Goal: Task Accomplishment & Management: Use online tool/utility

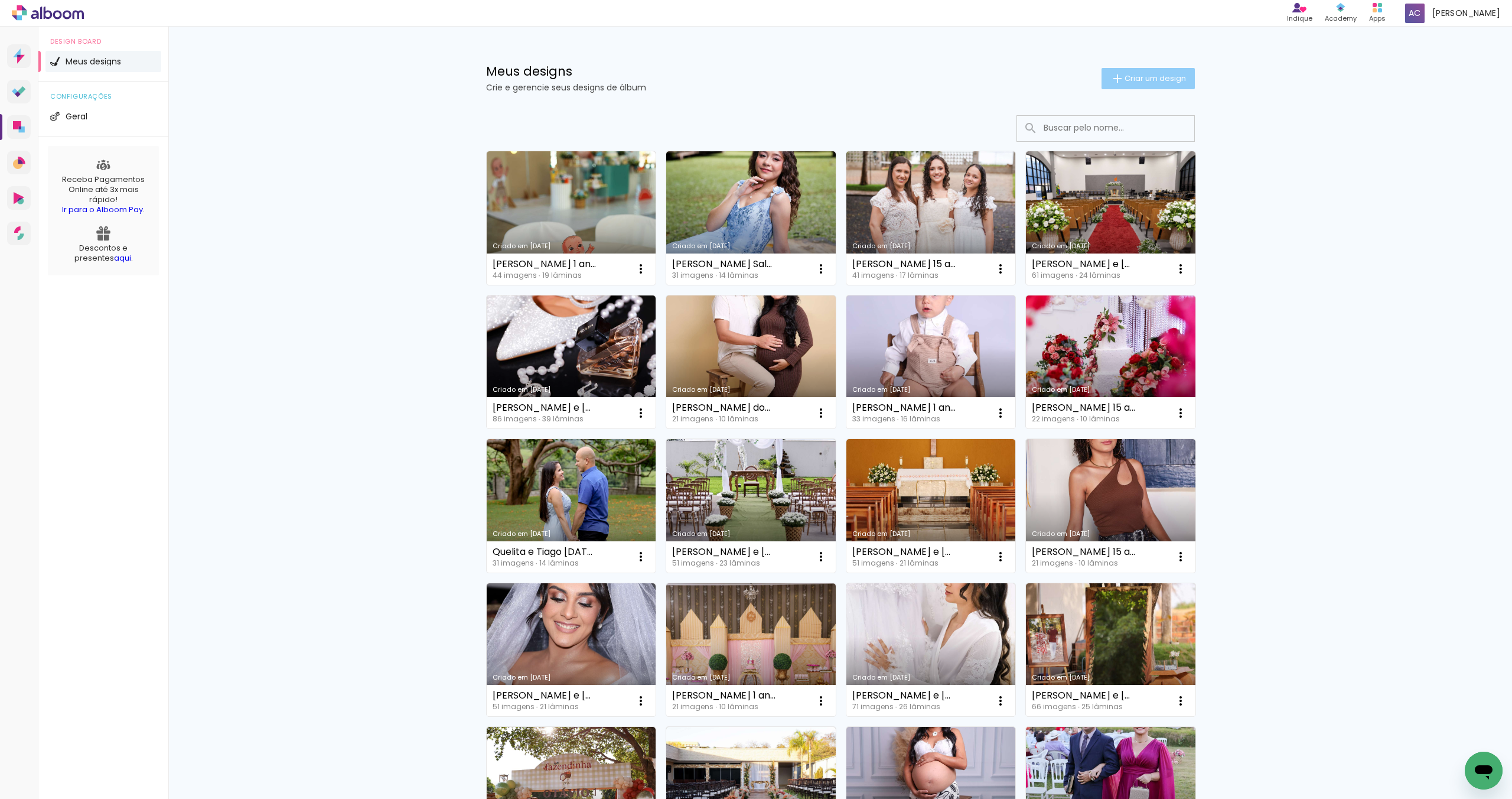
click at [1157, 80] on span "Criar um design" at bounding box center [1156, 79] width 62 height 8
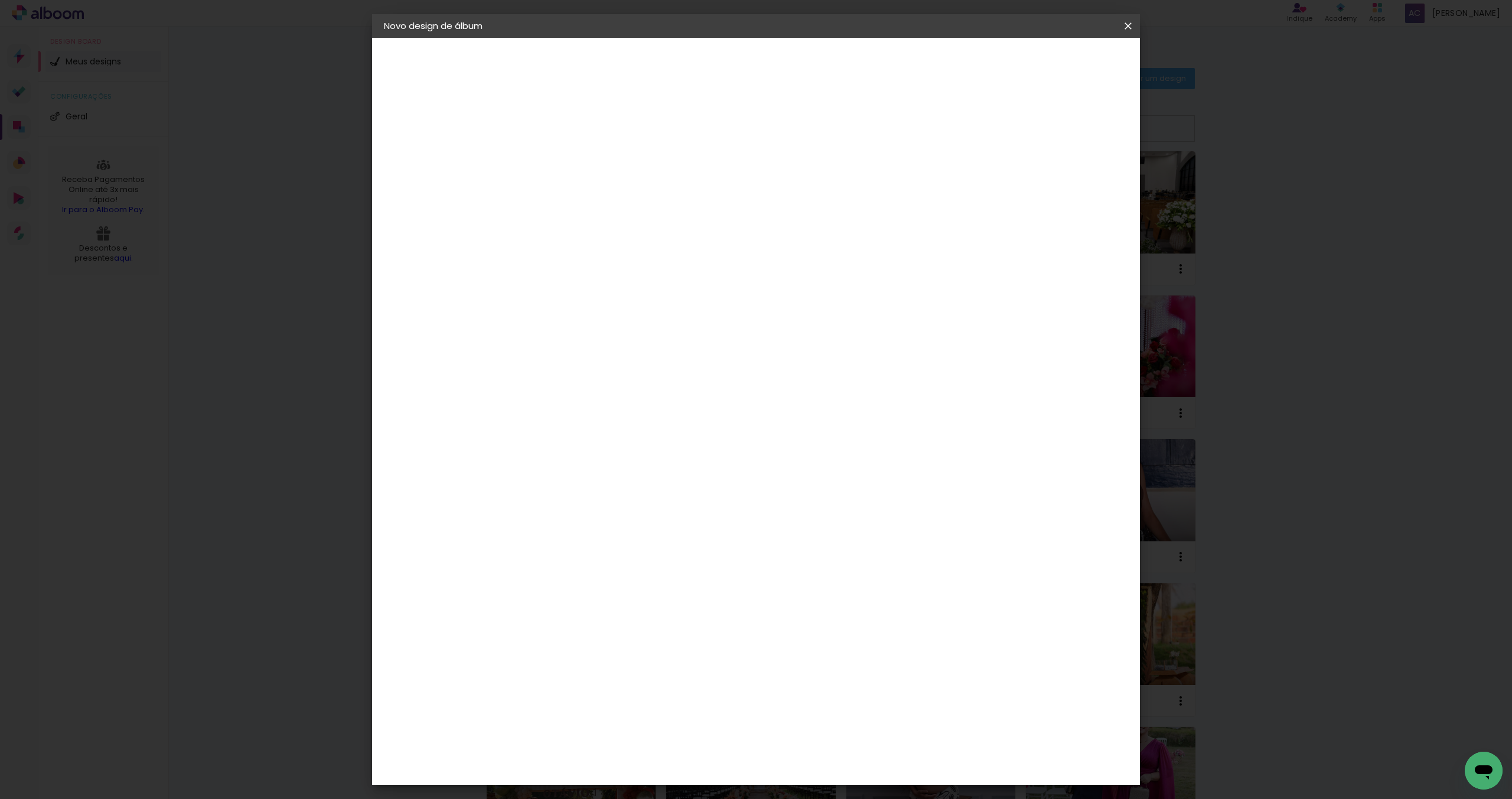
scroll to position [483, 0]
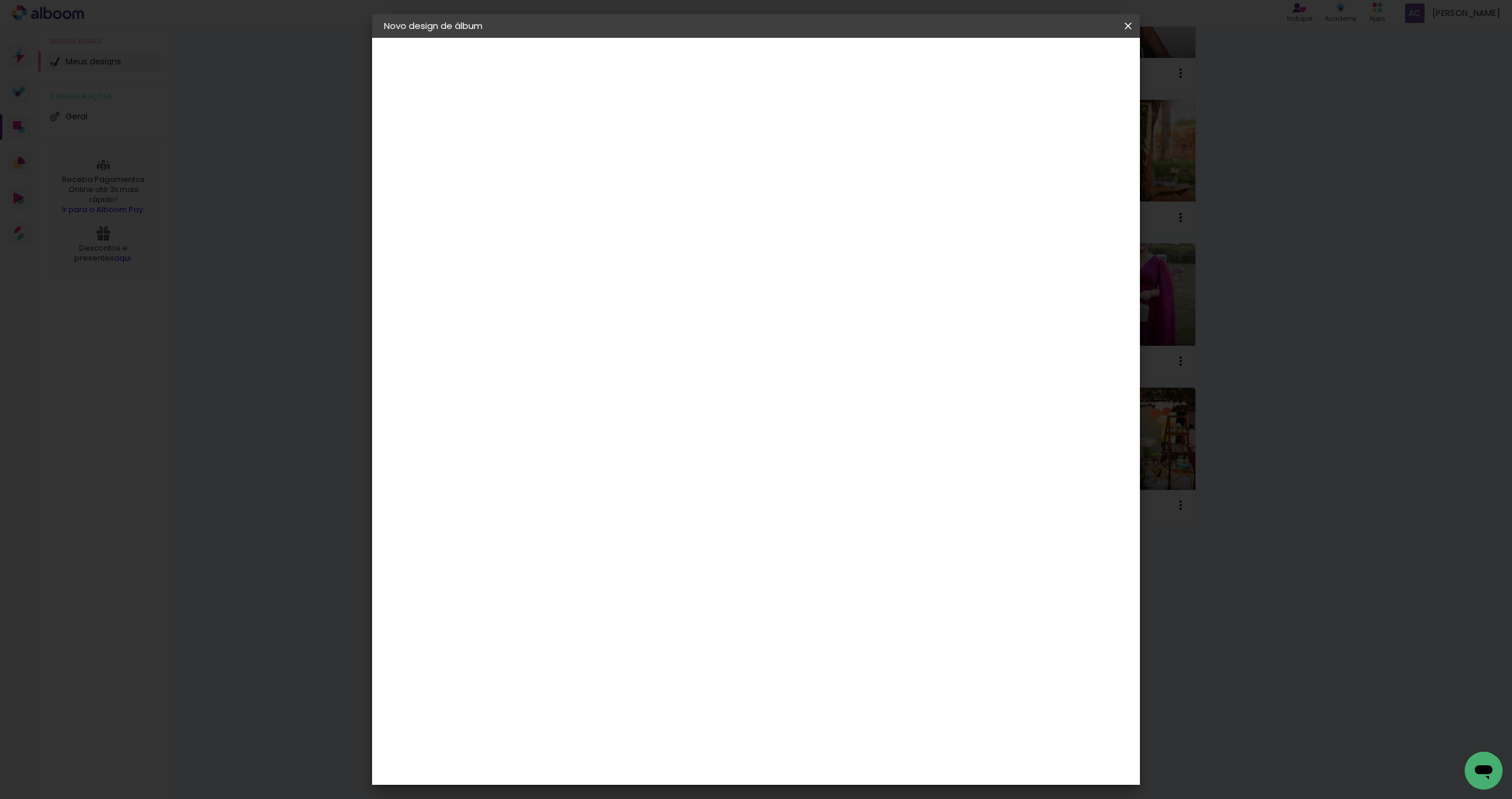
click at [577, 161] on input at bounding box center [577, 158] width 0 height 19
type input "Werica e Vinicius"
type paper-input "Werica e Vinicius"
click at [698, 69] on paper-button "Avançar" at bounding box center [669, 63] width 58 height 20
drag, startPoint x: 620, startPoint y: 219, endPoint x: 625, endPoint y: 217, distance: 5.4
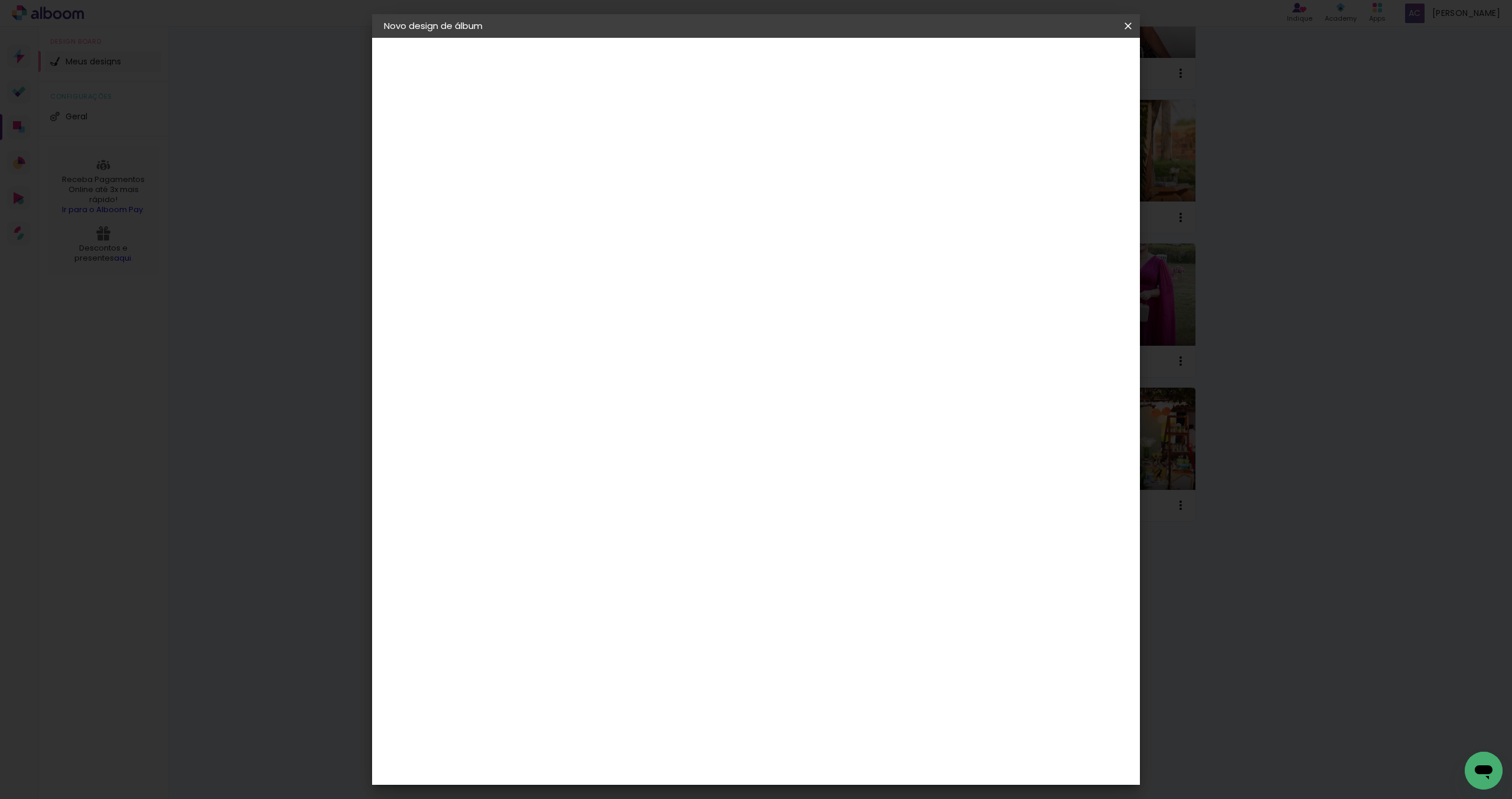
click at [620, 218] on input at bounding box center [608, 224] width 120 height 15
type input "pro"
type paper-input "pro"
click at [602, 459] on div "ProFox" at bounding box center [585, 464] width 31 height 10
click at [577, 459] on div "ProFox" at bounding box center [585, 464] width 31 height 10
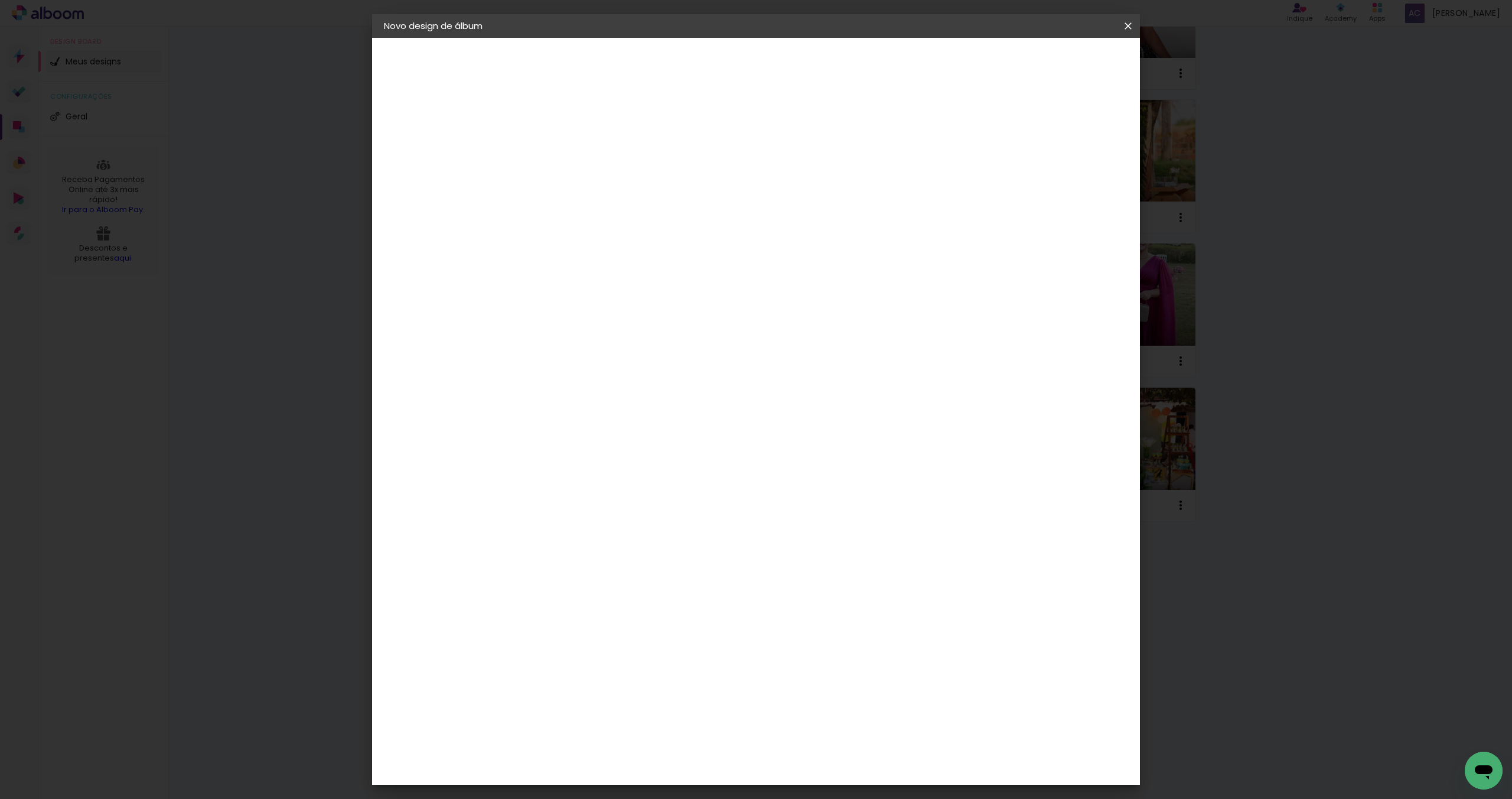
click at [602, 459] on div "ProFox" at bounding box center [585, 464] width 31 height 10
click at [0, 0] on slot "Avançar" at bounding box center [0, 0] width 0 height 0
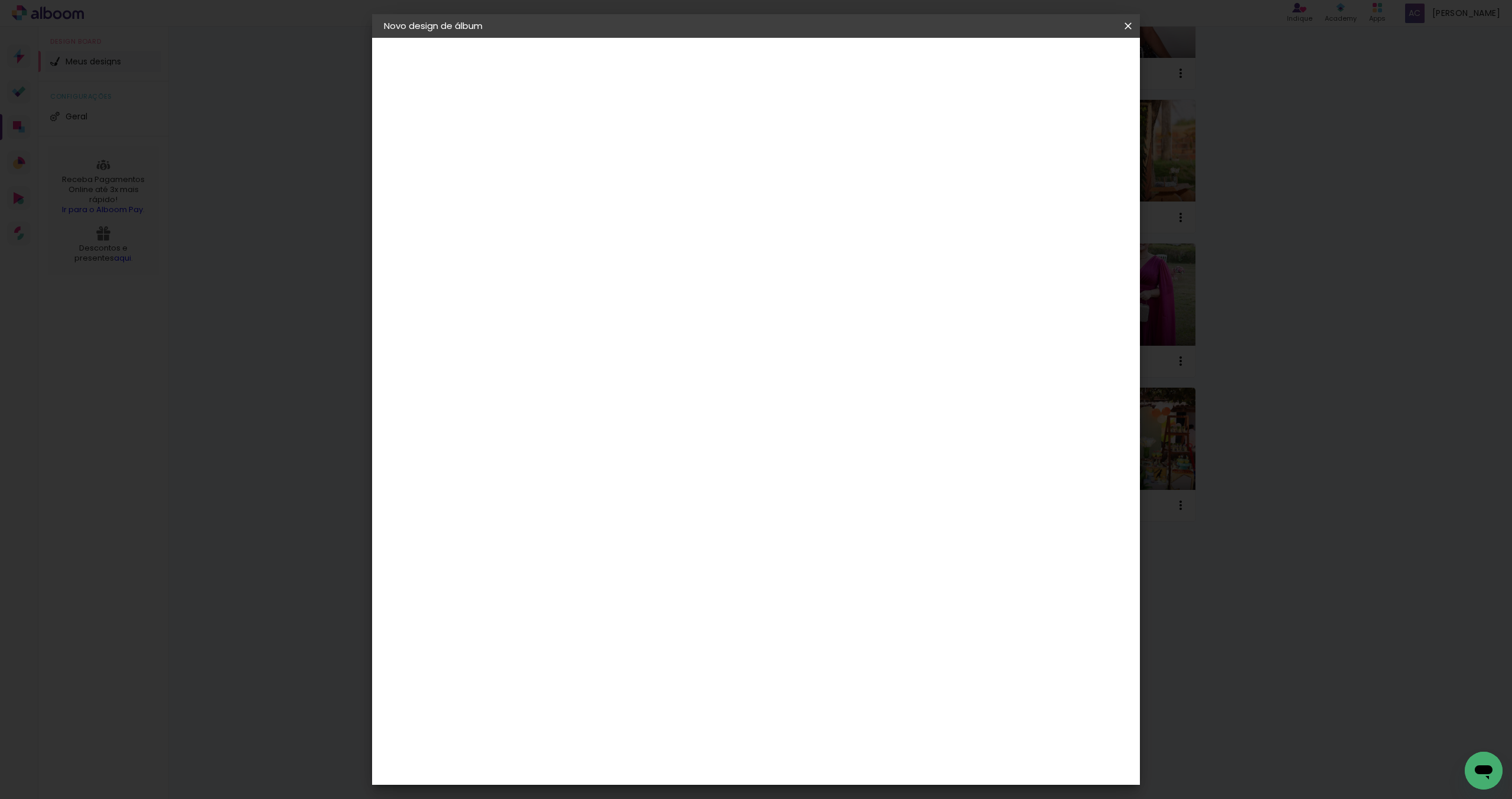
click at [0, 0] on slot "Avançar" at bounding box center [0, 0] width 0 height 0
click at [997, 124] on div at bounding box center [991, 128] width 11 height 11
type paper-checkbox "on"
click at [1063, 59] on span "Iniciar design" at bounding box center [1036, 63] width 54 height 8
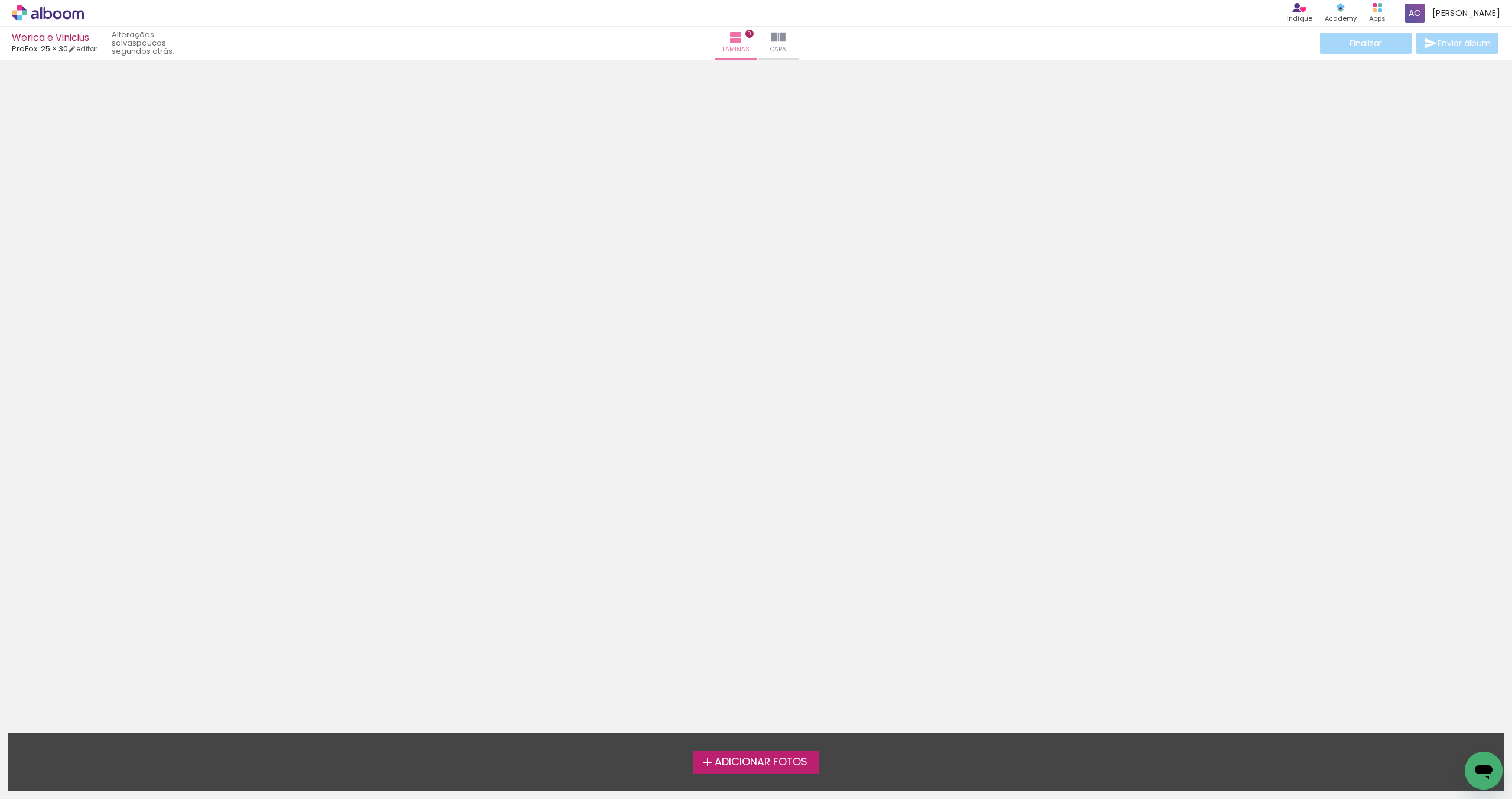
click at [763, 765] on span "Adicionar Fotos" at bounding box center [761, 762] width 92 height 11
click at [0, 0] on input "file" at bounding box center [0, 0] width 0 height 0
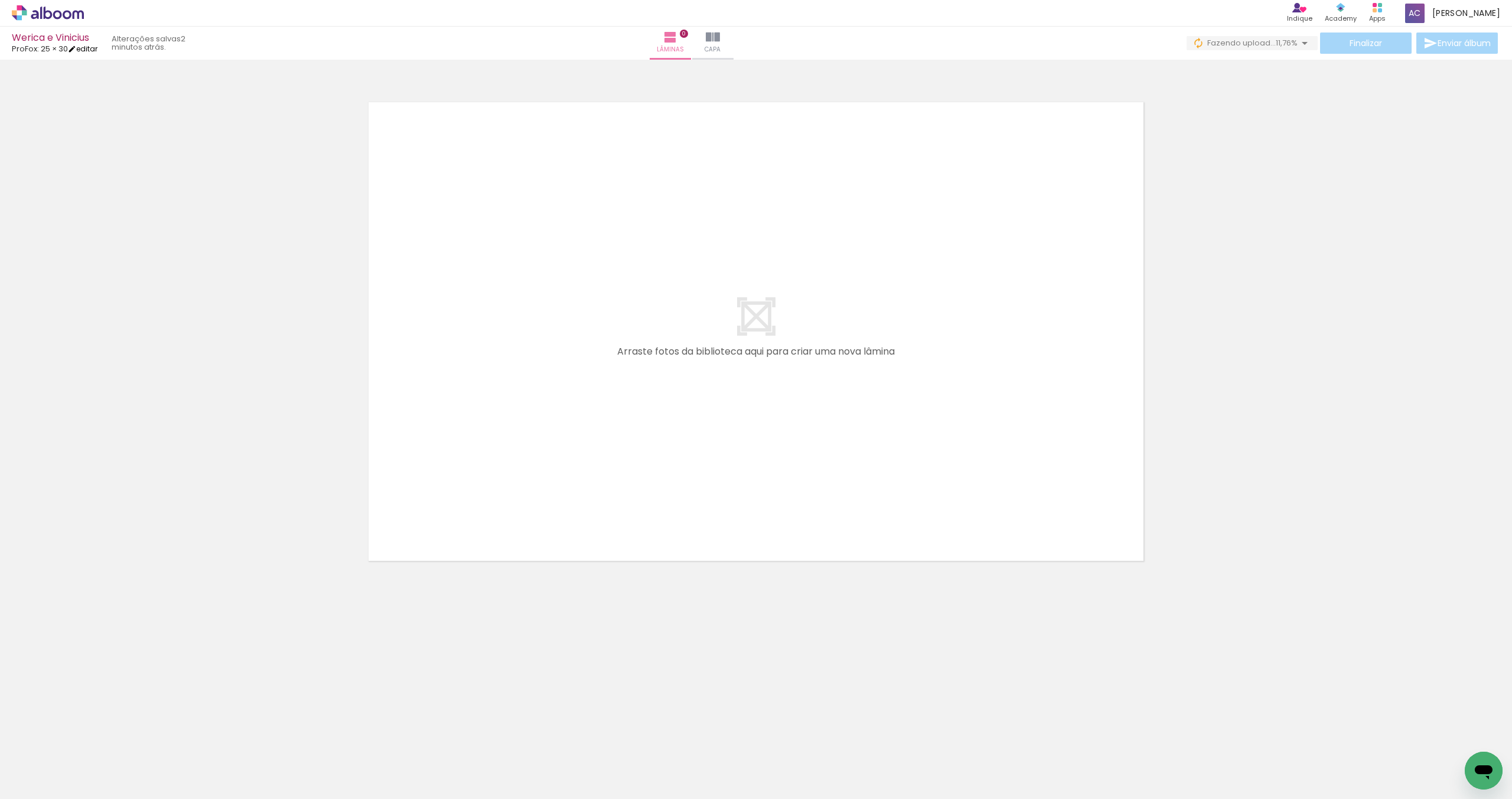
click at [97, 50] on link "editar" at bounding box center [82, 49] width 29 height 10
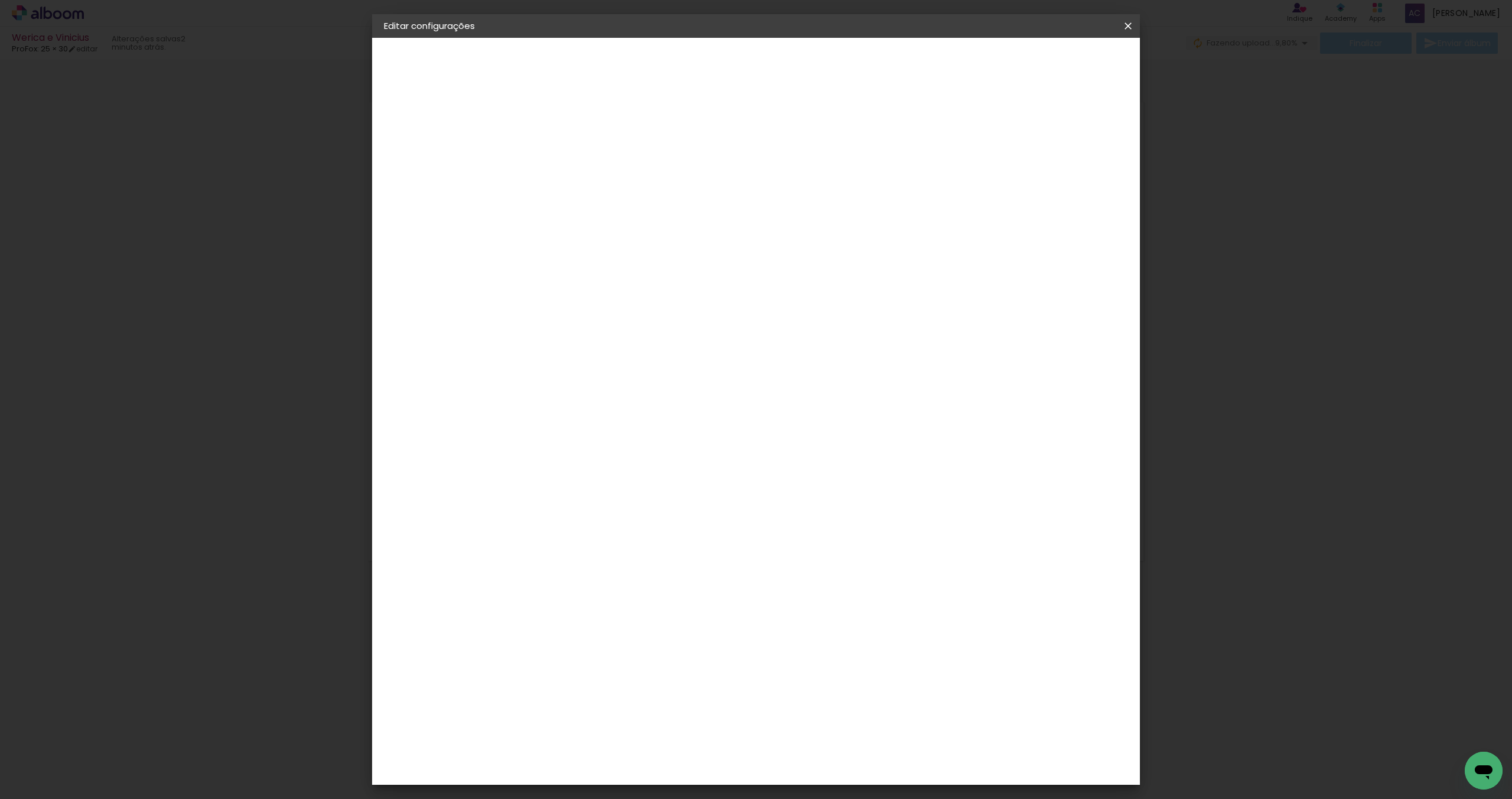
click at [997, 127] on div at bounding box center [991, 128] width 11 height 11
type paper-checkbox "on"
click at [1060, 66] on span "Salvar configurações" at bounding box center [1019, 63] width 87 height 8
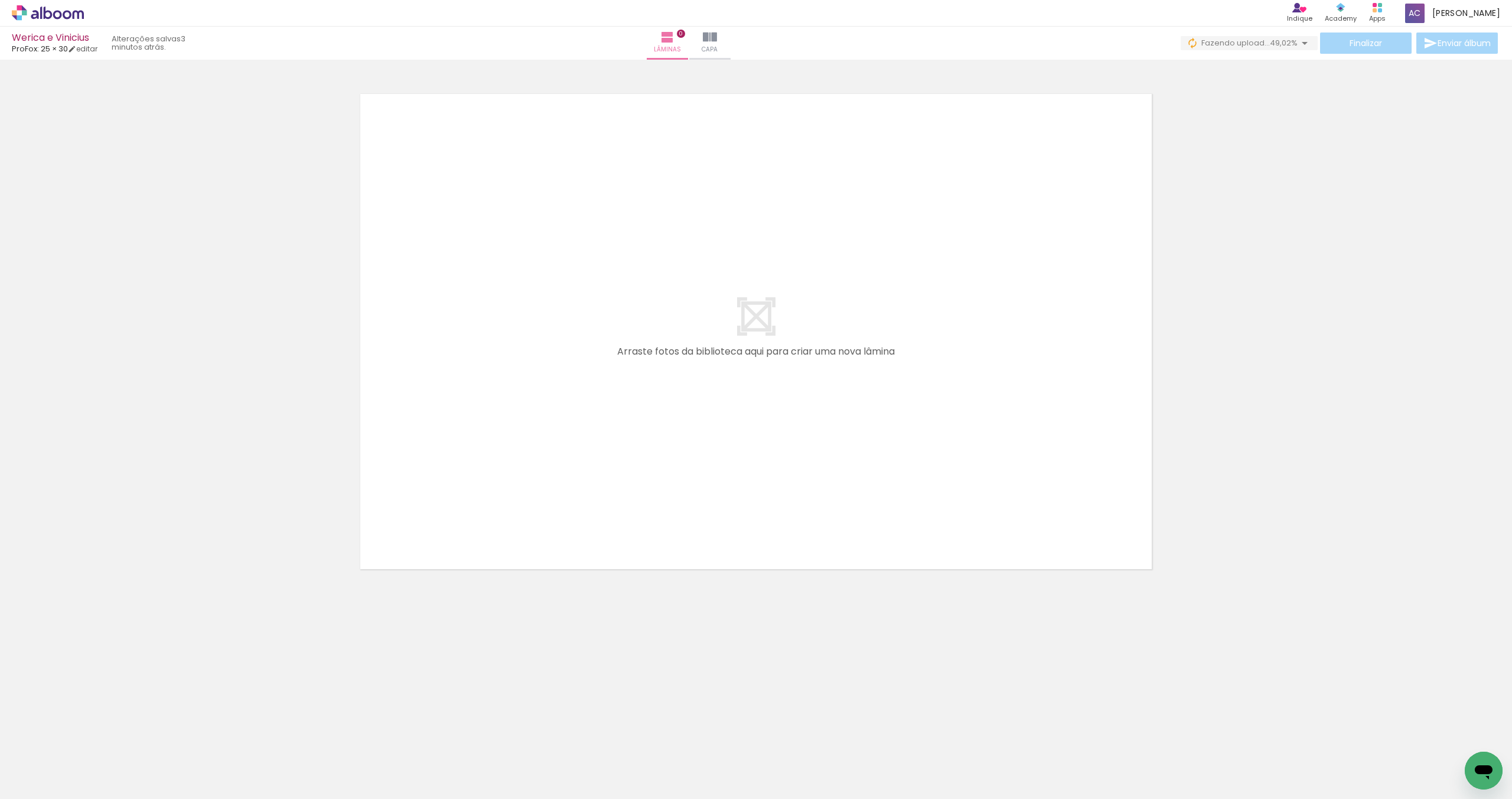
scroll to position [0, 1]
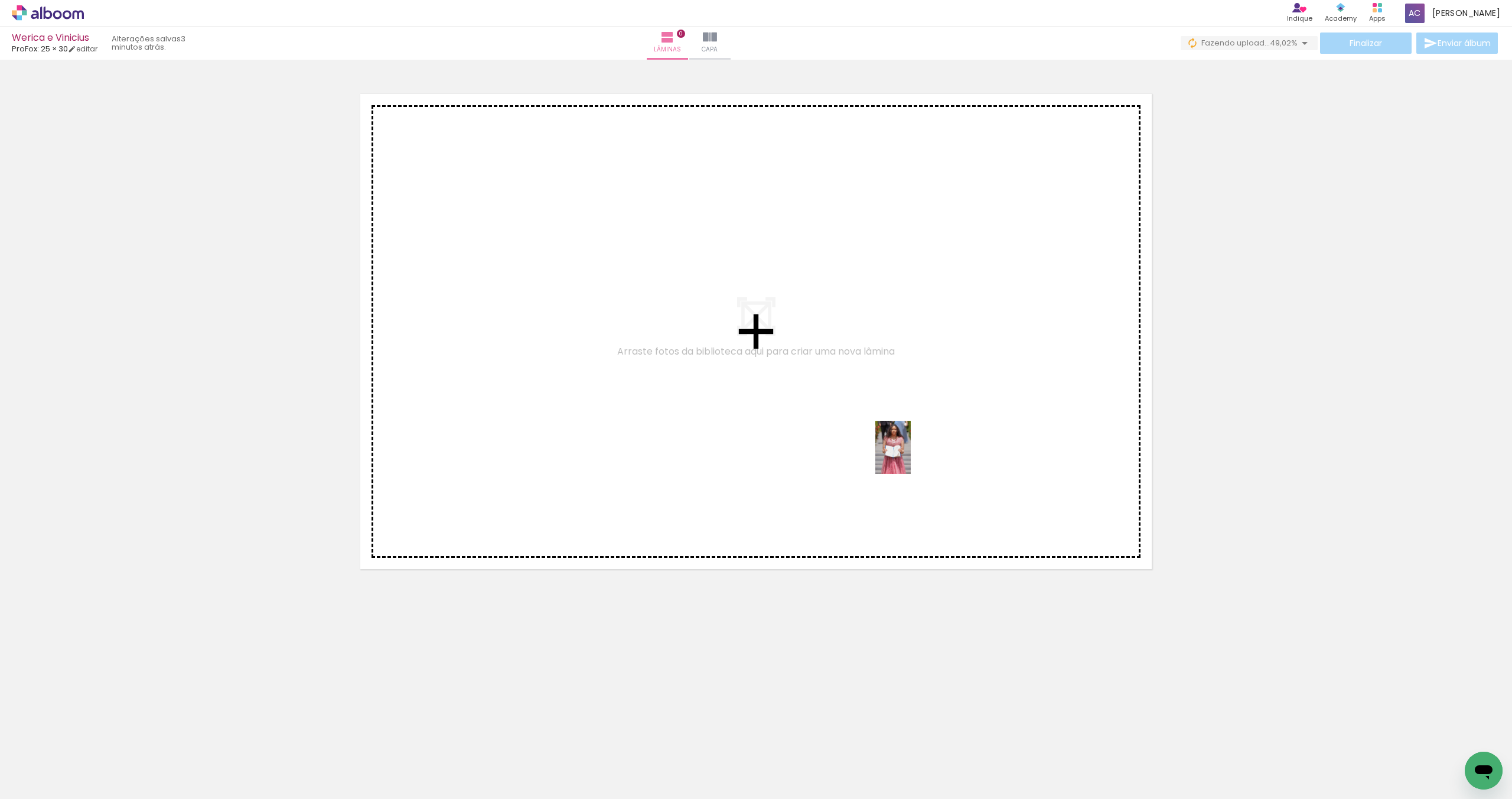
drag, startPoint x: 124, startPoint y: 747, endPoint x: 914, endPoint y: 453, distance: 842.9
click at [913, 453] on quentale-workspace at bounding box center [756, 400] width 1512 height 799
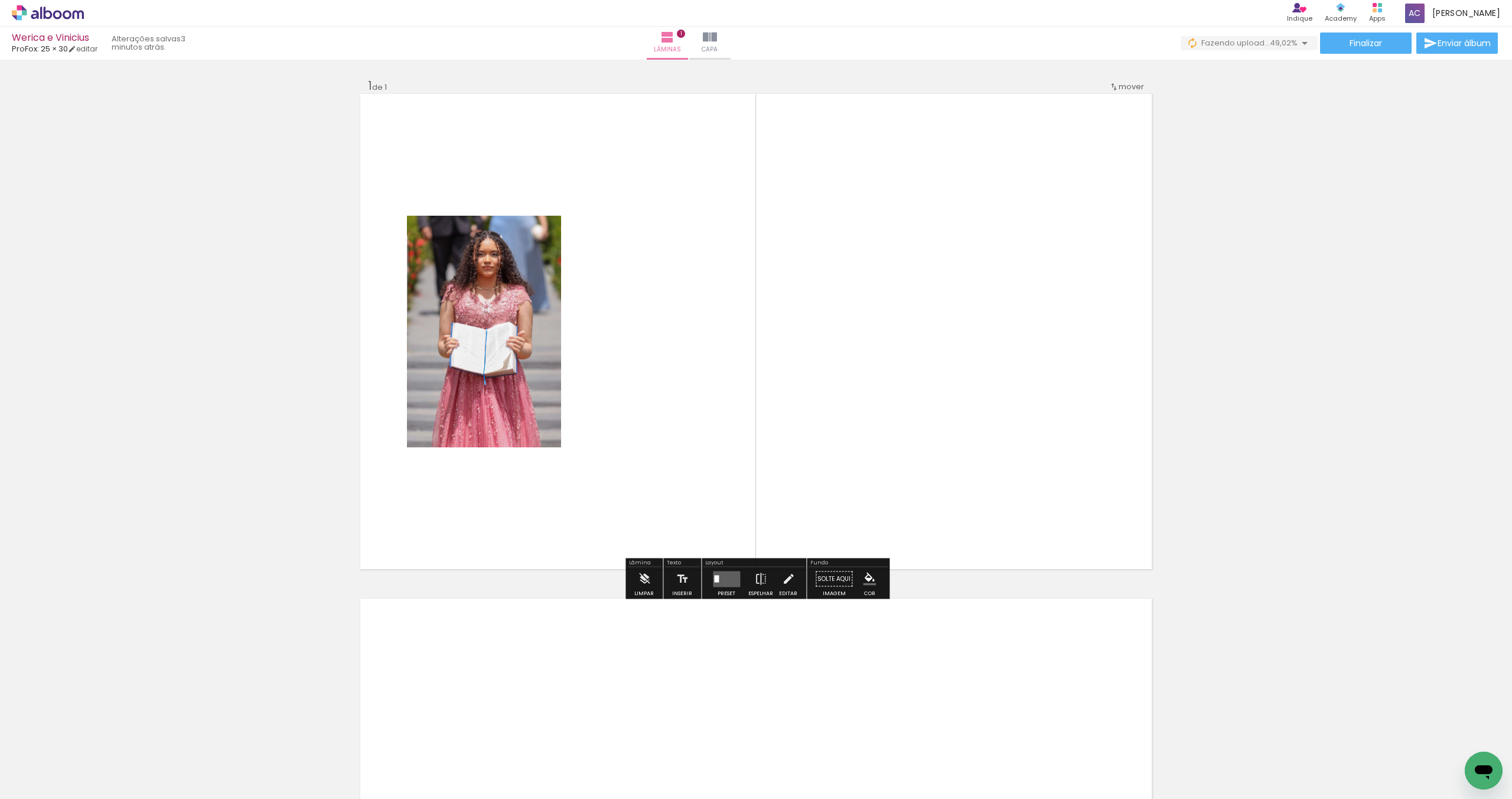
click at [732, 579] on quentale-layouter at bounding box center [727, 578] width 27 height 16
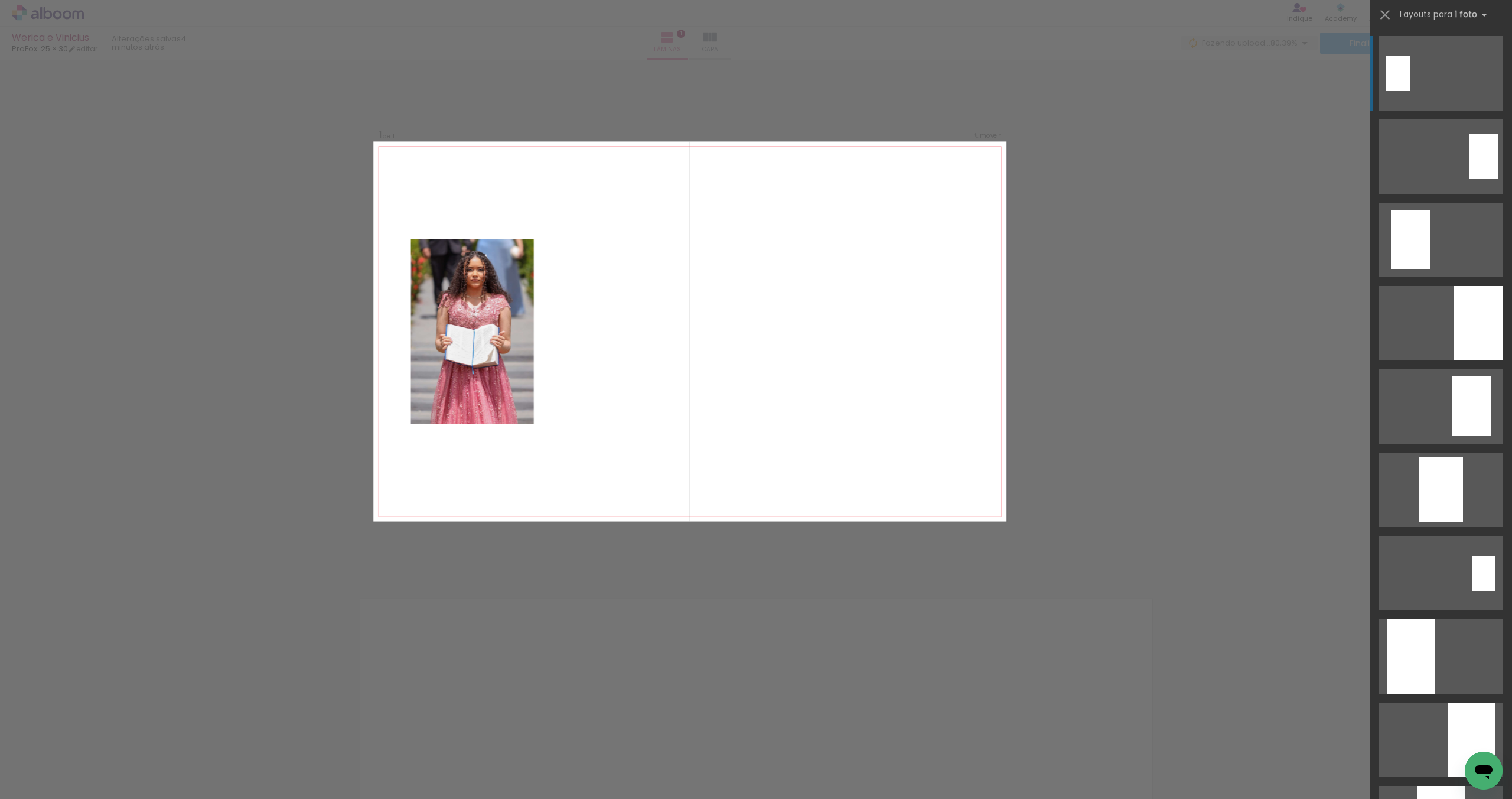
click at [63, 760] on iron-icon at bounding box center [61, 764] width 10 height 10
click at [0, 0] on slot "Não utilizadas" at bounding box center [0, 0] width 0 height 0
type input "Não utilizadas"
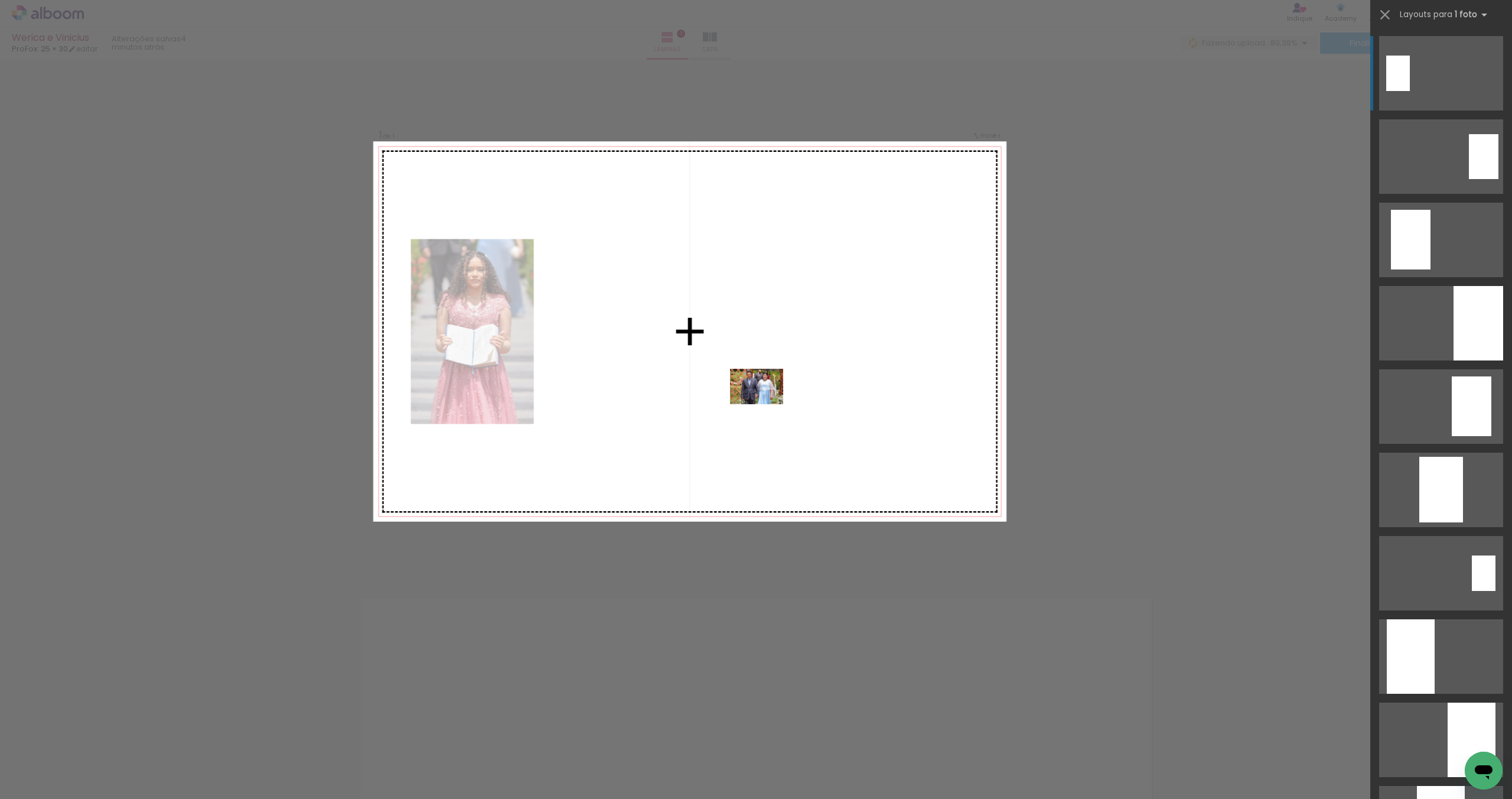
drag, startPoint x: 253, startPoint y: 729, endPoint x: 300, endPoint y: 748, distance: 50.7
click at [766, 403] on quentale-workspace at bounding box center [756, 400] width 1512 height 799
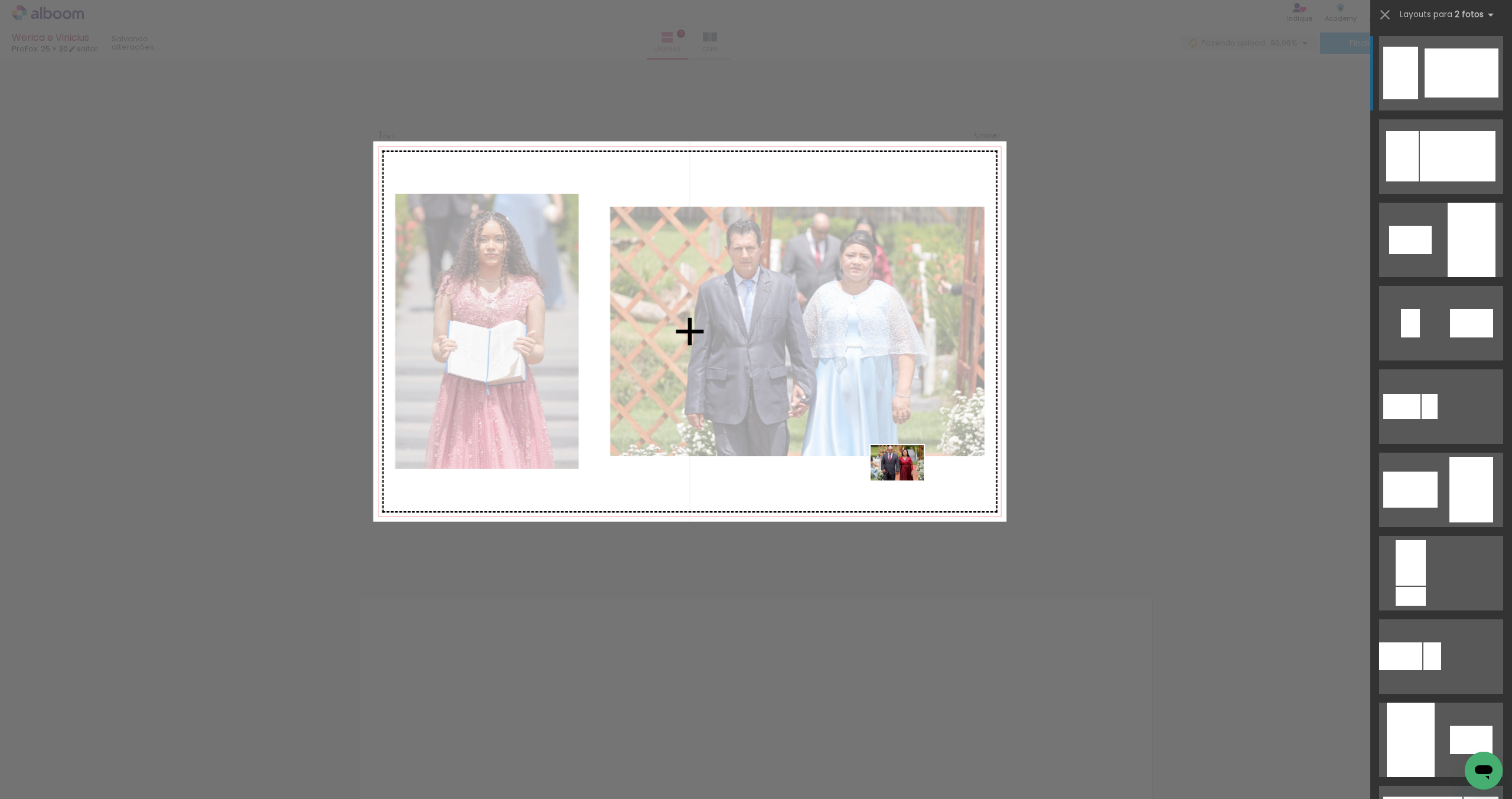
drag, startPoint x: 134, startPoint y: 758, endPoint x: 899, endPoint y: 480, distance: 813.9
click at [899, 480] on quentale-workspace at bounding box center [756, 400] width 1512 height 799
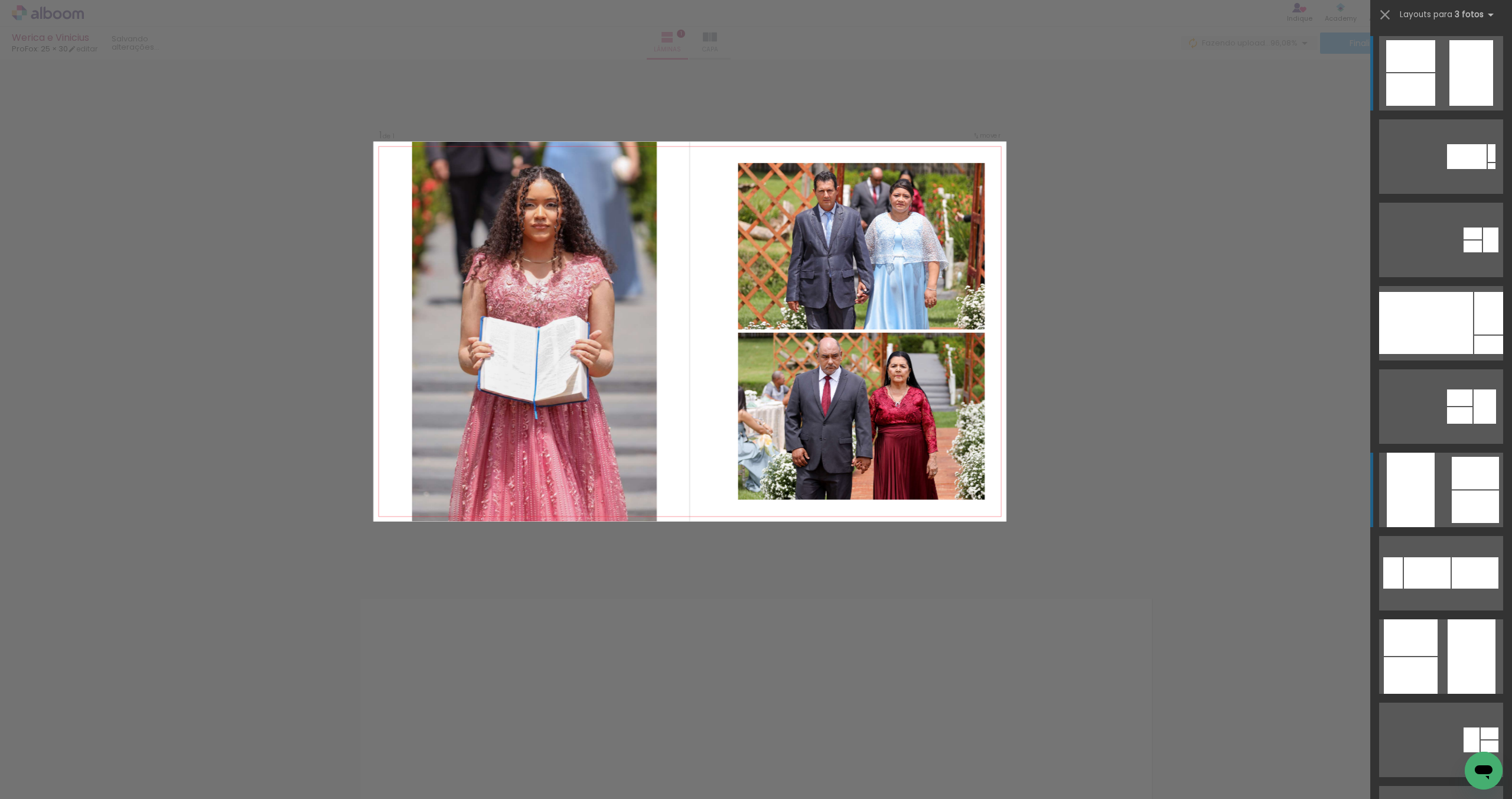
click at [1435, 106] on div at bounding box center [1411, 89] width 49 height 32
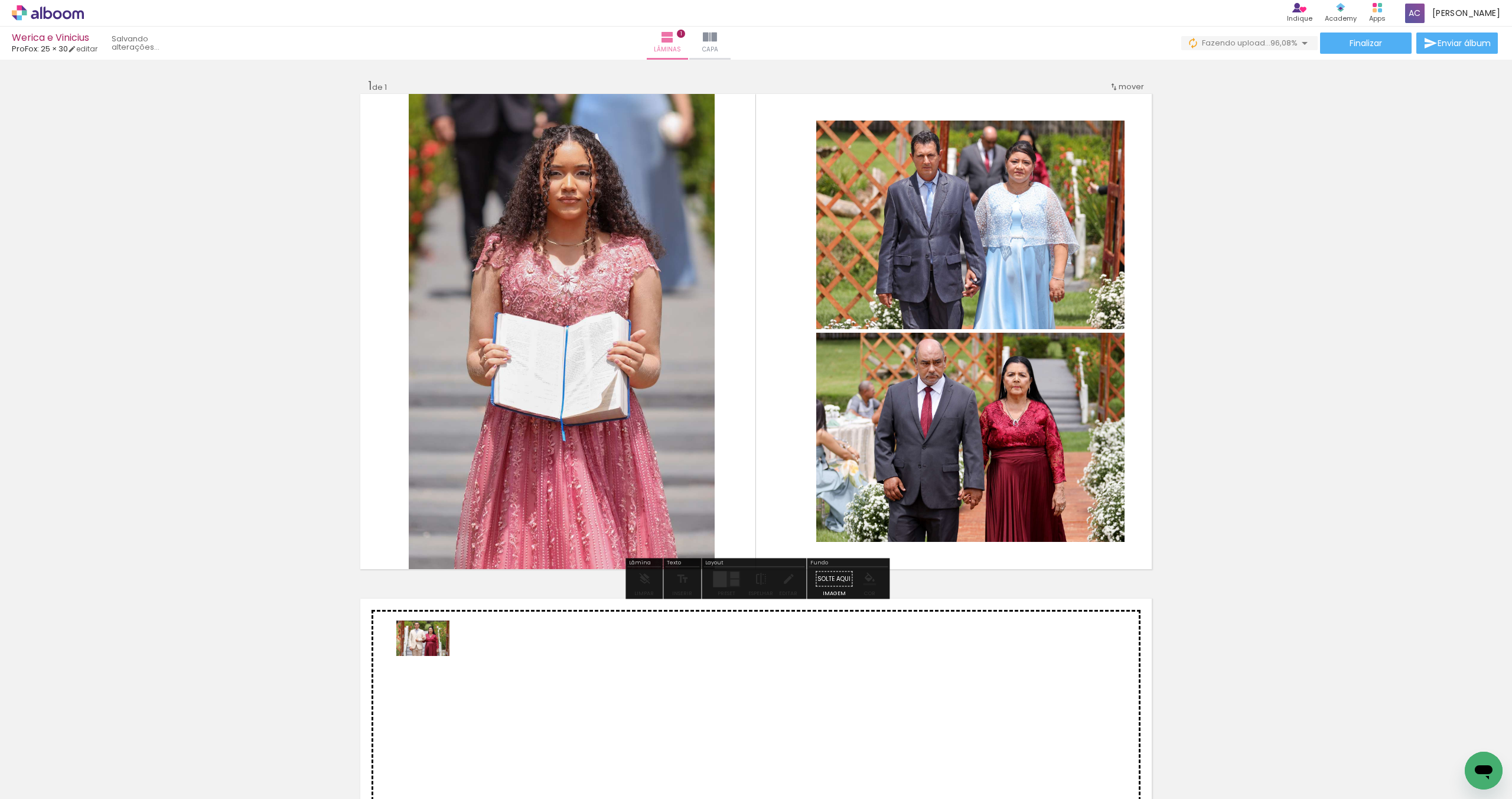
drag, startPoint x: 194, startPoint y: 747, endPoint x: 432, endPoint y: 656, distance: 254.8
click at [432, 656] on quentale-workspace at bounding box center [756, 400] width 1512 height 799
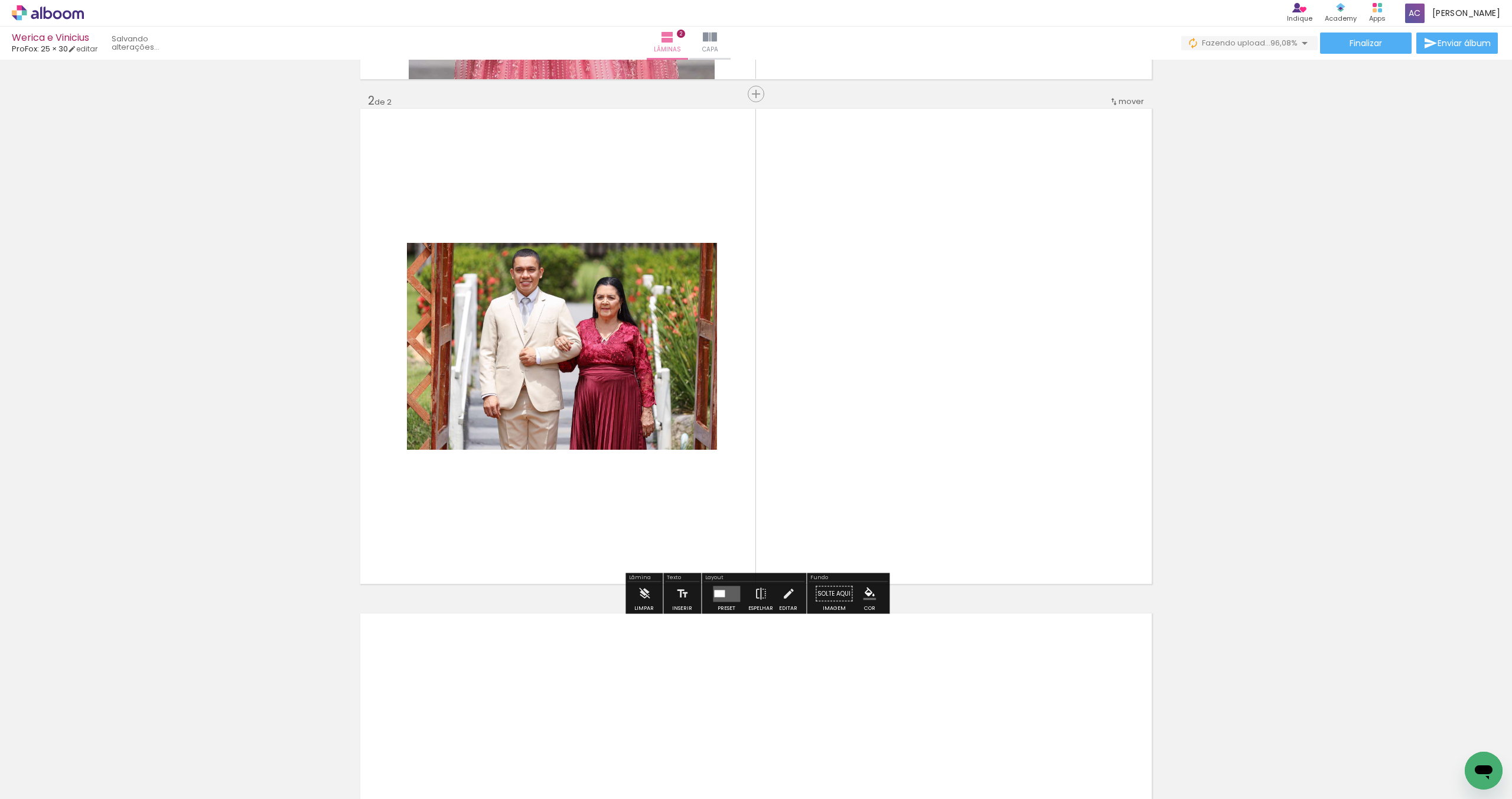
scroll to position [490, 0]
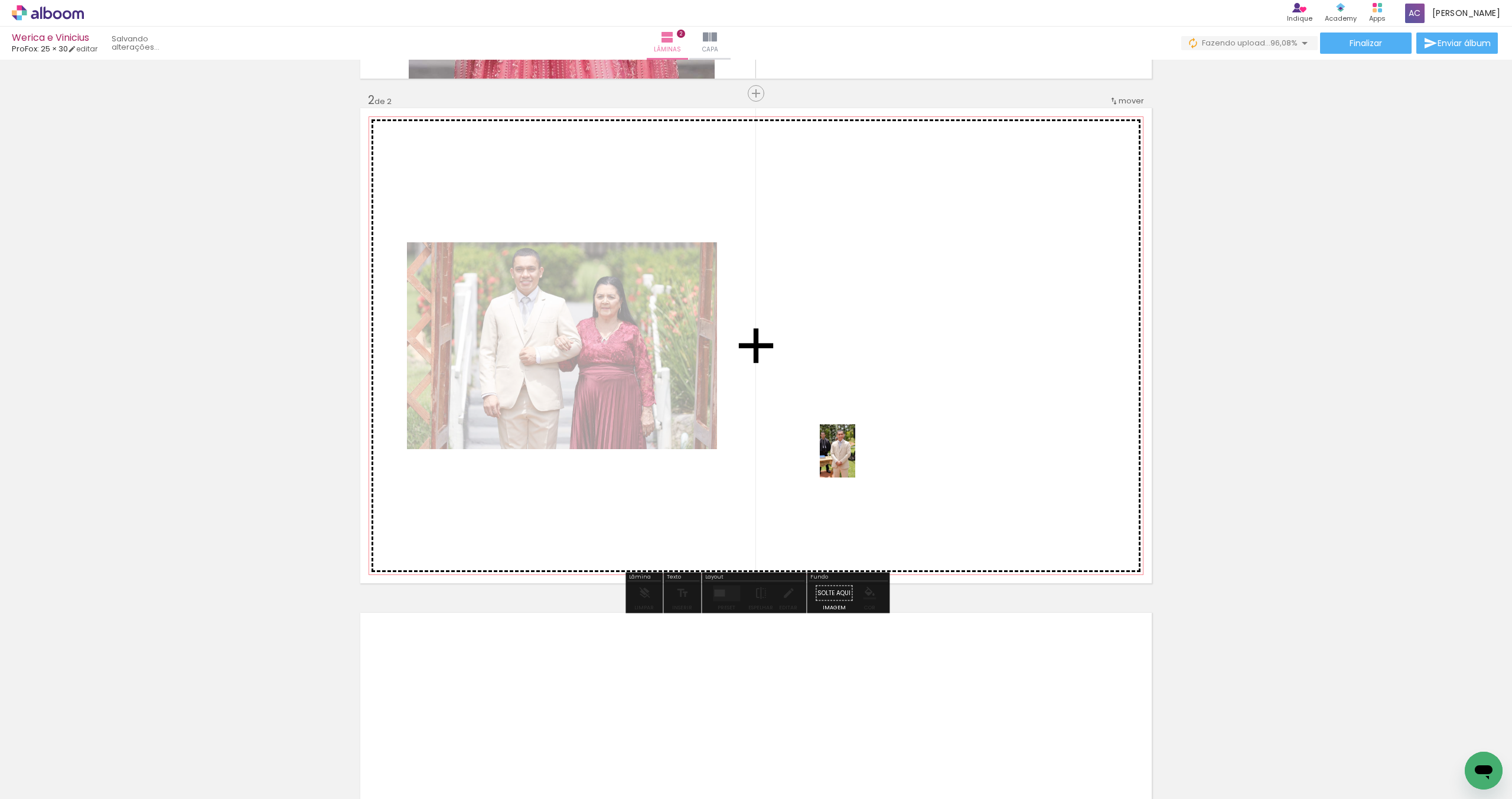
drag, startPoint x: 131, startPoint y: 754, endPoint x: 931, endPoint y: 423, distance: 865.8
click at [931, 423] on quentale-workspace at bounding box center [756, 400] width 1512 height 799
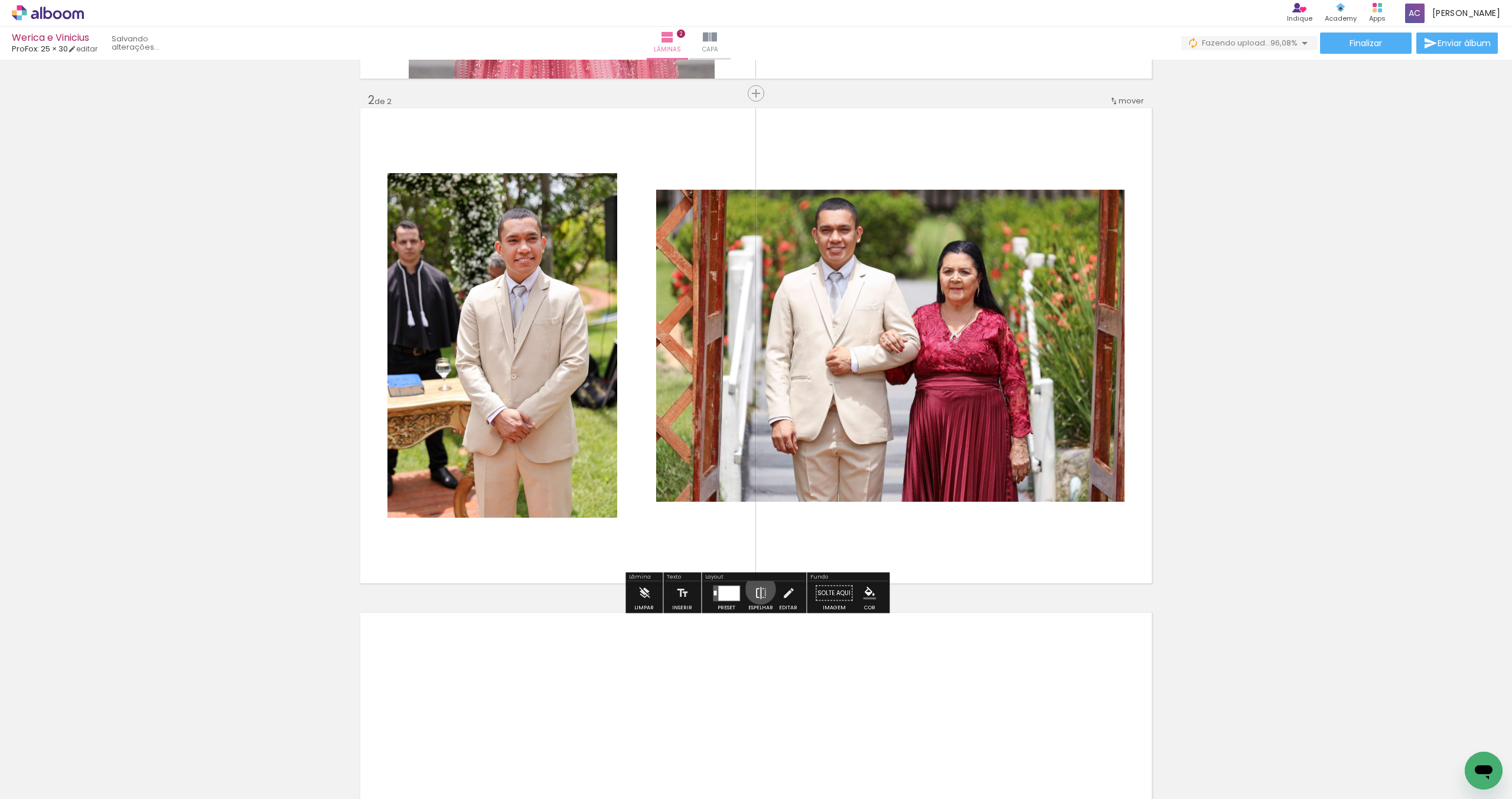
click at [758, 589] on iron-icon at bounding box center [760, 593] width 13 height 24
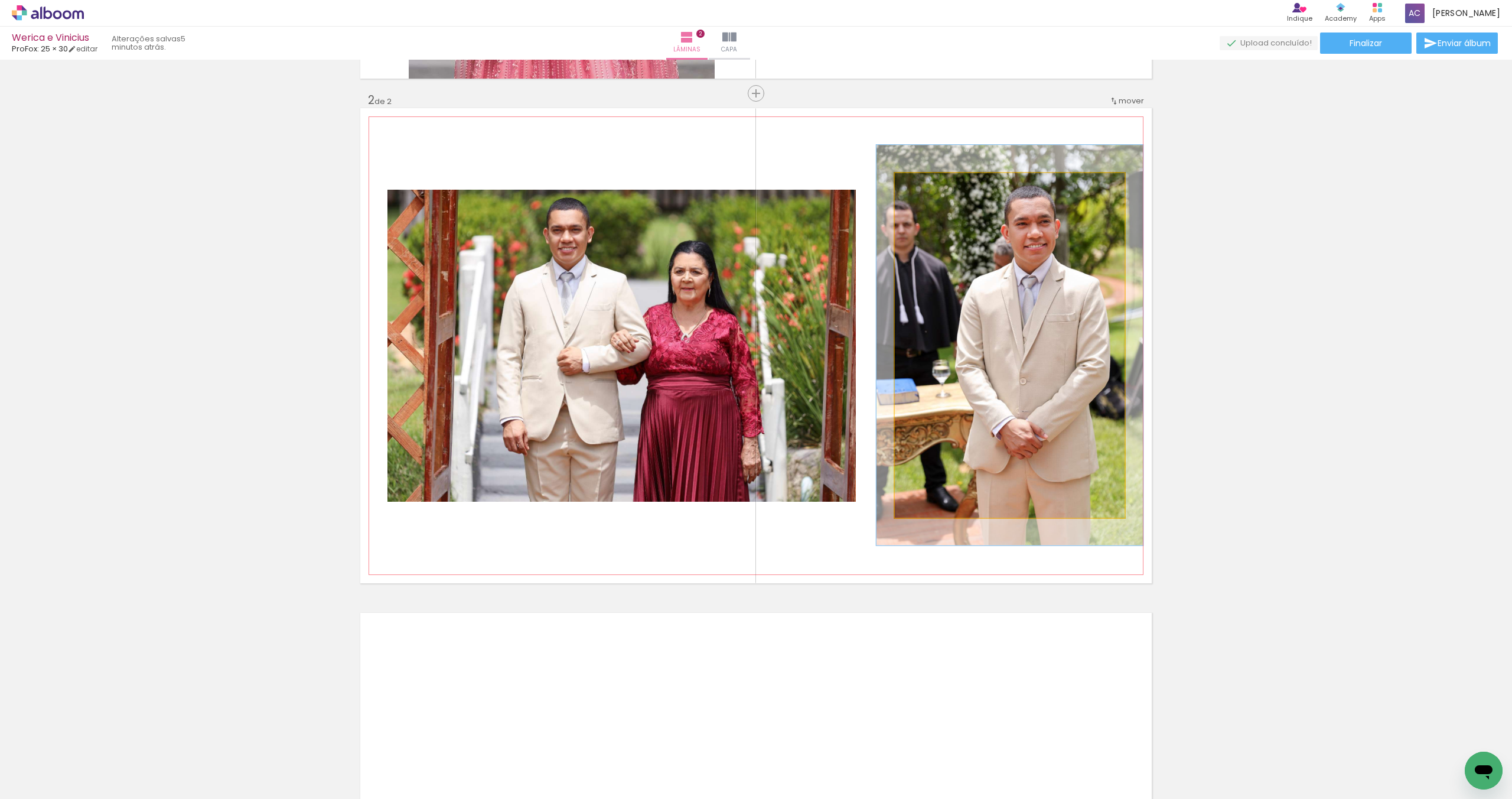
drag, startPoint x: 924, startPoint y: 187, endPoint x: 930, endPoint y: 186, distance: 6.1
type paper-slider "116"
click at [930, 186] on div at bounding box center [929, 186] width 11 height 11
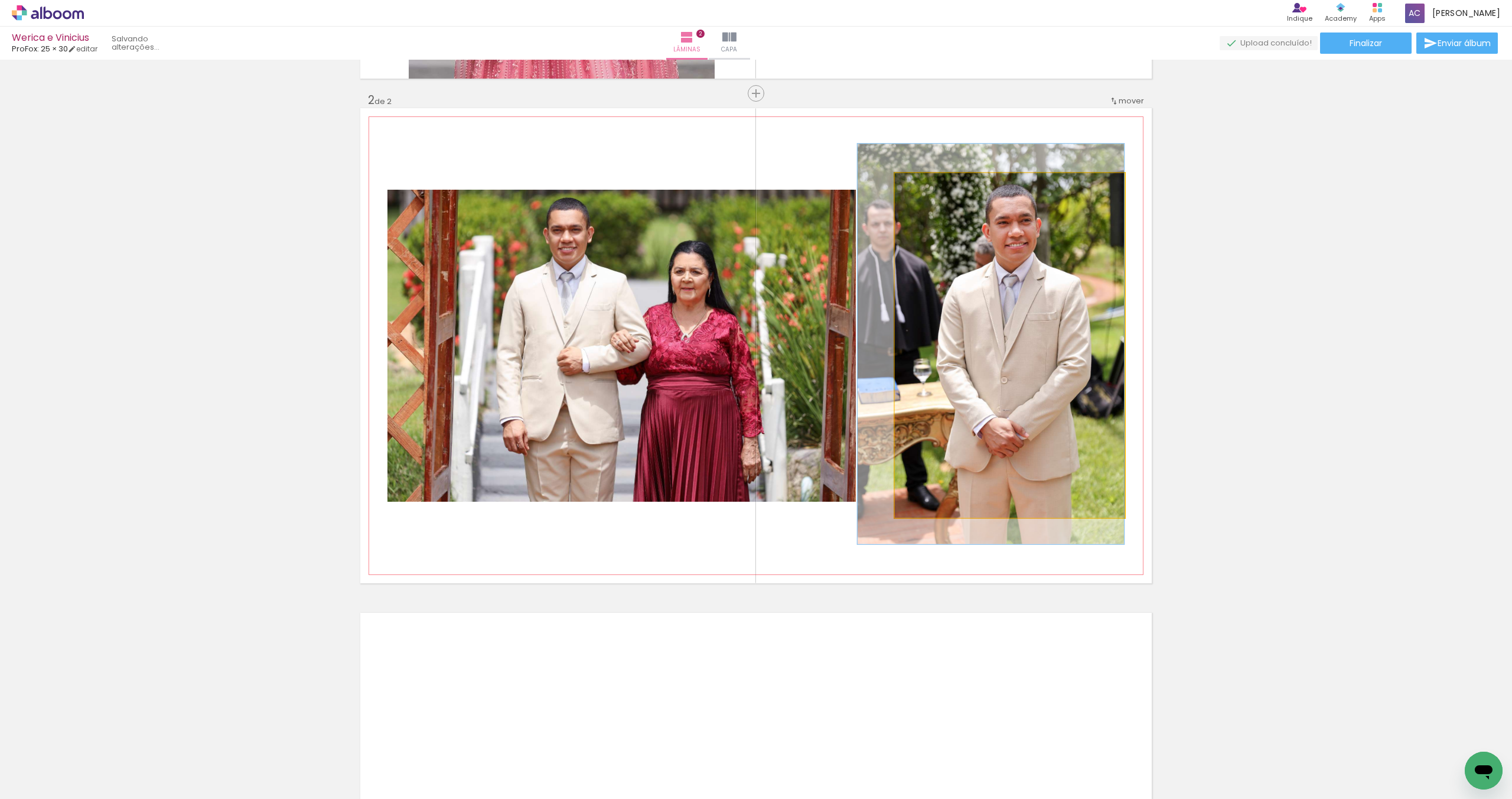
drag, startPoint x: 1033, startPoint y: 305, endPoint x: 1006, endPoint y: 304, distance: 27.0
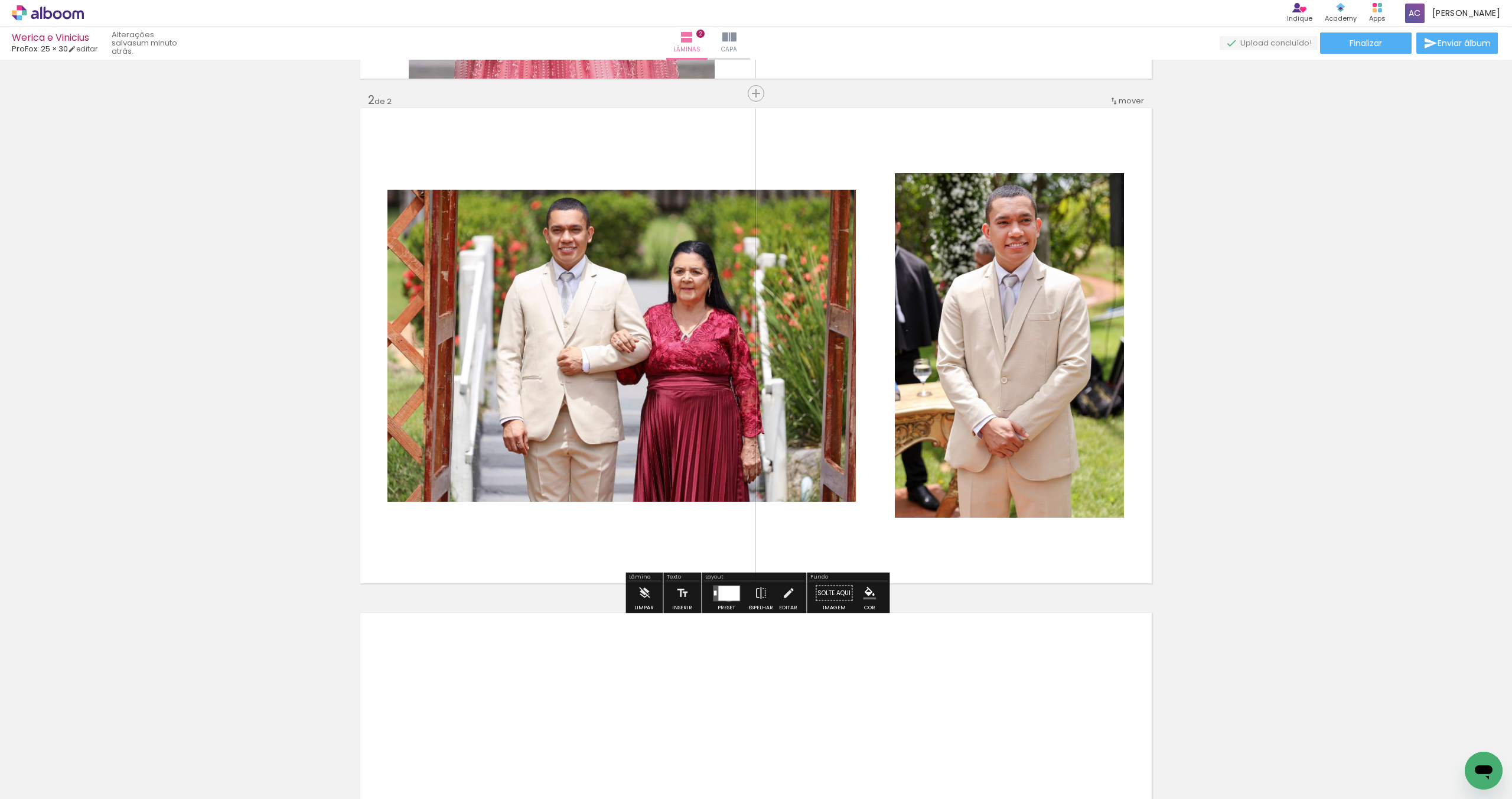
click at [727, 597] on div at bounding box center [729, 592] width 22 height 15
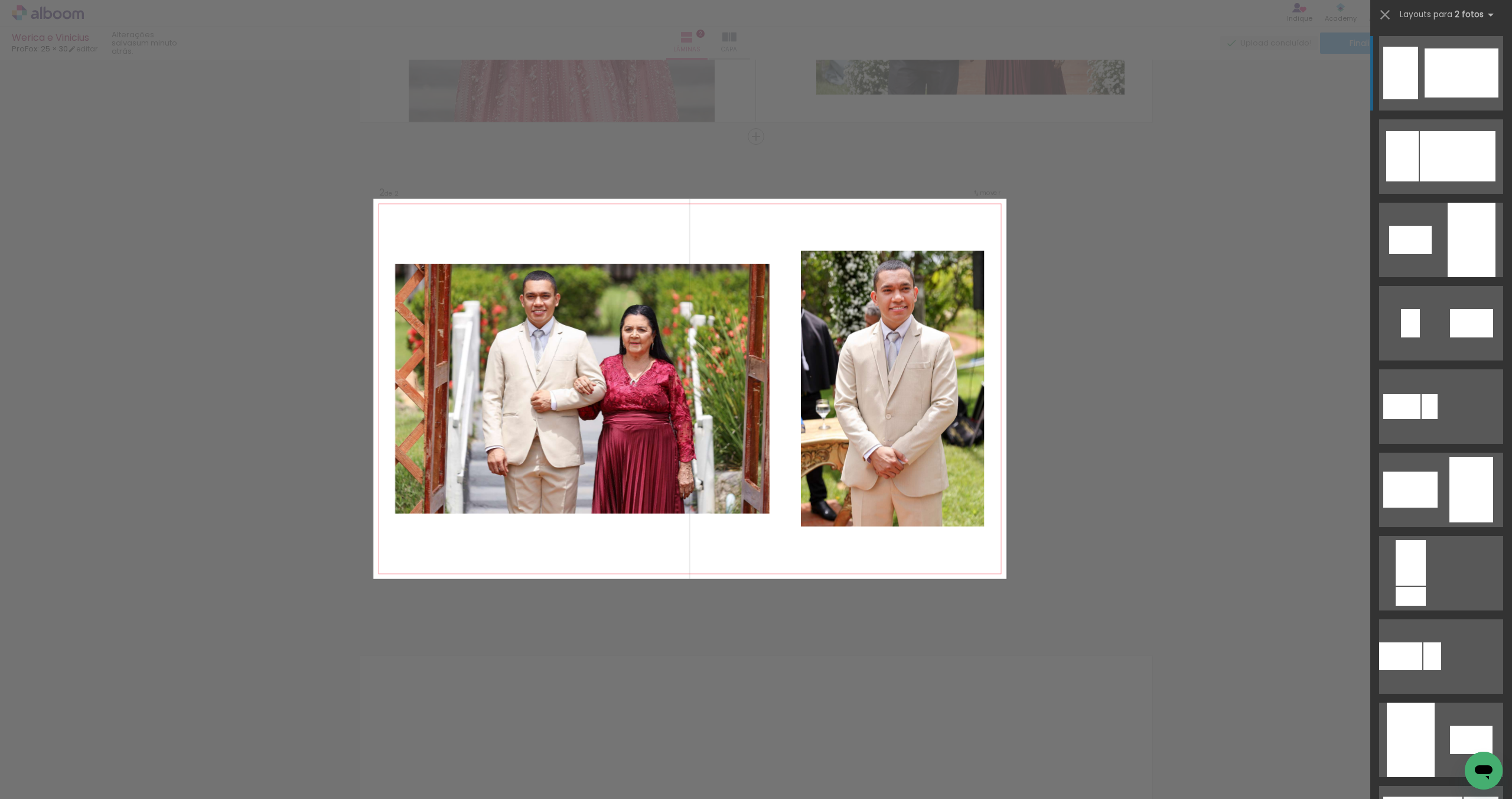
scroll to position [444, 0]
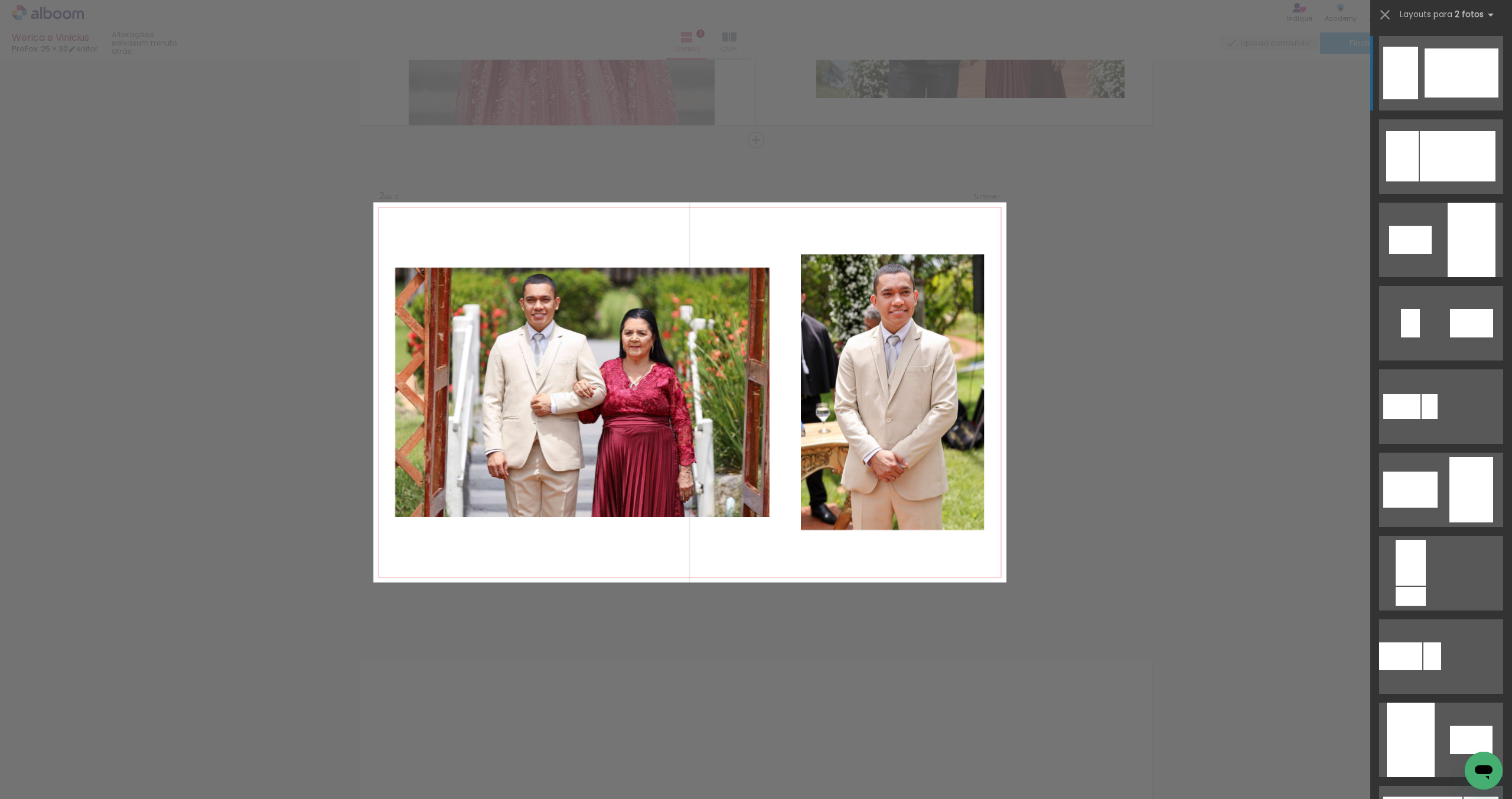
click at [1469, 68] on div at bounding box center [1461, 73] width 74 height 49
click at [1099, 311] on div "Confirmar Cancelar" at bounding box center [756, 387] width 1512 height 1542
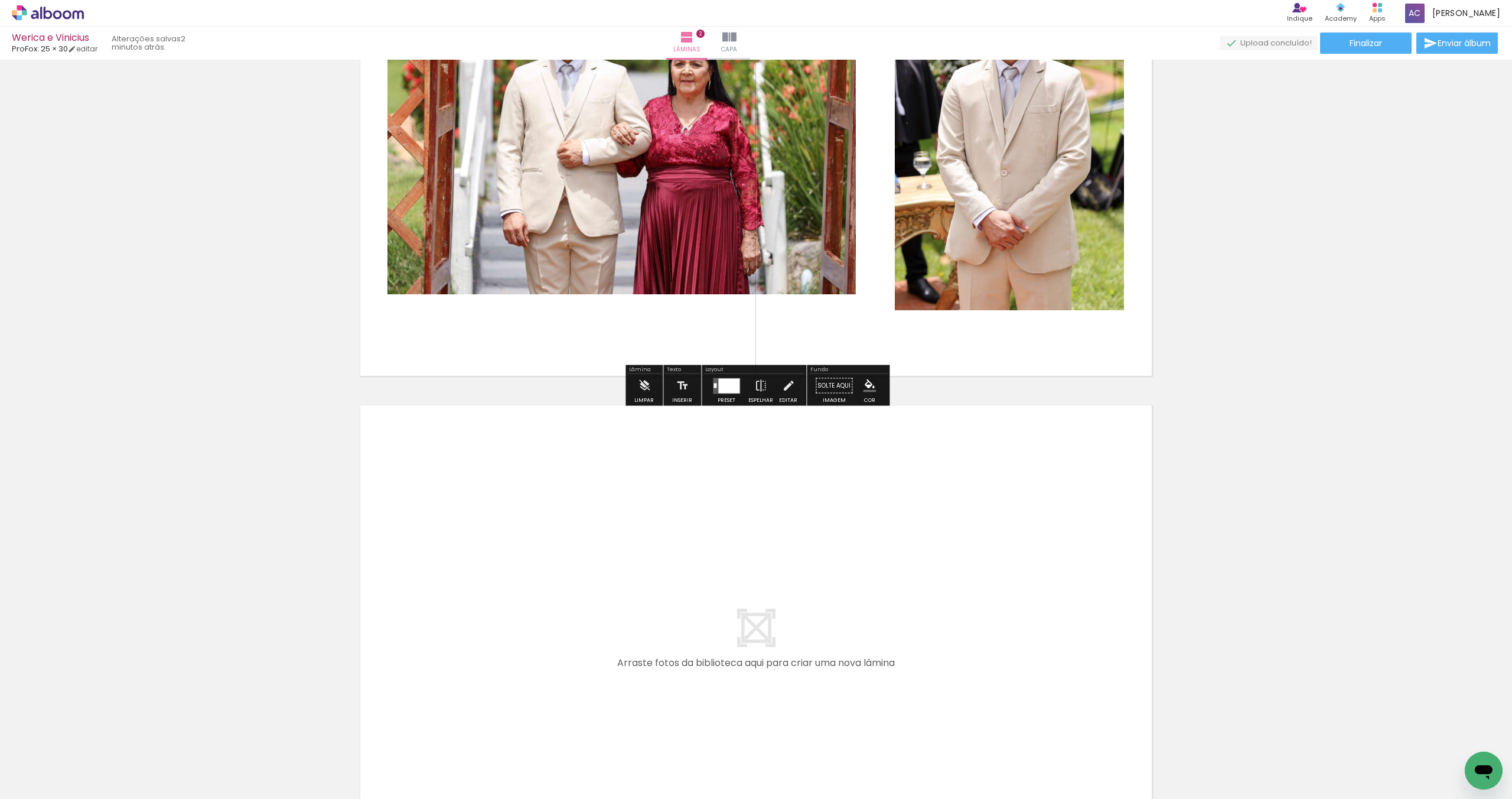
scroll to position [703, 0]
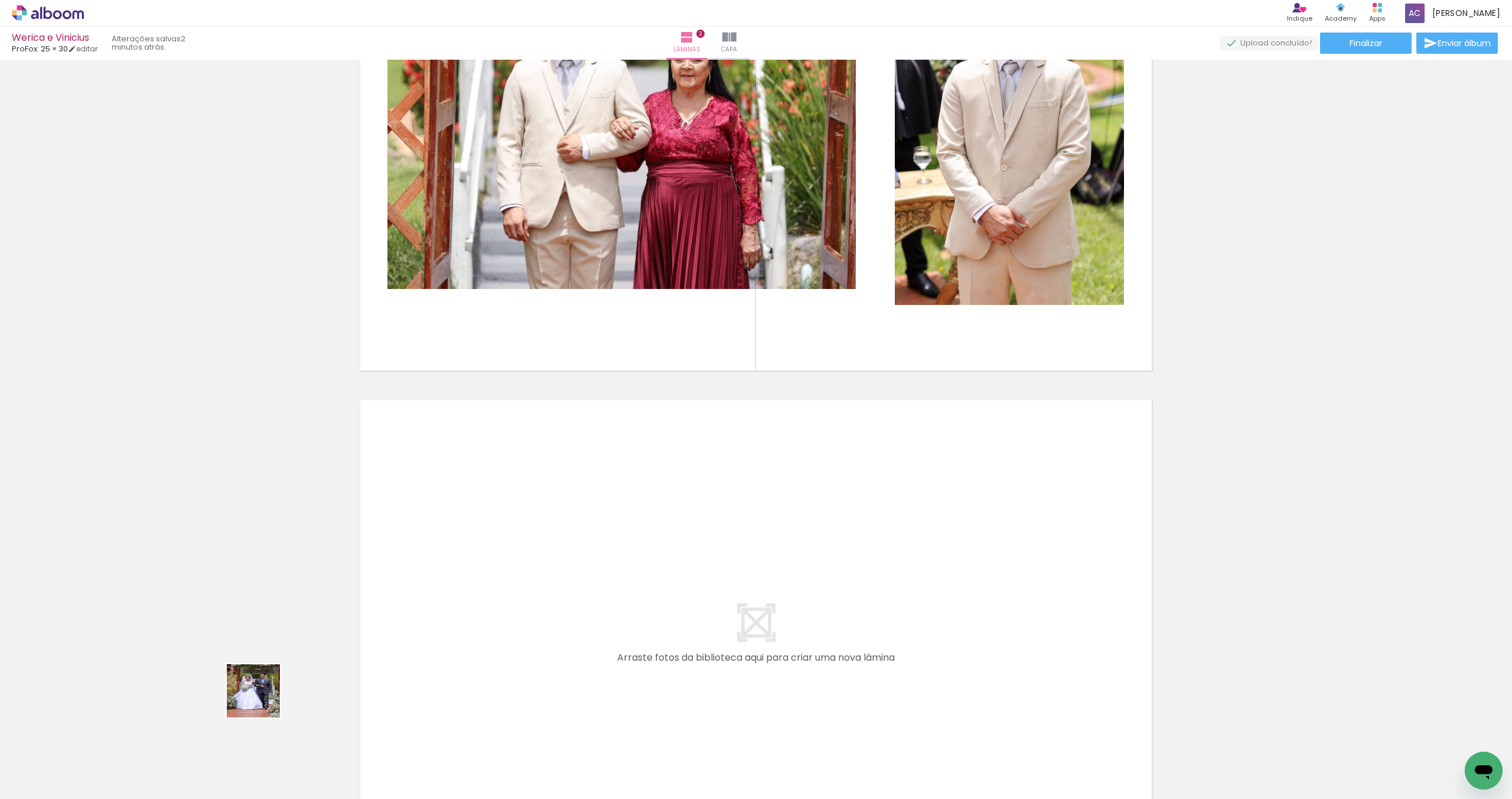
drag, startPoint x: 118, startPoint y: 756, endPoint x: 258, endPoint y: 724, distance: 143.6
click at [459, 600] on quentale-workspace at bounding box center [756, 400] width 1512 height 799
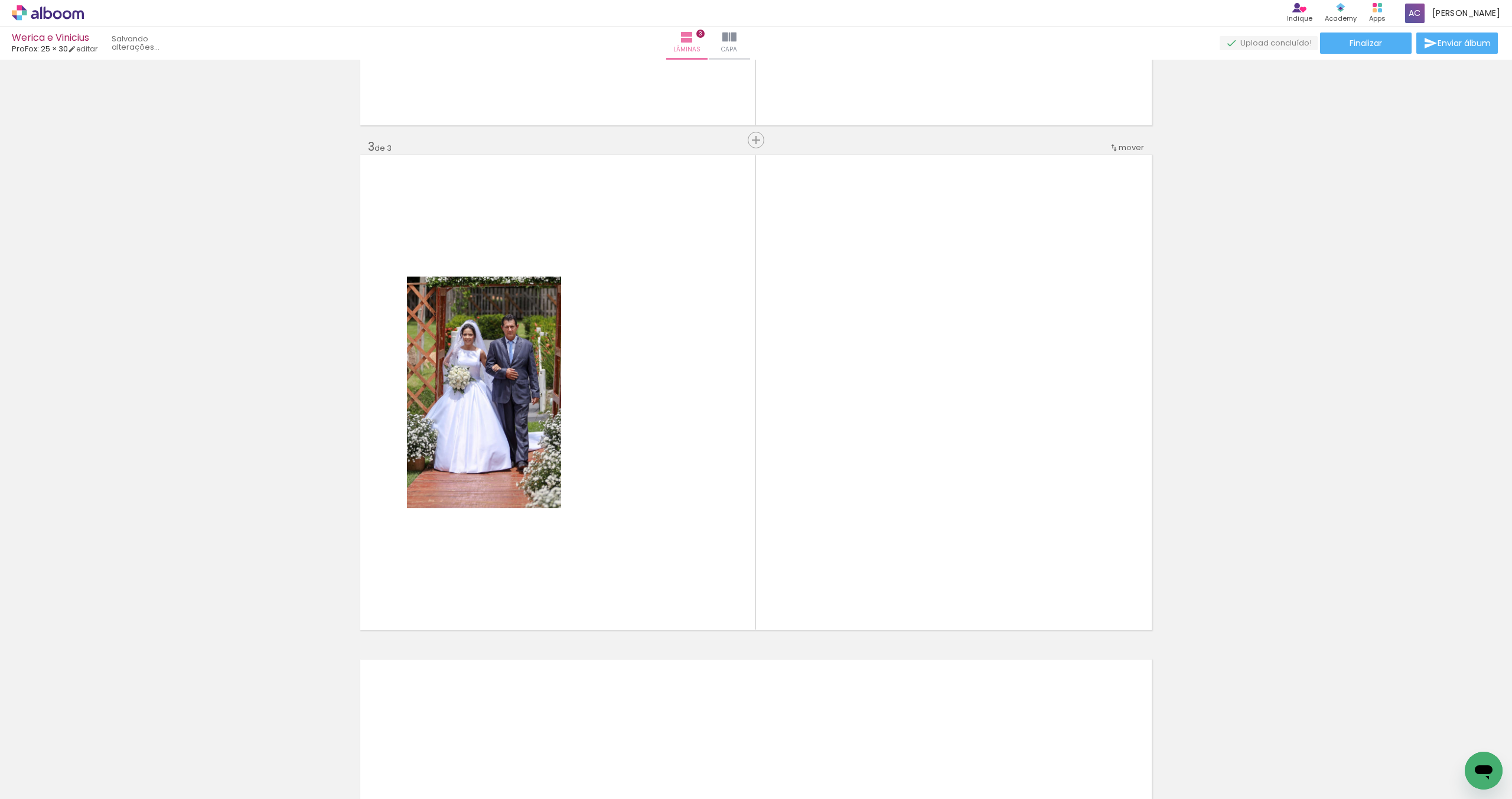
scroll to position [948, 0]
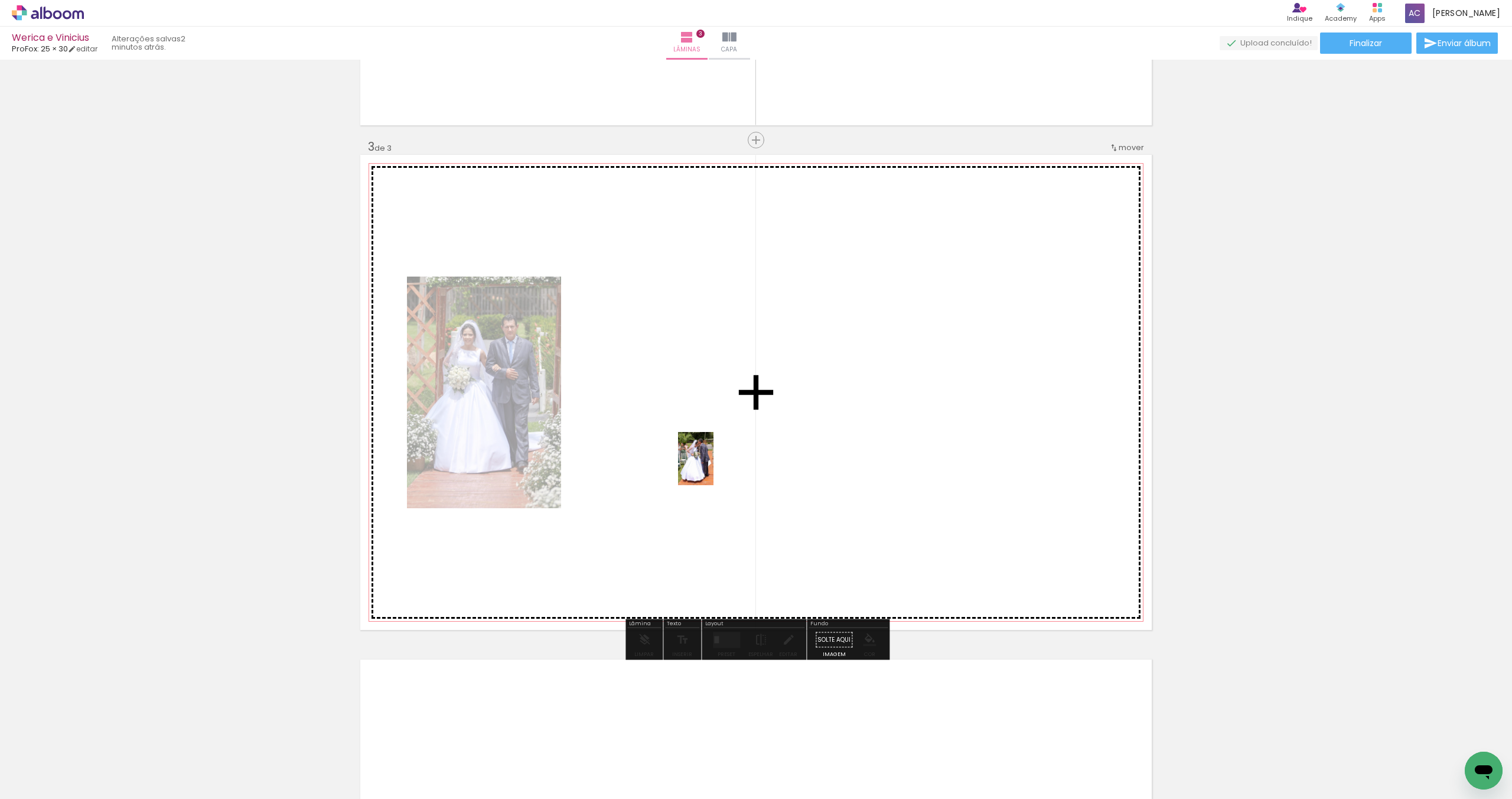
drag, startPoint x: 132, startPoint y: 751, endPoint x: 590, endPoint y: 528, distance: 509.4
click at [719, 463] on quentale-workspace at bounding box center [756, 400] width 1512 height 799
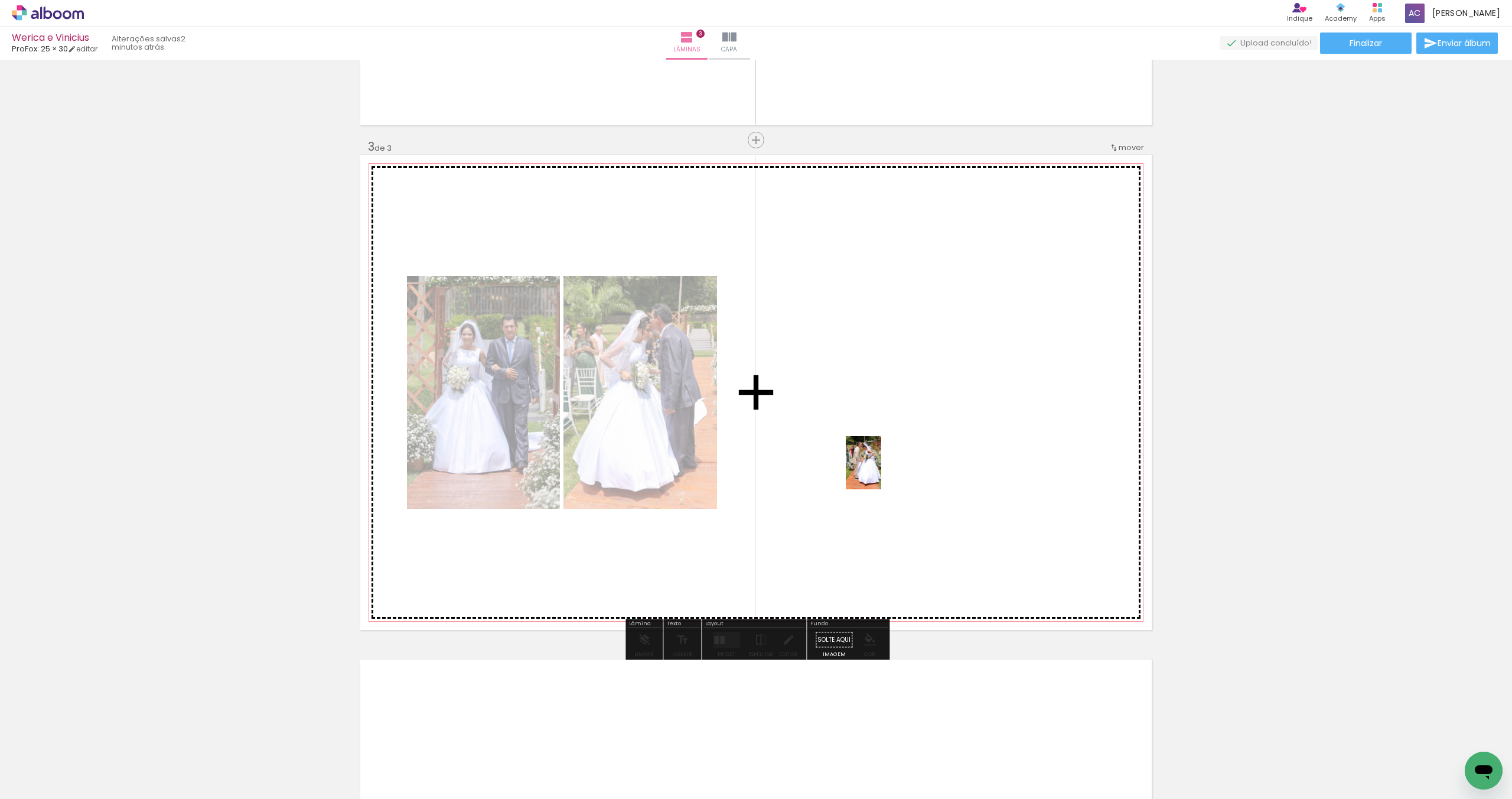
drag, startPoint x: 238, startPoint y: 734, endPoint x: 882, endPoint y: 471, distance: 695.6
click at [882, 471] on quentale-workspace at bounding box center [756, 400] width 1512 height 799
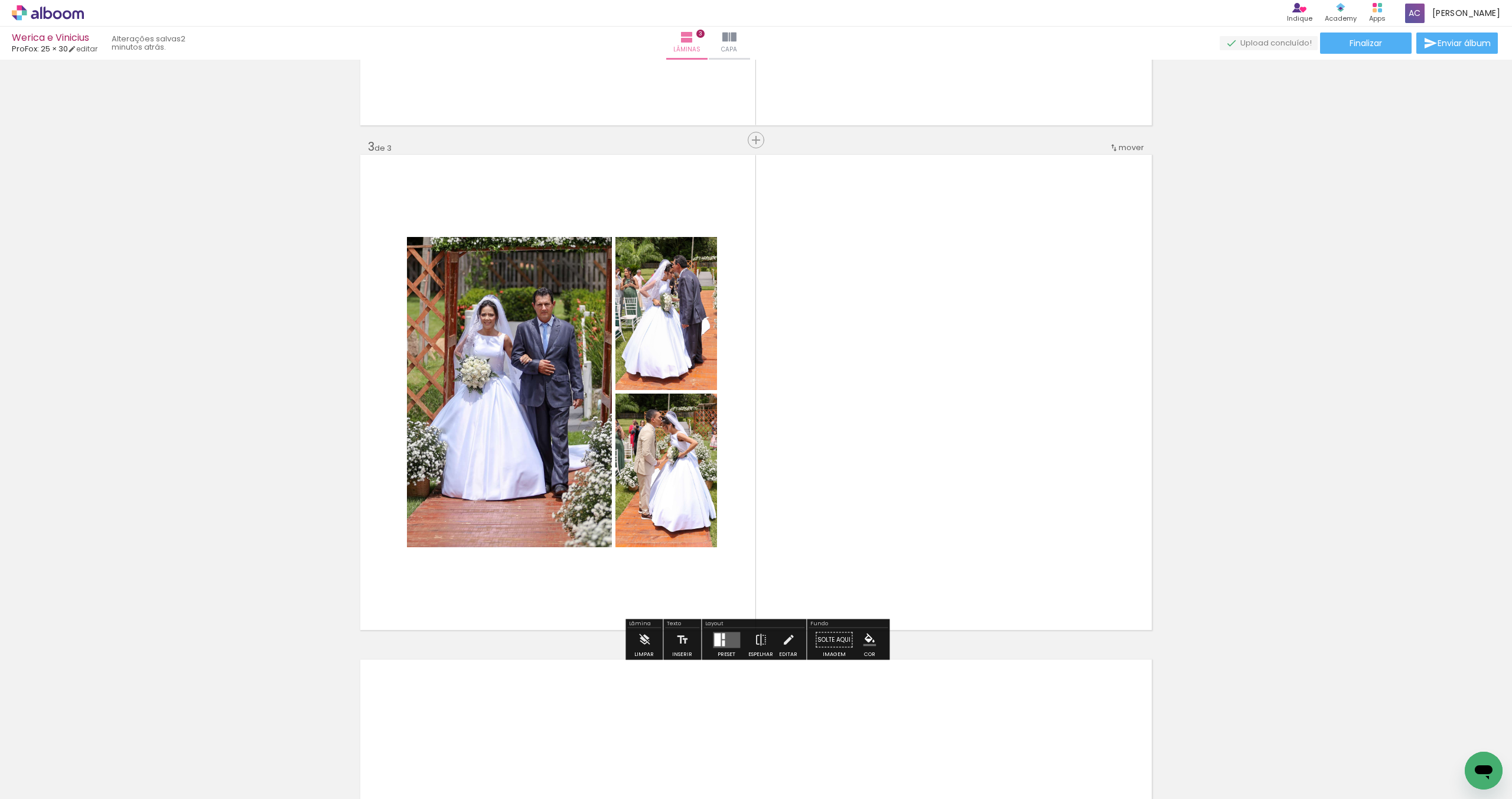
click at [718, 640] on quentale-layouter at bounding box center [727, 639] width 27 height 16
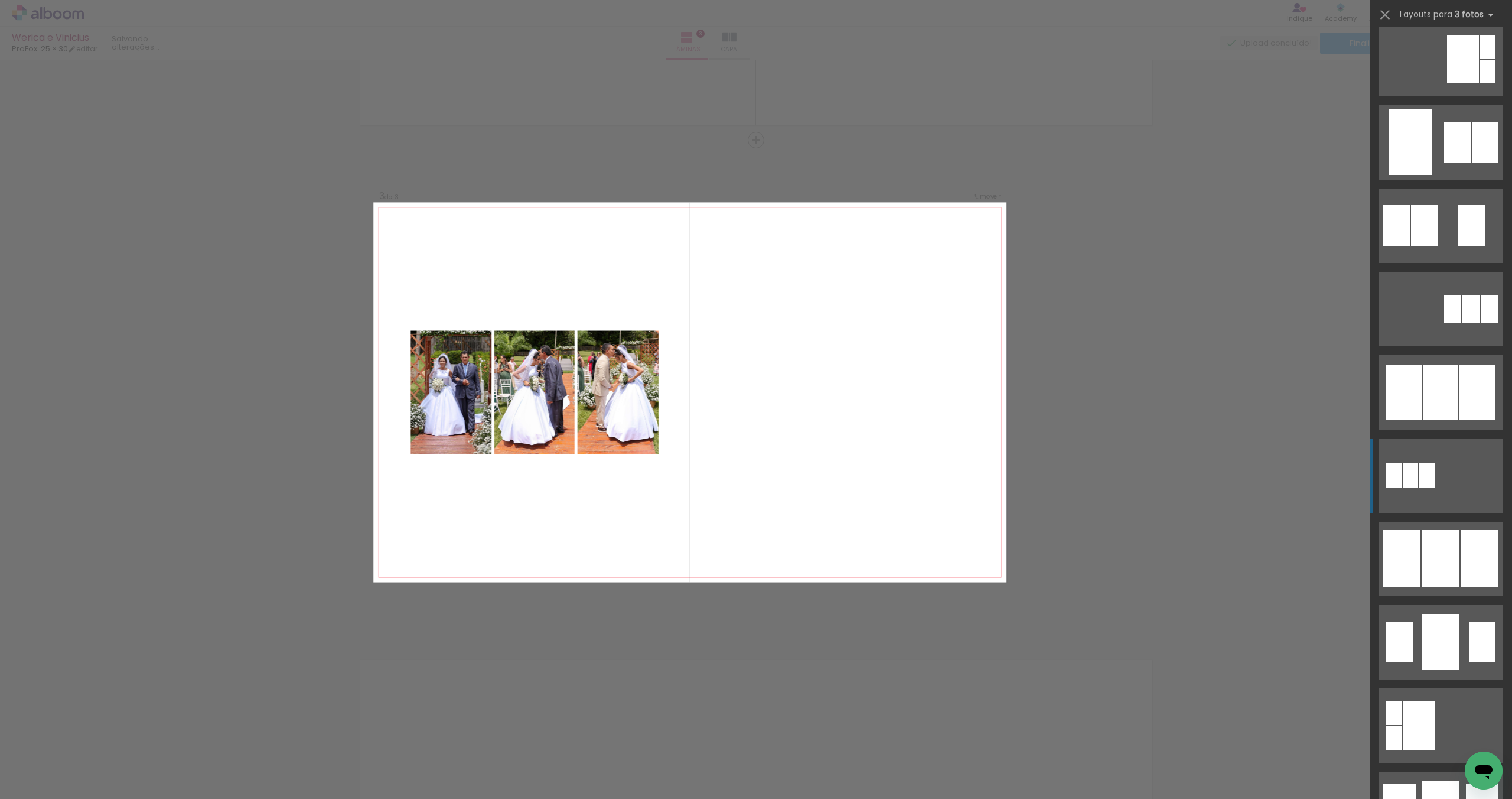
scroll to position [429, 0]
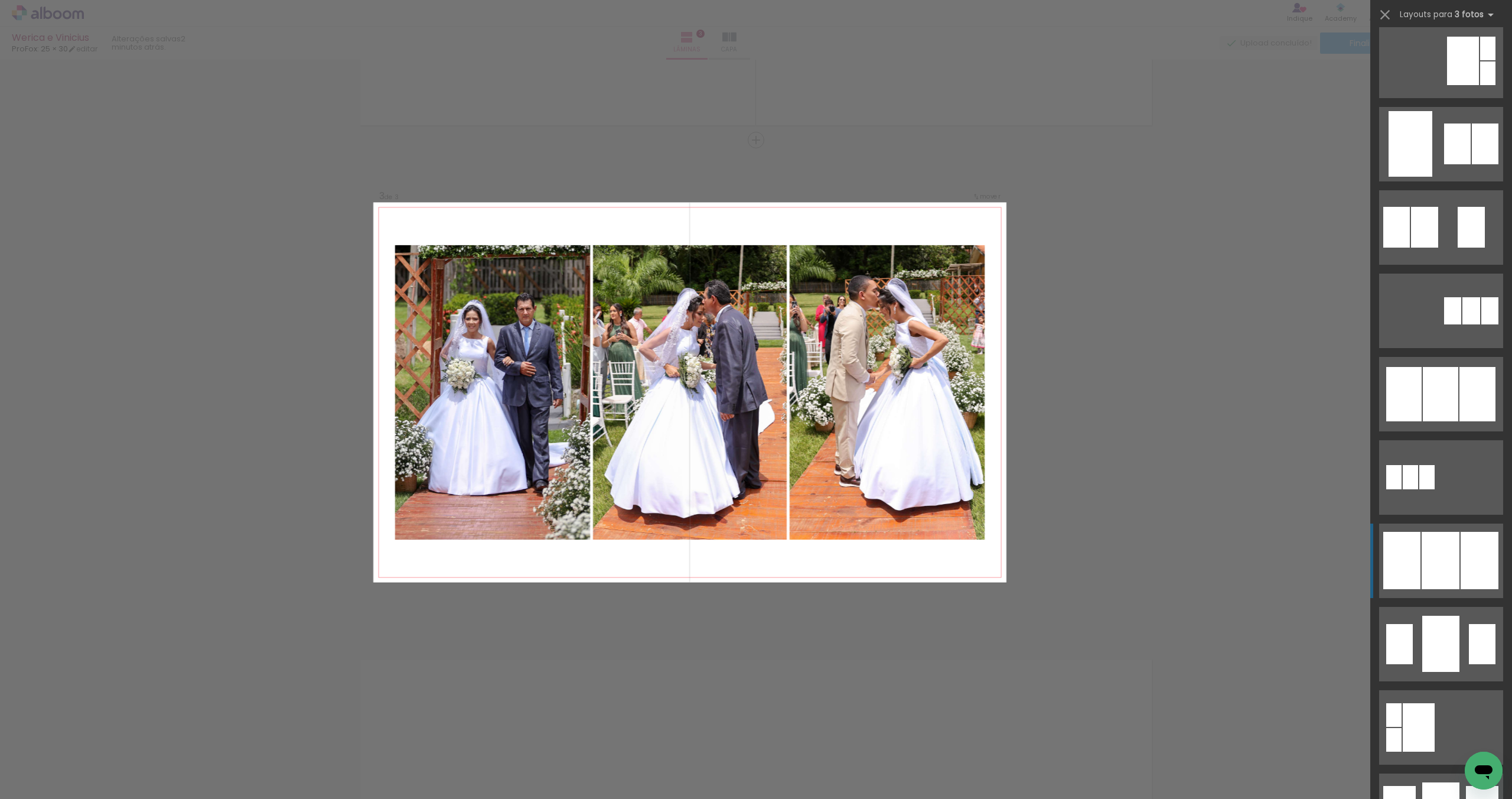
click at [1456, 421] on div at bounding box center [1441, 394] width 35 height 54
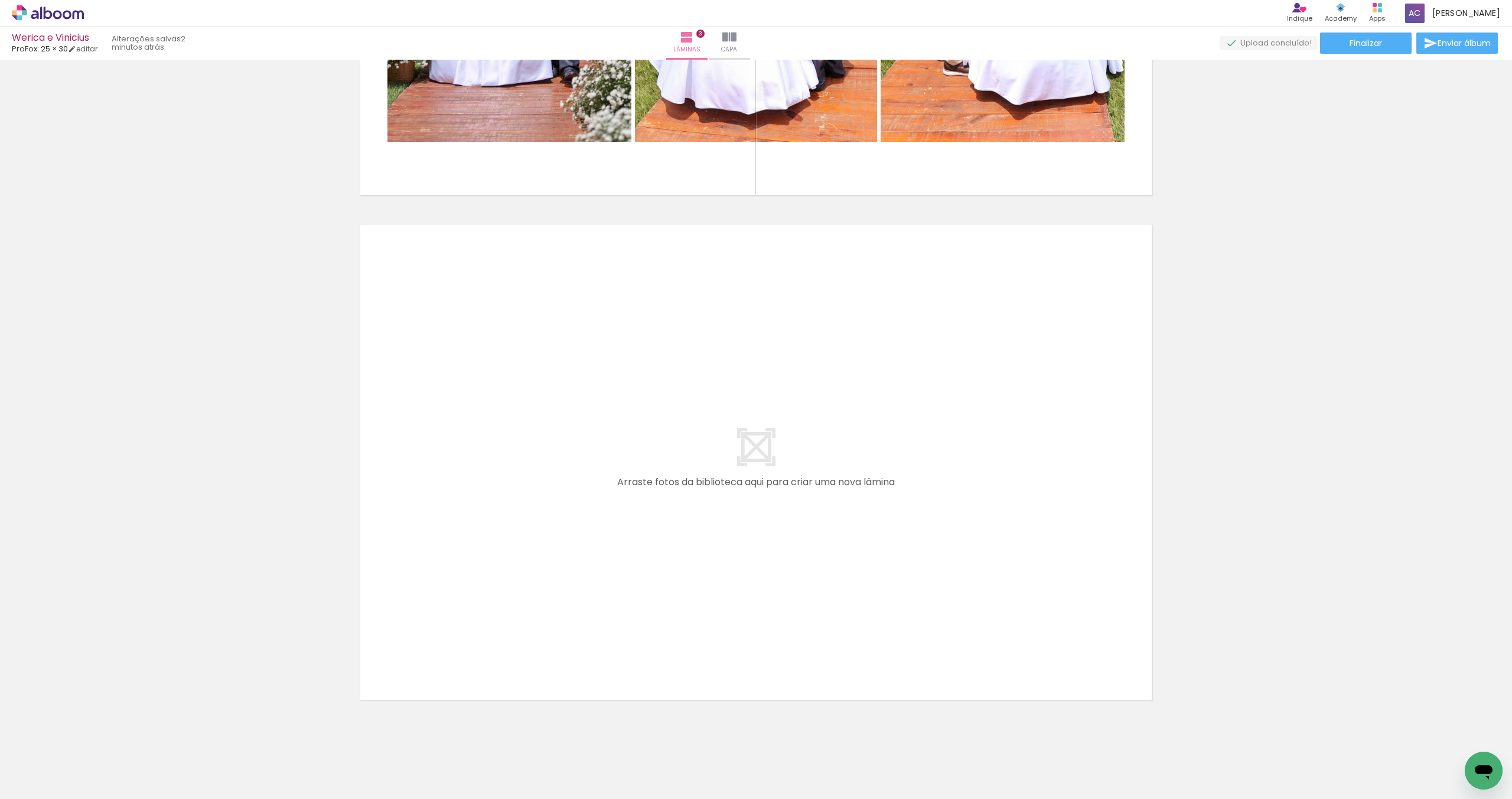
scroll to position [1399, 0]
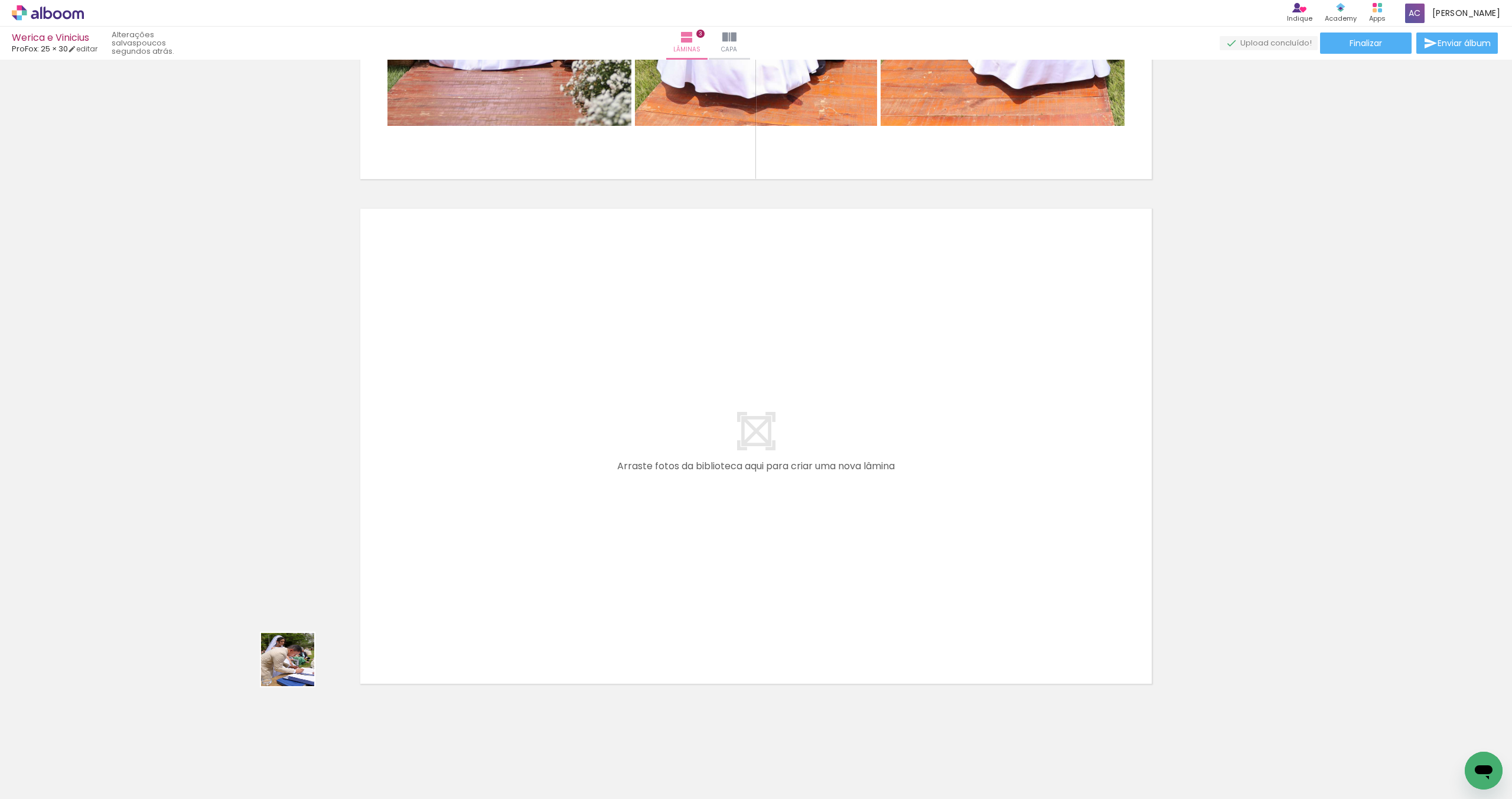
drag, startPoint x: 192, startPoint y: 734, endPoint x: 542, endPoint y: 487, distance: 428.4
click at [542, 487] on quentale-workspace at bounding box center [756, 400] width 1512 height 799
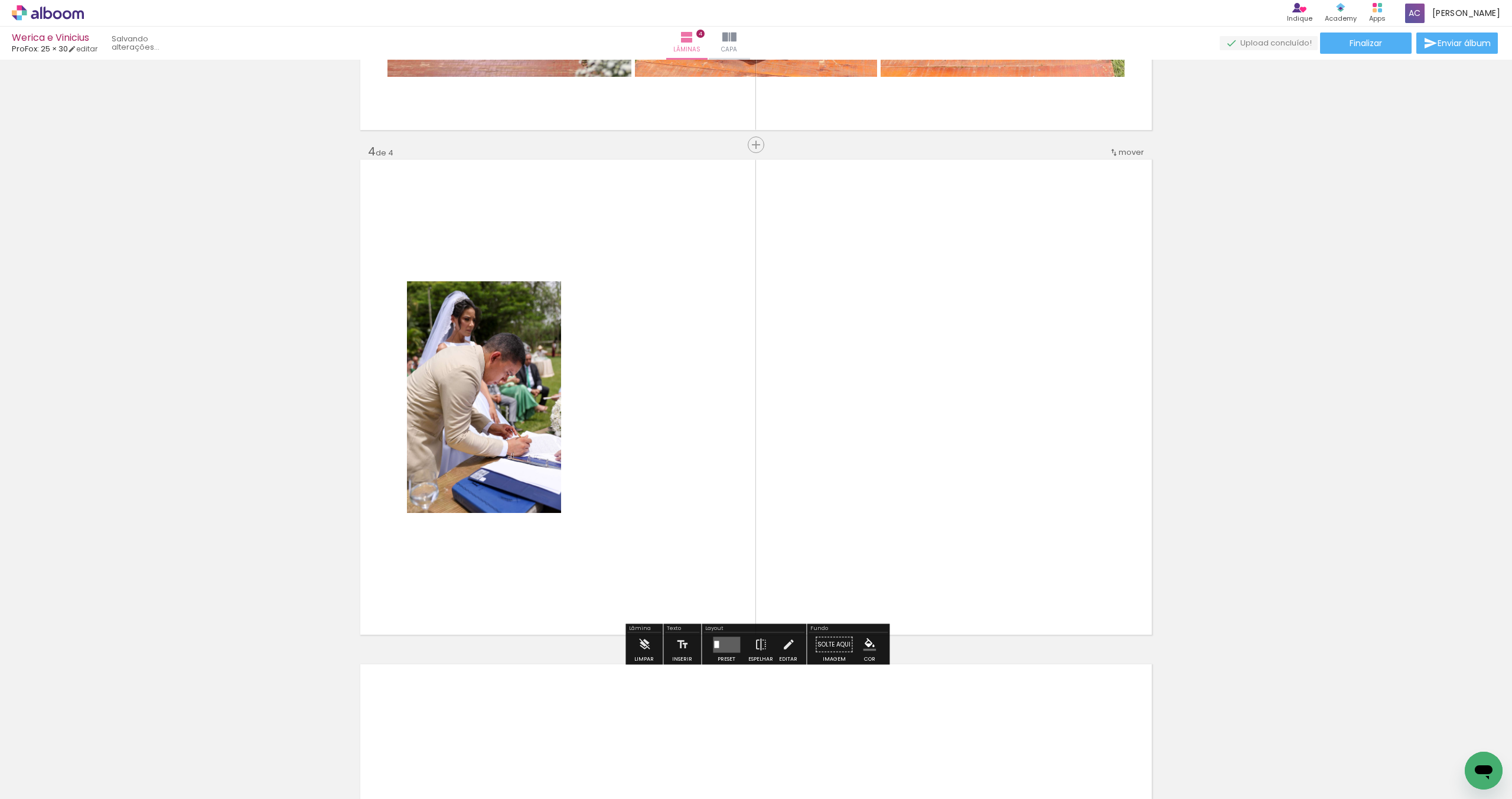
scroll to position [1453, 0]
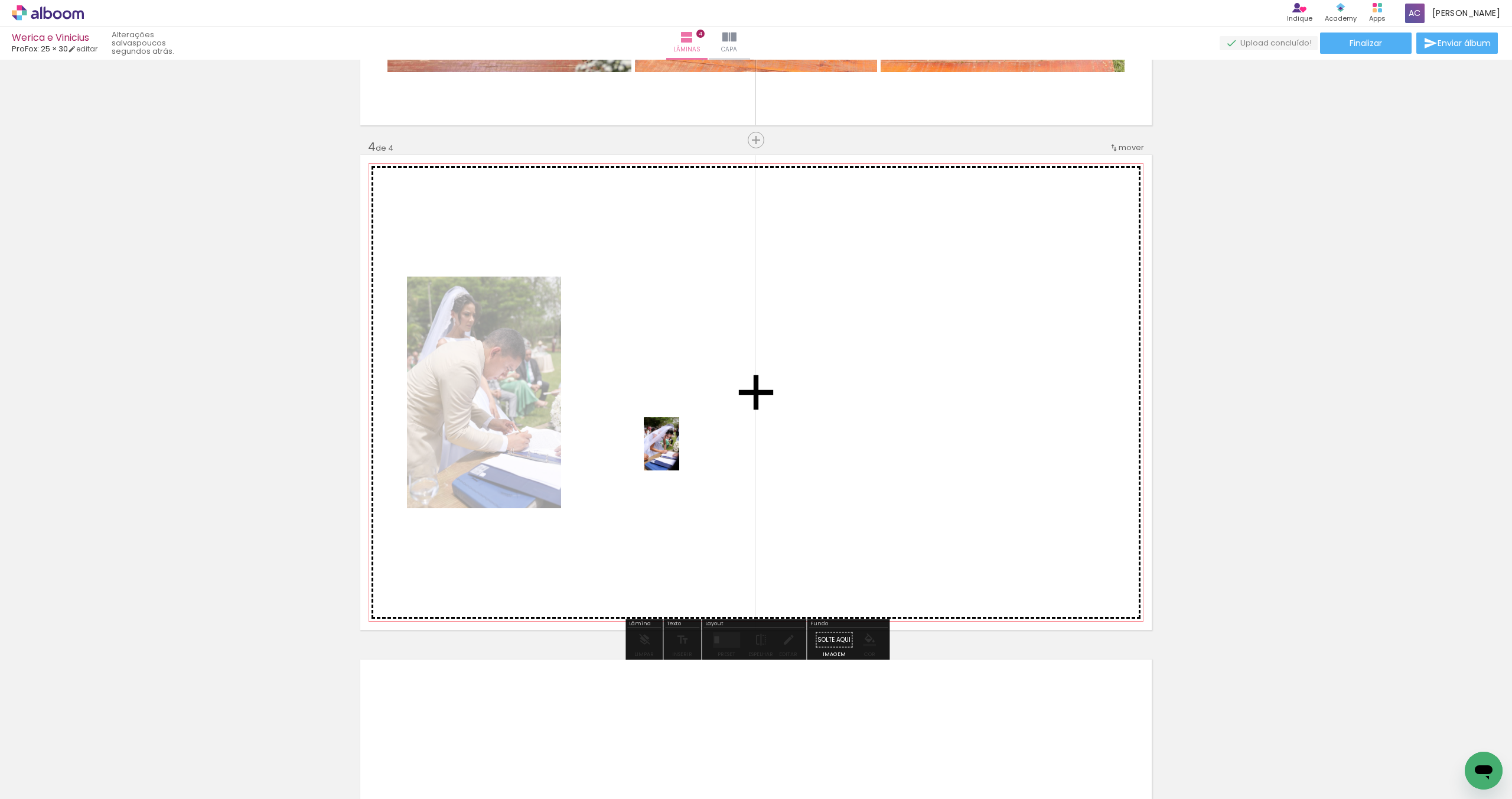
drag, startPoint x: 133, startPoint y: 750, endPoint x: 680, endPoint y: 452, distance: 622.9
click at [680, 452] on quentale-workspace at bounding box center [756, 400] width 1512 height 799
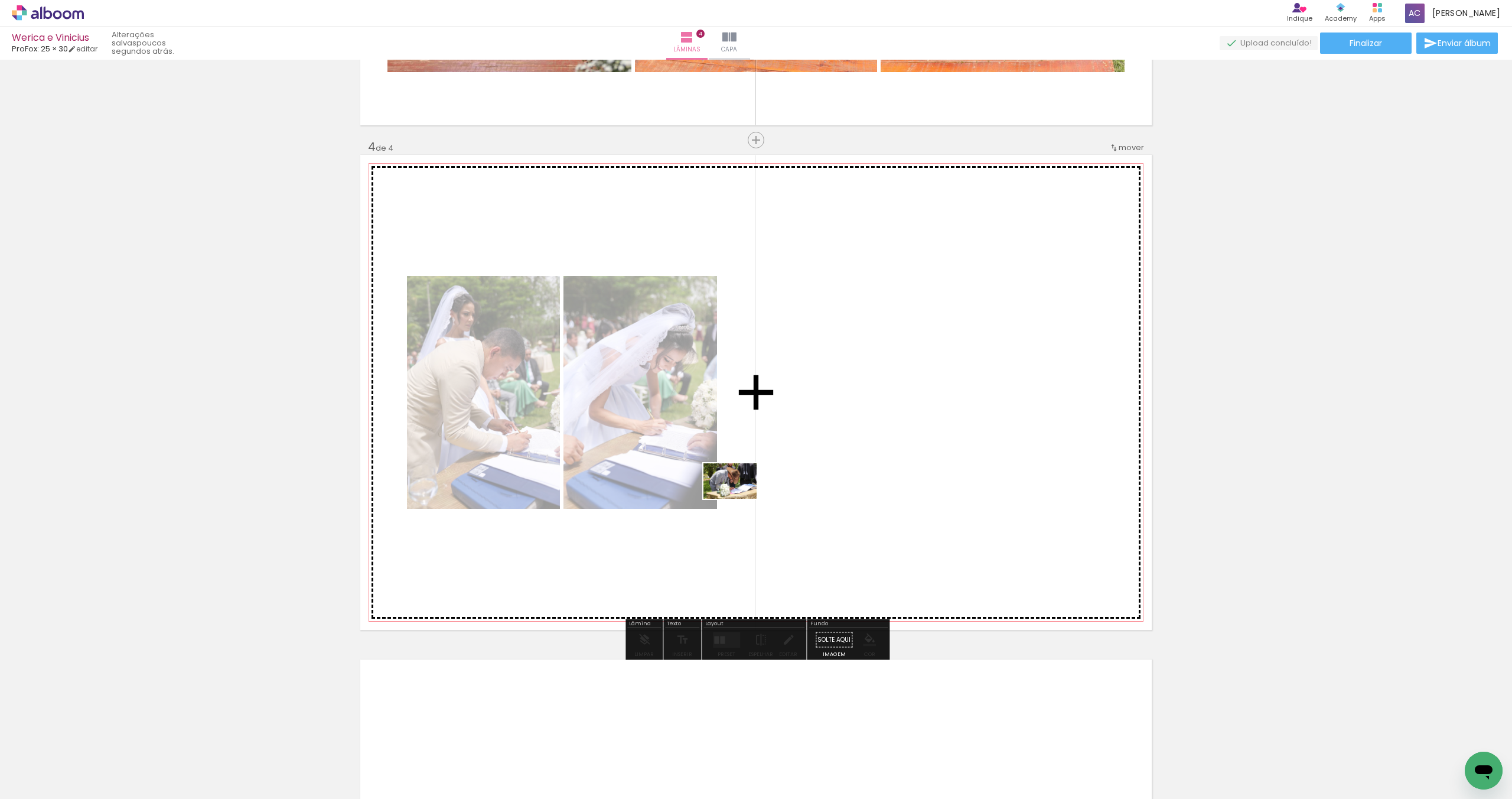
drag, startPoint x: 124, startPoint y: 751, endPoint x: 775, endPoint y: 474, distance: 707.5
click at [776, 474] on quentale-workspace at bounding box center [756, 400] width 1512 height 799
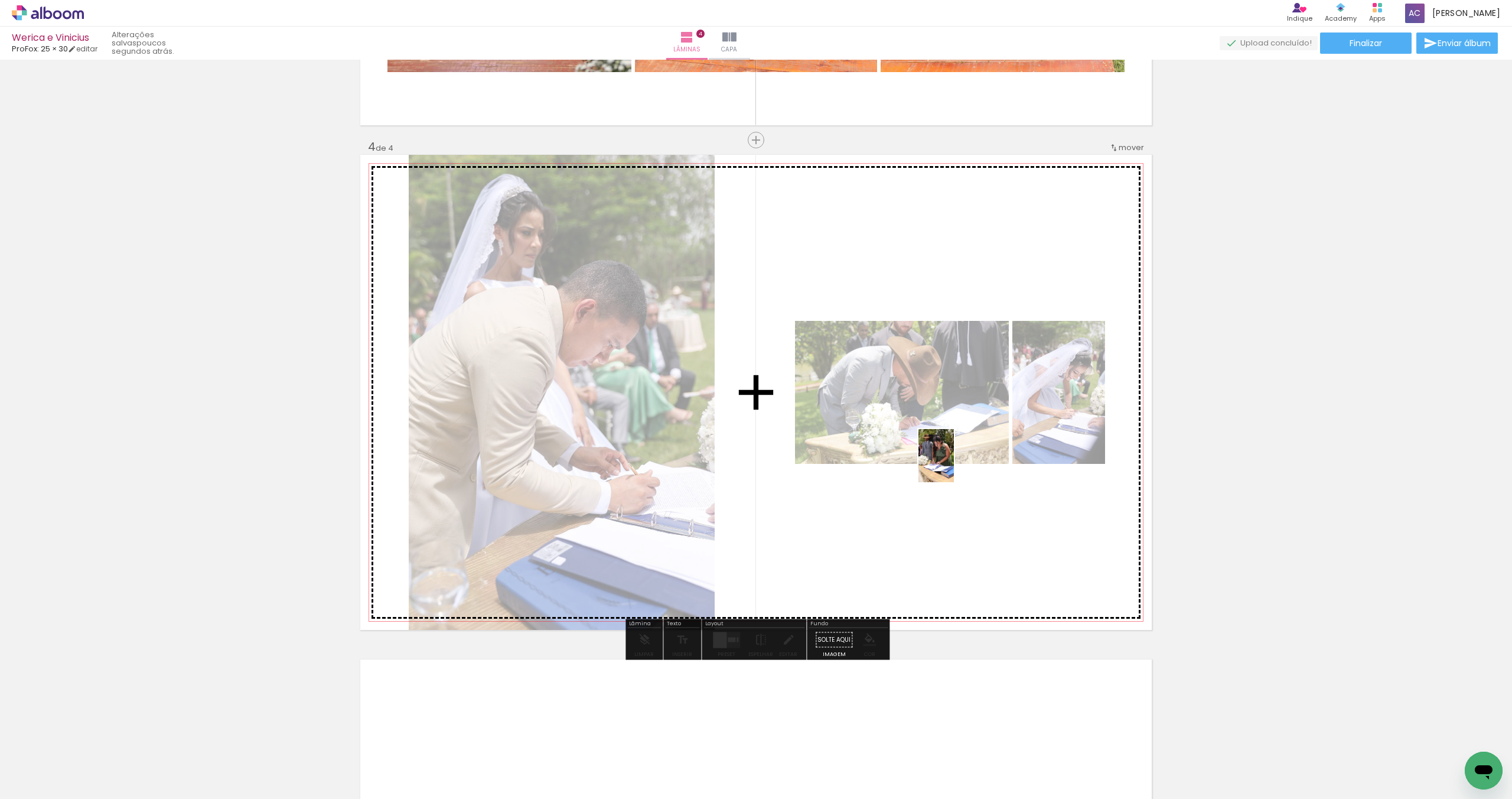
drag, startPoint x: 177, startPoint y: 744, endPoint x: 954, endPoint y: 464, distance: 825.9
click at [954, 464] on quentale-workspace at bounding box center [756, 400] width 1512 height 799
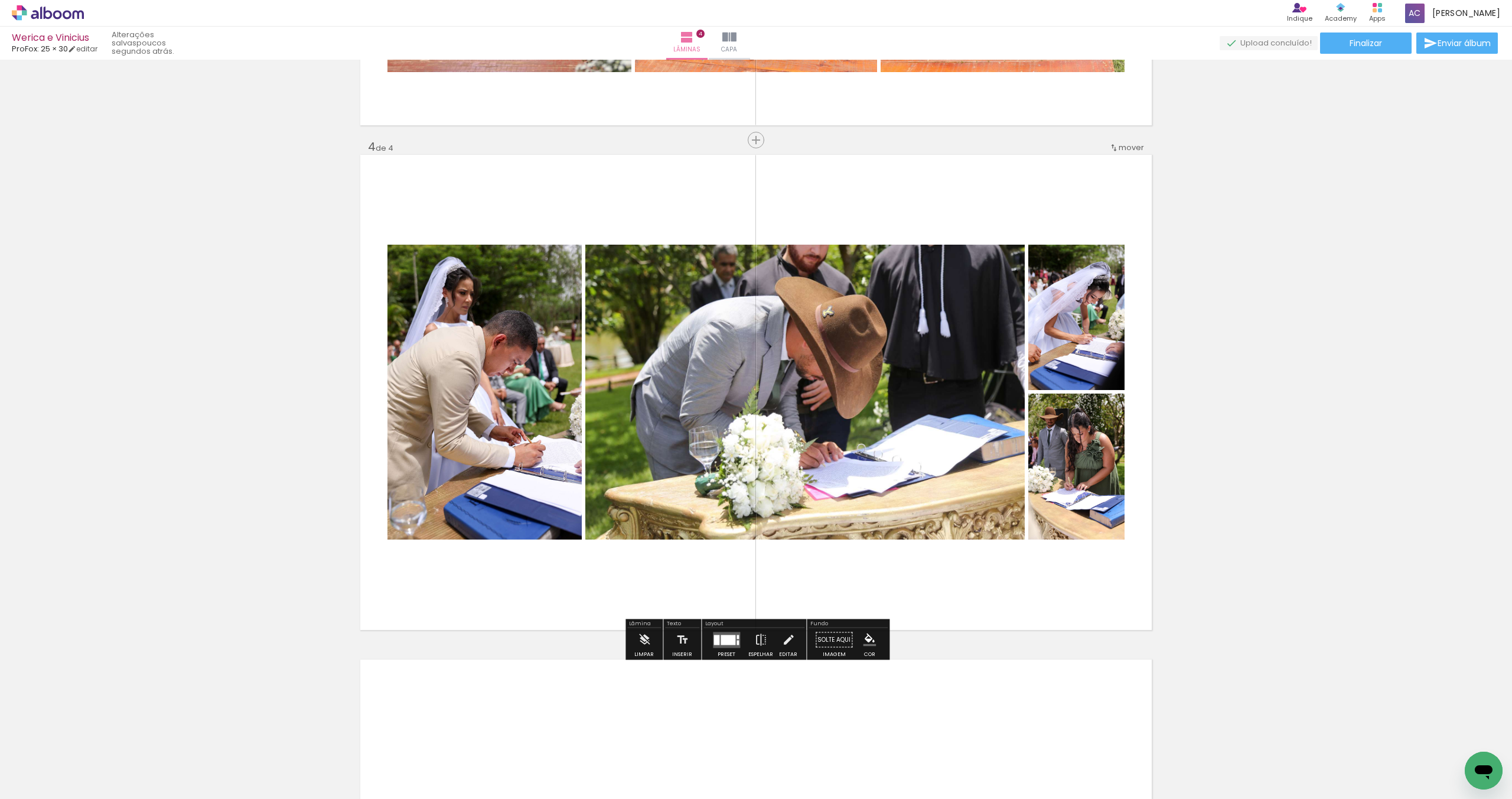
click at [725, 639] on div at bounding box center [728, 639] width 15 height 10
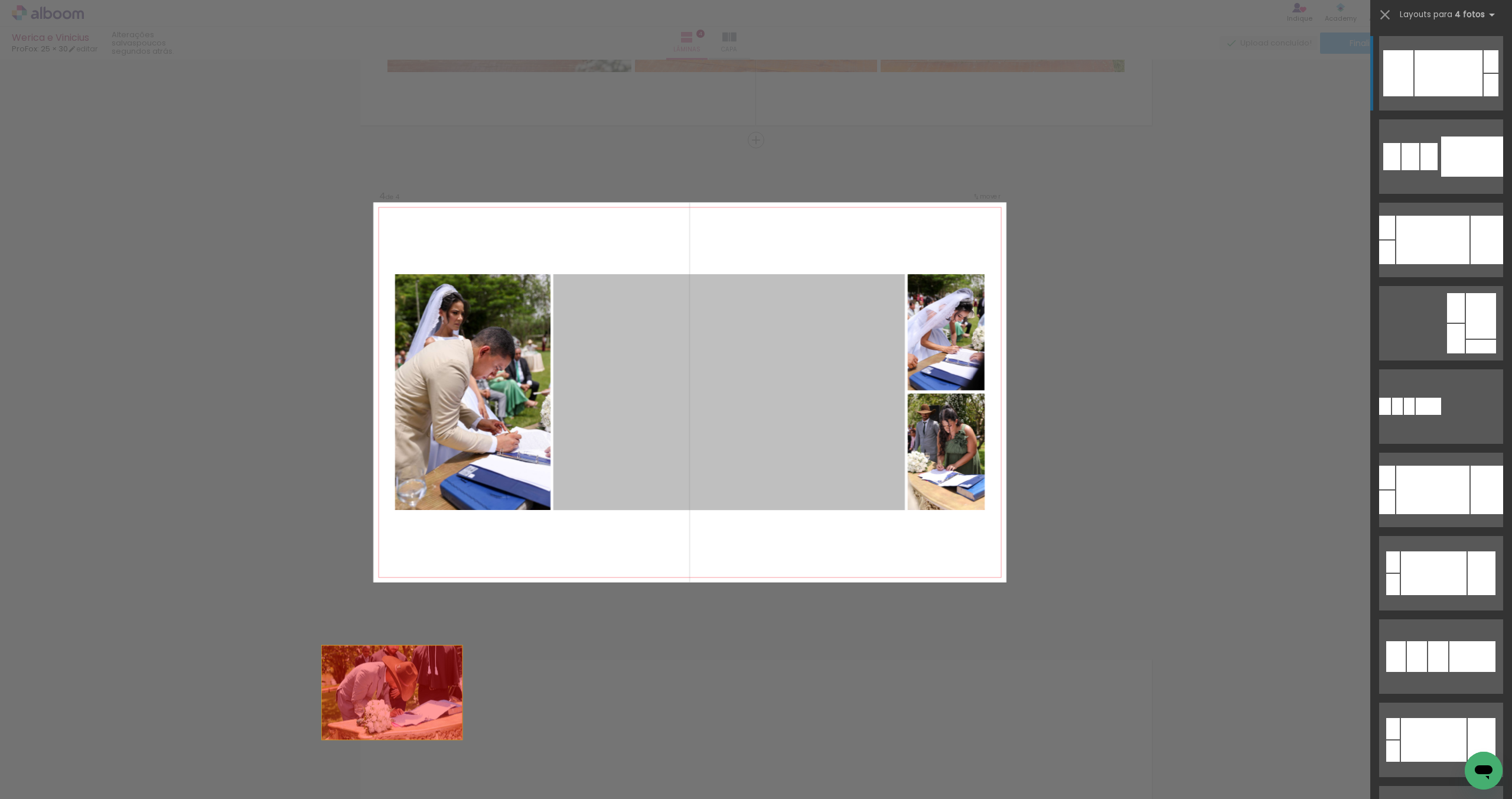
drag, startPoint x: 757, startPoint y: 399, endPoint x: 308, endPoint y: 766, distance: 579.9
click at [308, 766] on quentale-workspace at bounding box center [756, 400] width 1512 height 799
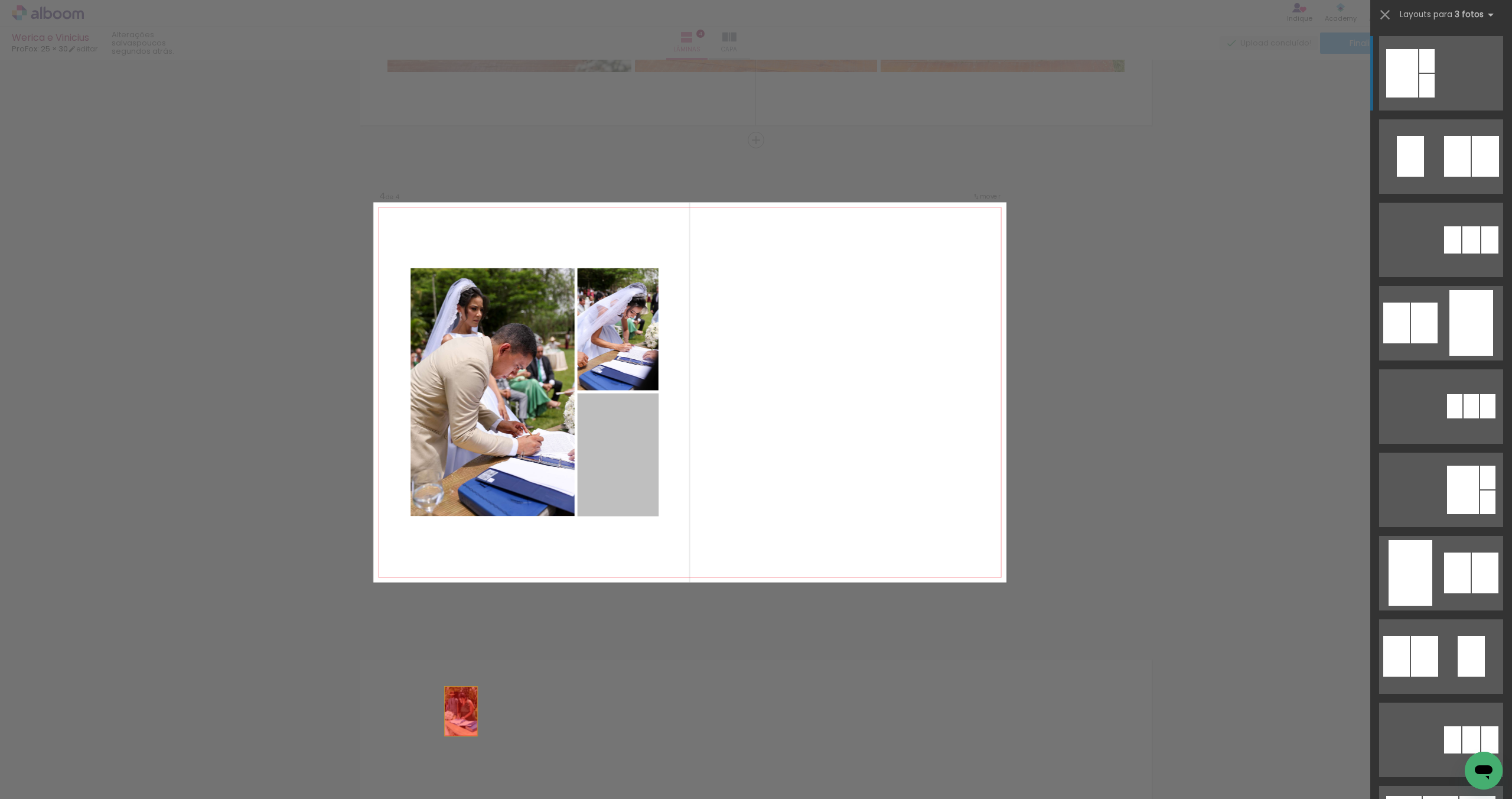
drag, startPoint x: 632, startPoint y: 435, endPoint x: 422, endPoint y: 776, distance: 400.5
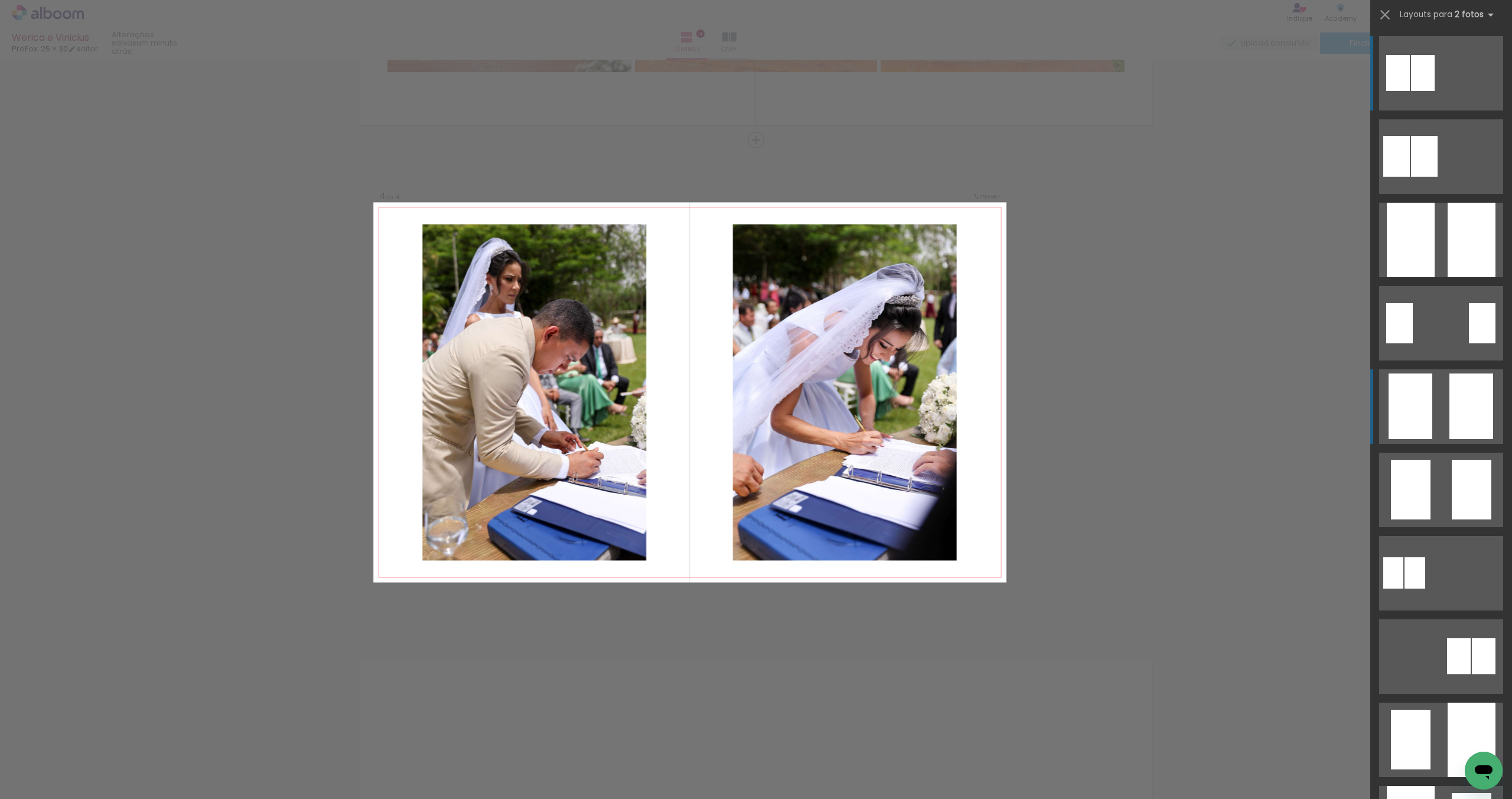
click at [1435, 91] on div at bounding box center [1424, 73] width 24 height 36
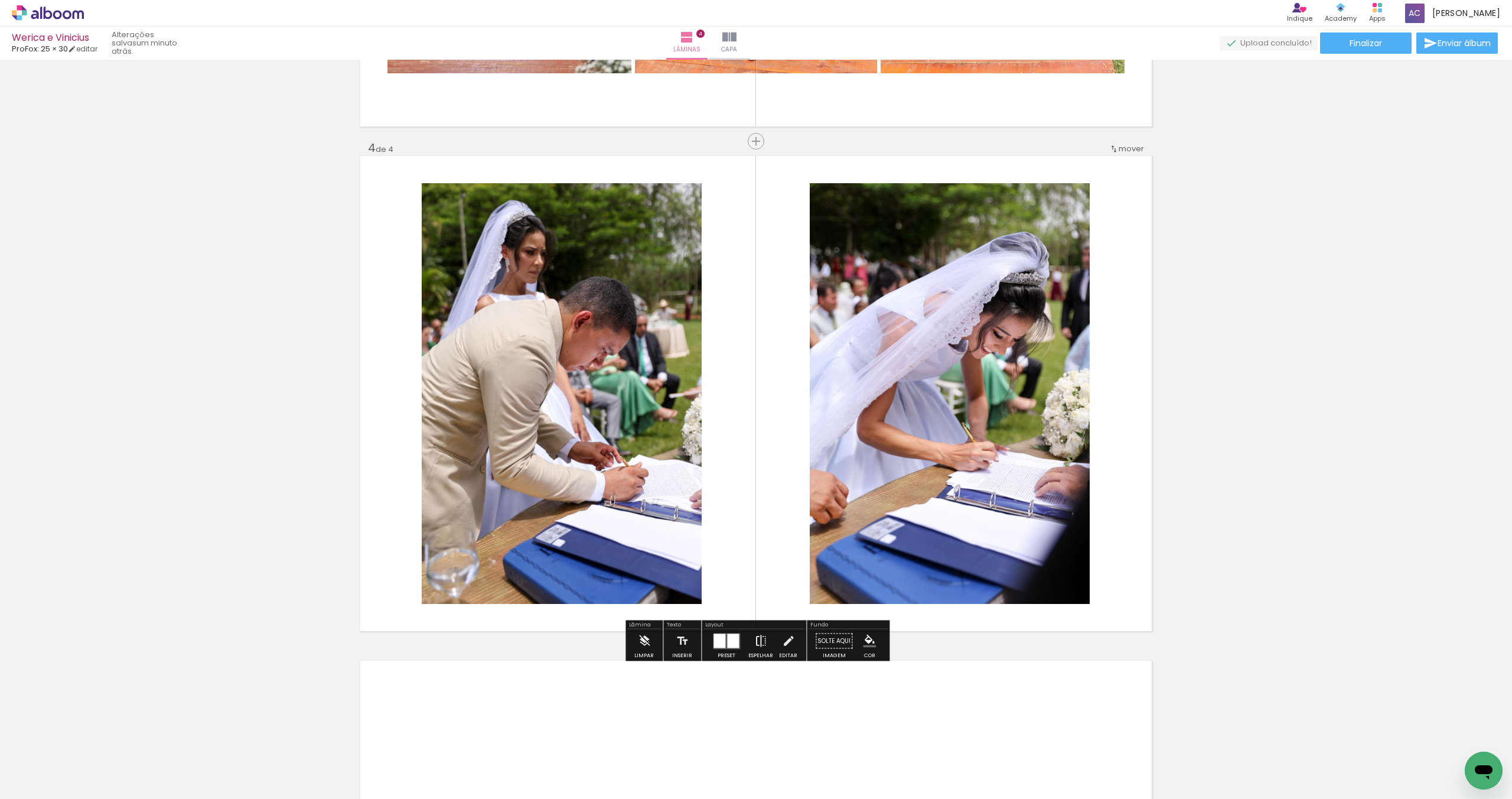
scroll to position [1451, 0]
click at [761, 638] on iron-icon at bounding box center [760, 641] width 13 height 24
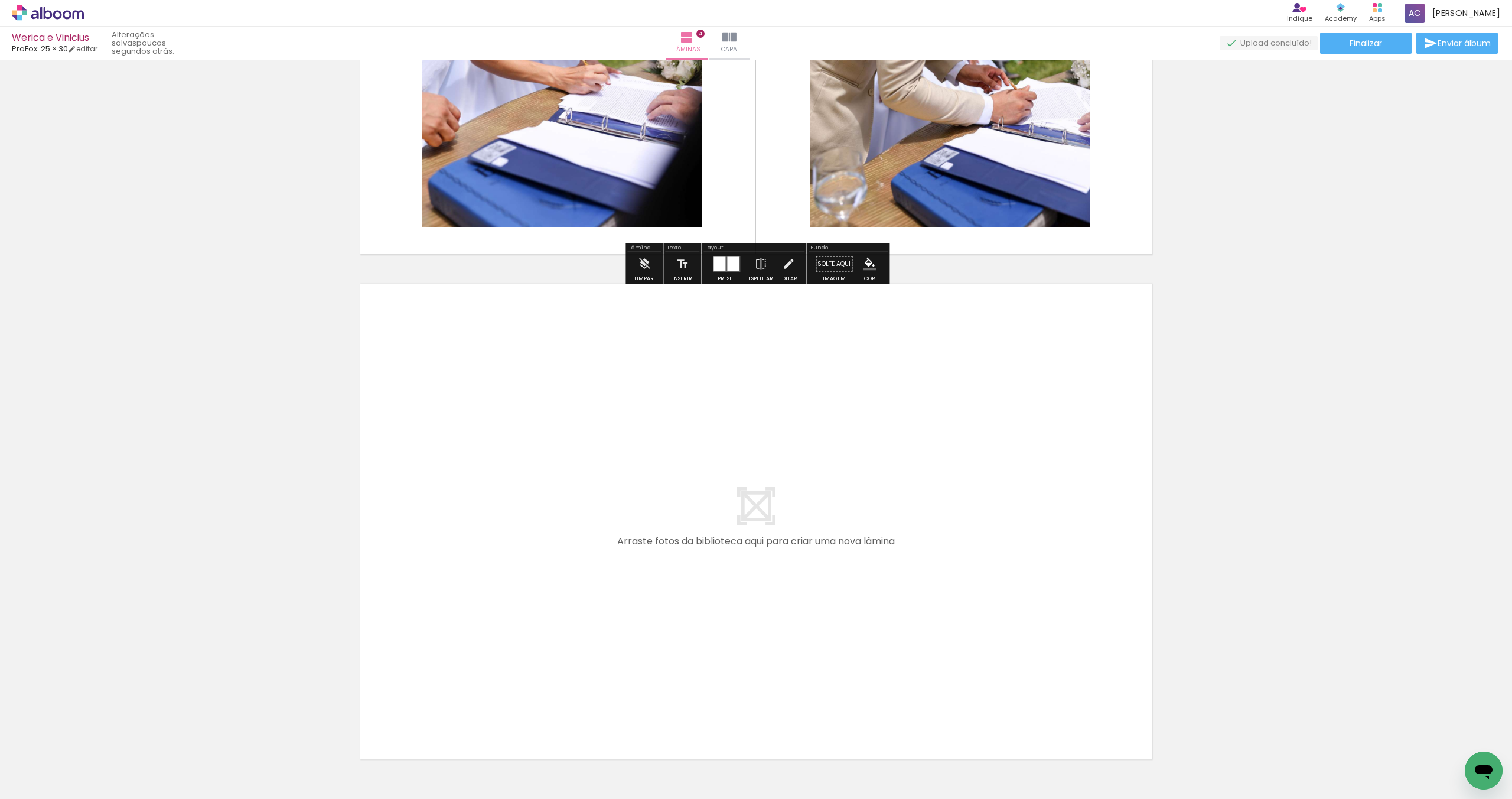
scroll to position [1903, 0]
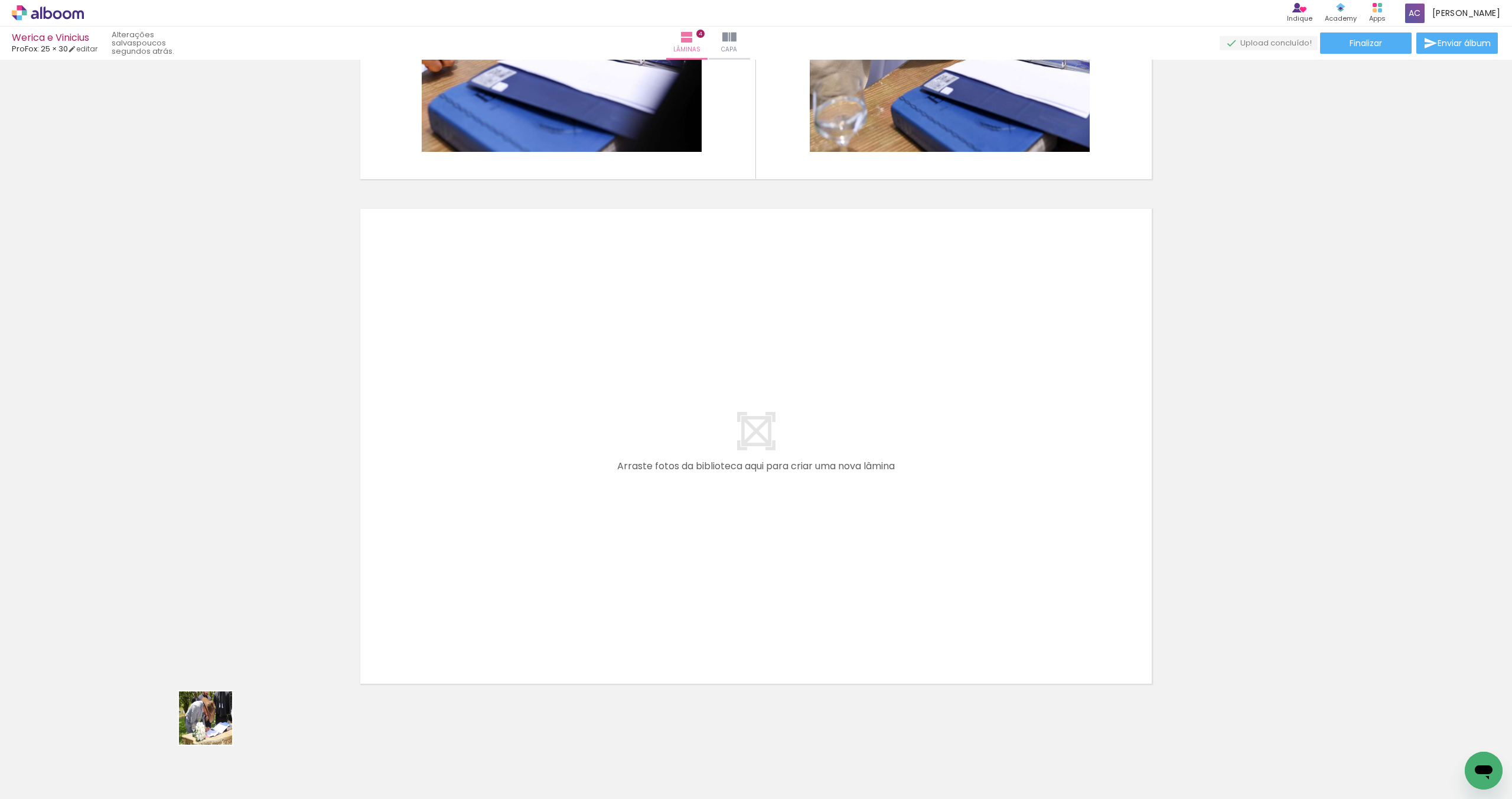
drag, startPoint x: 129, startPoint y: 760, endPoint x: 639, endPoint y: 478, distance: 582.8
click at [639, 478] on quentale-workspace at bounding box center [756, 400] width 1512 height 799
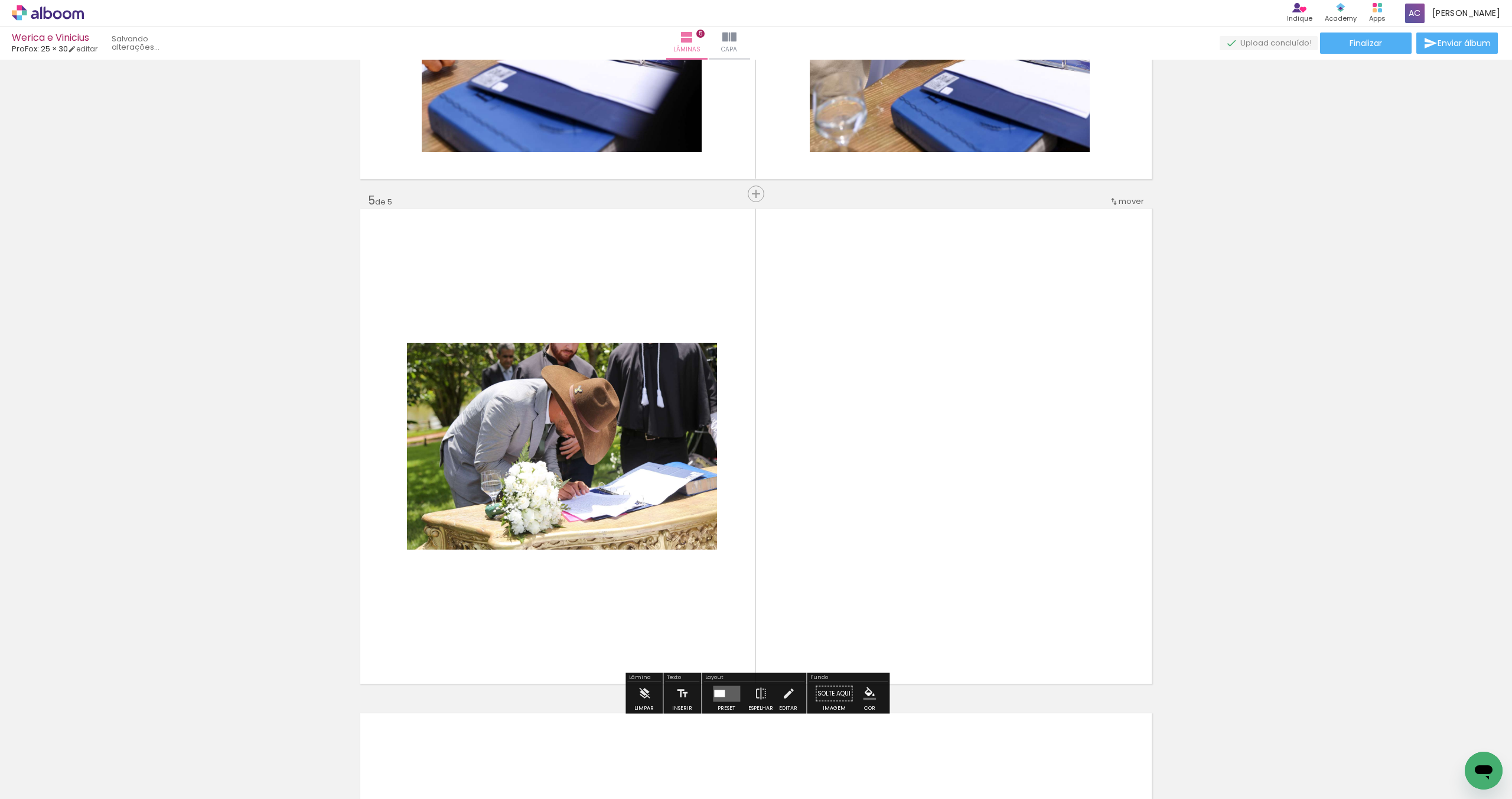
scroll to position [1957, 0]
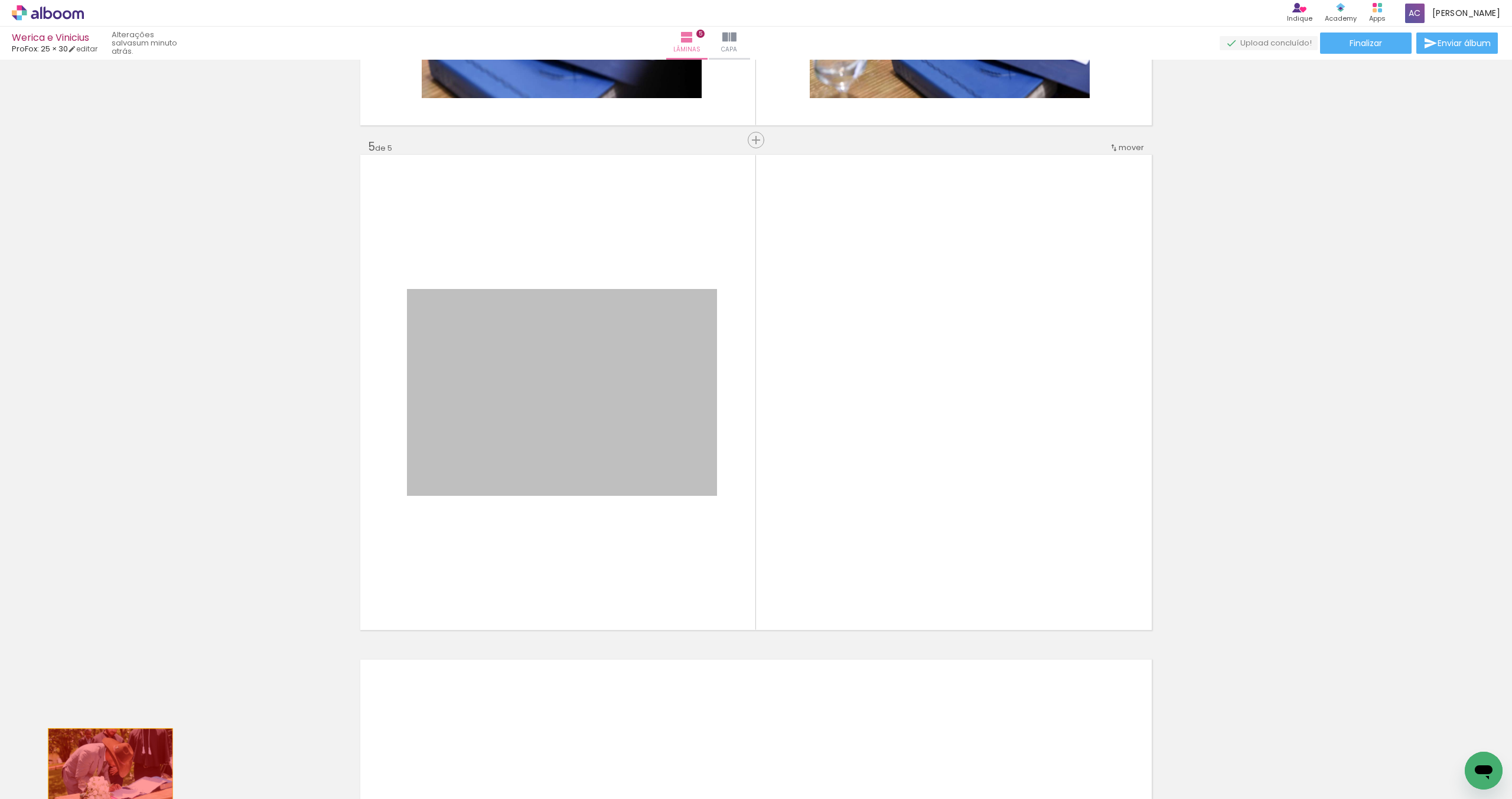
drag, startPoint x: 548, startPoint y: 369, endPoint x: 111, endPoint y: 769, distance: 592.4
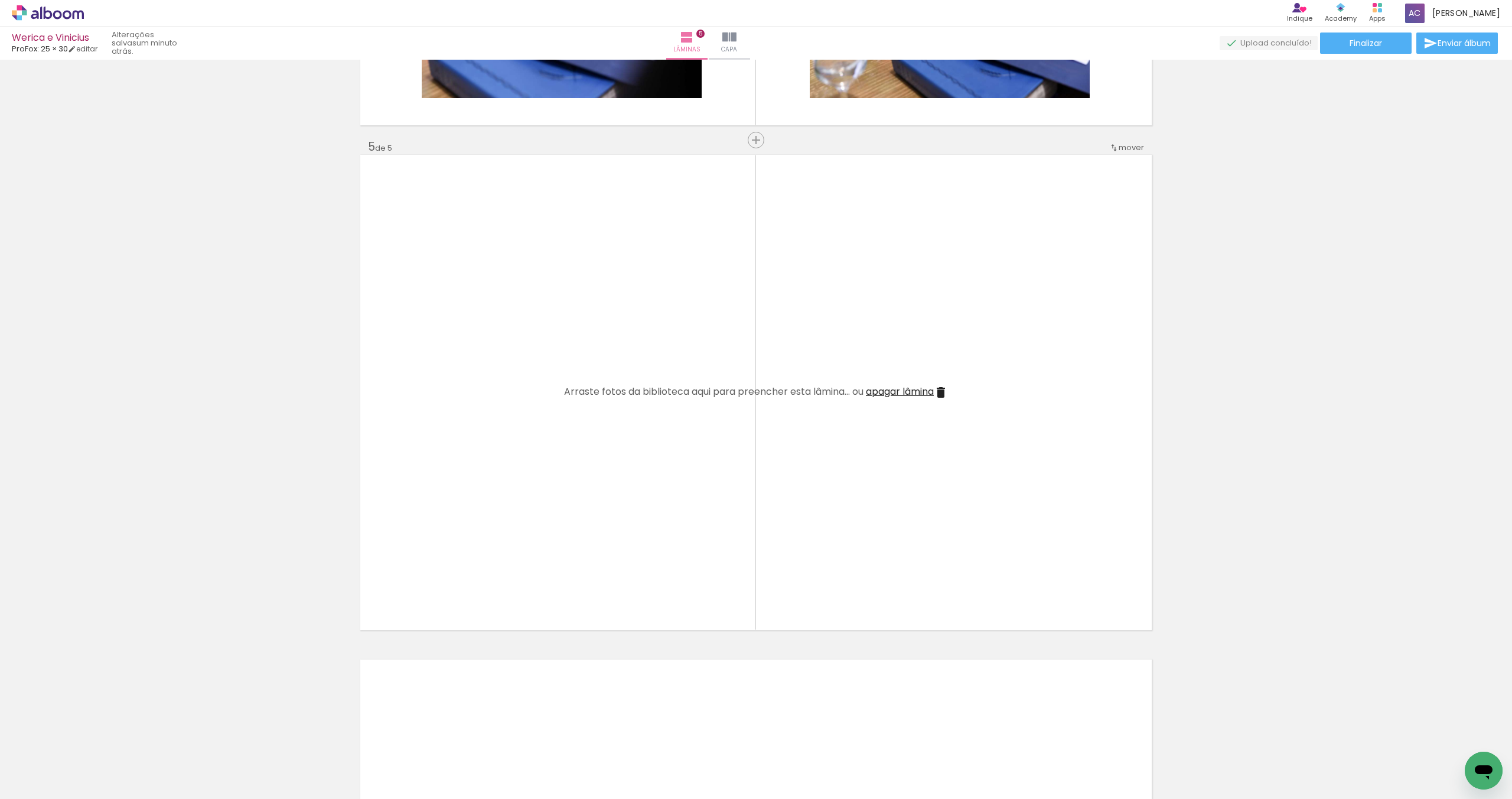
click at [95, 738] on iron-icon at bounding box center [91, 735] width 13 height 13
click at [56, 790] on span "Adicionar Fotos" at bounding box center [42, 791] width 35 height 13
click at [0, 0] on input "file" at bounding box center [0, 0] width 0 height 0
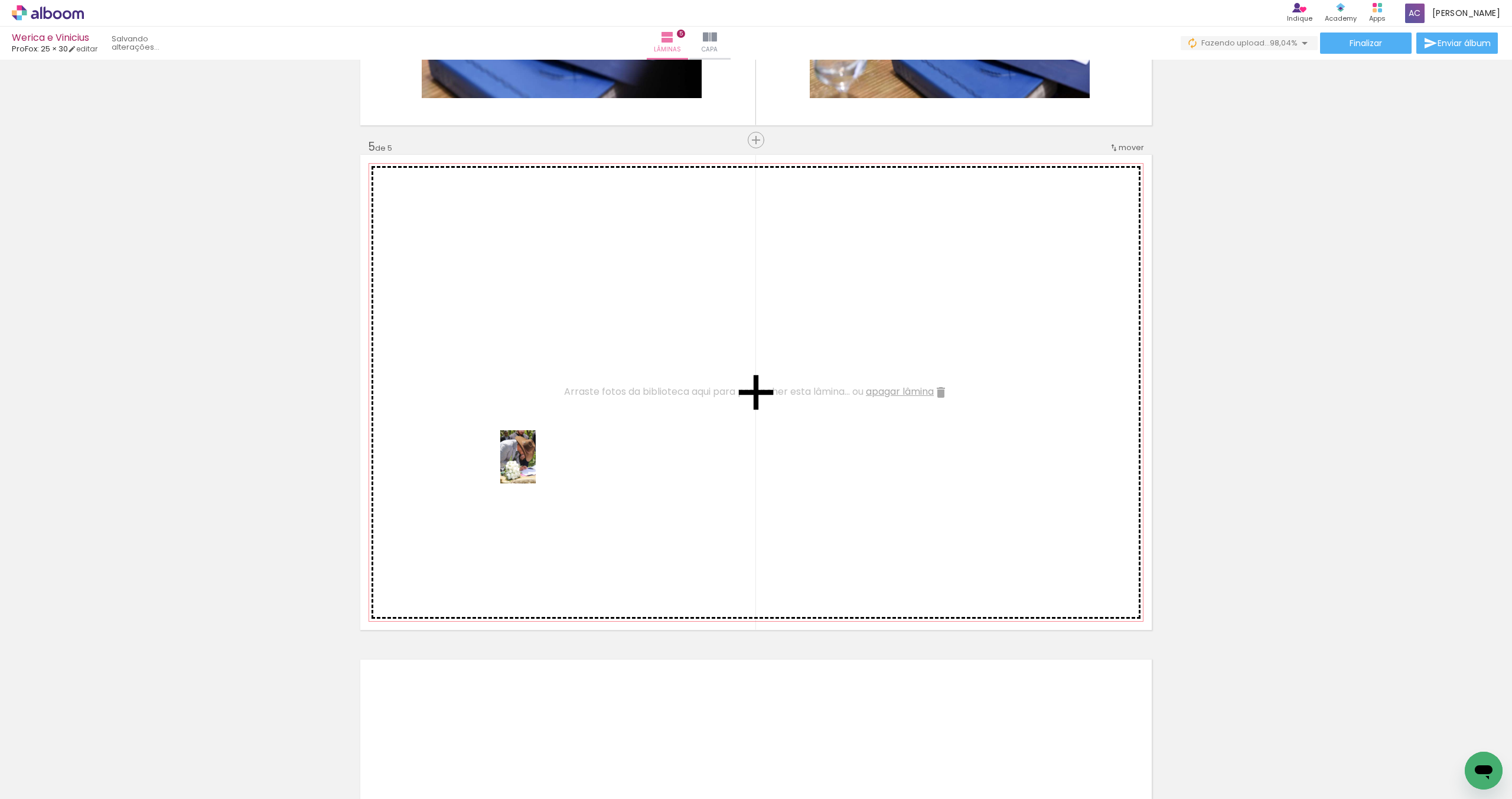
drag, startPoint x: 127, startPoint y: 764, endPoint x: 536, endPoint y: 465, distance: 506.6
click at [536, 465] on quentale-workspace at bounding box center [756, 400] width 1512 height 799
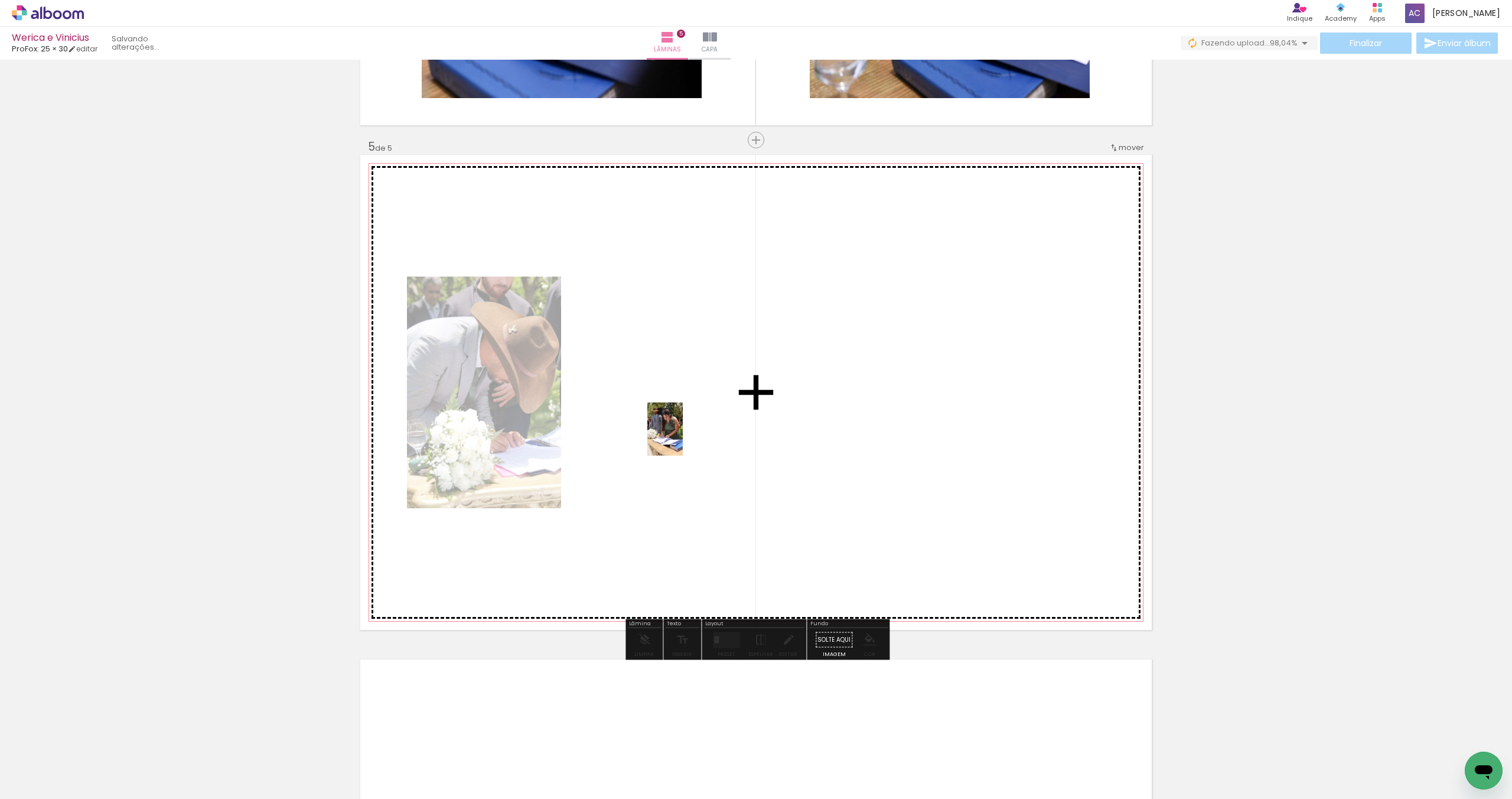
drag, startPoint x: 216, startPoint y: 713, endPoint x: 683, endPoint y: 438, distance: 542.0
click at [683, 438] on quentale-workspace at bounding box center [756, 400] width 1512 height 799
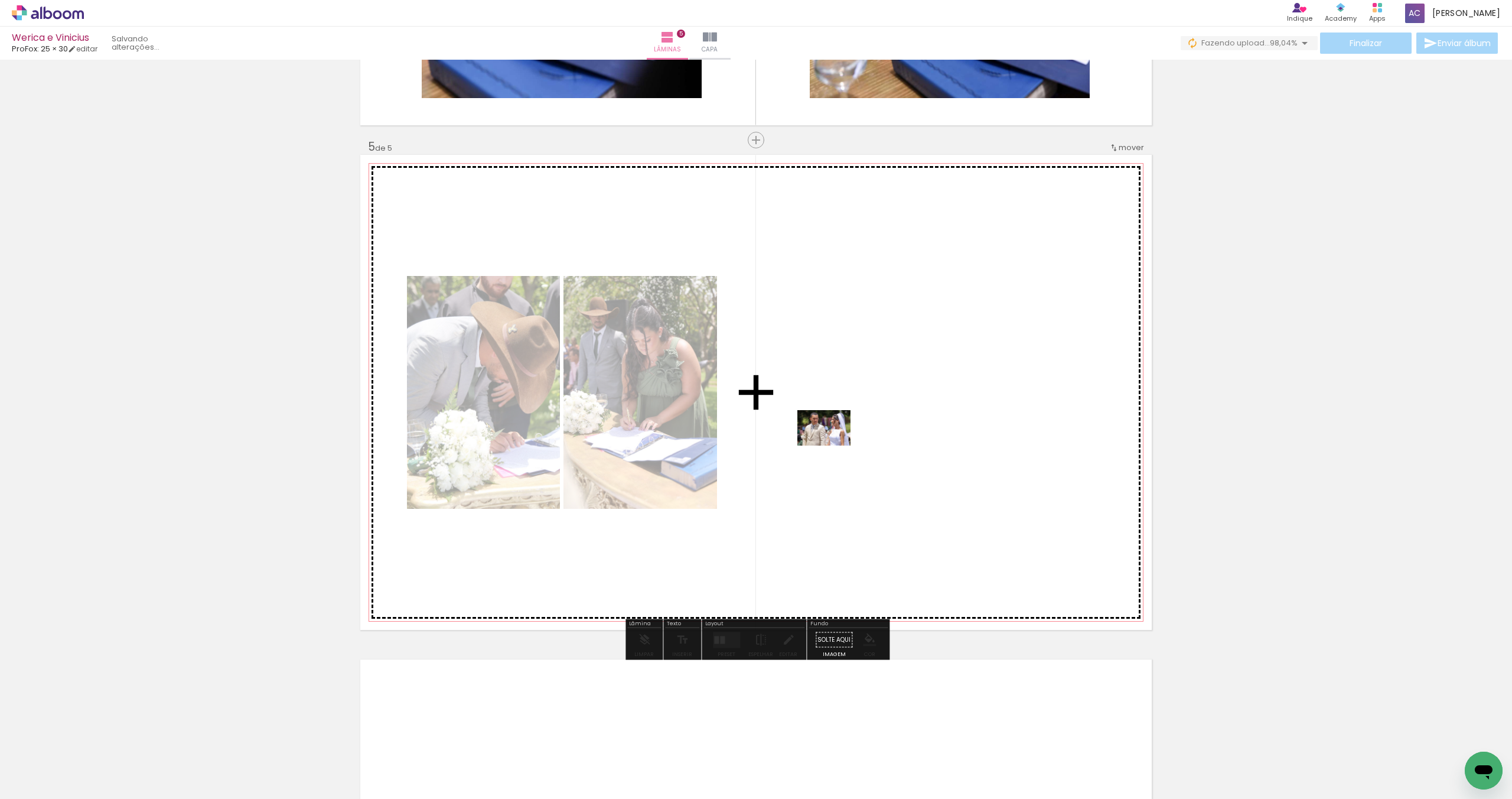
drag, startPoint x: 129, startPoint y: 760, endPoint x: 896, endPoint y: 412, distance: 842.3
click at [896, 412] on quentale-workspace at bounding box center [756, 400] width 1512 height 799
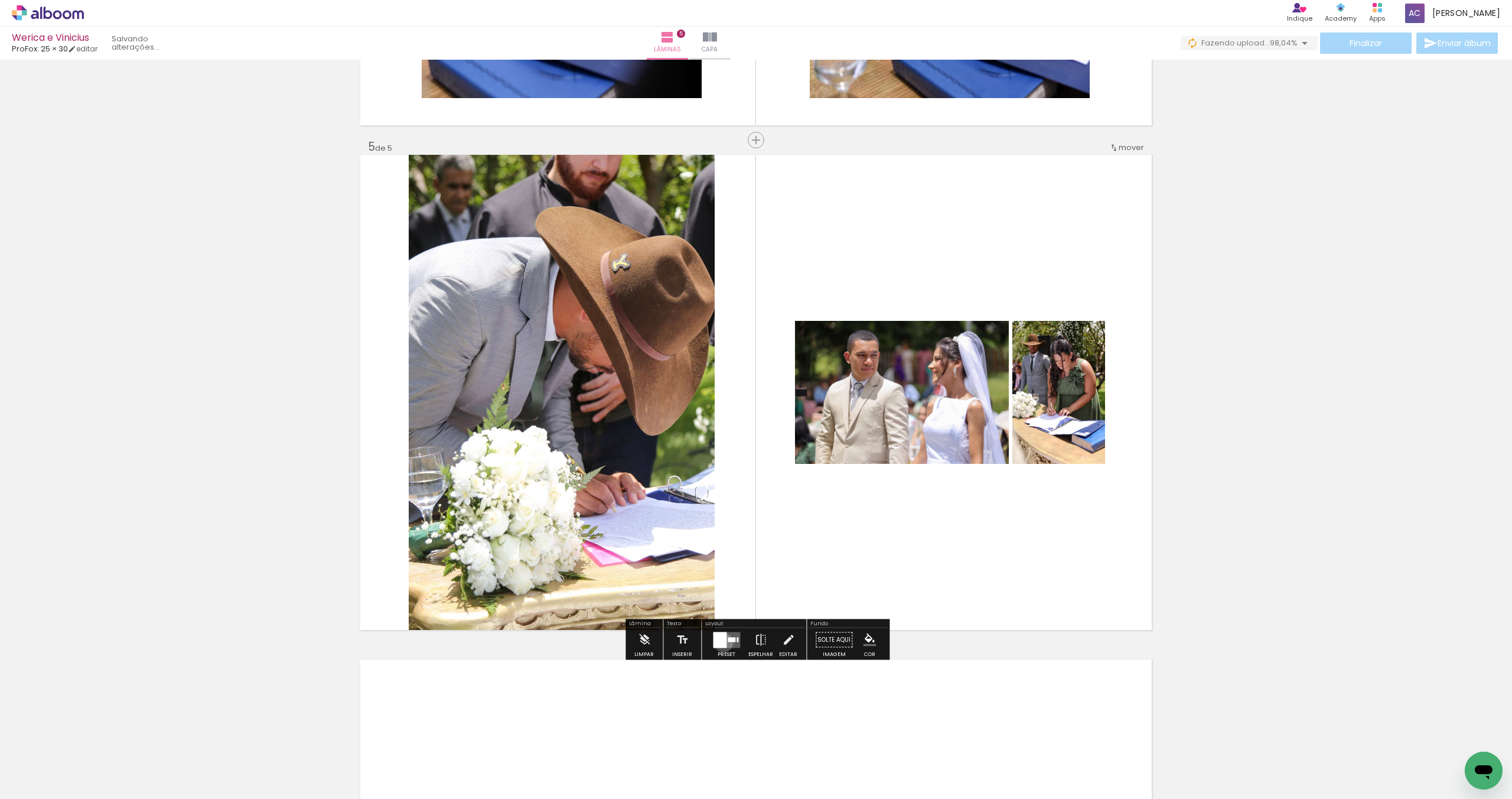
click at [721, 642] on div at bounding box center [720, 639] width 14 height 16
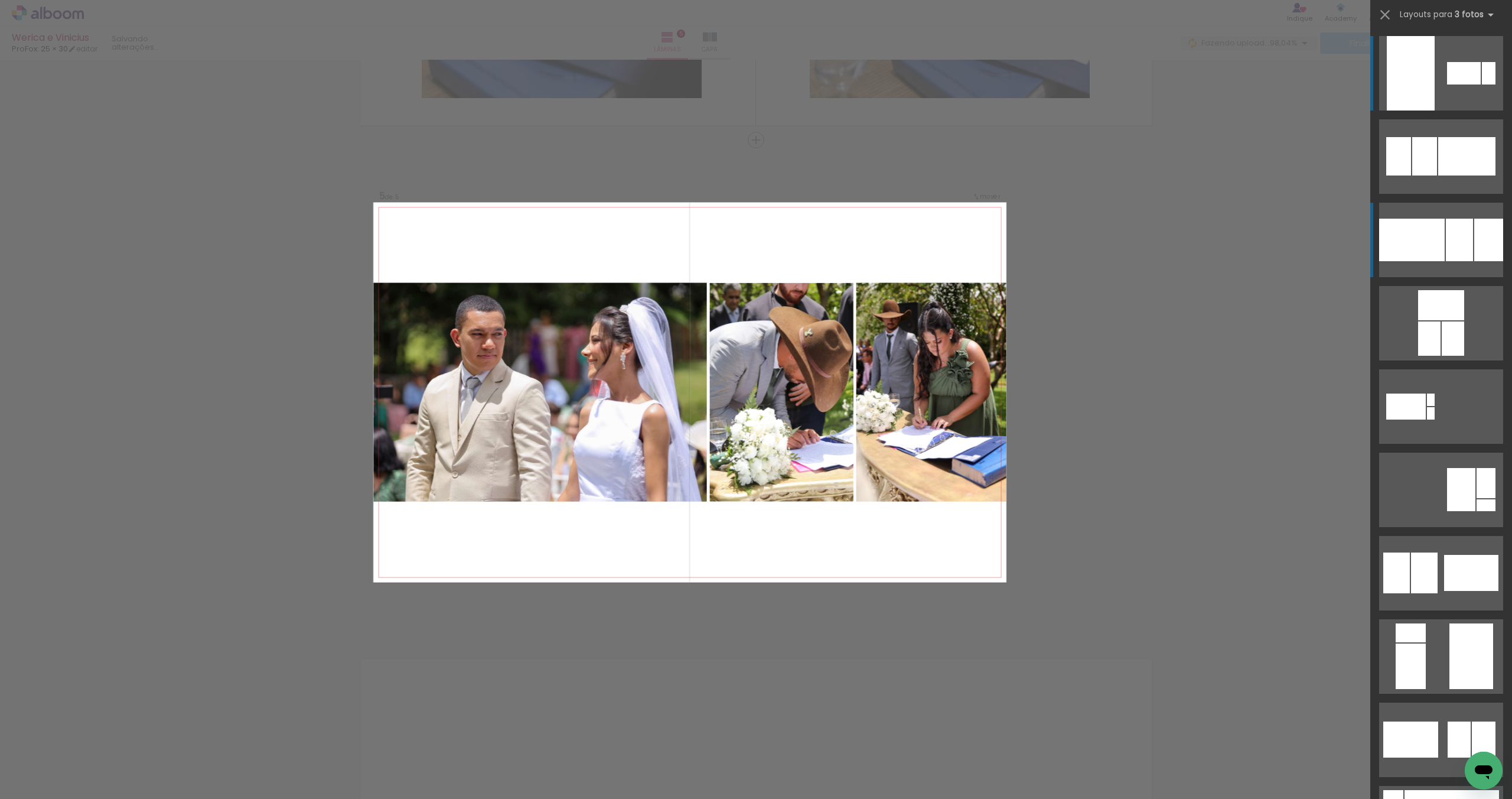
click at [1424, 248] on div at bounding box center [1412, 240] width 66 height 42
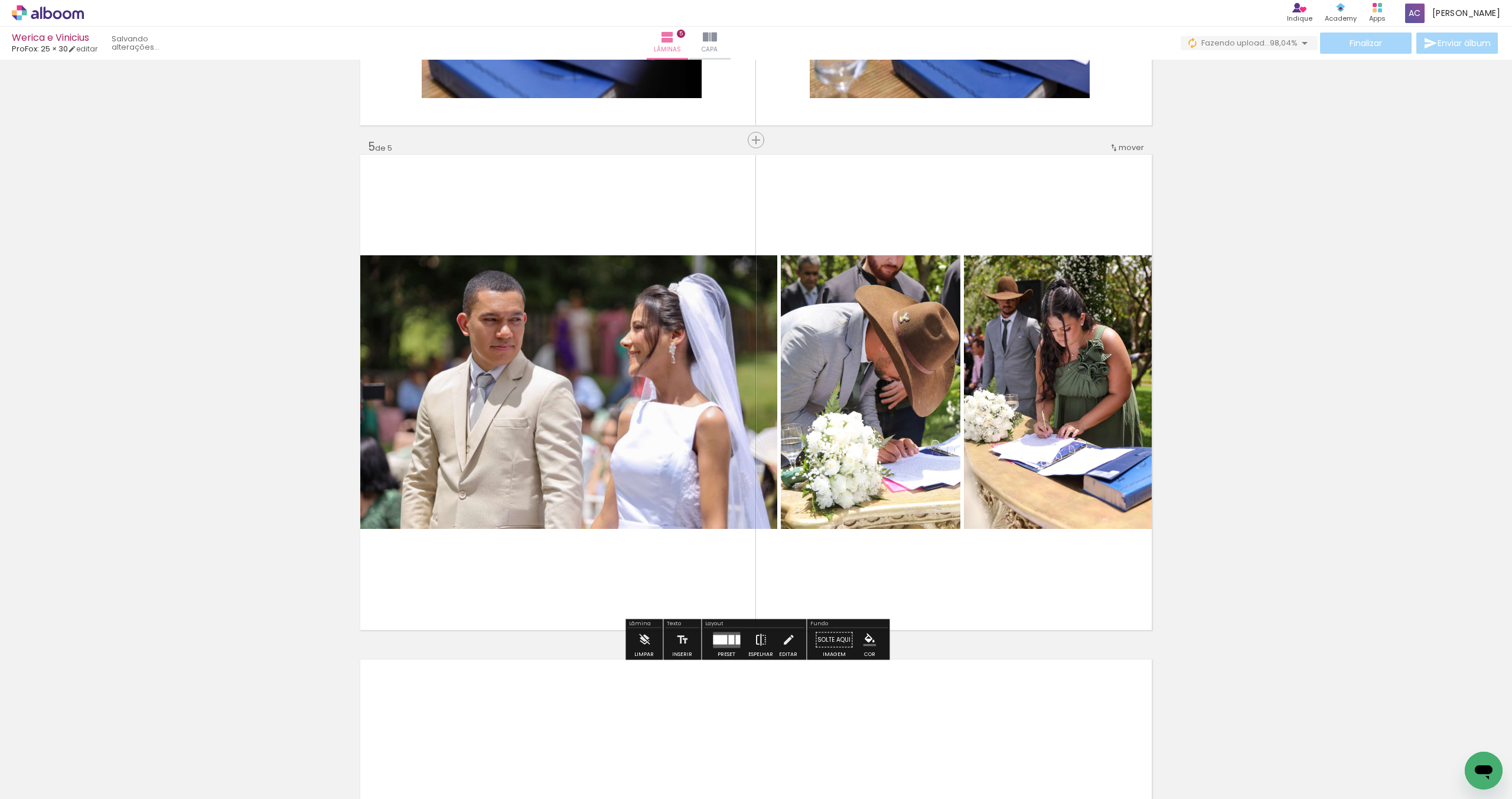
click at [757, 641] on iron-icon at bounding box center [760, 640] width 13 height 24
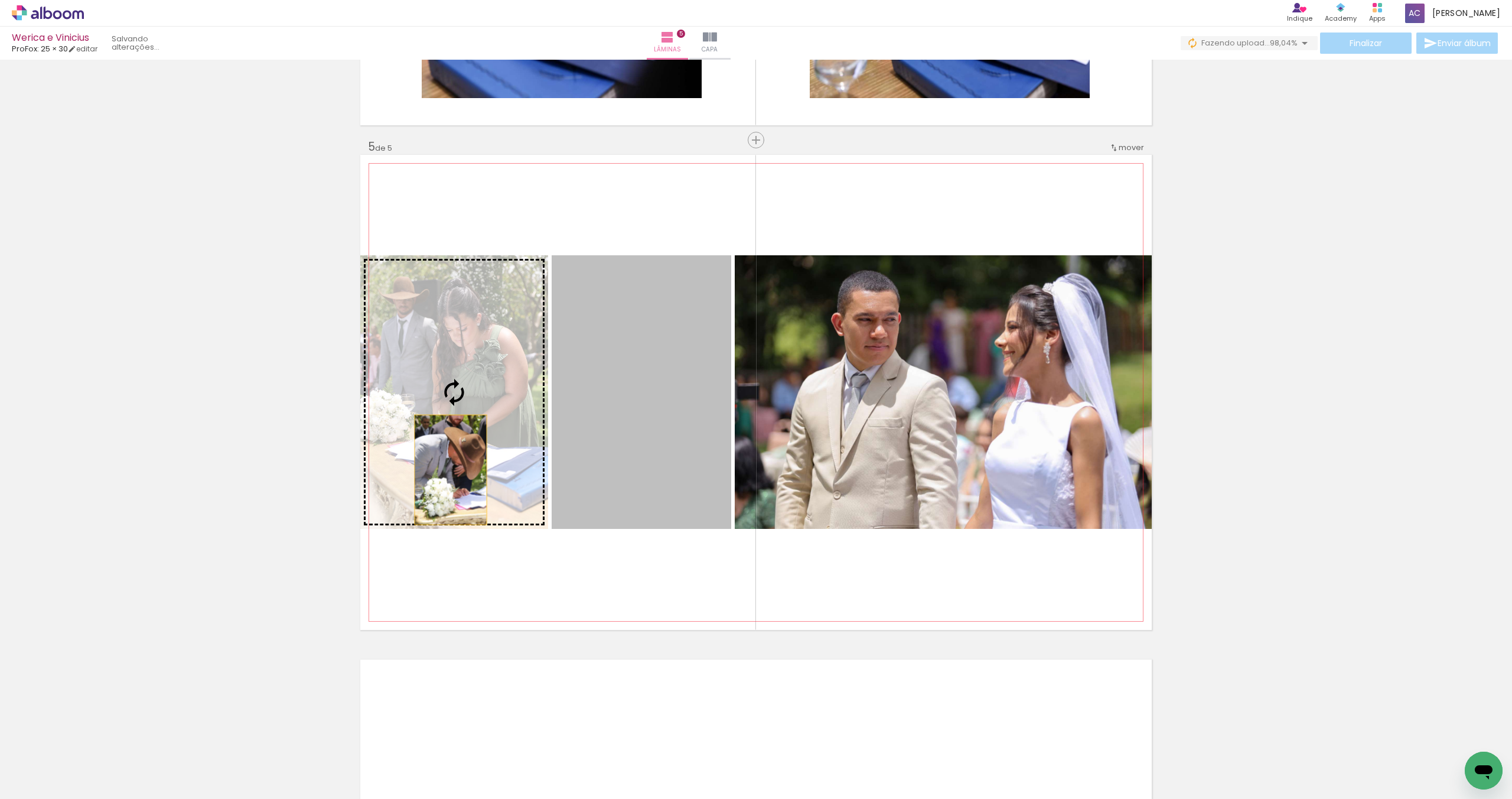
drag, startPoint x: 642, startPoint y: 472, endPoint x: 451, endPoint y: 469, distance: 191.0
click at [0, 0] on slot at bounding box center [0, 0] width 0 height 0
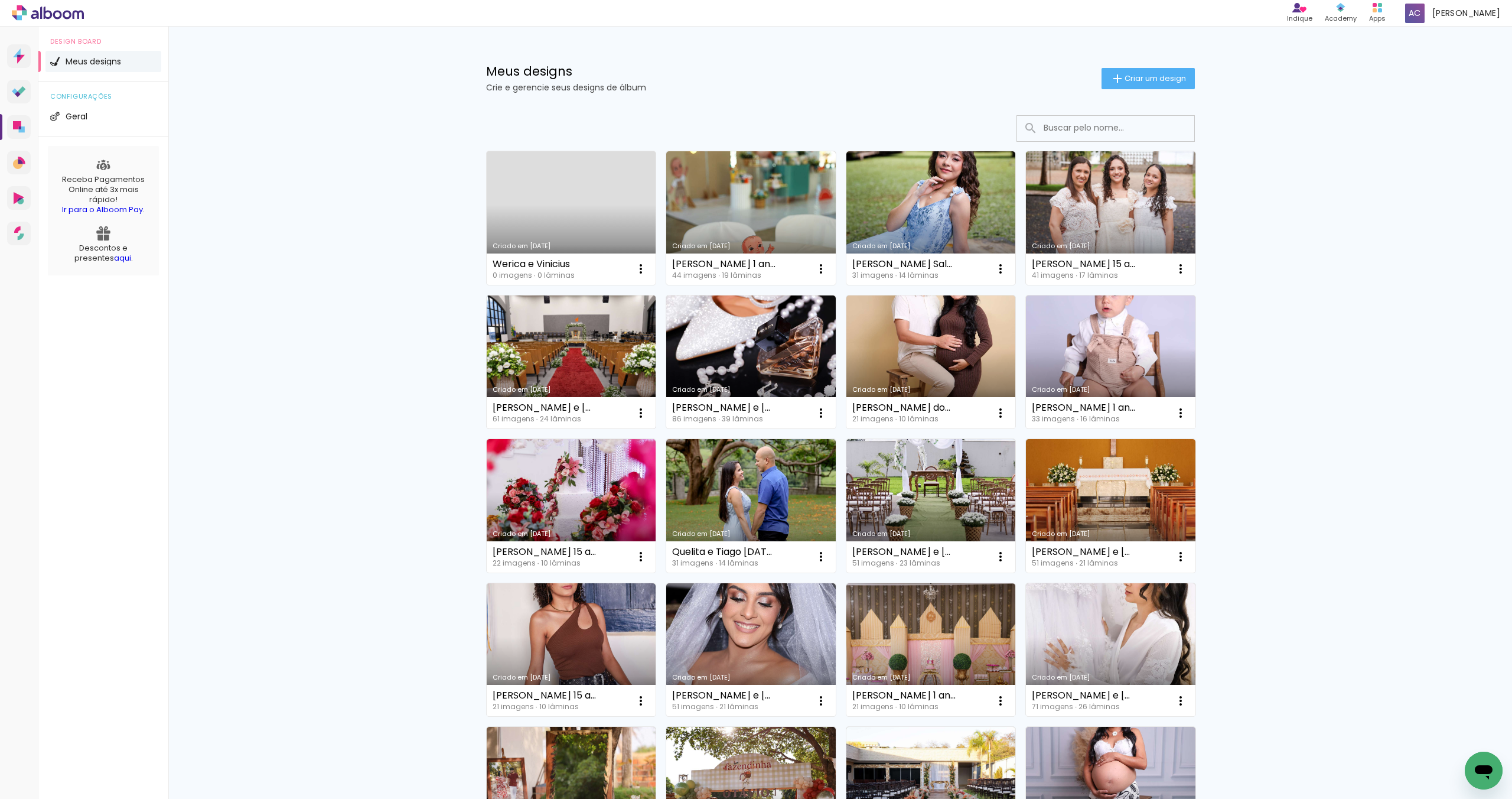
click at [608, 335] on link "Criado em [DATE]" at bounding box center [571, 362] width 170 height 133
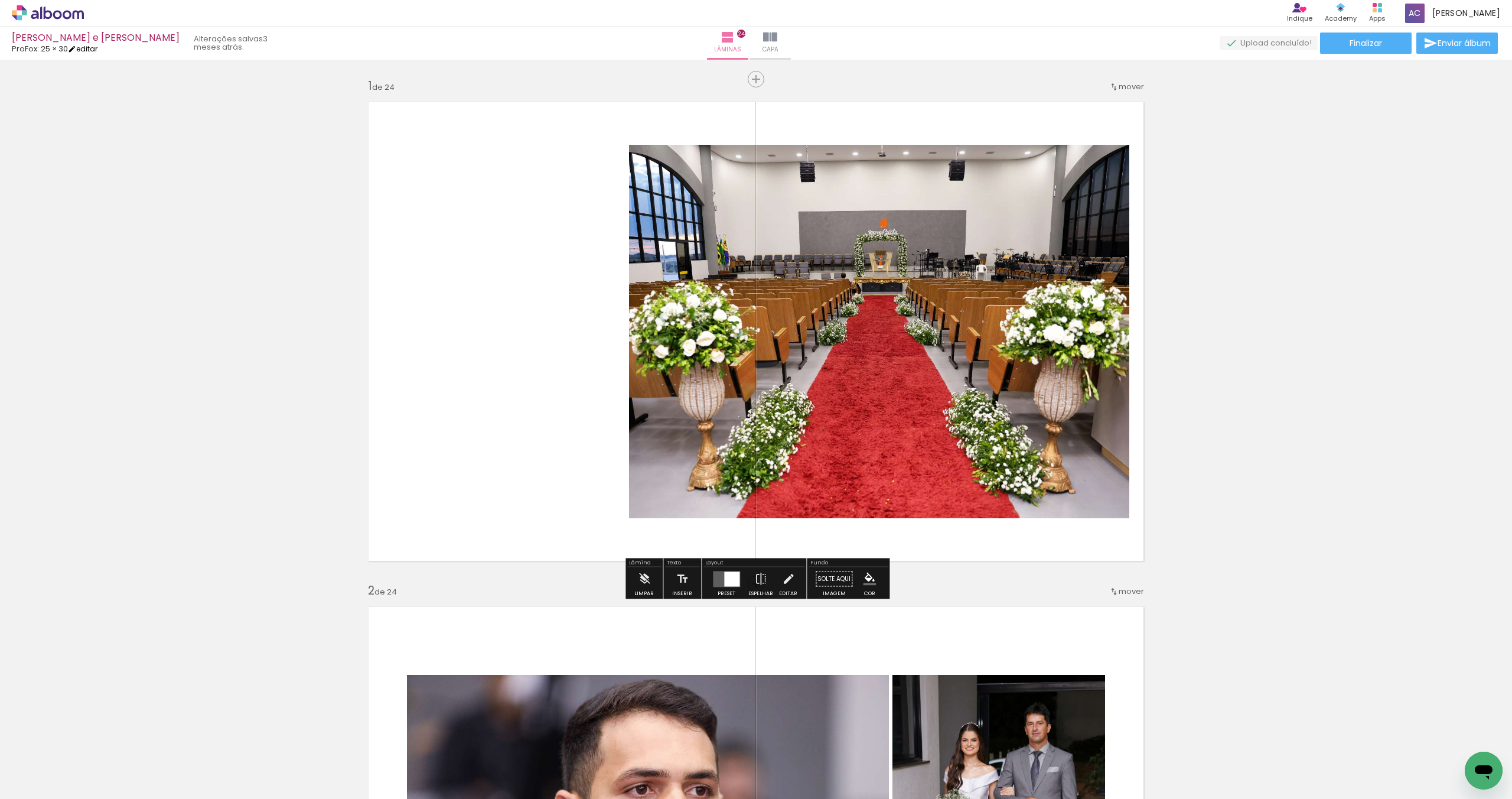
click at [92, 48] on link "editar" at bounding box center [82, 49] width 29 height 10
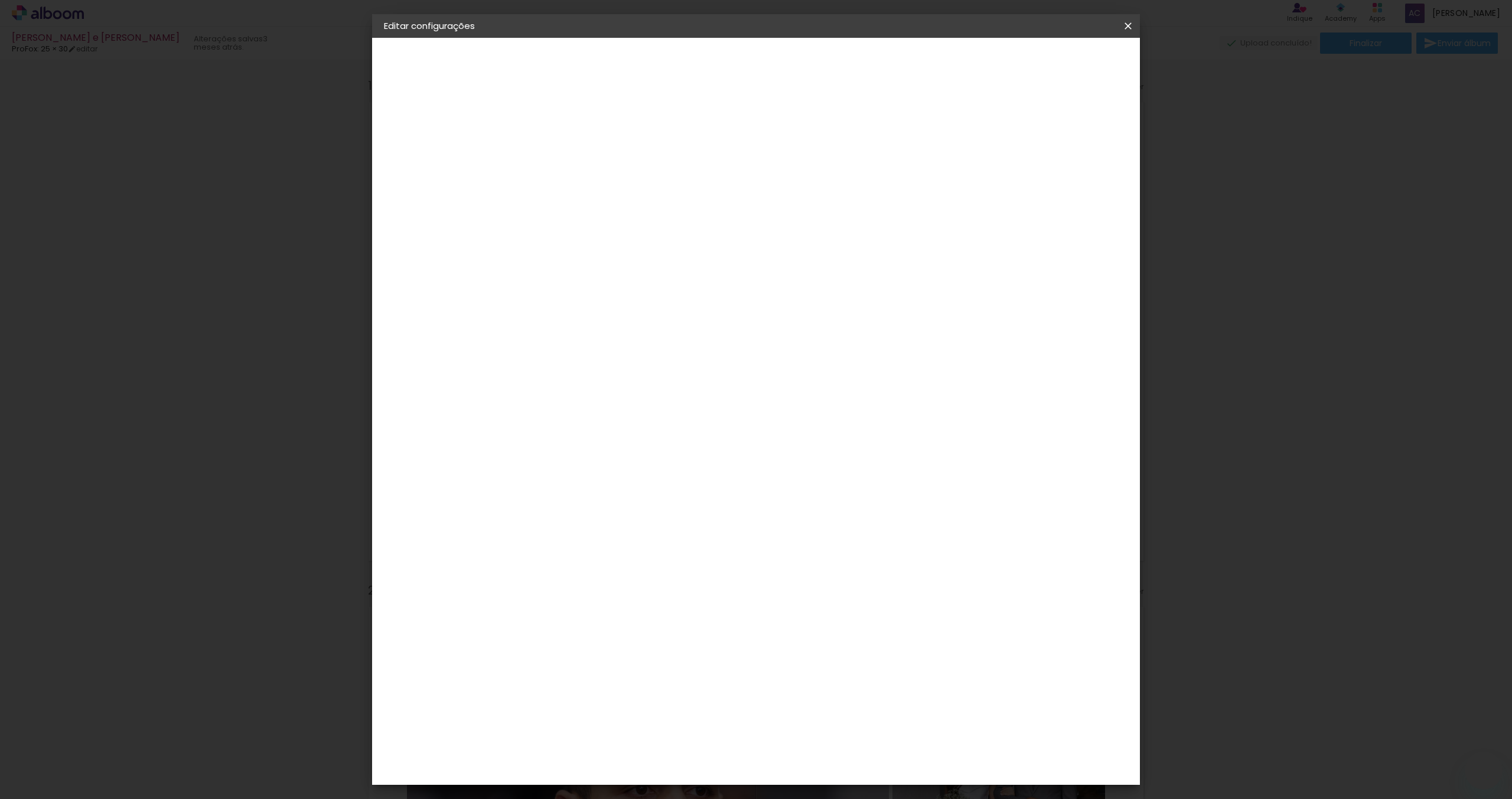
click at [1127, 27] on iron-icon at bounding box center [1128, 26] width 14 height 12
click at [0, 0] on slot "Voltar" at bounding box center [0, 0] width 0 height 0
click at [1123, 26] on iron-icon at bounding box center [1128, 26] width 14 height 12
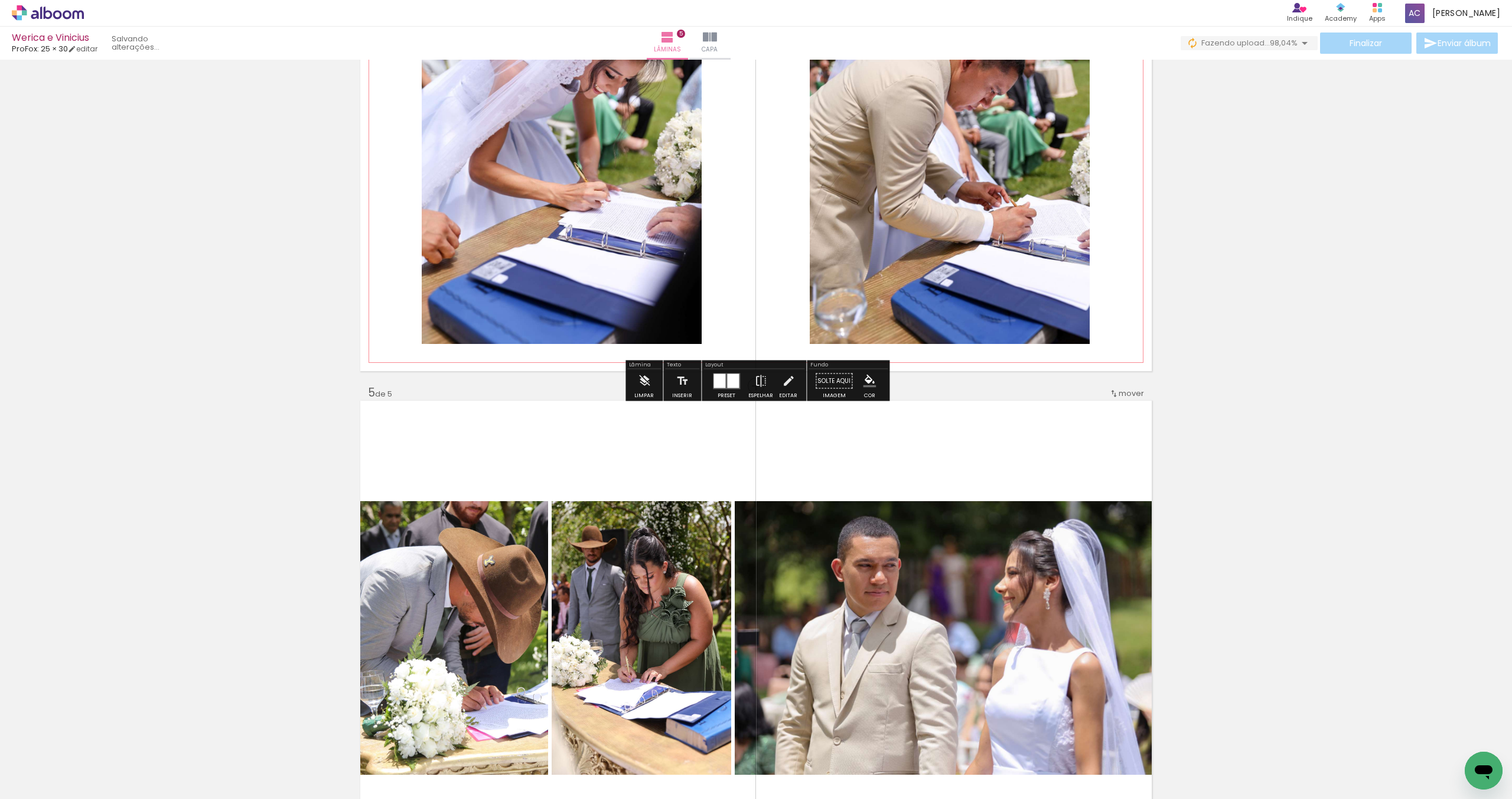
scroll to position [0, 1]
click at [756, 388] on iron-icon at bounding box center [760, 381] width 13 height 24
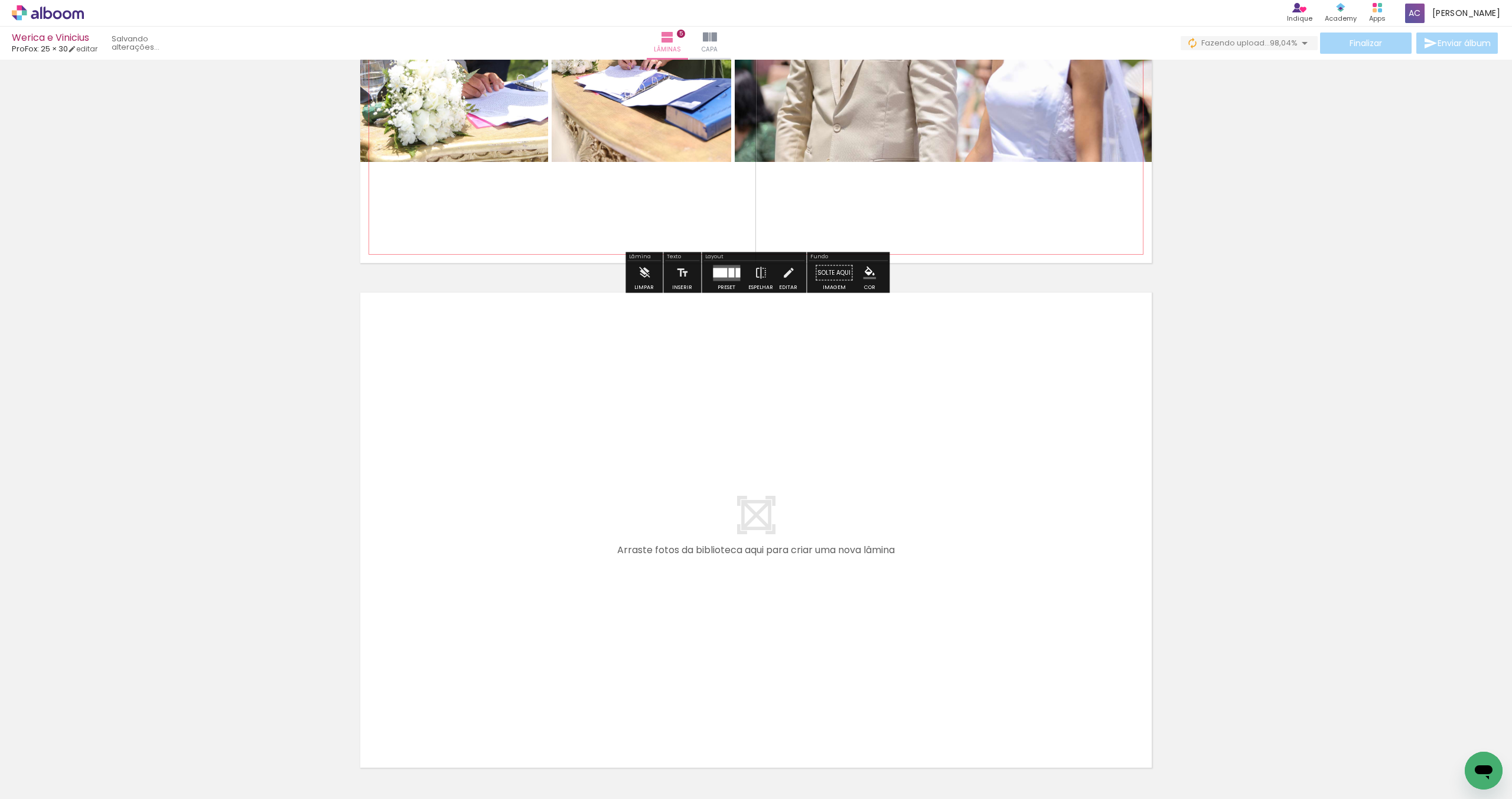
scroll to position [2408, 0]
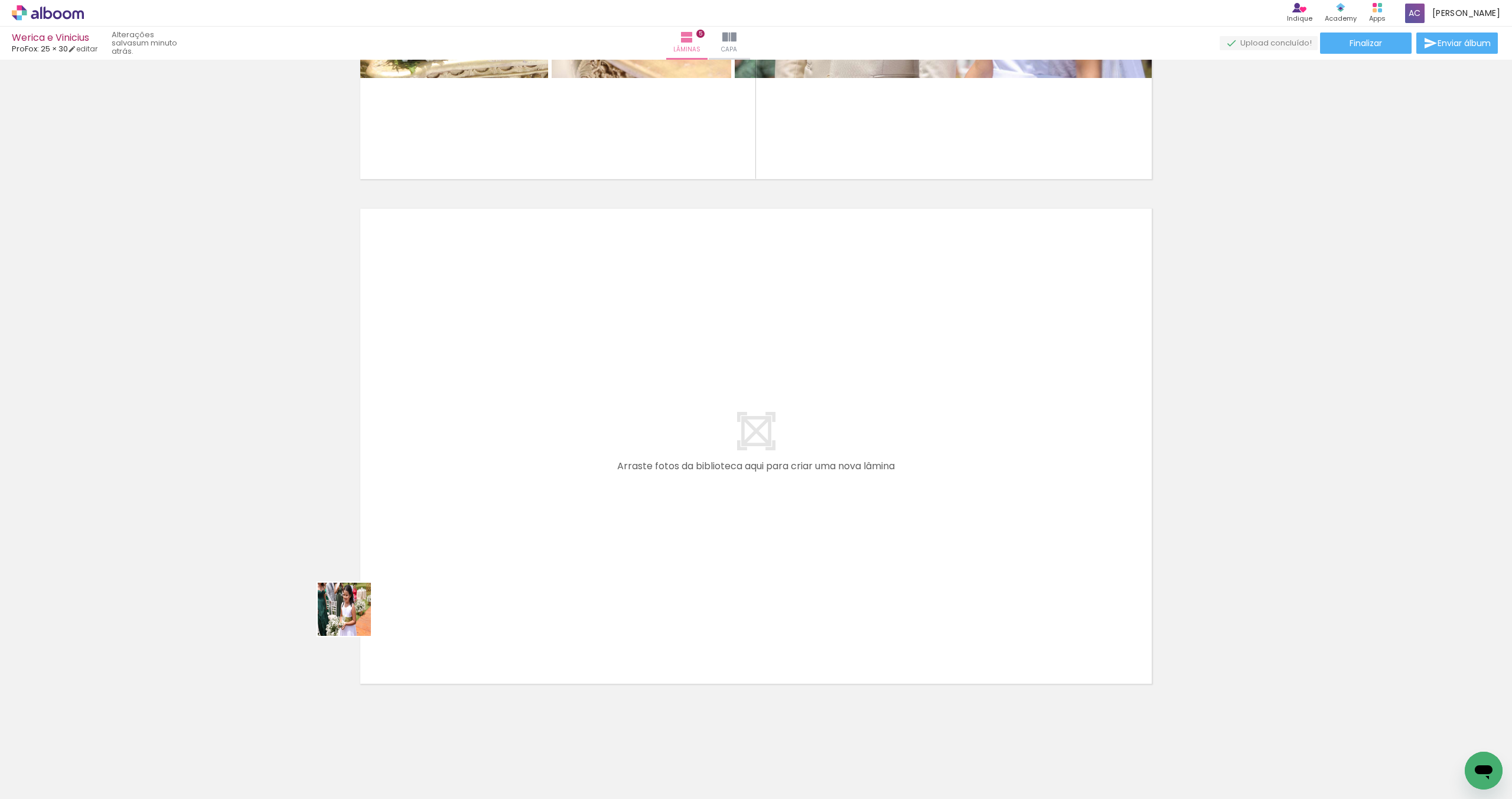
drag, startPoint x: 158, startPoint y: 750, endPoint x: 396, endPoint y: 566, distance: 300.8
click at [396, 566] on quentale-workspace at bounding box center [756, 400] width 1512 height 799
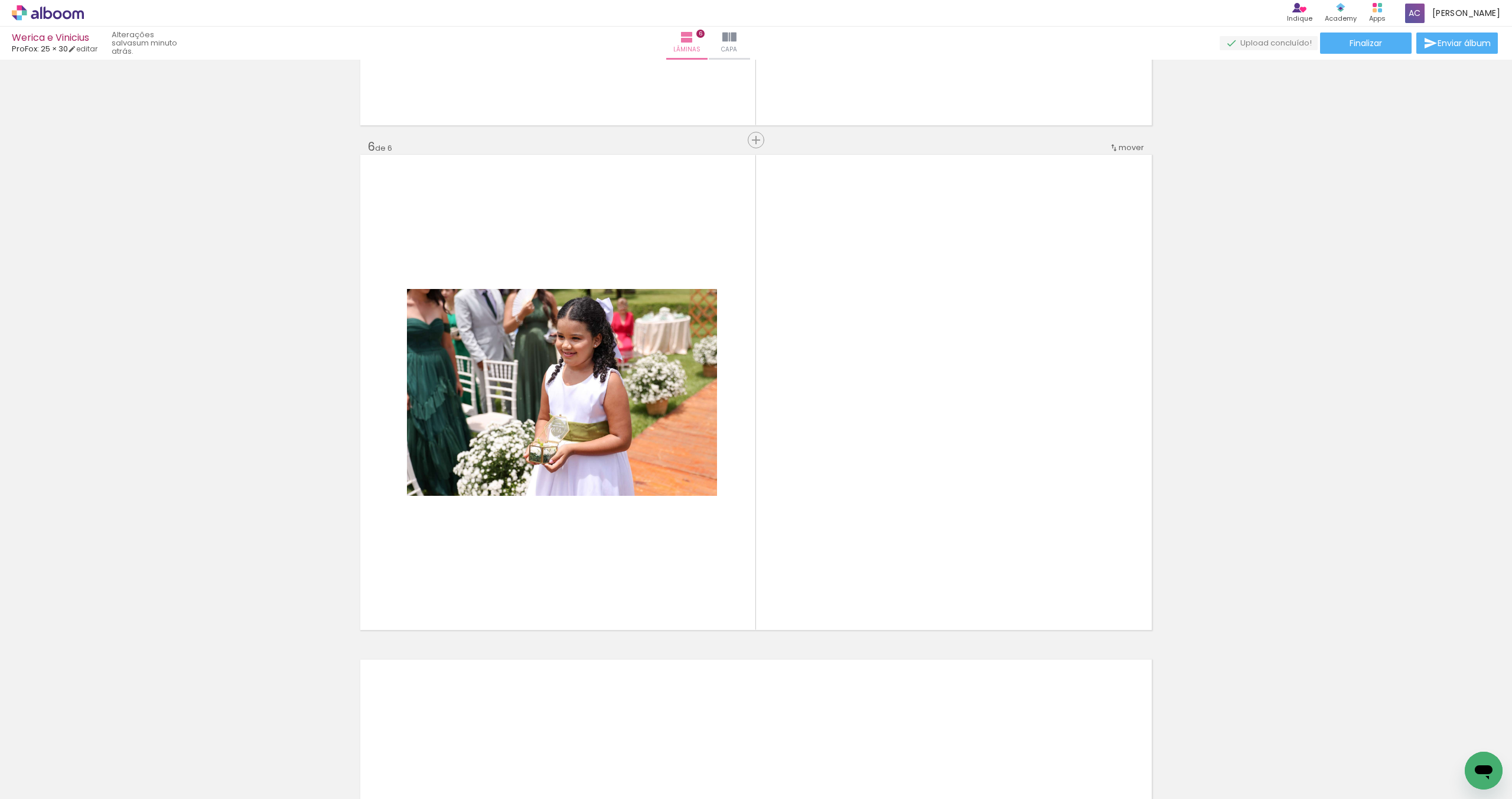
scroll to position [0, 0]
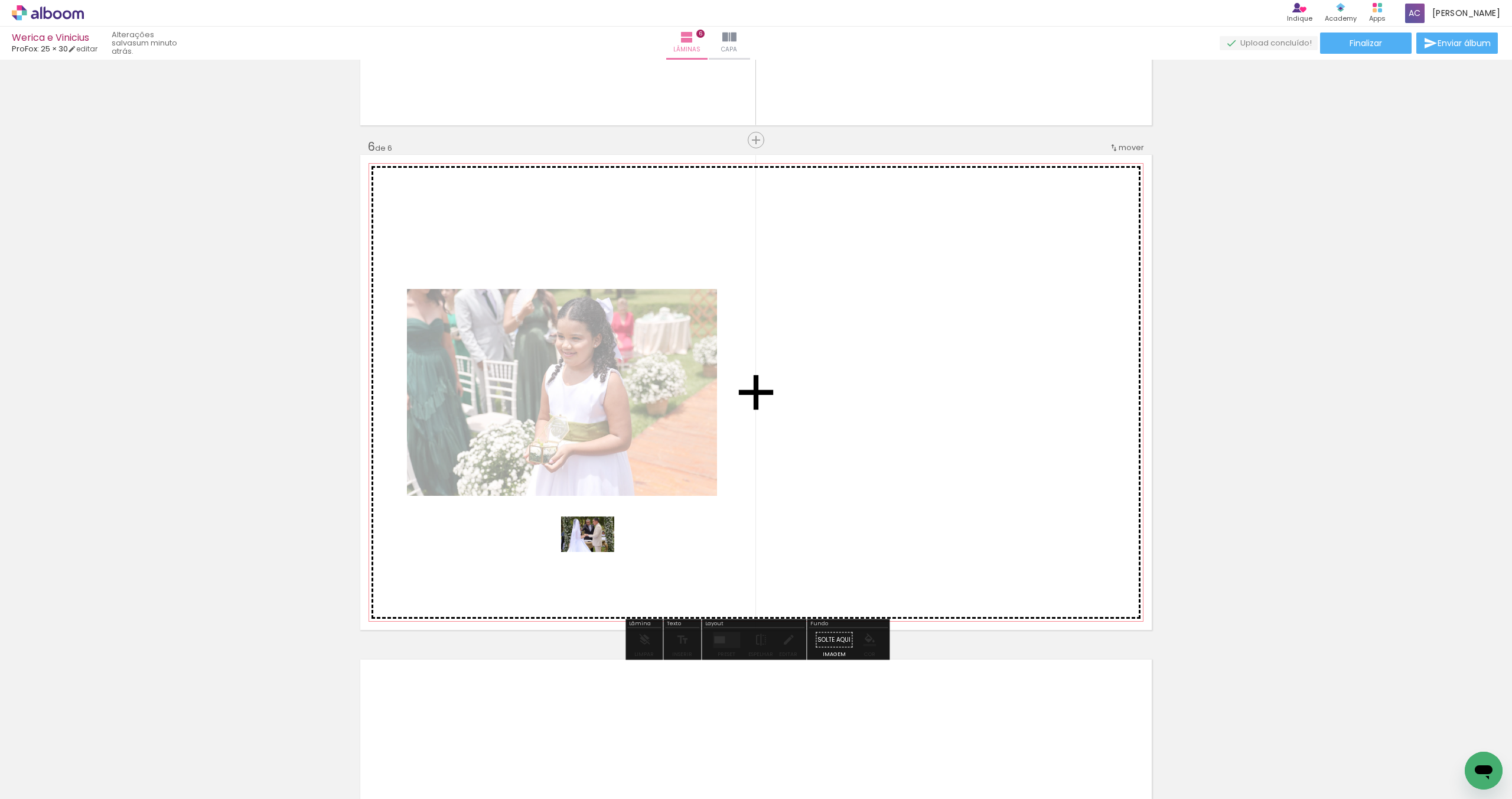
drag, startPoint x: 228, startPoint y: 747, endPoint x: 332, endPoint y: 638, distance: 150.7
click at [599, 550] on quentale-workspace at bounding box center [756, 400] width 1512 height 799
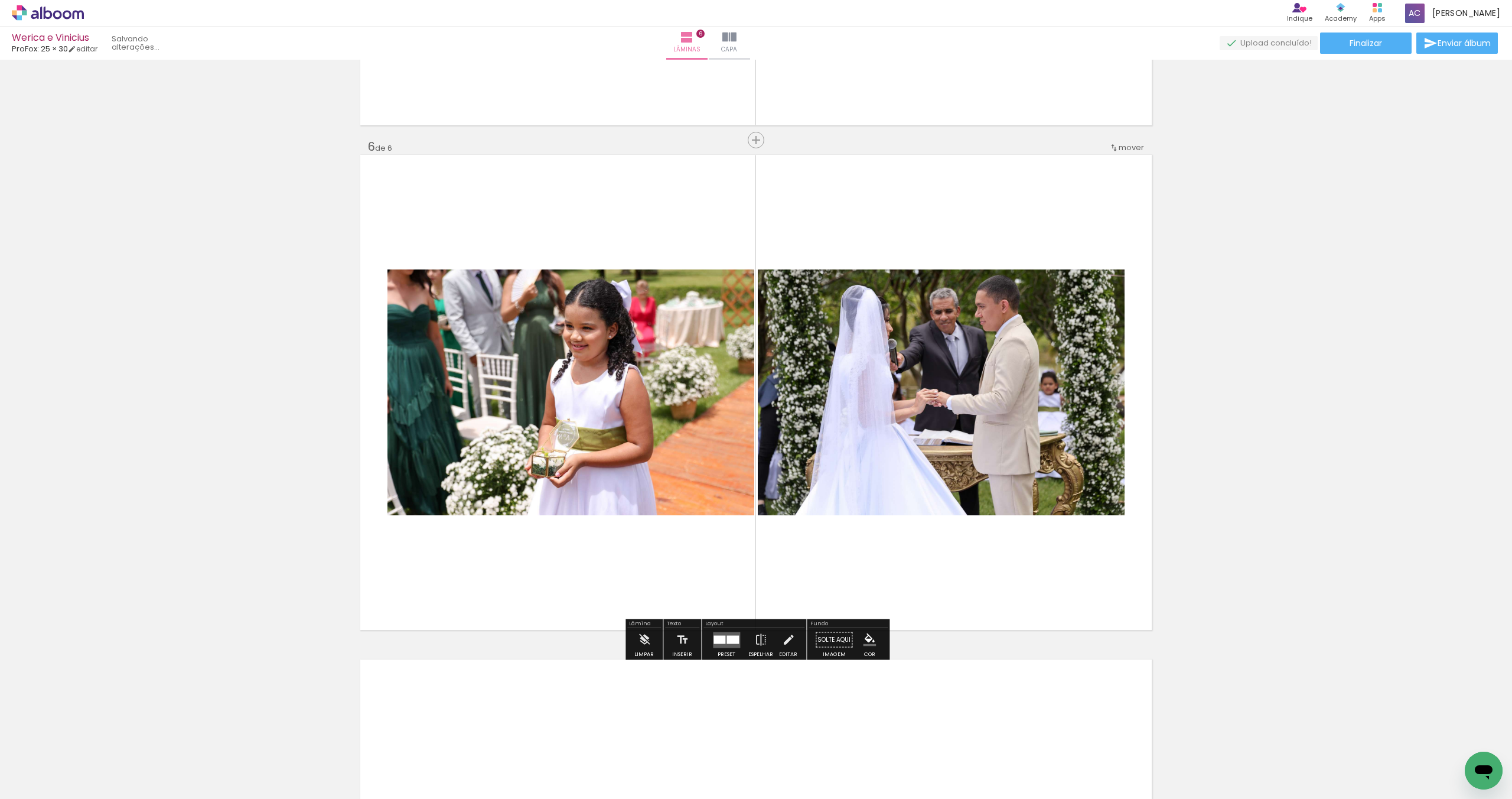
scroll to position [2459, 0]
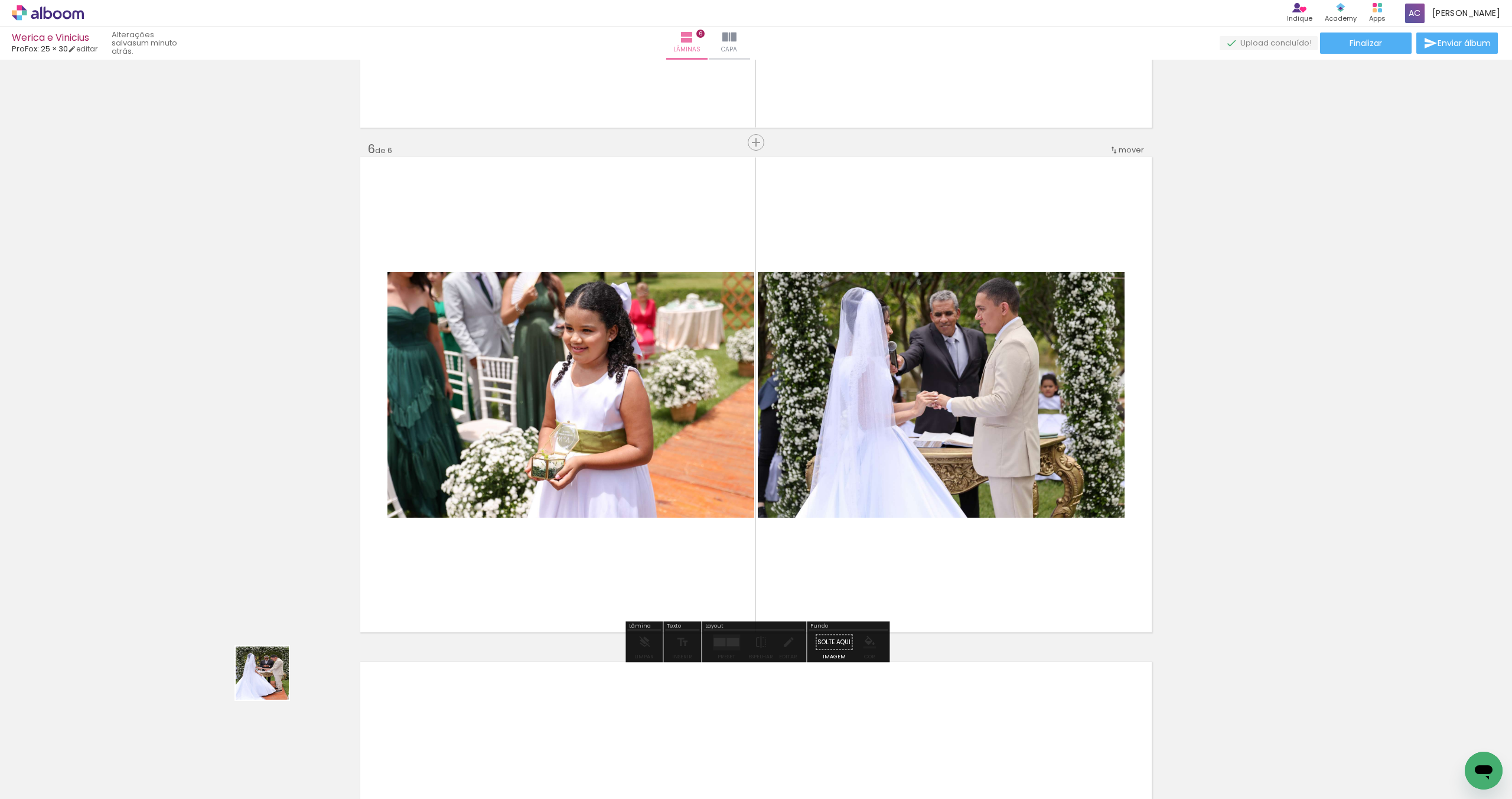
drag, startPoint x: 115, startPoint y: 743, endPoint x: 619, endPoint y: 517, distance: 552.4
click at [619, 517] on quentale-workspace at bounding box center [756, 400] width 1512 height 799
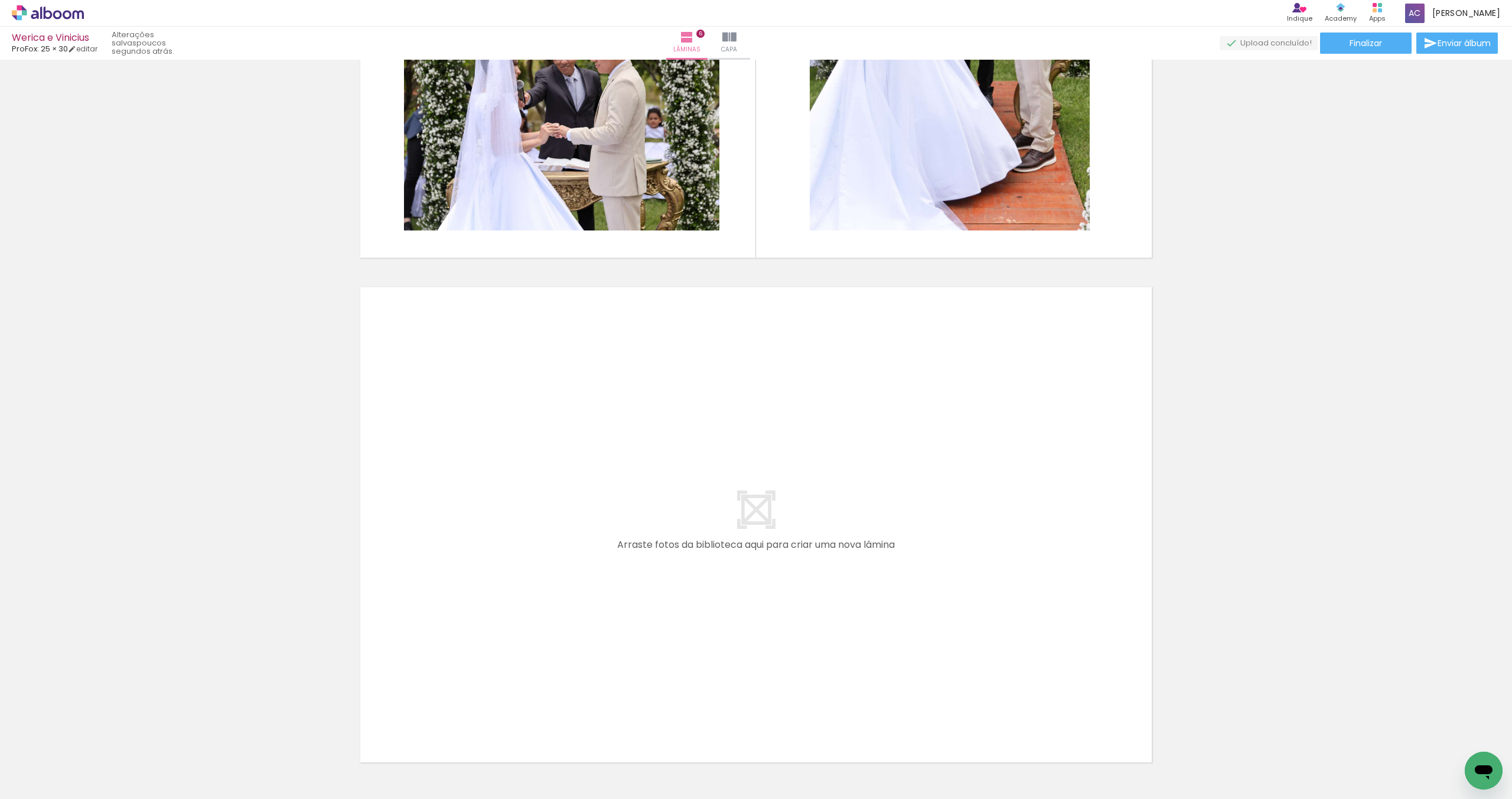
scroll to position [2837, 0]
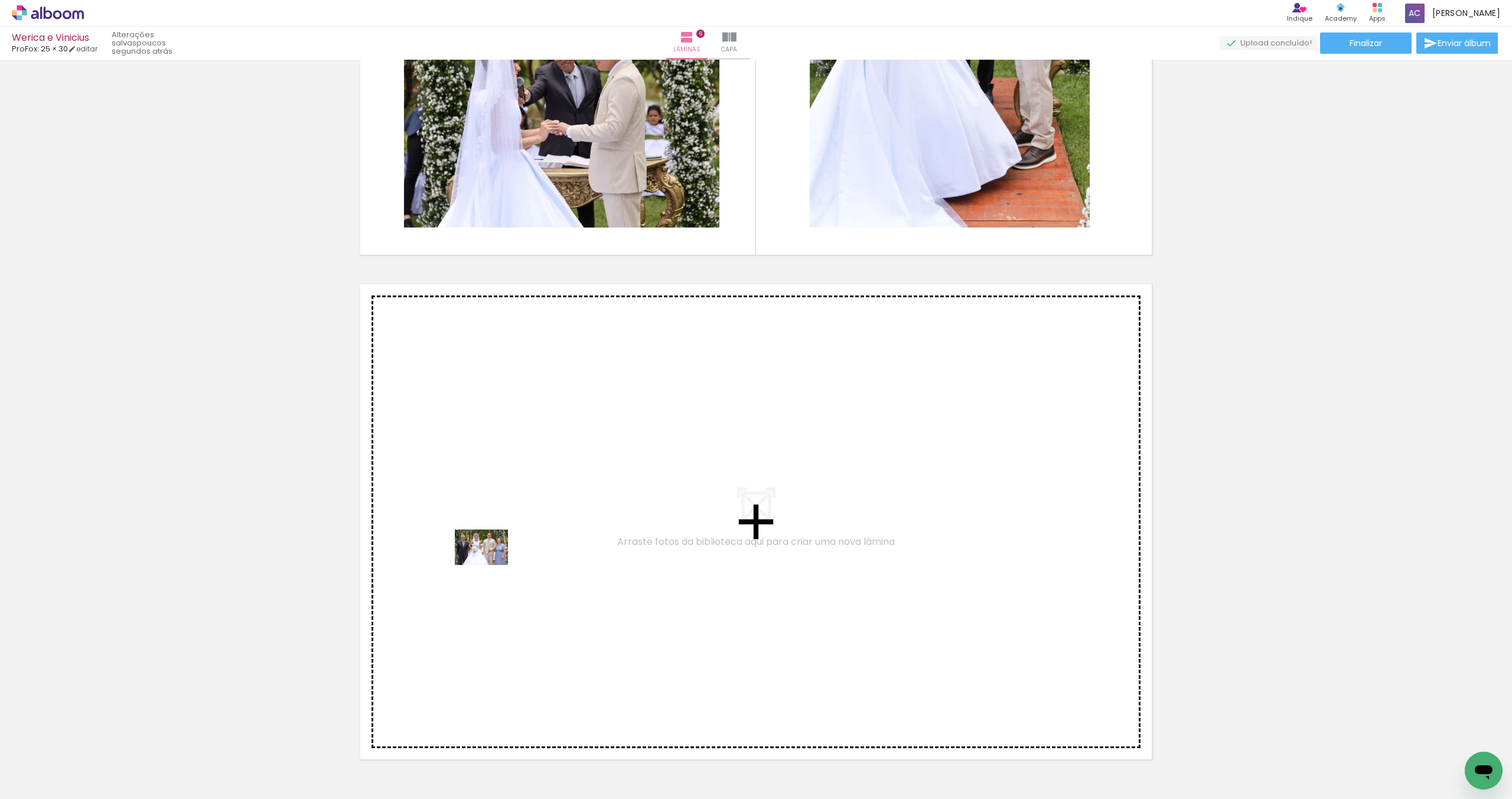
drag, startPoint x: 124, startPoint y: 762, endPoint x: 492, endPoint y: 562, distance: 418.8
click at [492, 562] on quentale-workspace at bounding box center [756, 400] width 1512 height 799
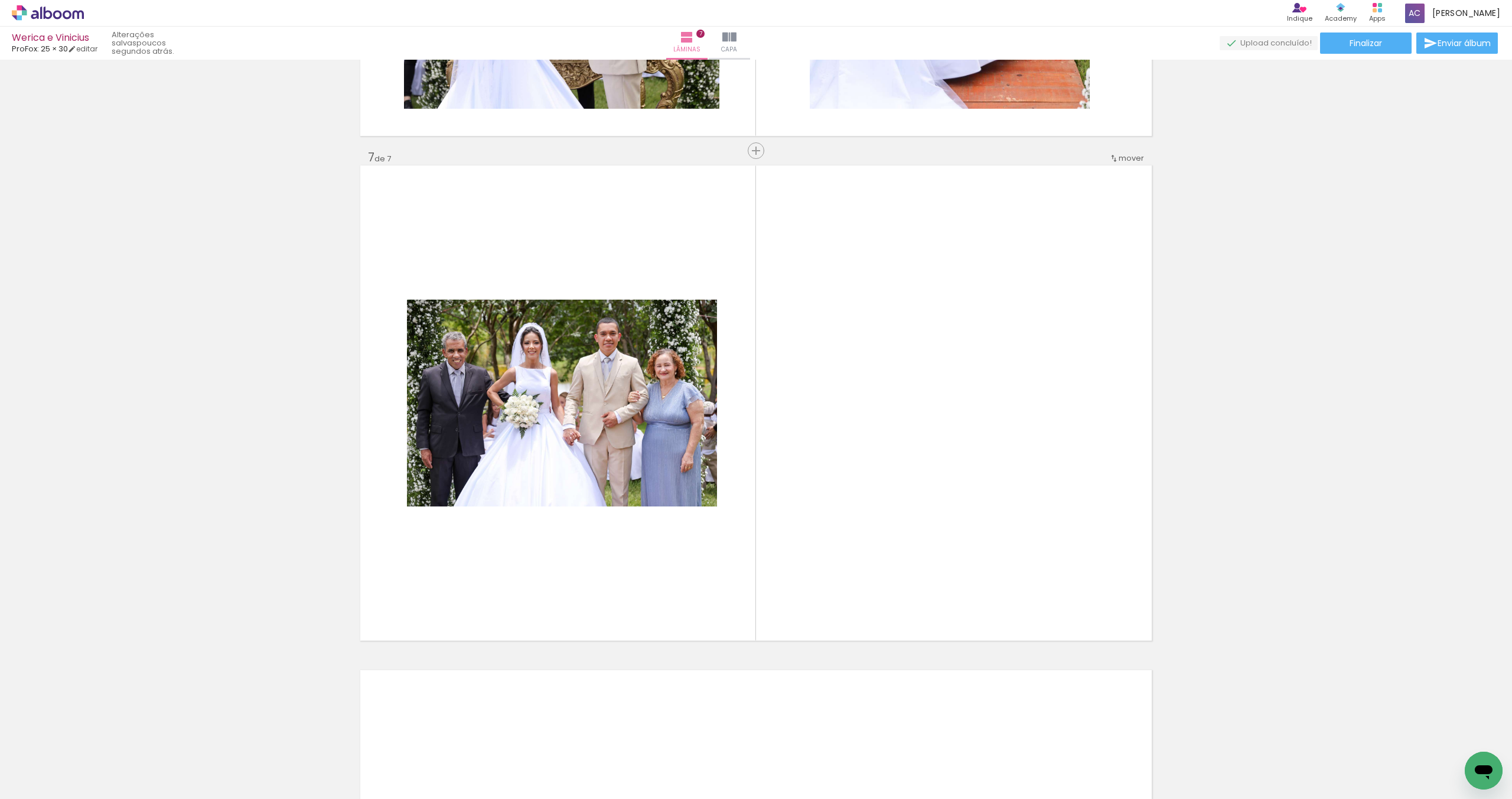
scroll to position [2965, 0]
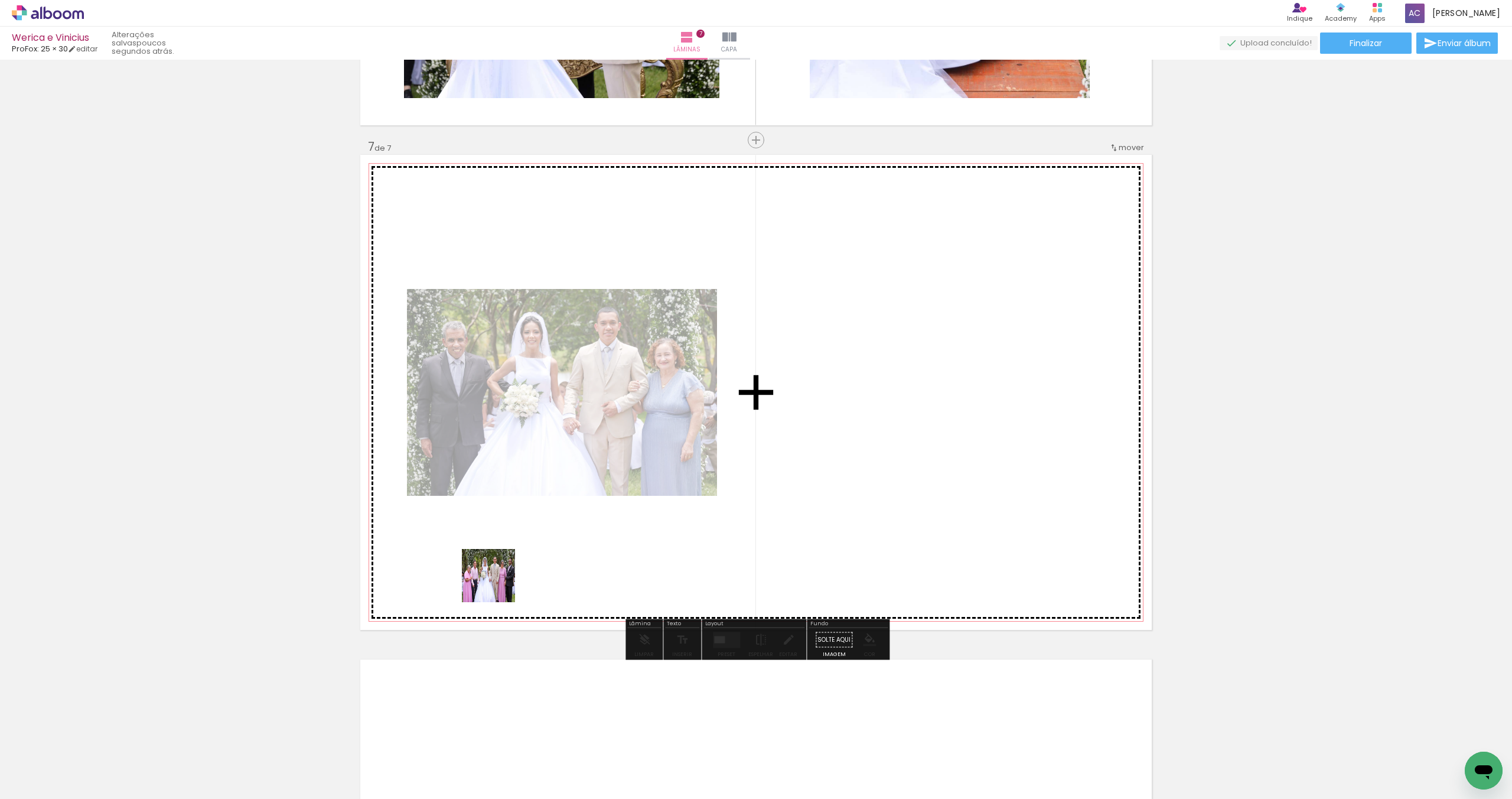
drag, startPoint x: 128, startPoint y: 749, endPoint x: 300, endPoint y: 664, distance: 191.9
click at [591, 535] on quentale-workspace at bounding box center [756, 400] width 1512 height 799
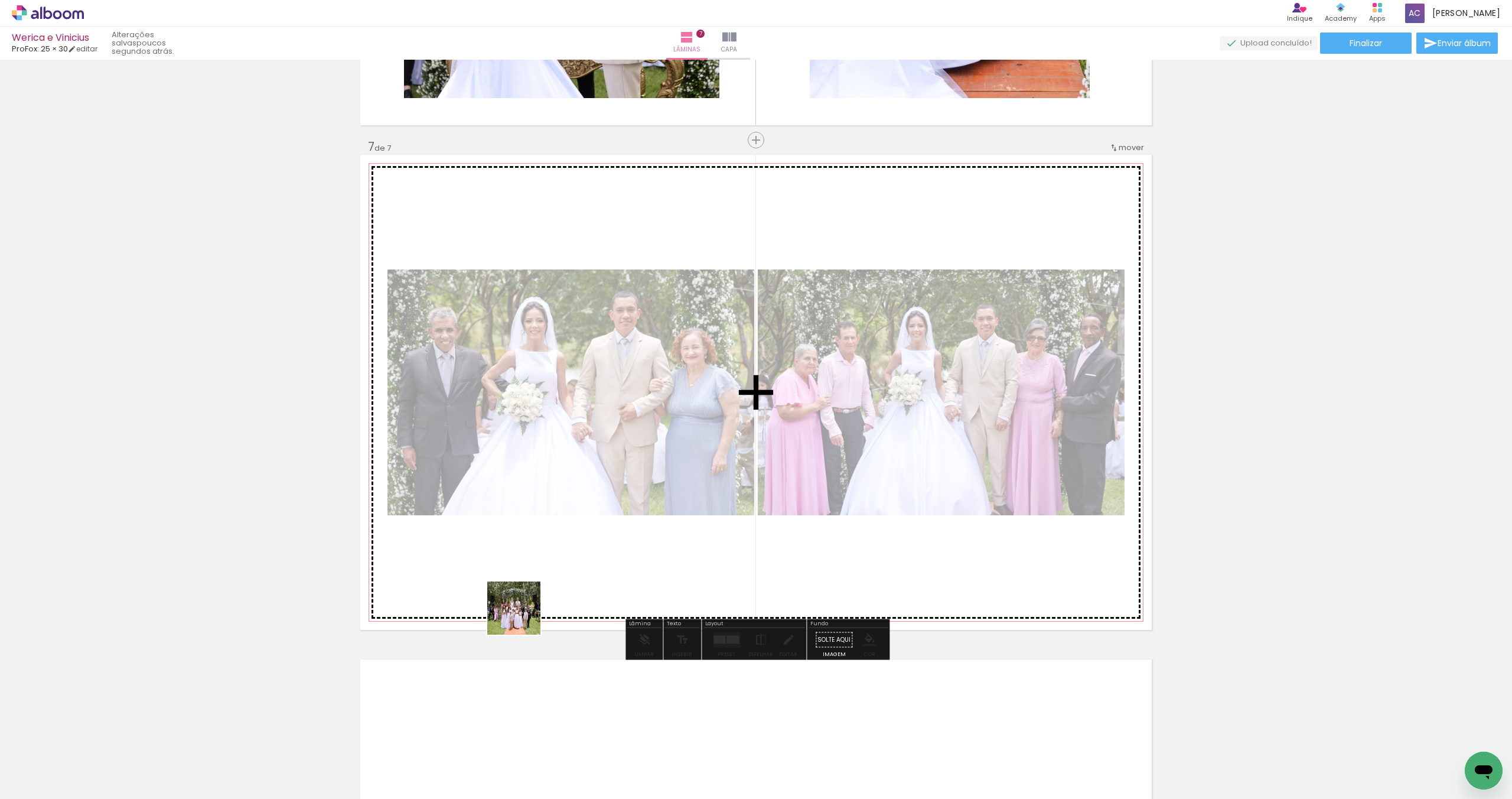
drag, startPoint x: 132, startPoint y: 759, endPoint x: 869, endPoint y: 443, distance: 801.9
click at [869, 443] on quentale-workspace at bounding box center [756, 400] width 1512 height 799
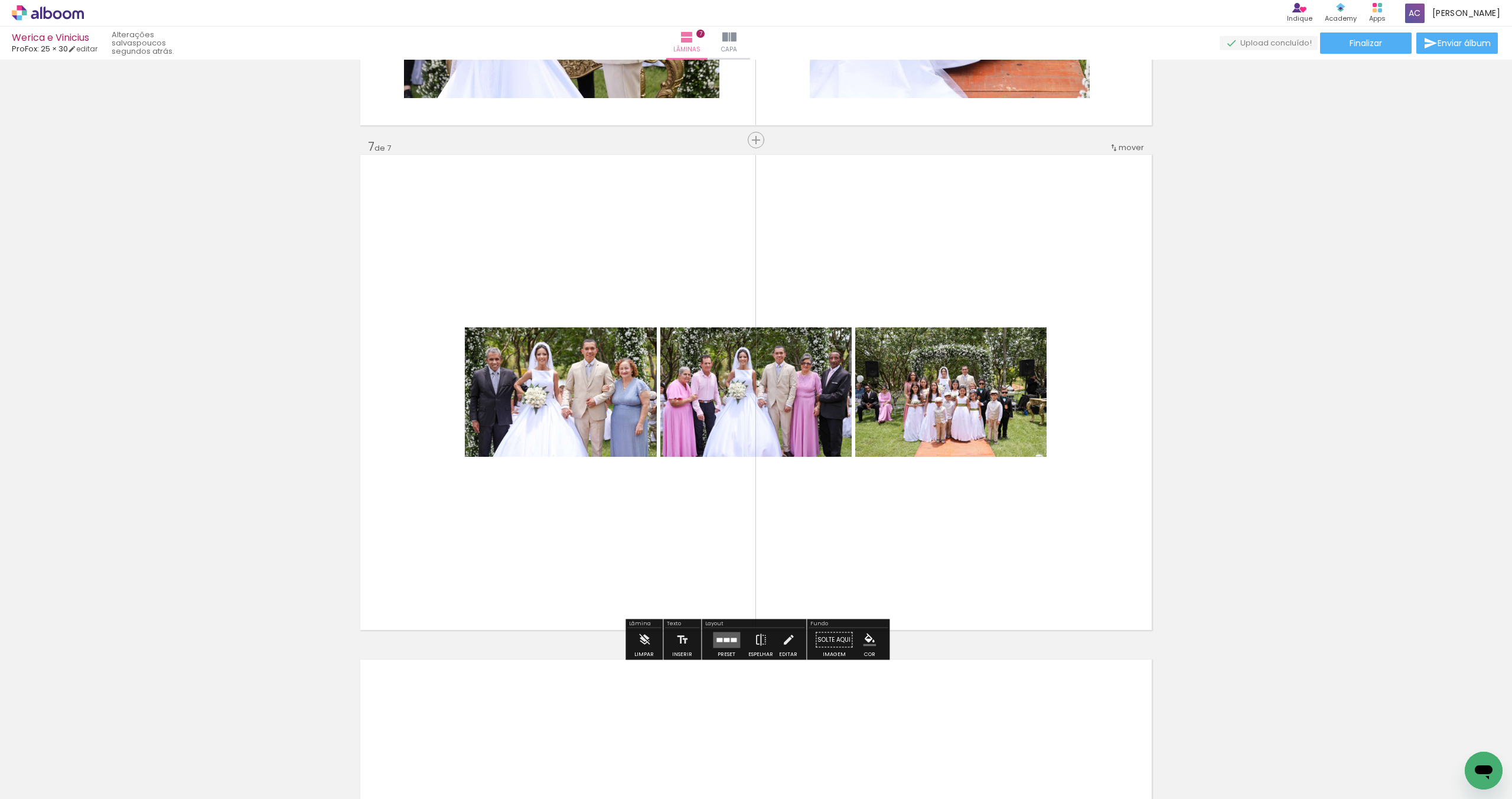
click at [713, 634] on quentale-layouter at bounding box center [727, 639] width 27 height 16
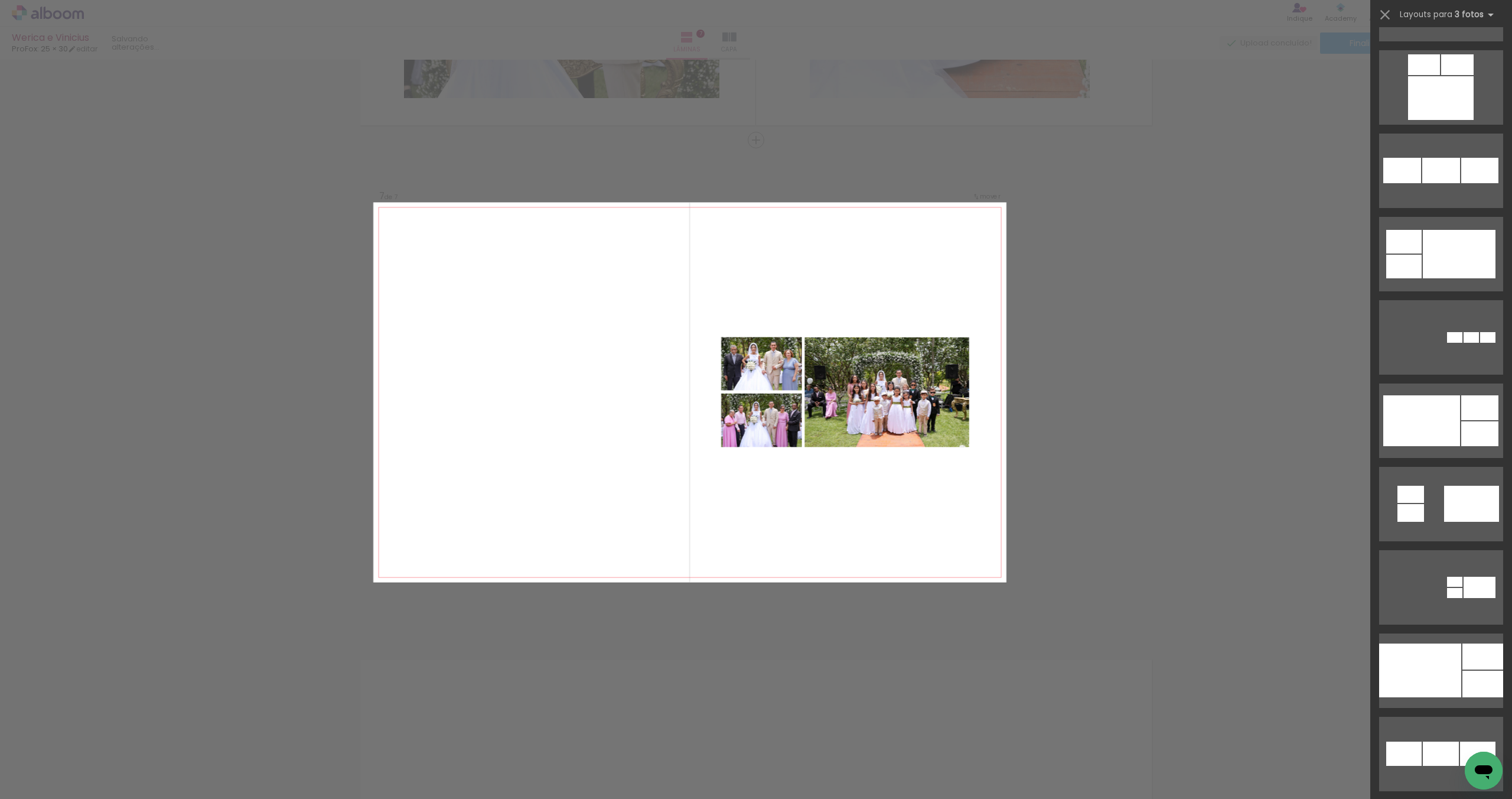
scroll to position [1341, 0]
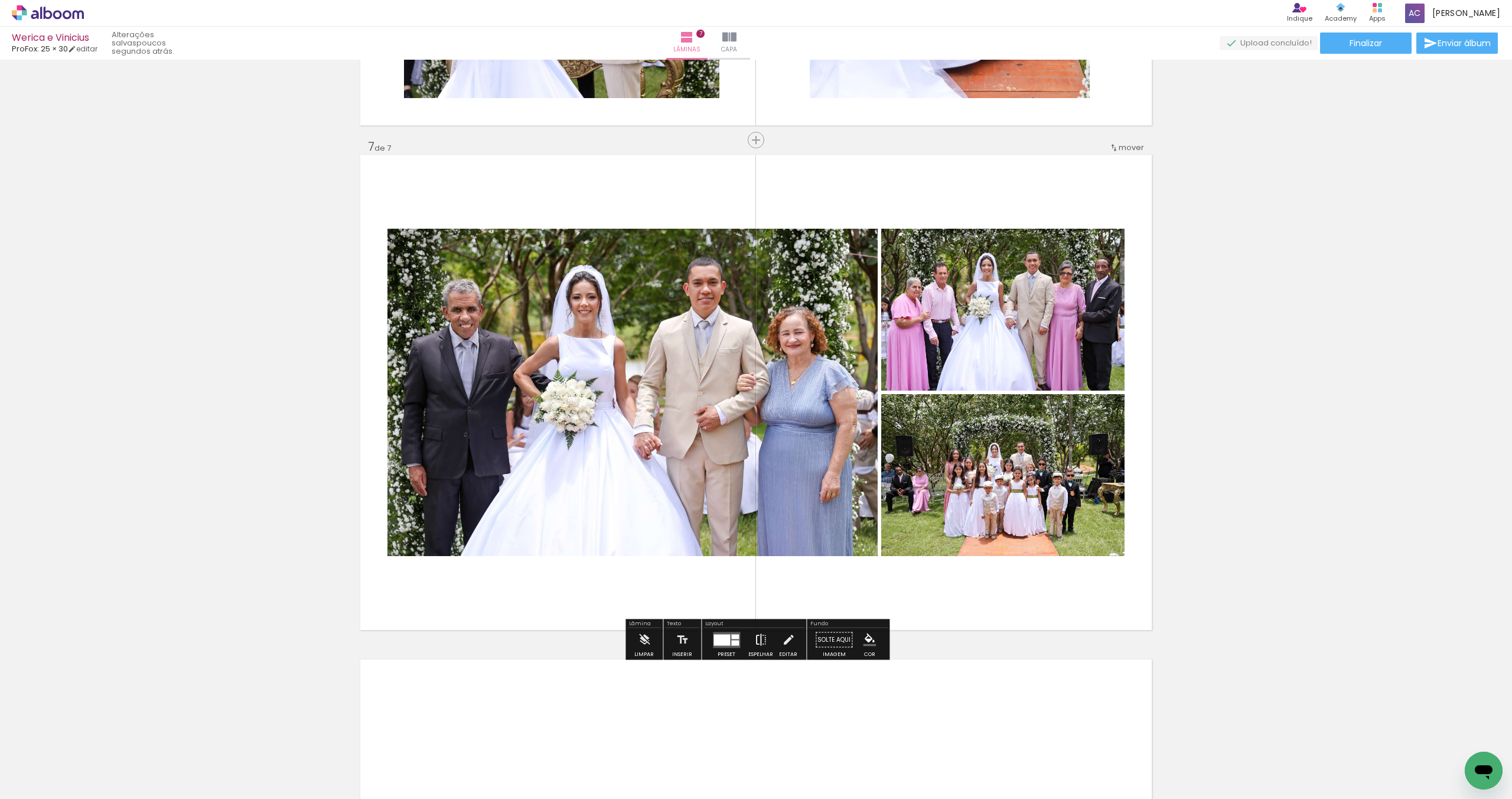
click at [757, 647] on iron-icon at bounding box center [760, 640] width 13 height 24
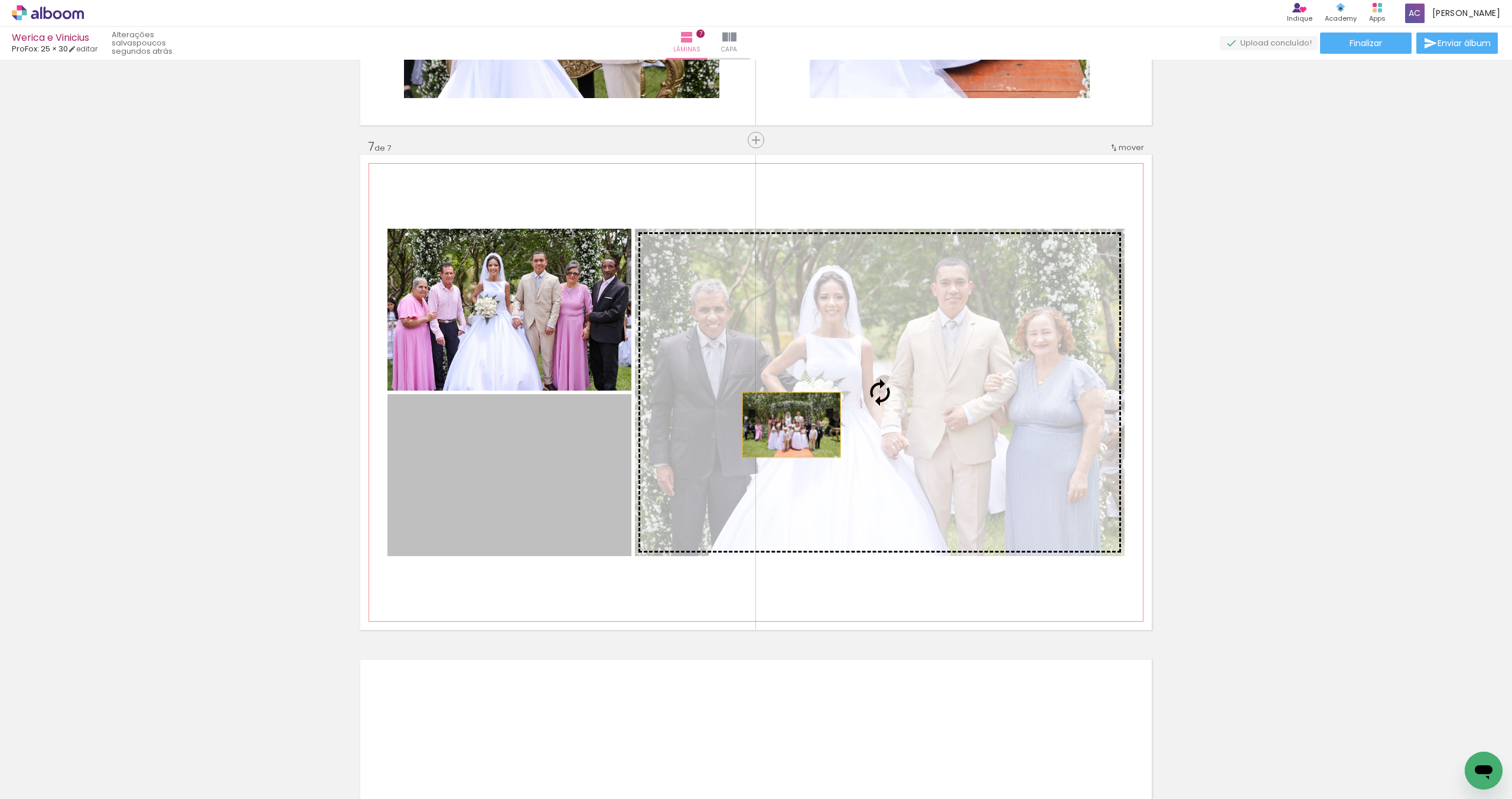
drag, startPoint x: 595, startPoint y: 493, endPoint x: 821, endPoint y: 414, distance: 239.4
click at [0, 0] on slot at bounding box center [0, 0] width 0 height 0
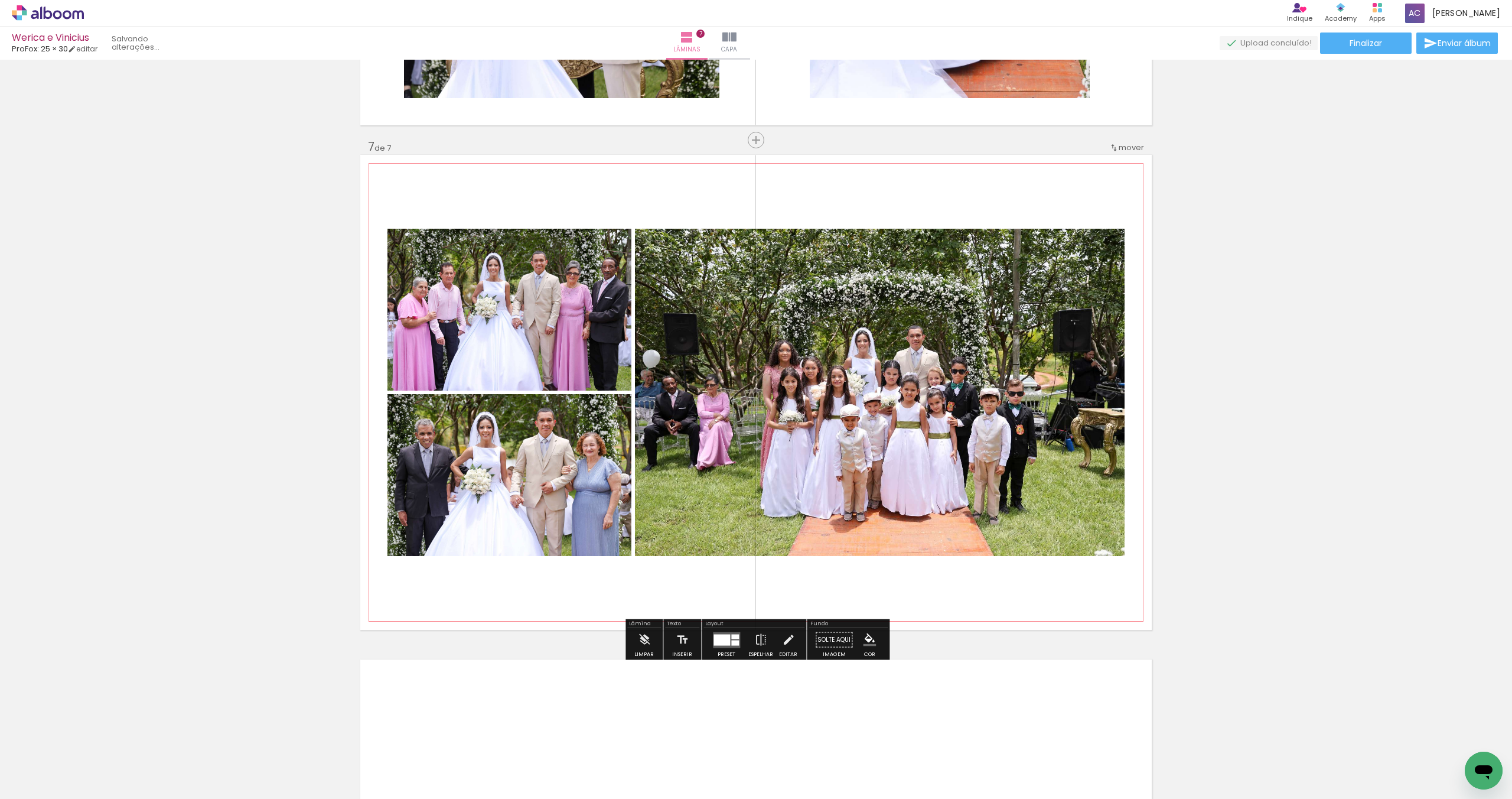
scroll to position [2965, 0]
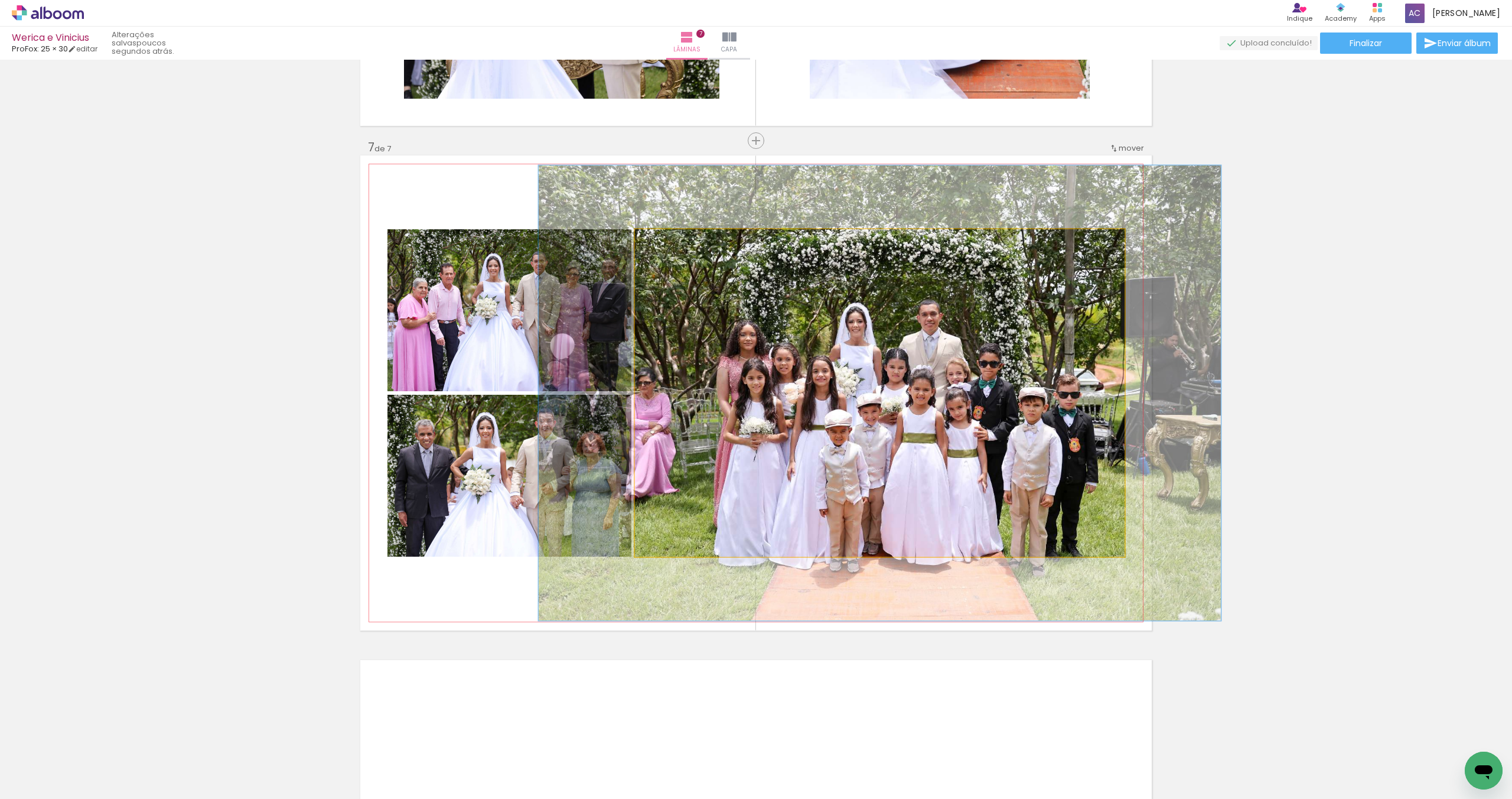
drag, startPoint x: 664, startPoint y: 244, endPoint x: 680, endPoint y: 244, distance: 16.0
click at [680, 244] on div at bounding box center [678, 241] width 11 height 11
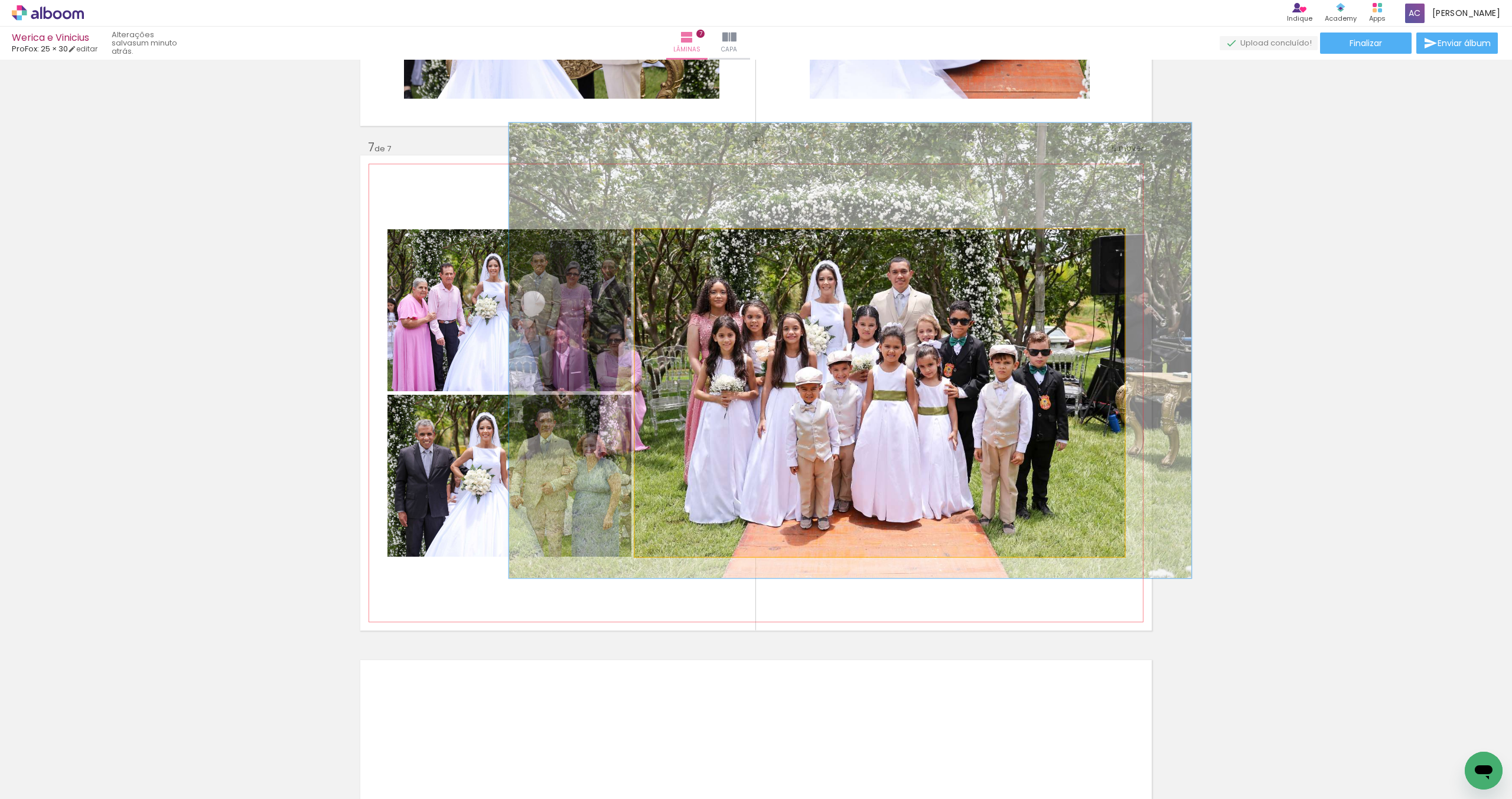
drag, startPoint x: 909, startPoint y: 384, endPoint x: 788, endPoint y: 203, distance: 217.7
click at [879, 339] on div at bounding box center [850, 349] width 682 height 454
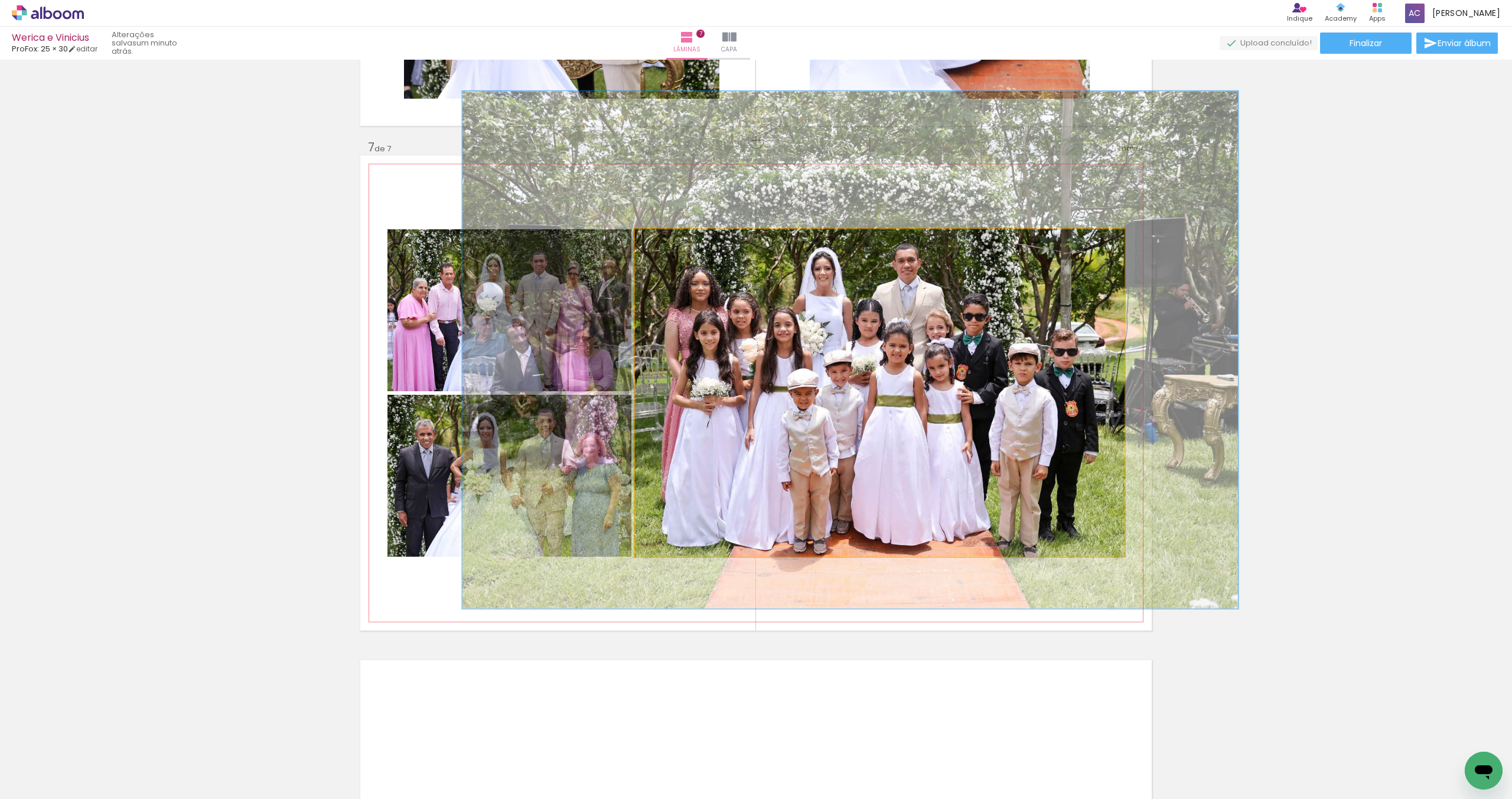
drag, startPoint x: 679, startPoint y: 242, endPoint x: 688, endPoint y: 242, distance: 9.0
type paper-slider "158"
click at [688, 242] on div at bounding box center [689, 241] width 11 height 11
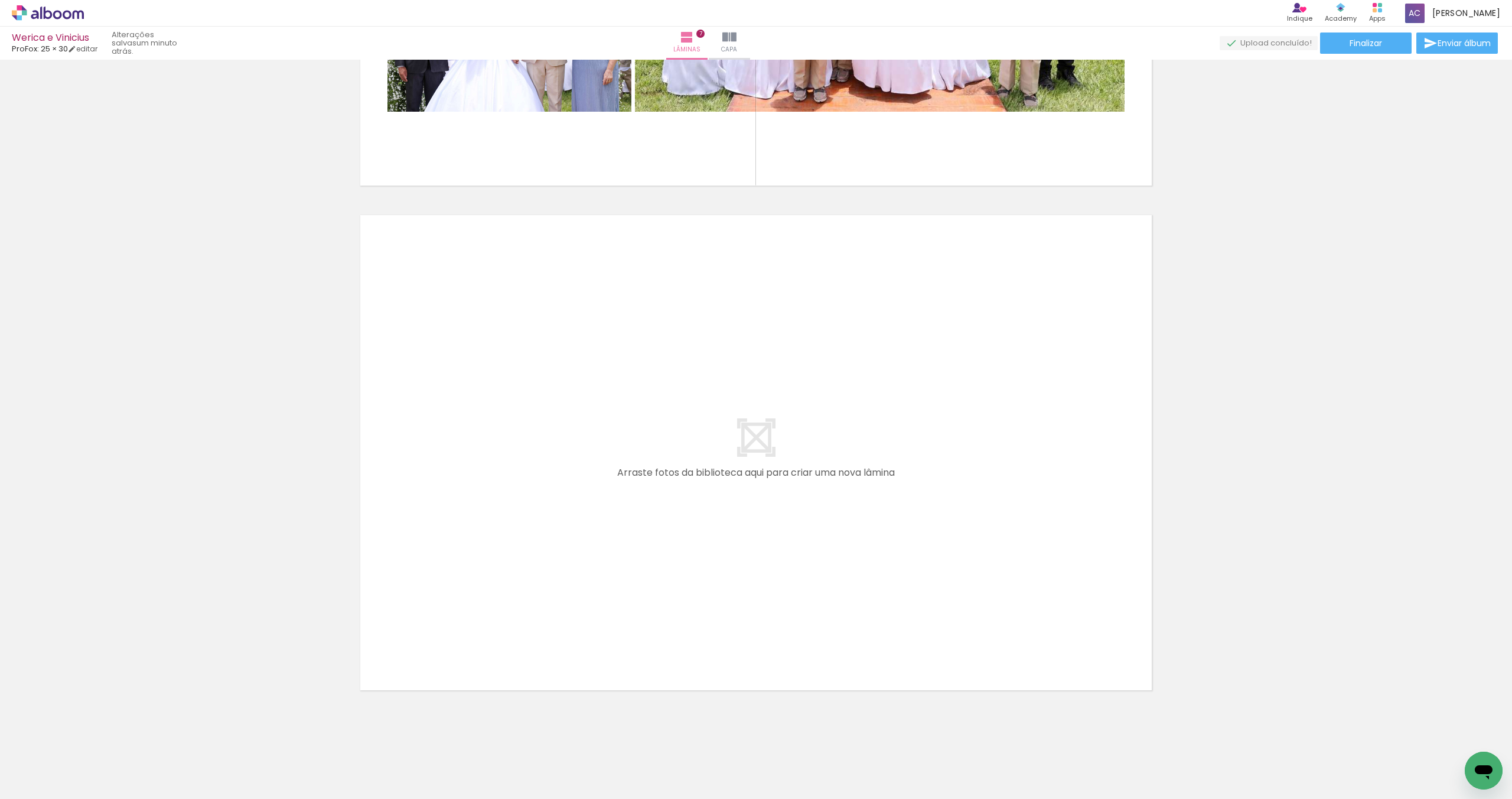
scroll to position [3416, 0]
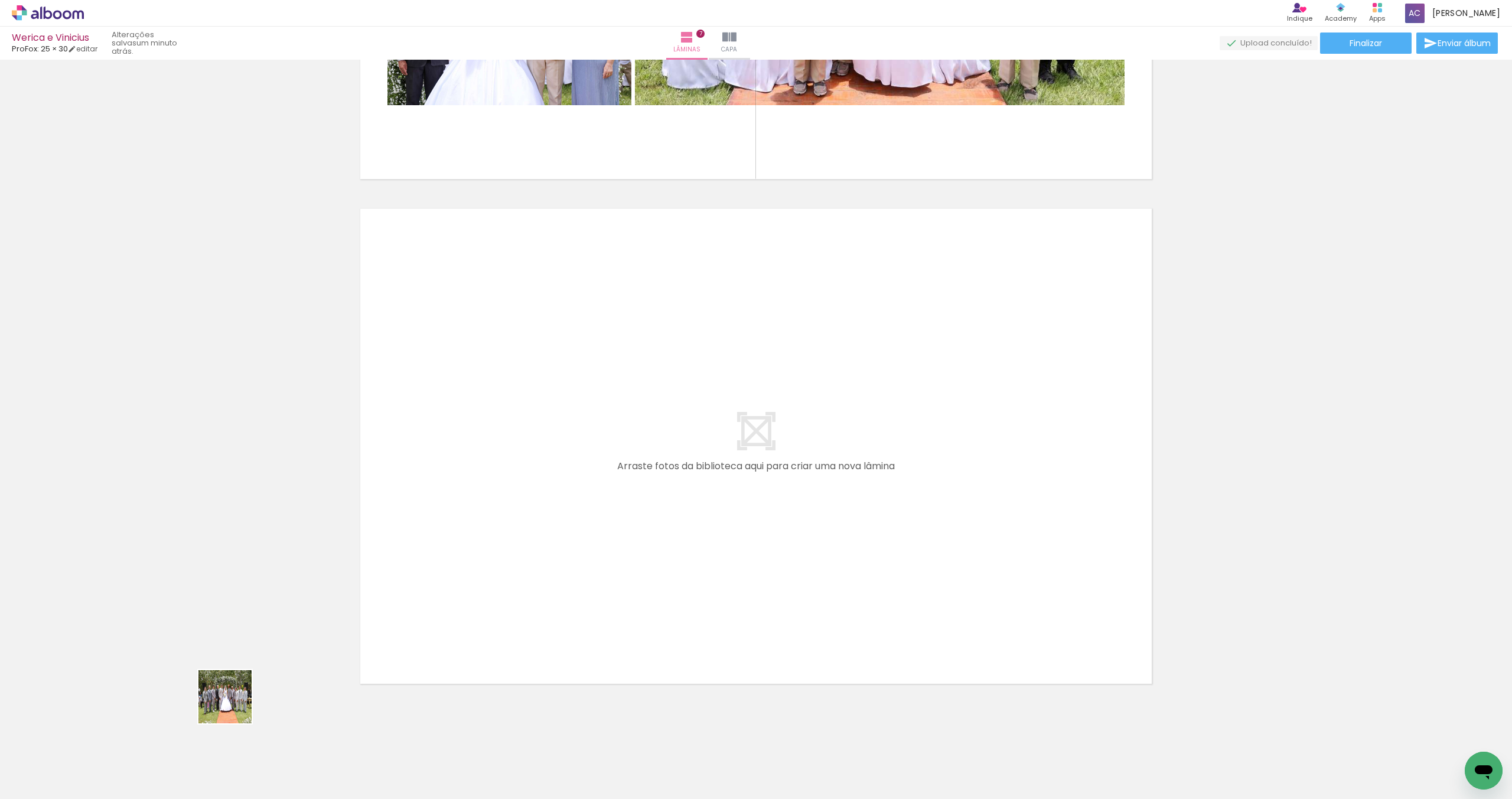
drag, startPoint x: 130, startPoint y: 753, endPoint x: 487, endPoint y: 516, distance: 428.5
click at [487, 516] on quentale-workspace at bounding box center [756, 400] width 1512 height 799
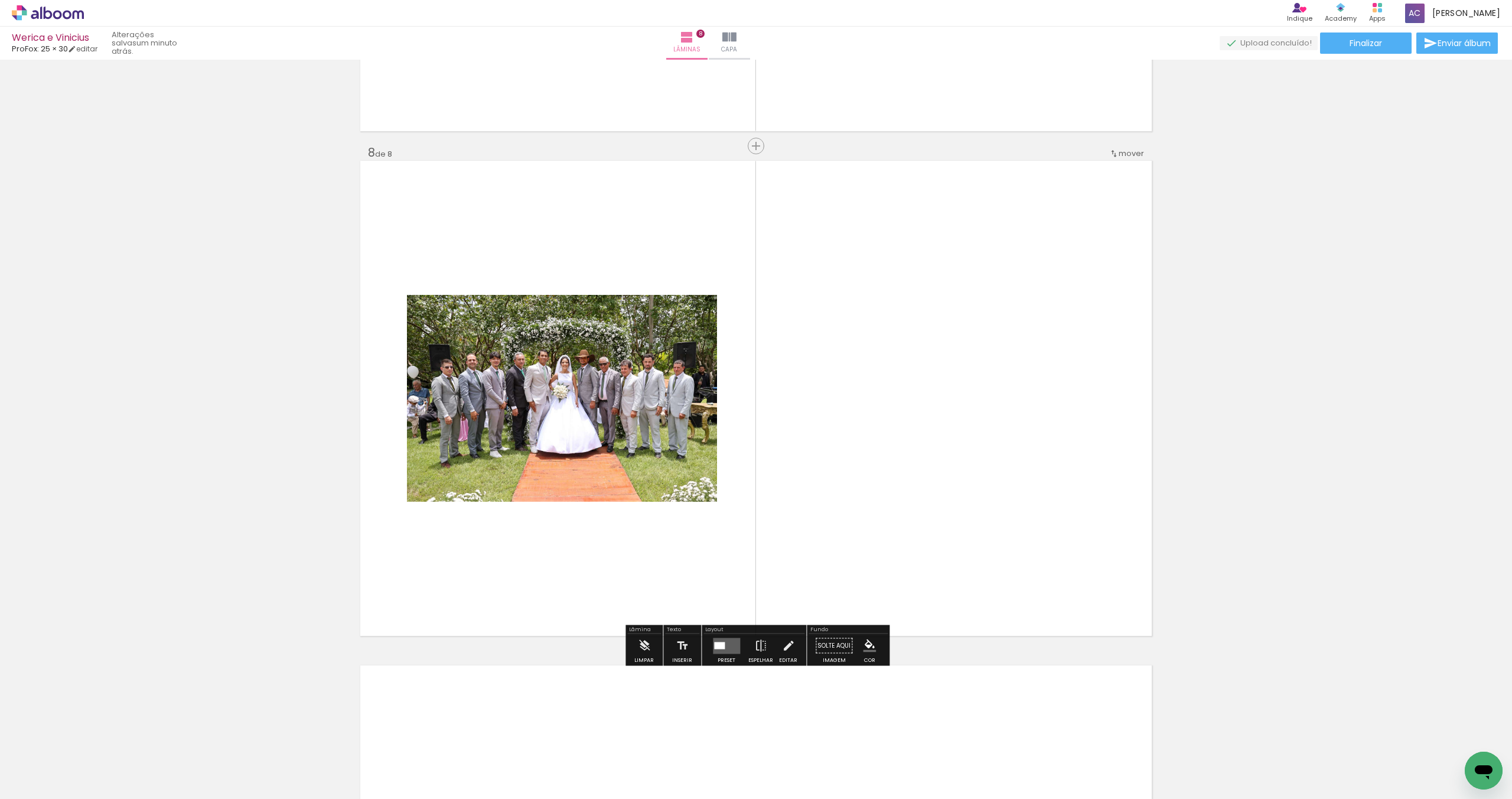
scroll to position [3470, 0]
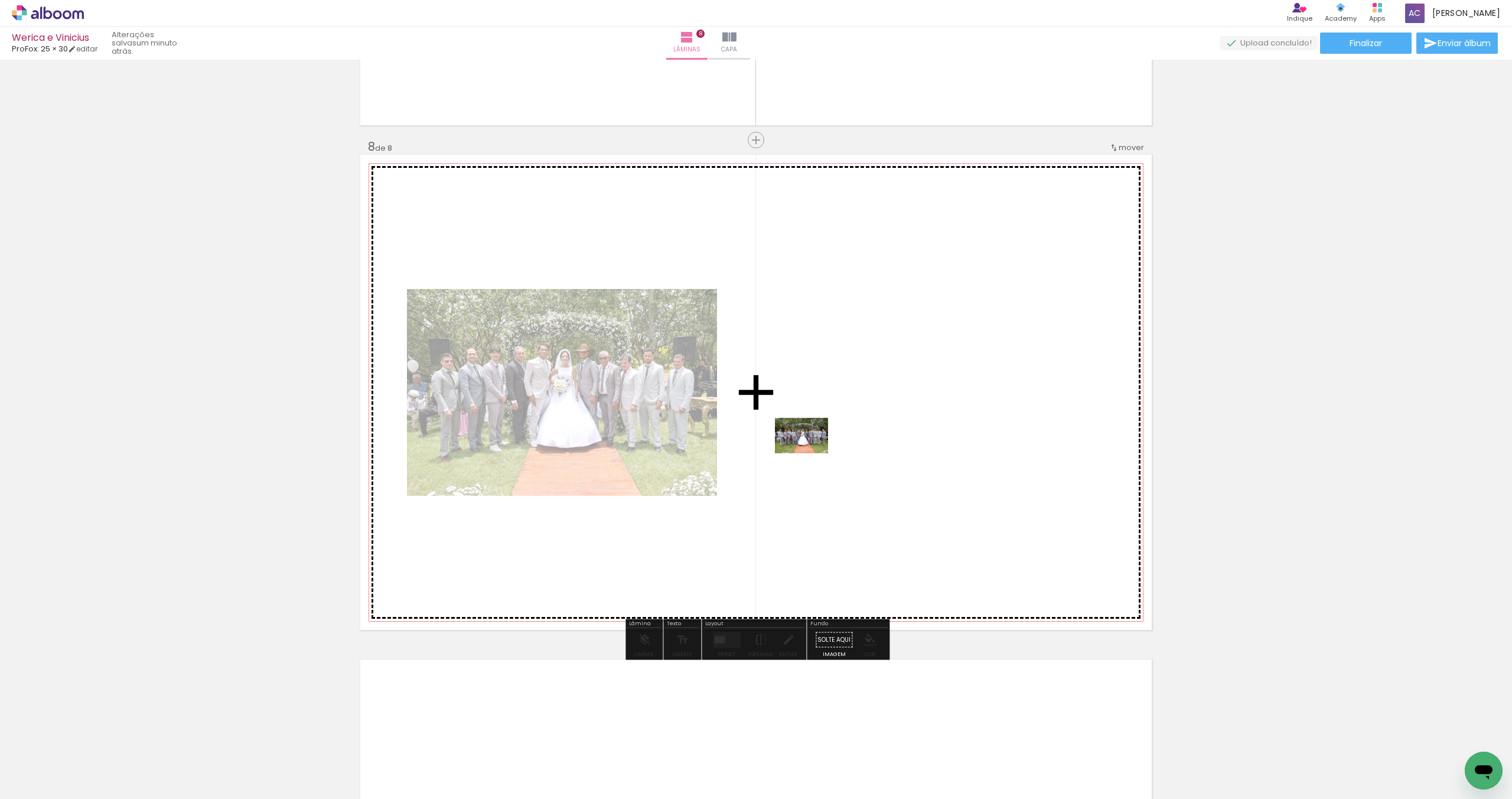
click at [826, 451] on quentale-workspace at bounding box center [756, 400] width 1512 height 799
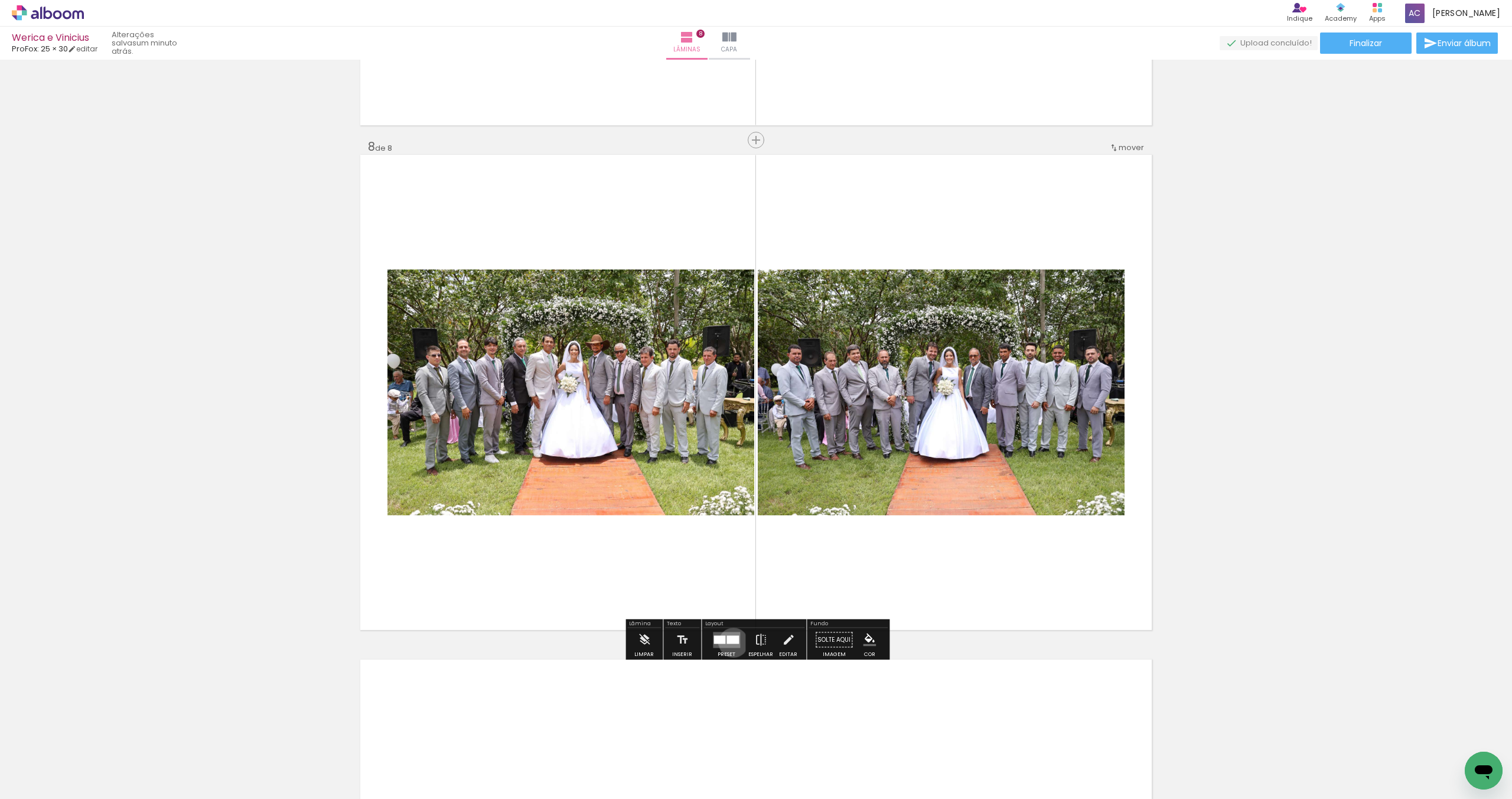
click at [730, 642] on div at bounding box center [732, 639] width 13 height 8
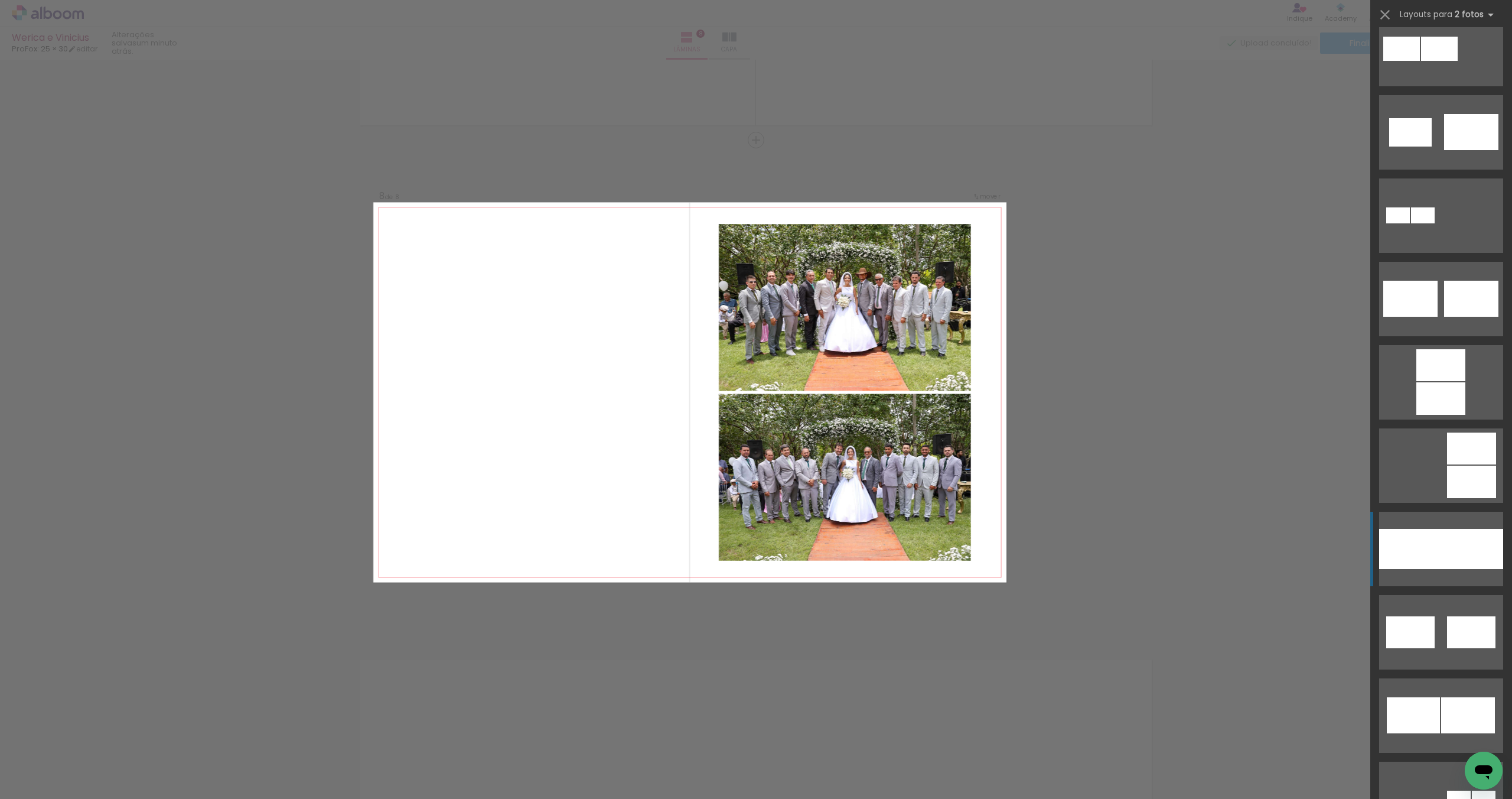
scroll to position [360, 0]
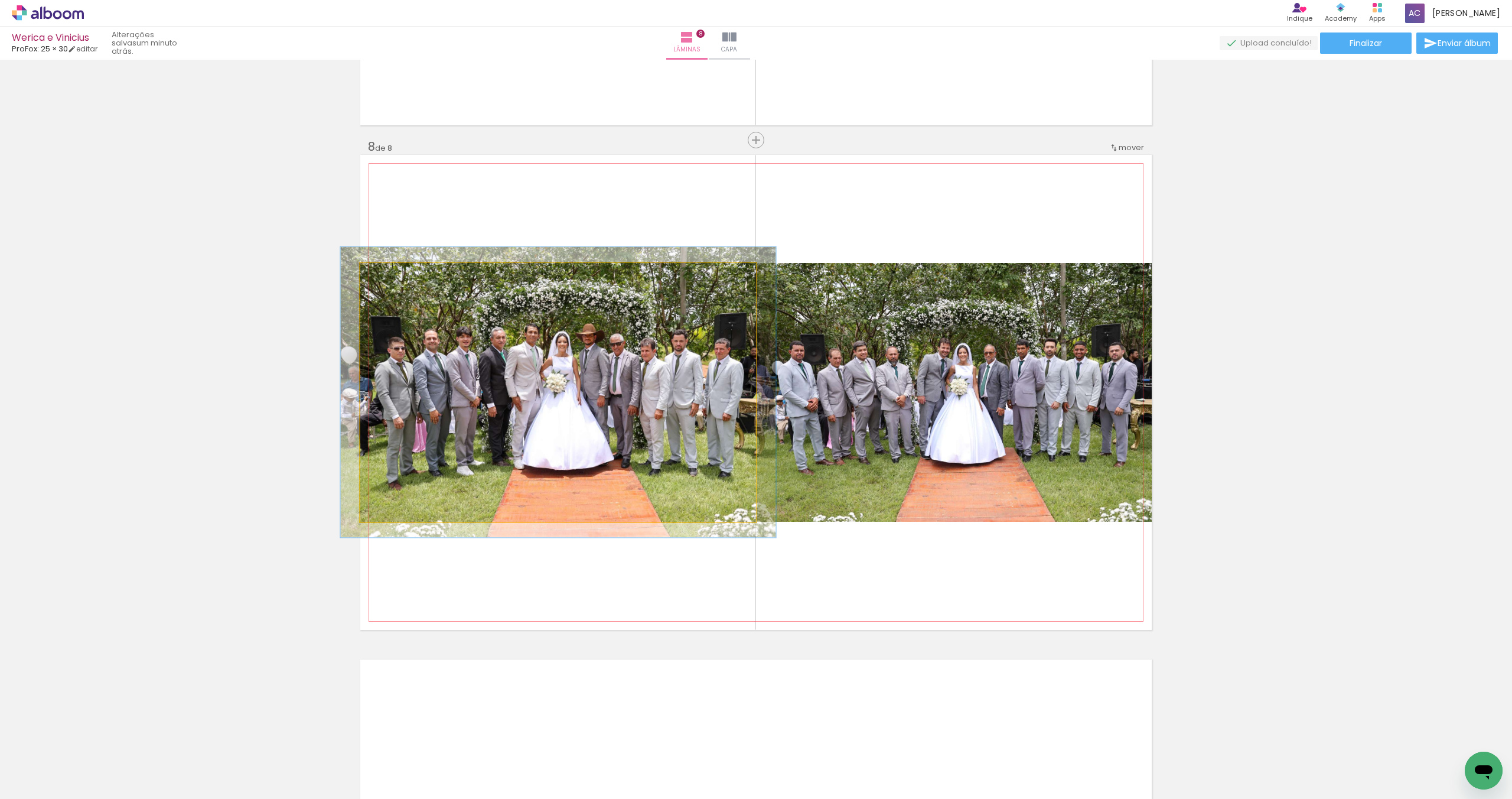
type paper-slider "110"
click at [391, 276] on div at bounding box center [392, 275] width 11 height 11
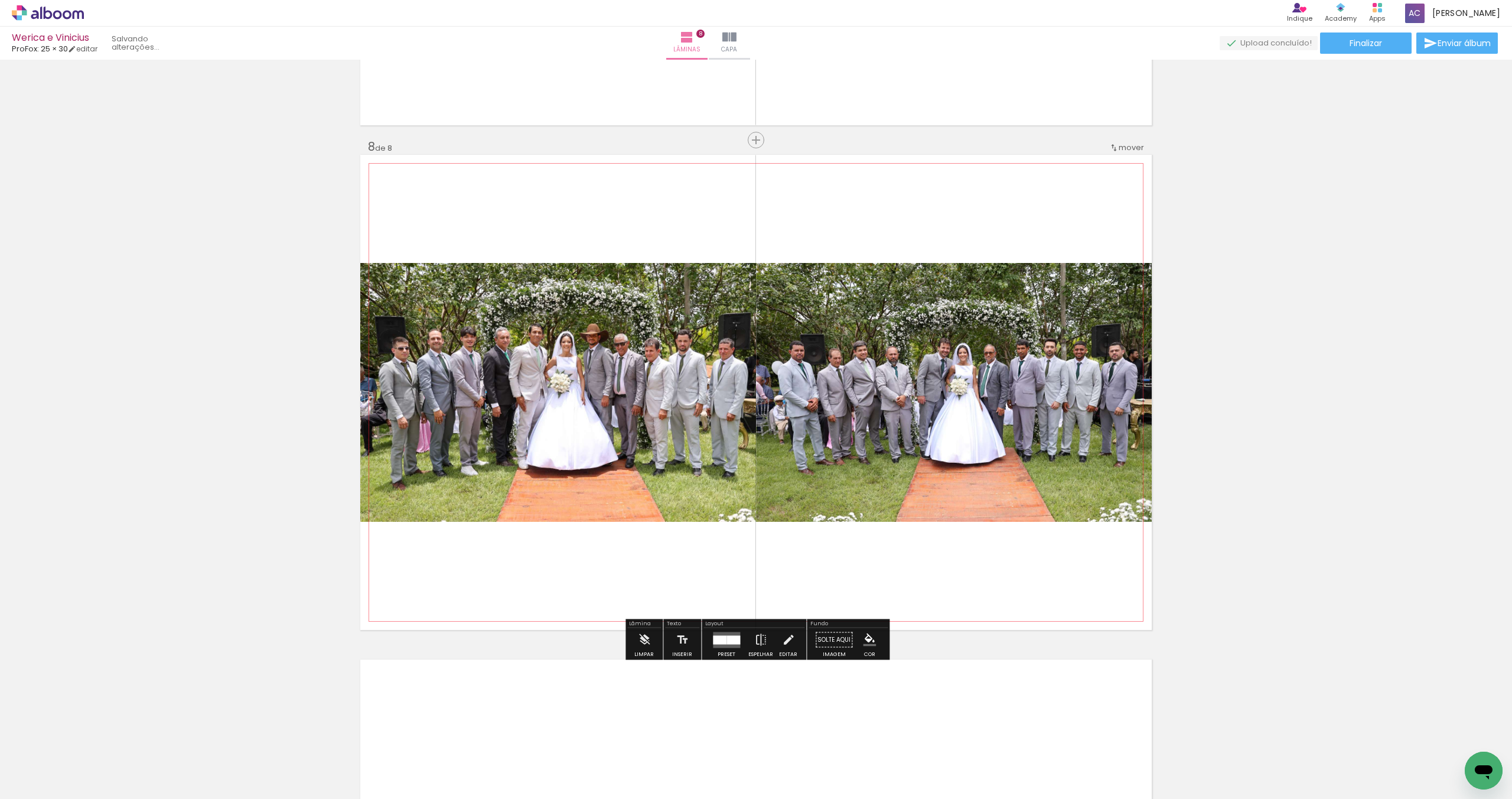
click at [781, 381] on div at bounding box center [562, 393] width 435 height 291
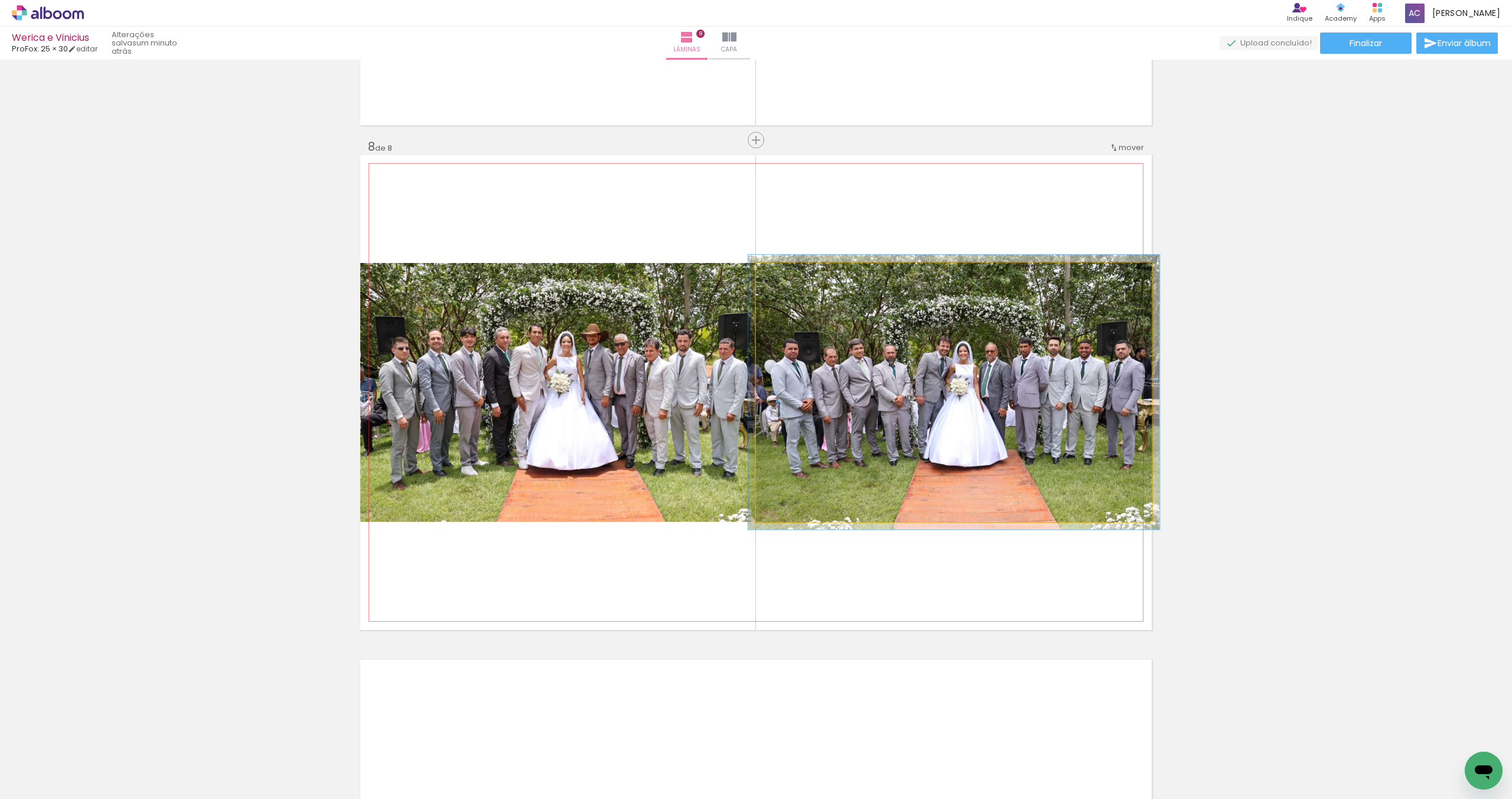
type paper-slider "104"
click at [785, 277] on div at bounding box center [785, 275] width 11 height 11
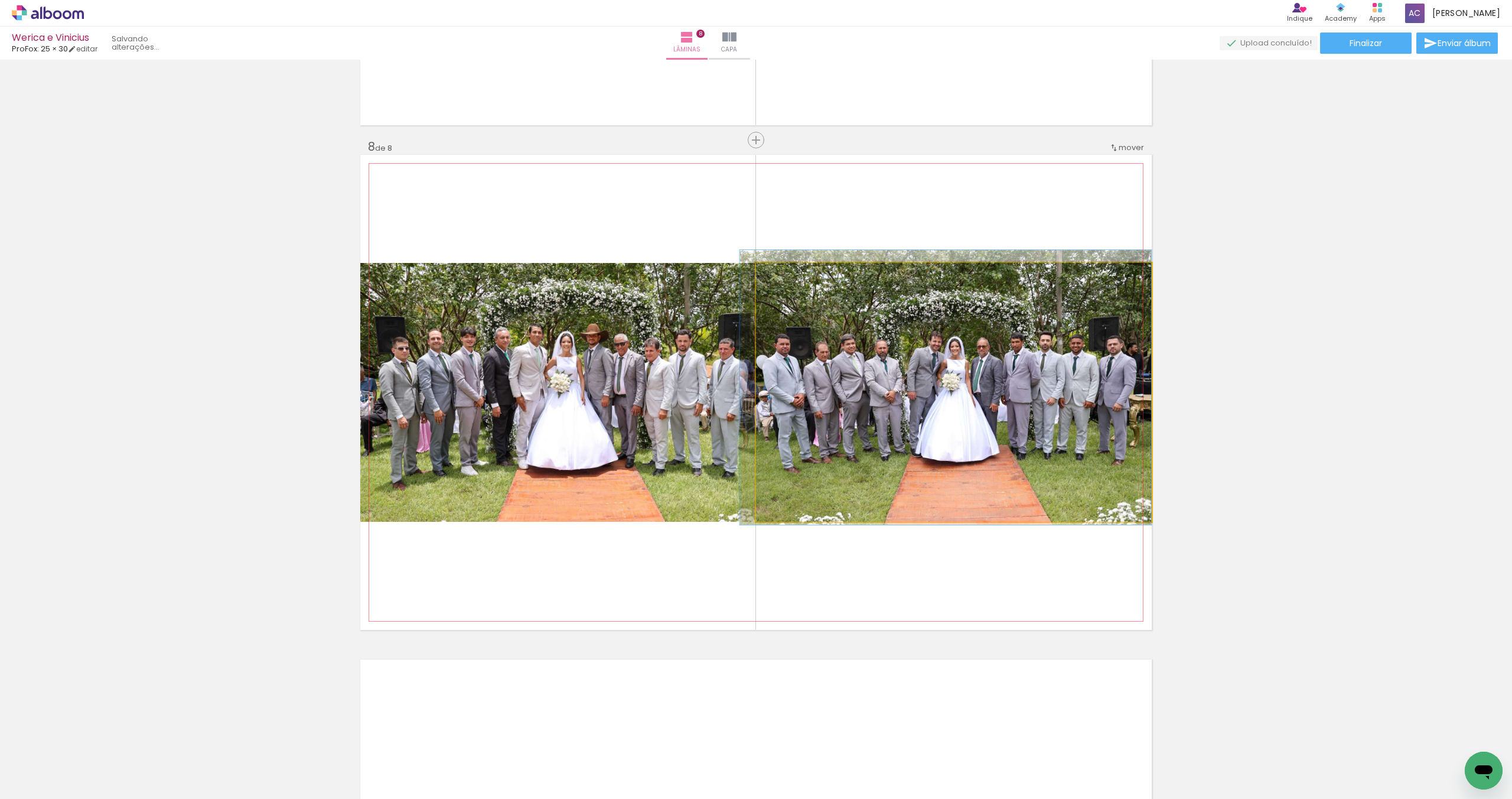
drag, startPoint x: 1000, startPoint y: 400, endPoint x: 990, endPoint y: 396, distance: 10.8
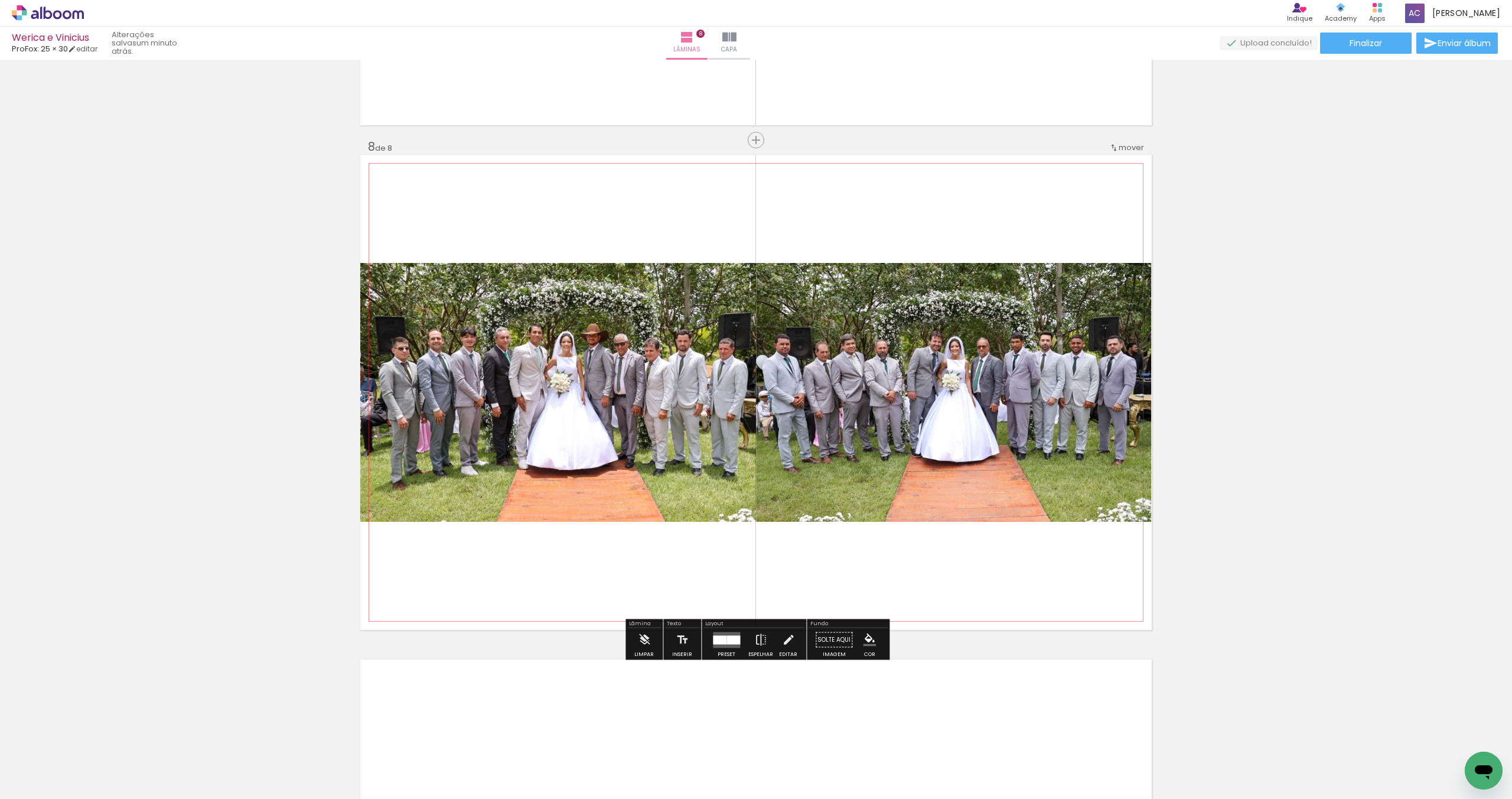
scroll to position [3474, 0]
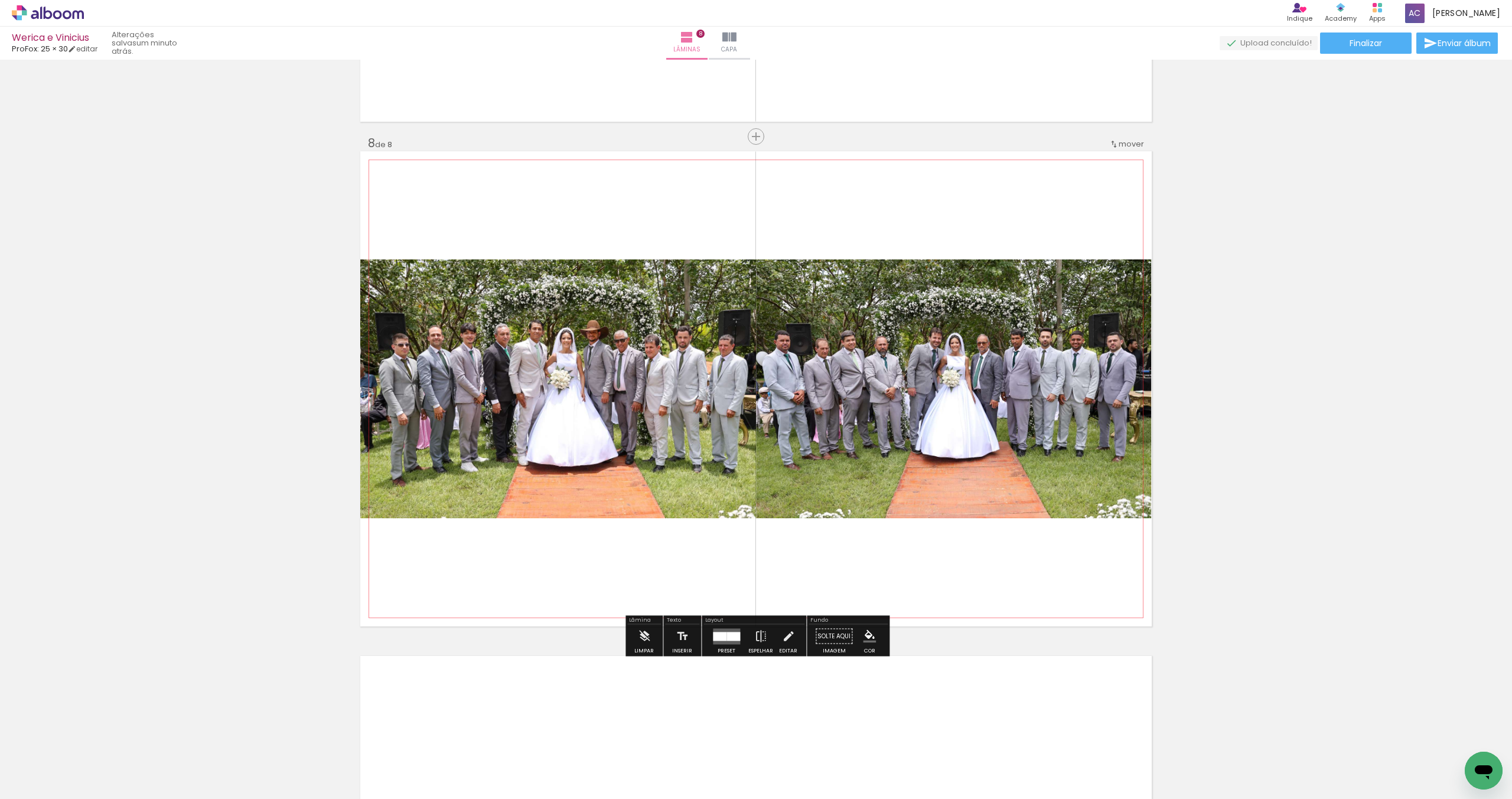
scroll to position [360, 0]
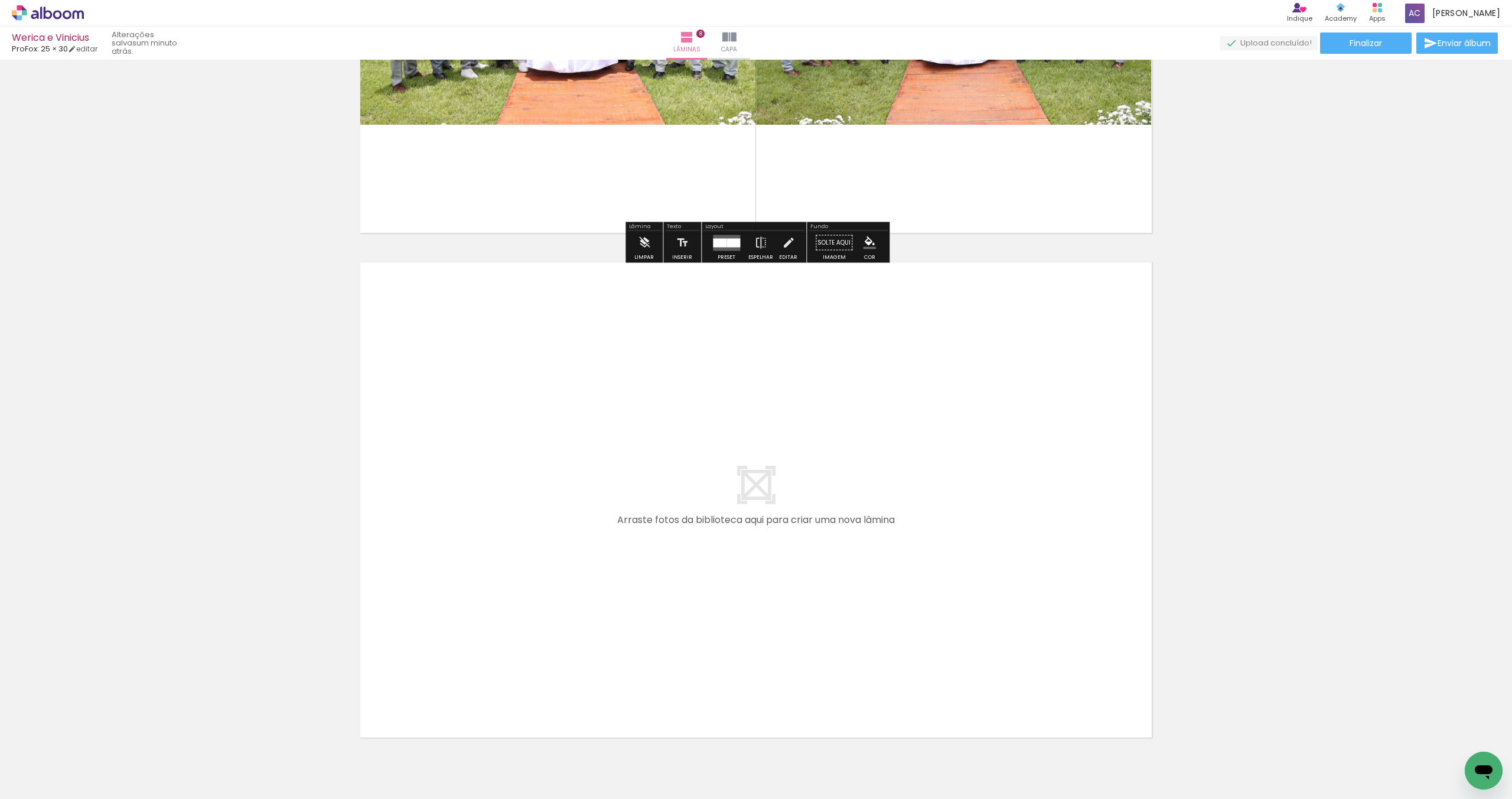
scroll to position [3920, 0]
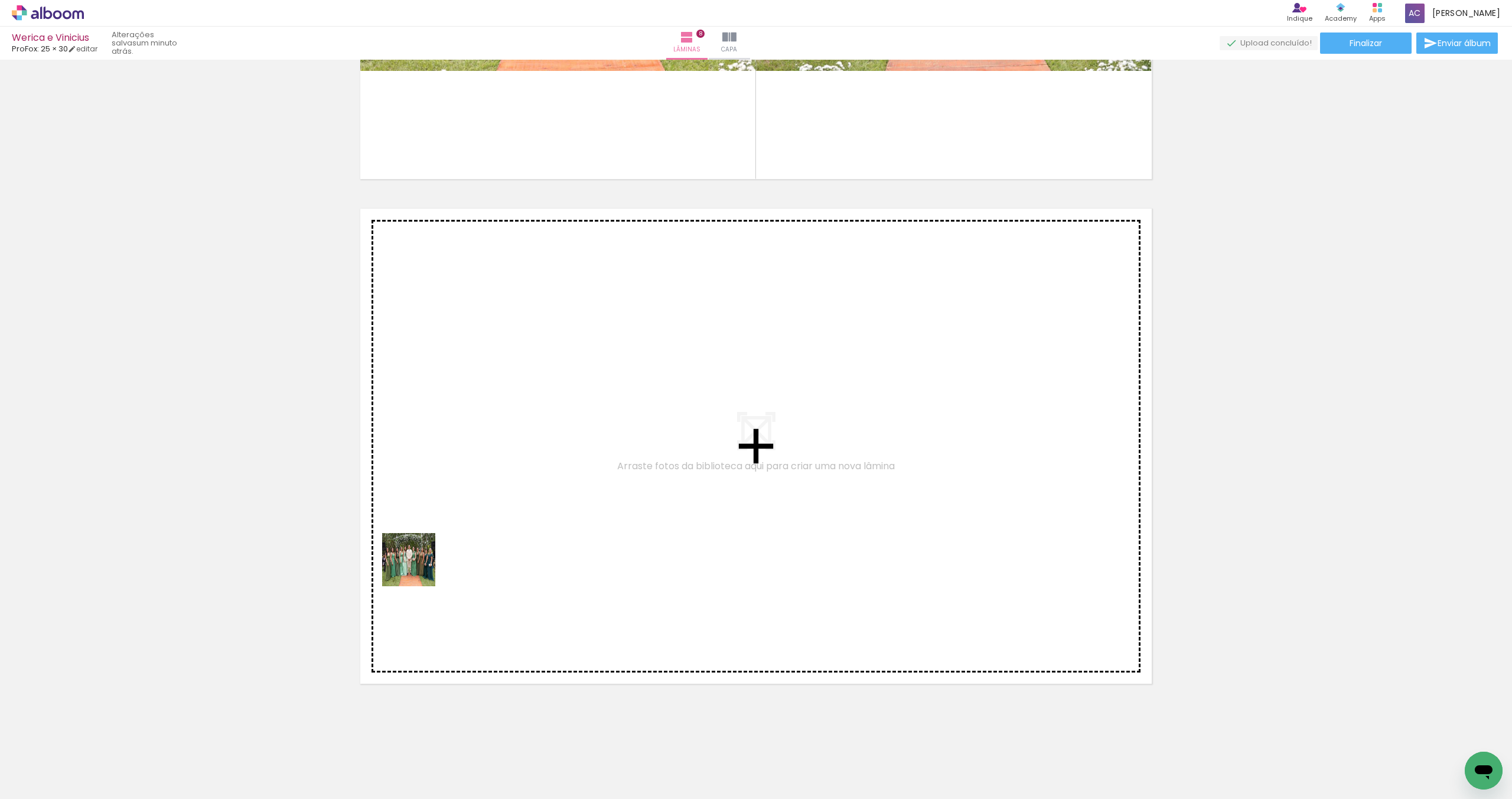
drag, startPoint x: 126, startPoint y: 748, endPoint x: 268, endPoint y: 683, distance: 156.2
click at [469, 537] on quentale-workspace at bounding box center [756, 400] width 1512 height 799
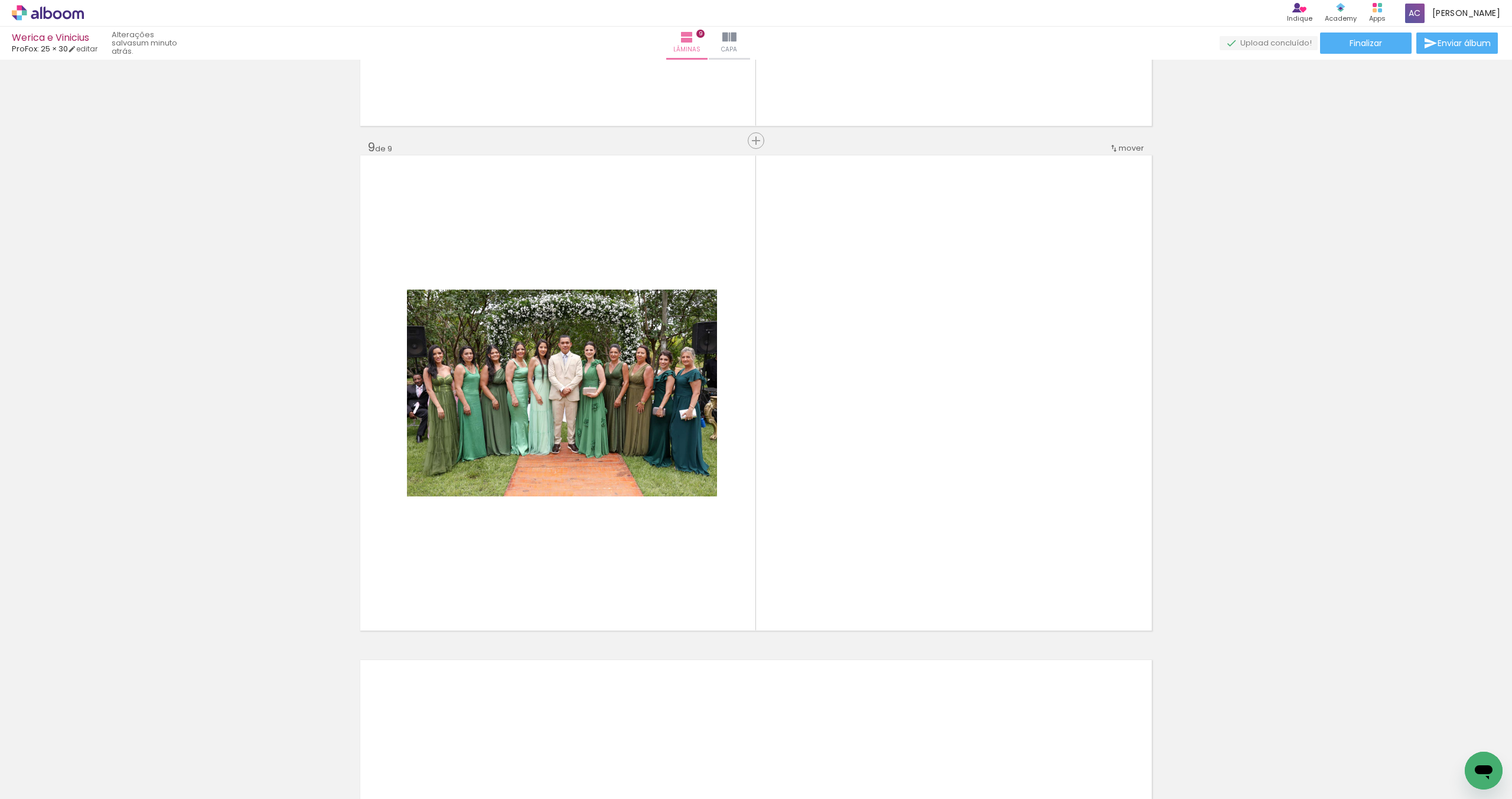
scroll to position [3974, 0]
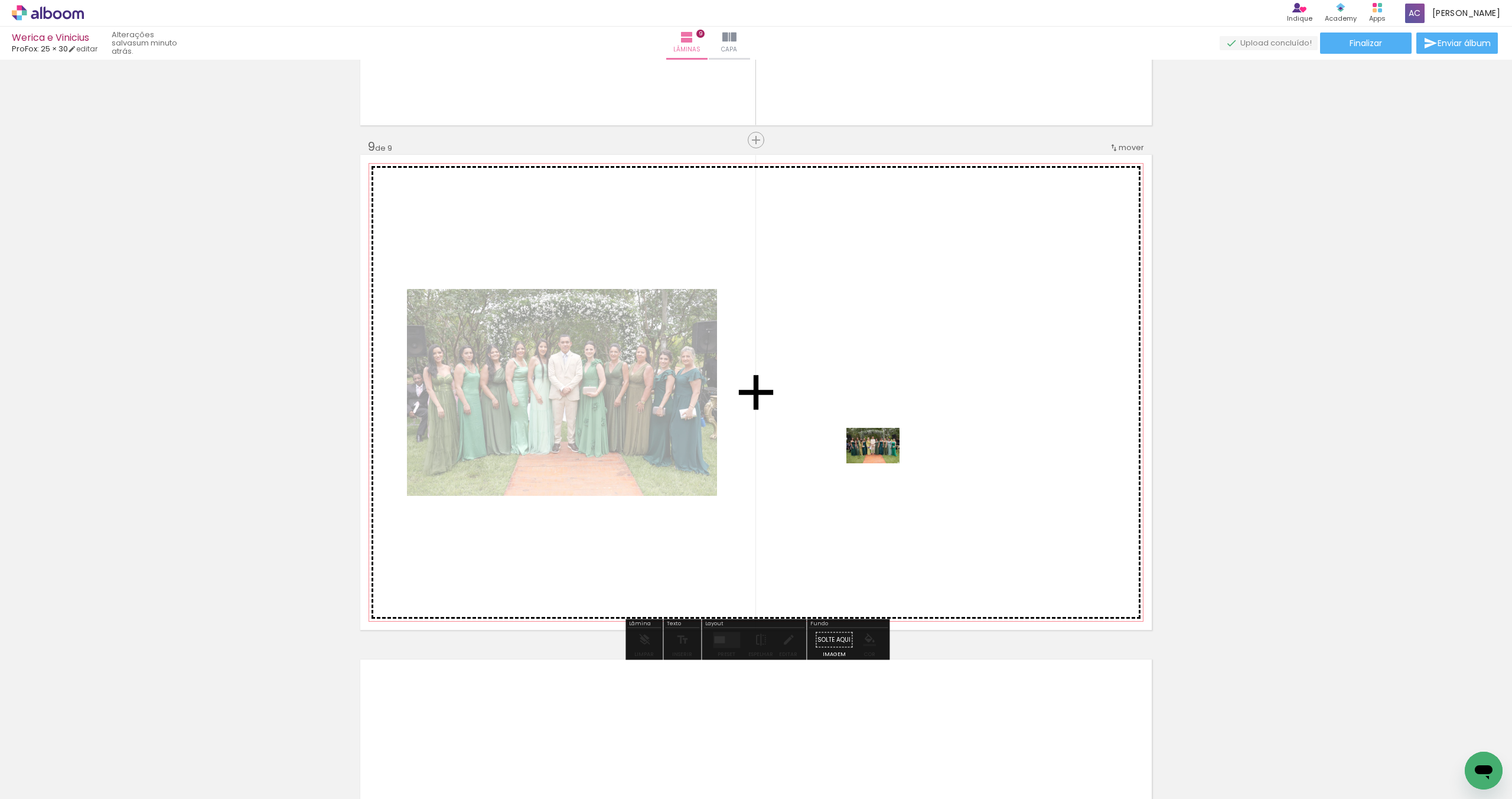
drag, startPoint x: 133, startPoint y: 750, endPoint x: 884, endPoint y: 461, distance: 804.7
click at [884, 461] on quentale-workspace at bounding box center [756, 400] width 1512 height 799
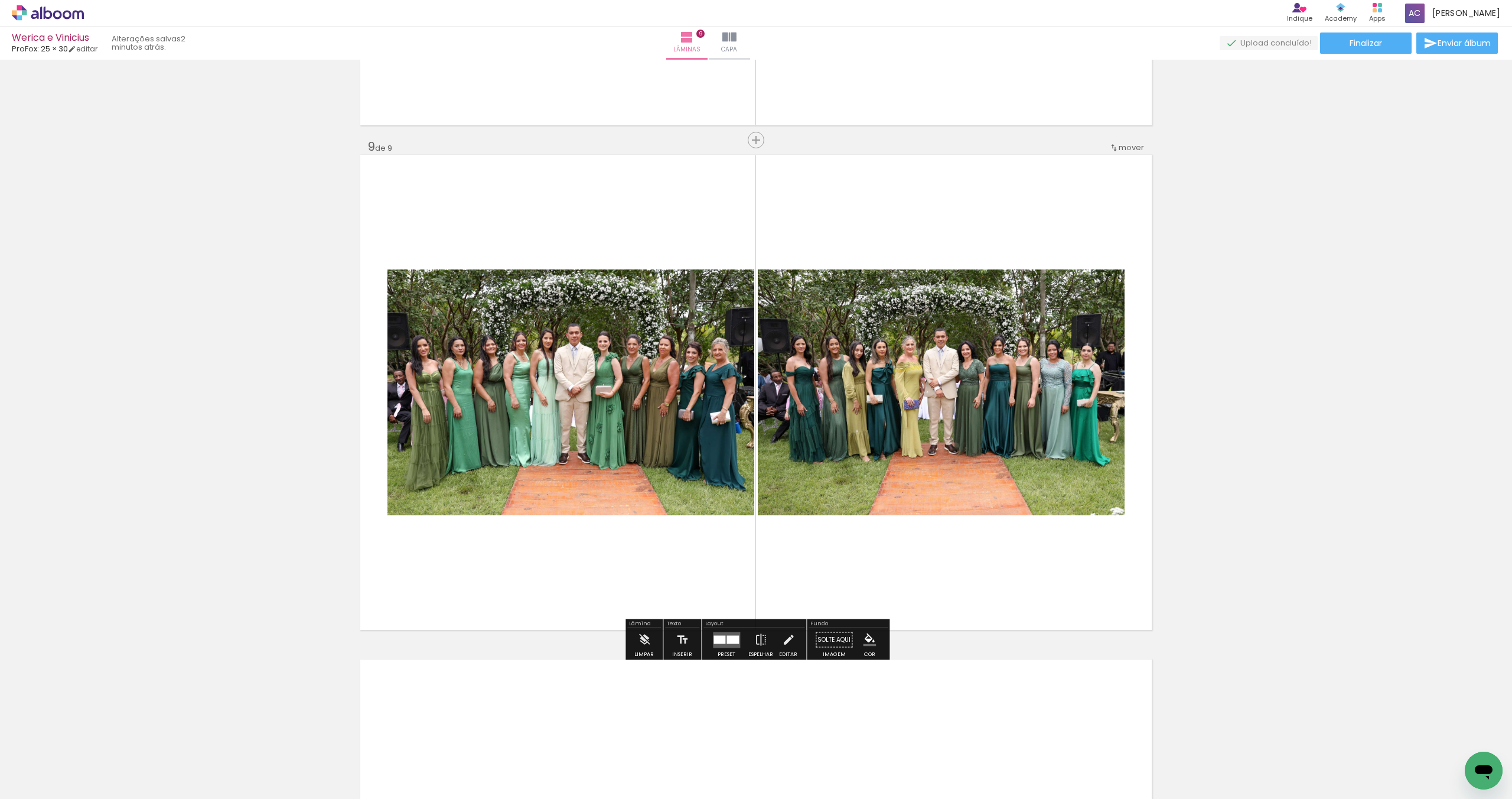
click at [723, 635] on quentale-layouter at bounding box center [727, 639] width 27 height 16
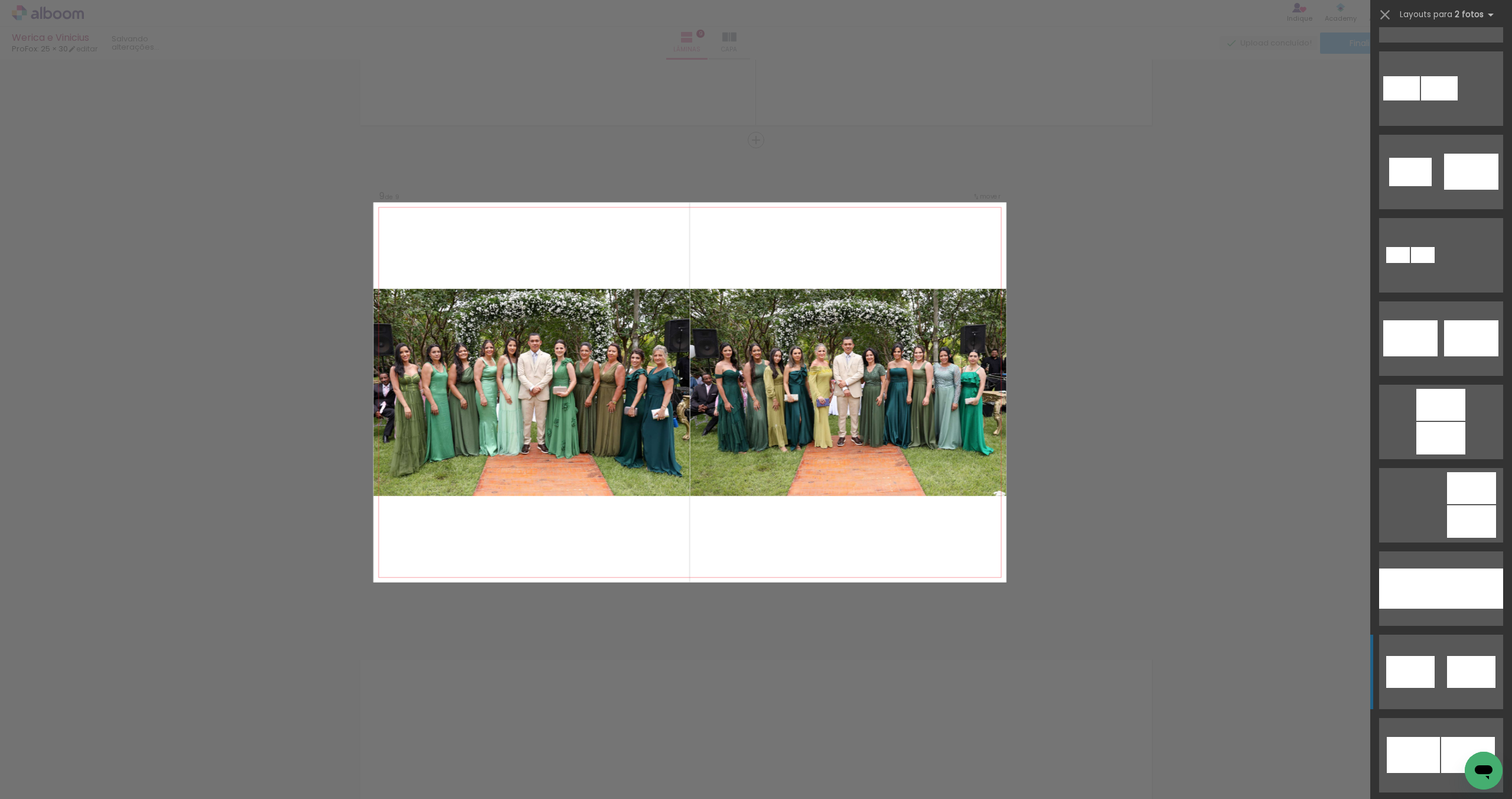
scroll to position [397, 0]
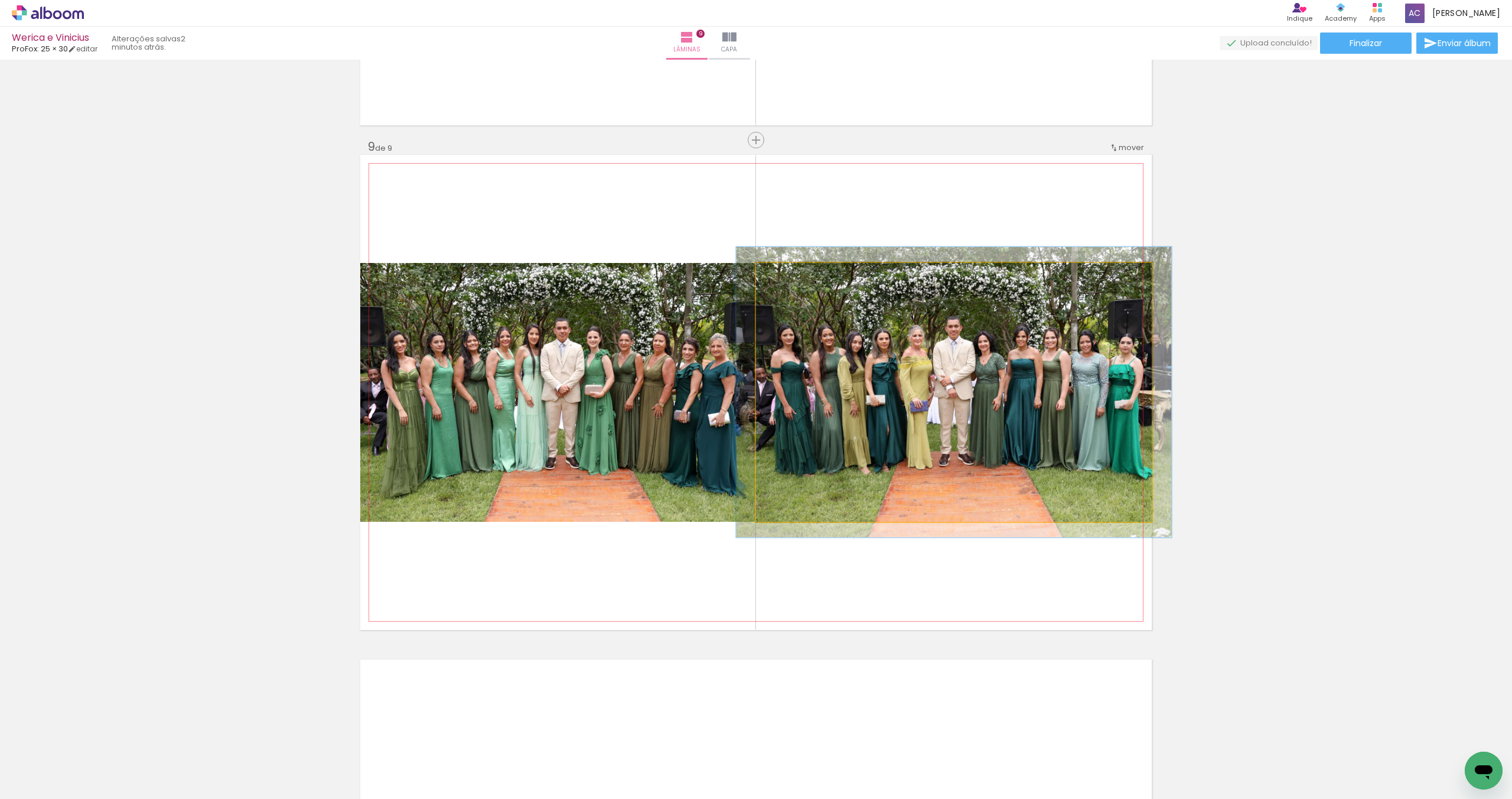
type paper-slider "110"
click at [789, 275] on div at bounding box center [787, 275] width 11 height 11
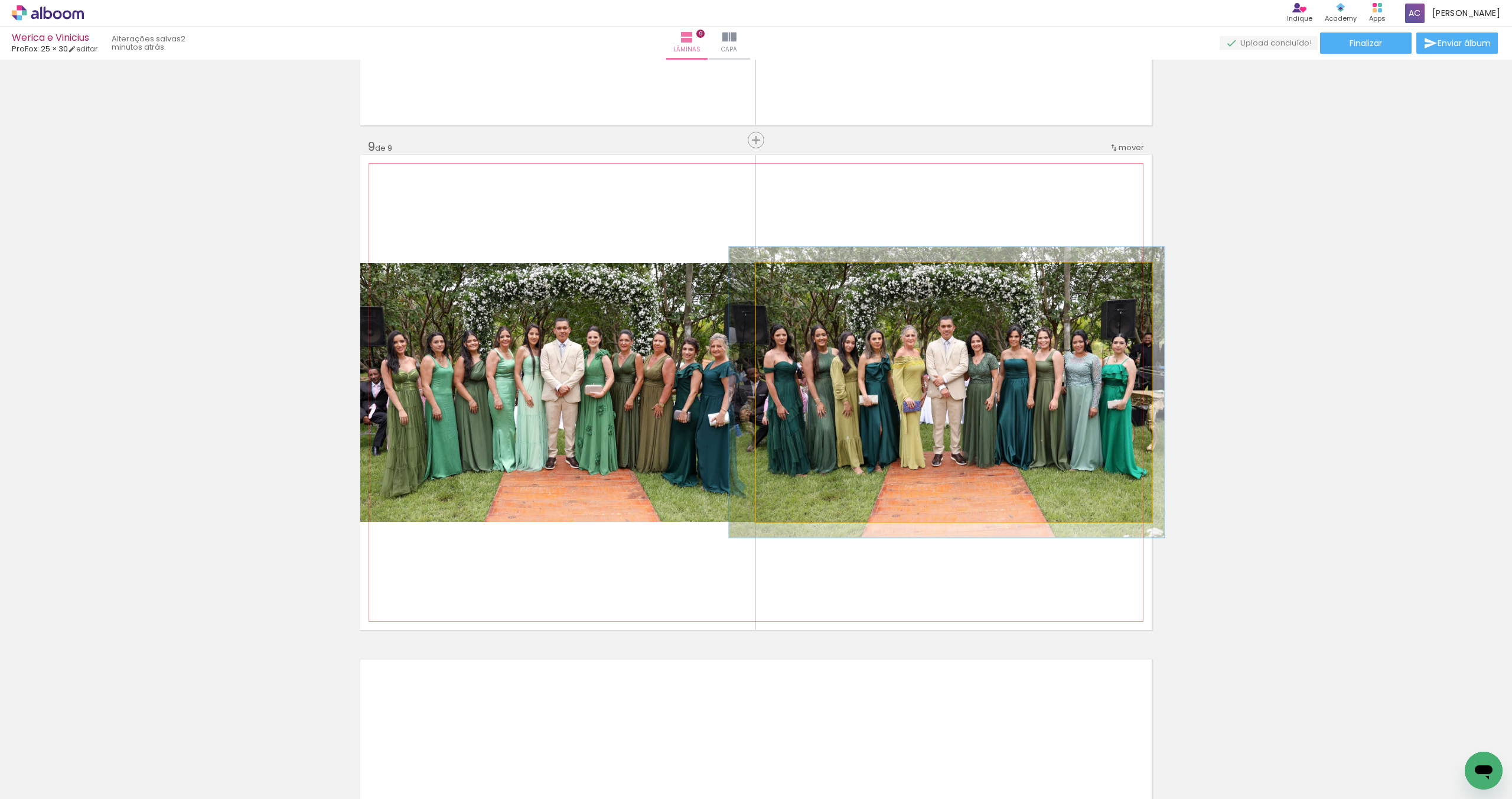
drag, startPoint x: 881, startPoint y: 373, endPoint x: 873, endPoint y: 373, distance: 8.0
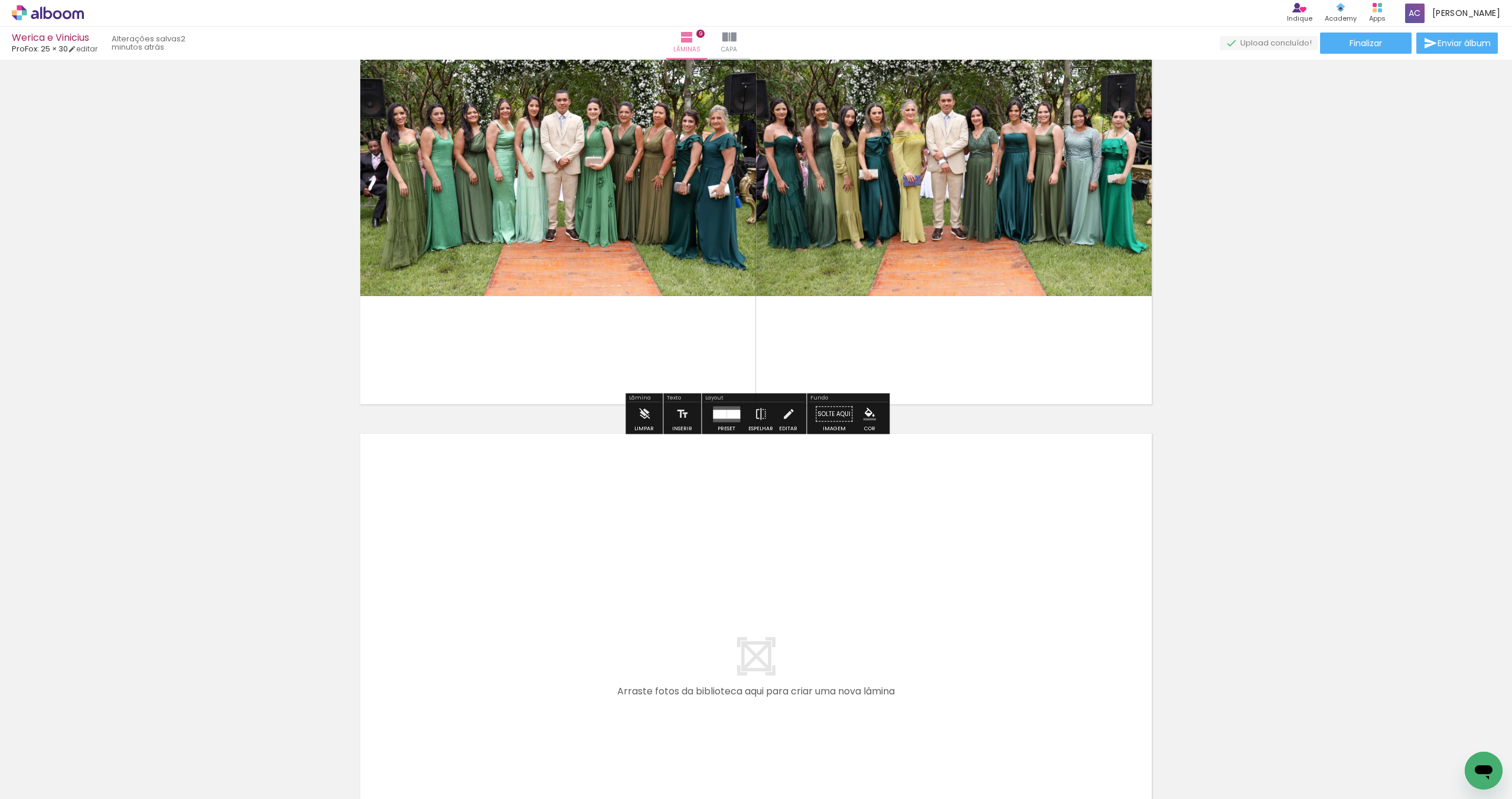
scroll to position [4214, 0]
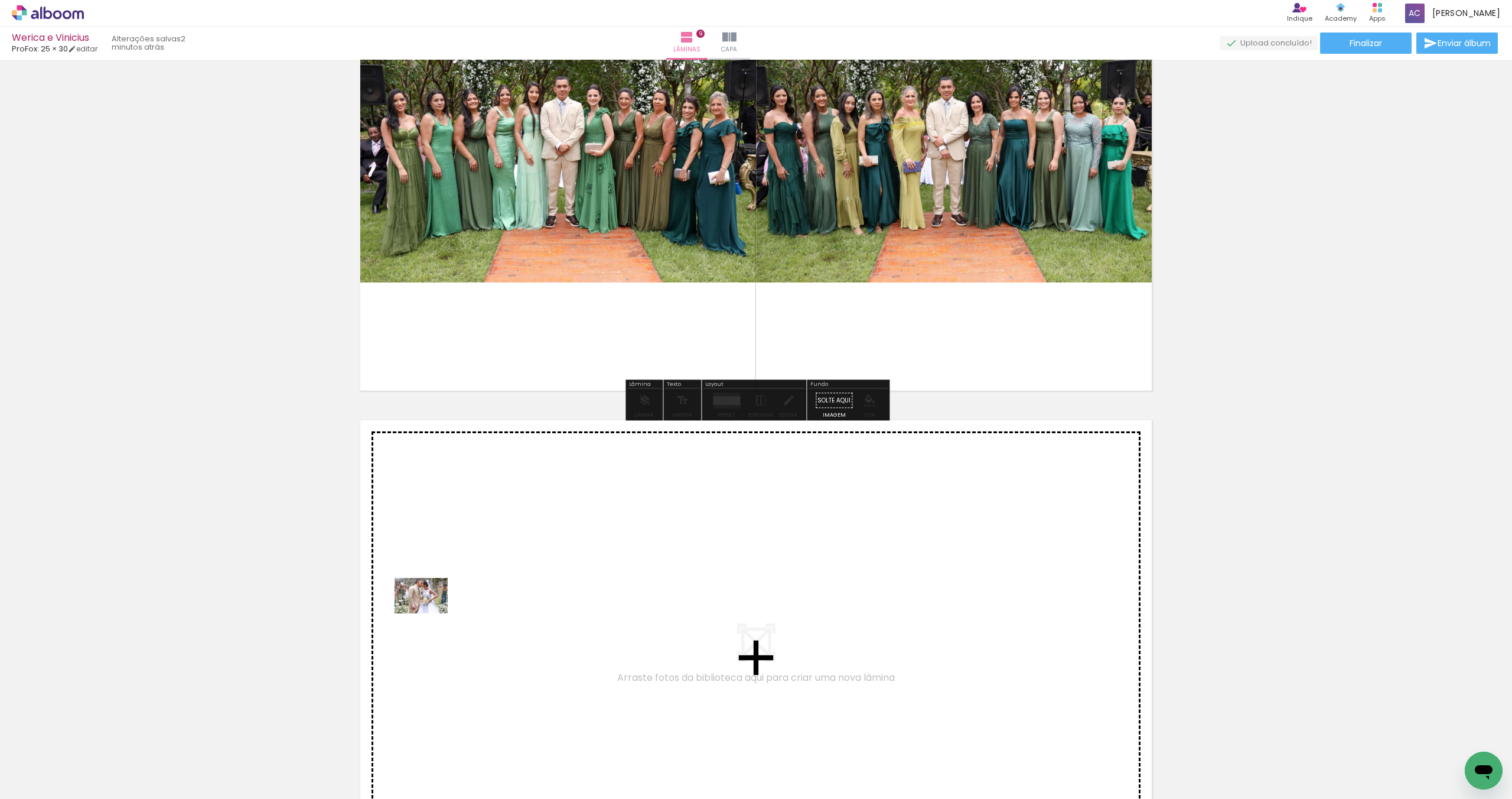
drag, startPoint x: 160, startPoint y: 752, endPoint x: 237, endPoint y: 772, distance: 79.6
click at [431, 613] on quentale-workspace at bounding box center [756, 400] width 1512 height 799
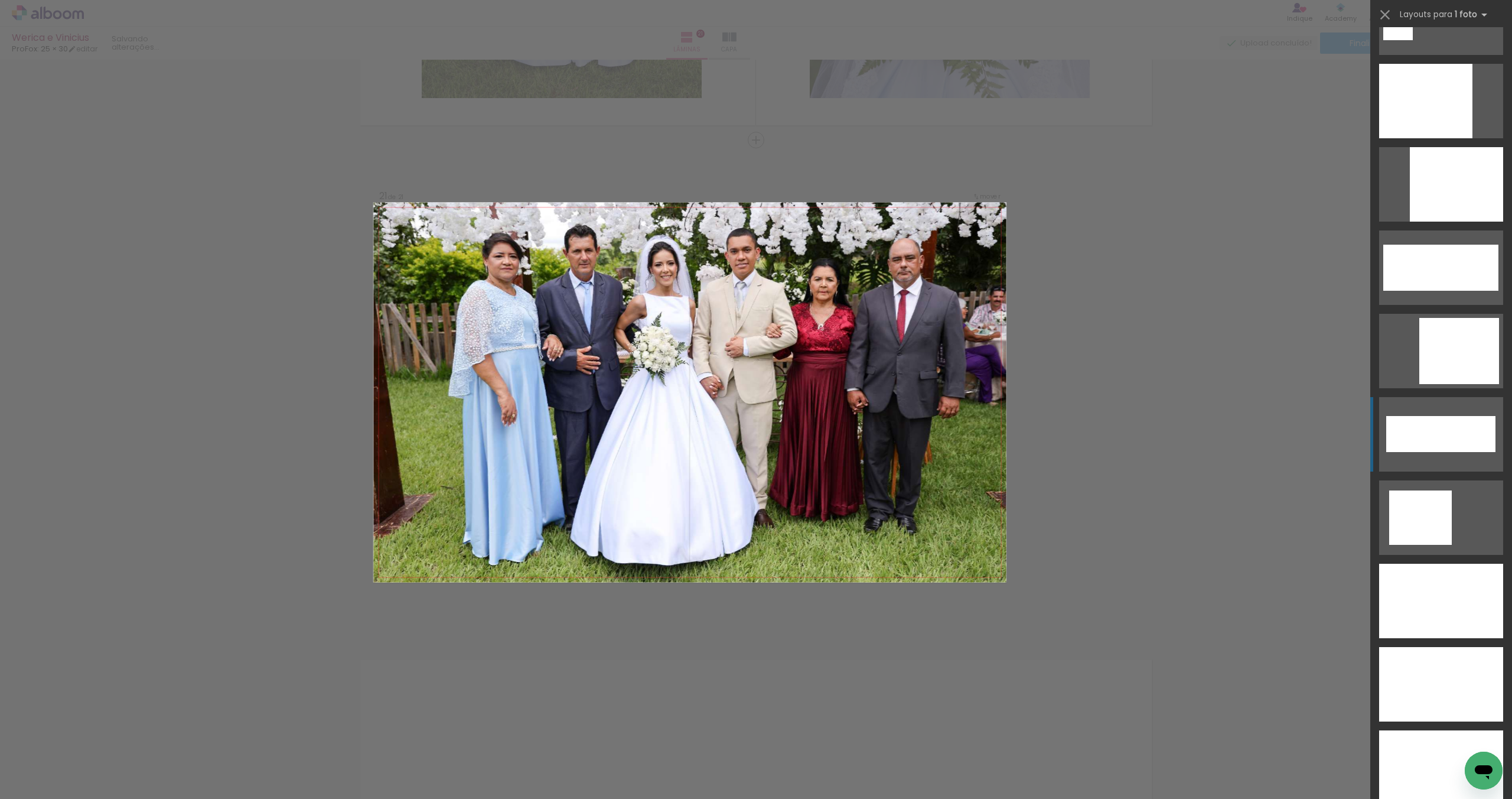
scroll to position [3555, 0]
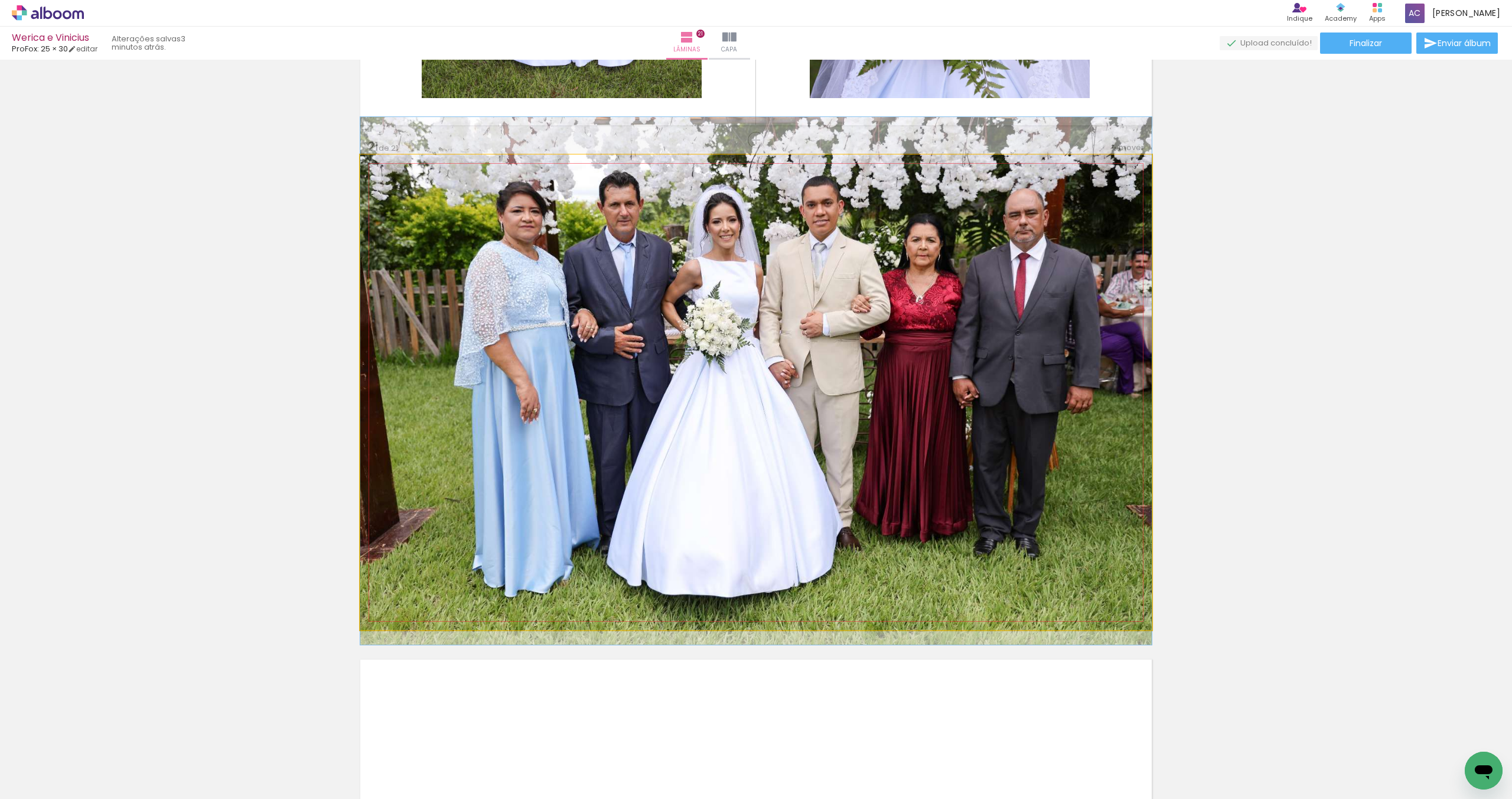
drag, startPoint x: 1002, startPoint y: 487, endPoint x: 1000, endPoint y: 453, distance: 34.1
click at [999, 475] on div at bounding box center [756, 380] width 791 height 527
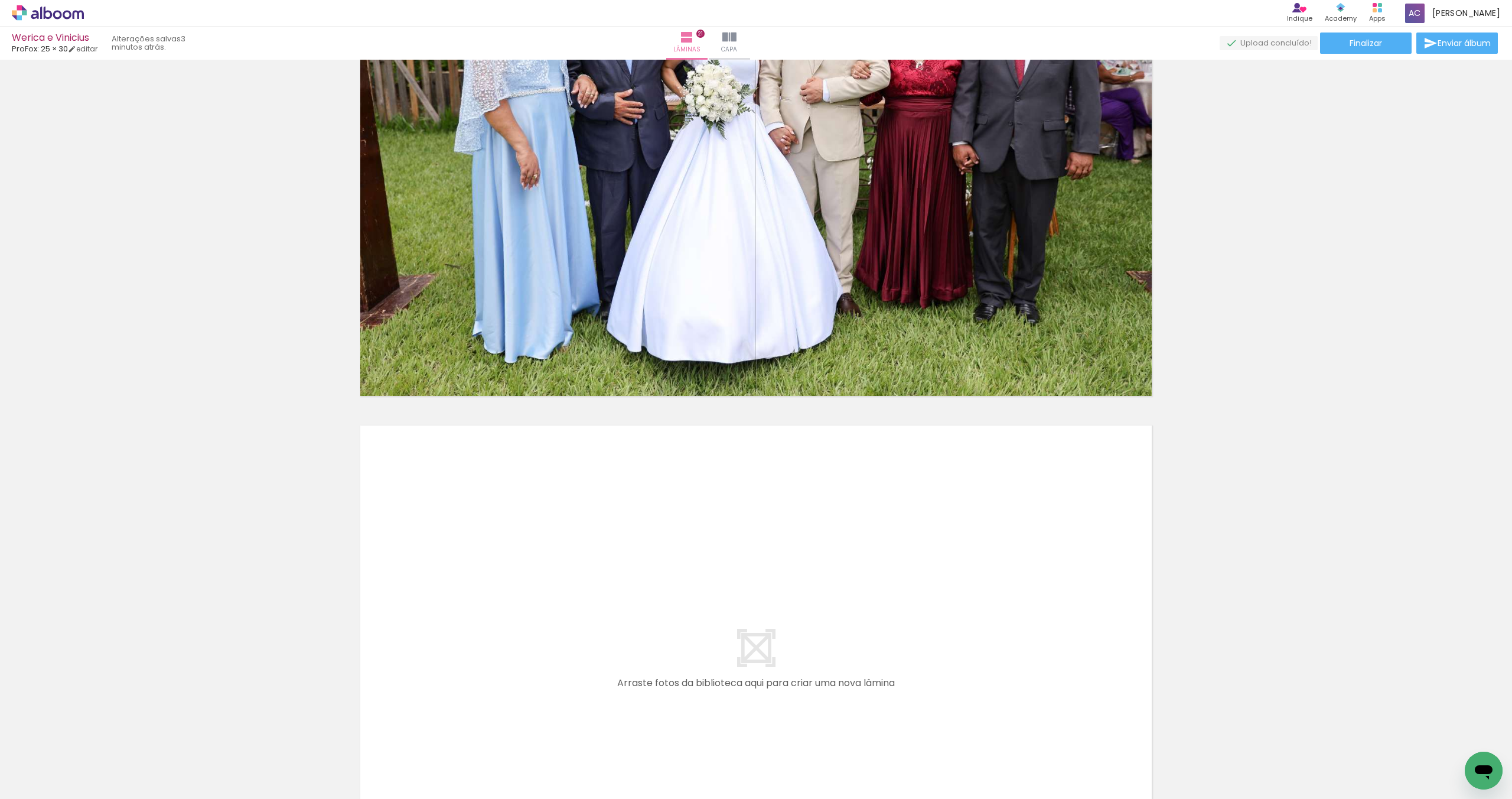
scroll to position [10478, 0]
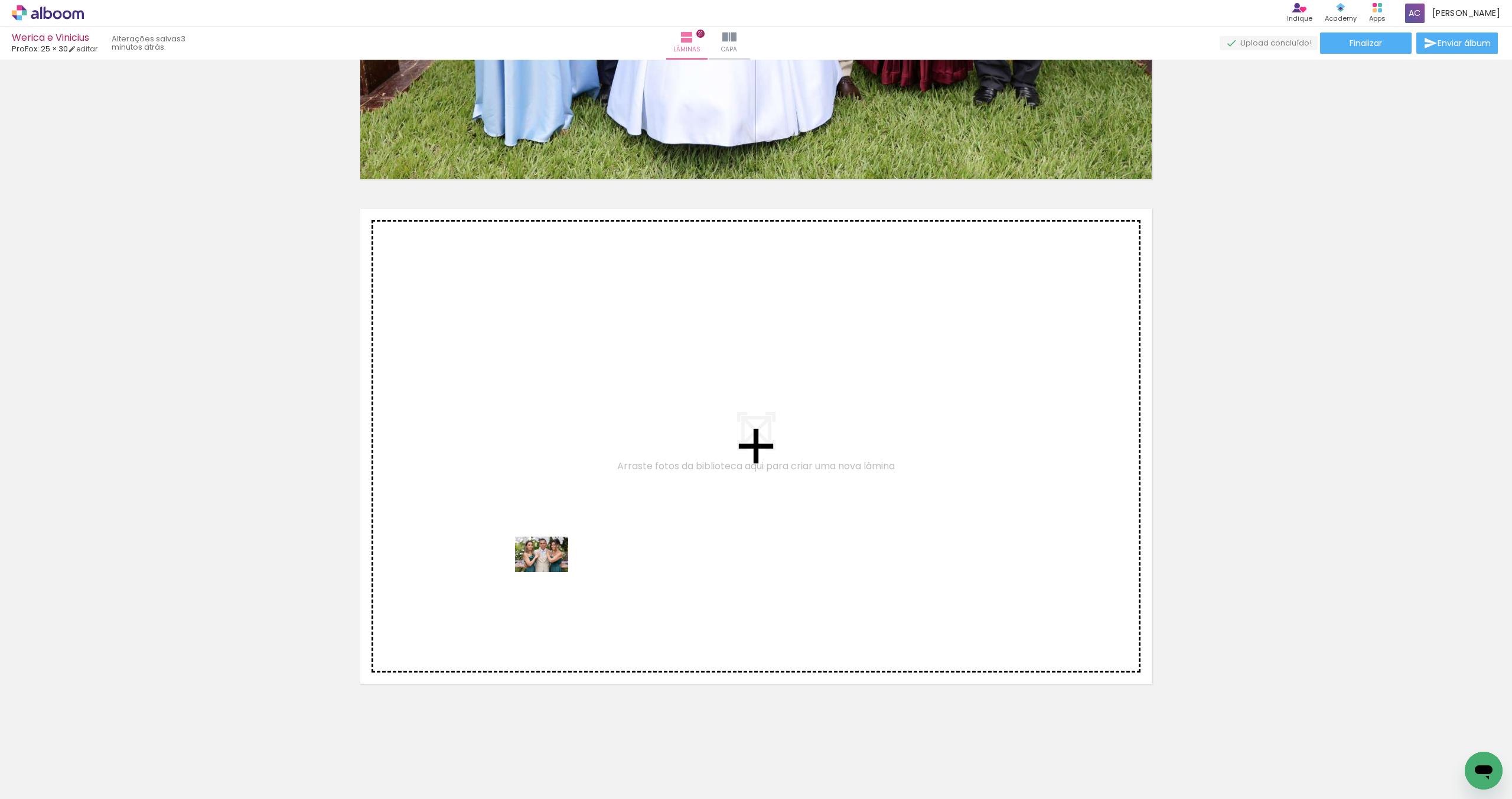
drag, startPoint x: 106, startPoint y: 760, endPoint x: 289, endPoint y: 733, distance: 185.0
click at [567, 559] on quentale-workspace at bounding box center [756, 400] width 1512 height 799
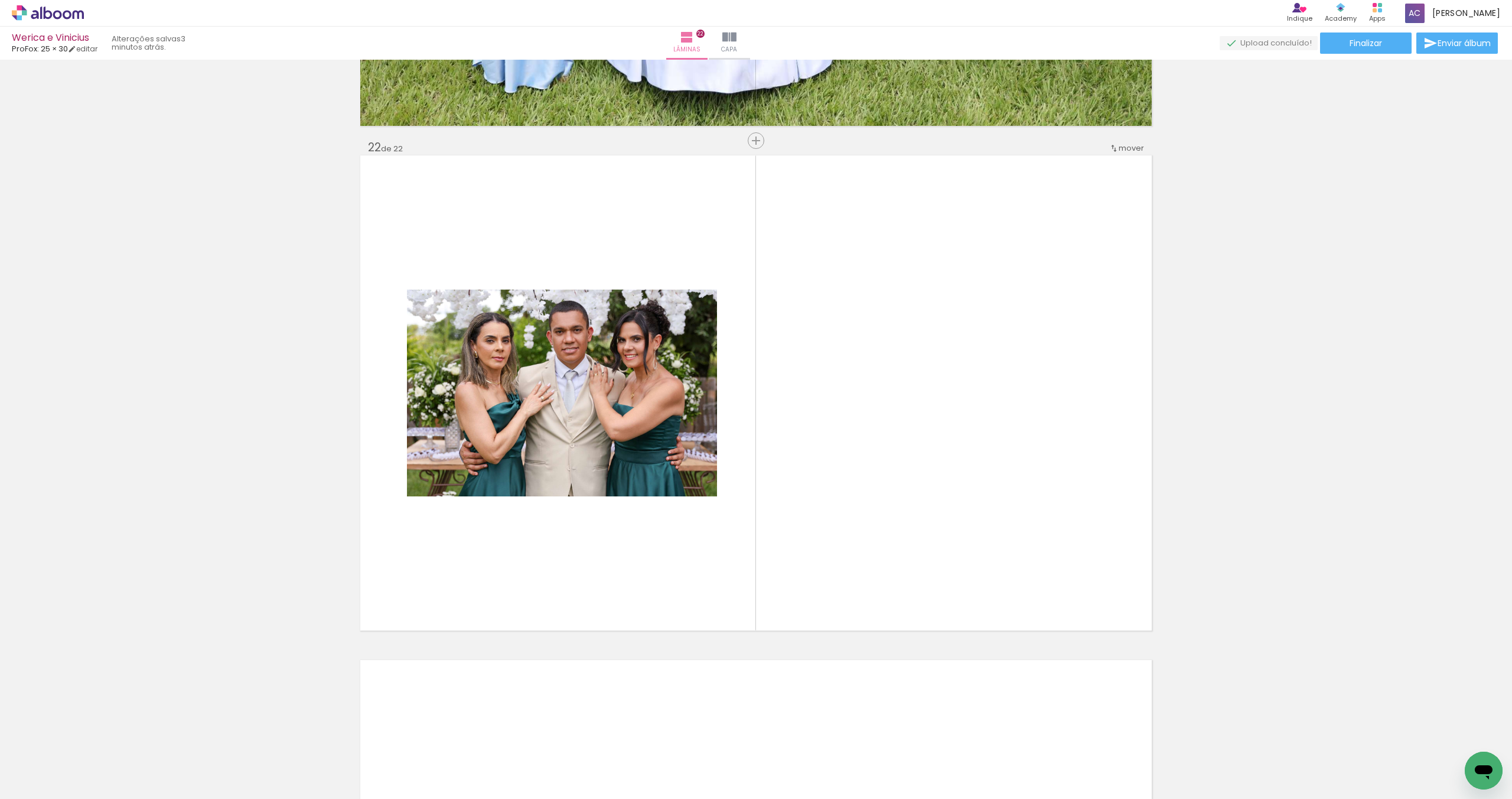
scroll to position [10531, 0]
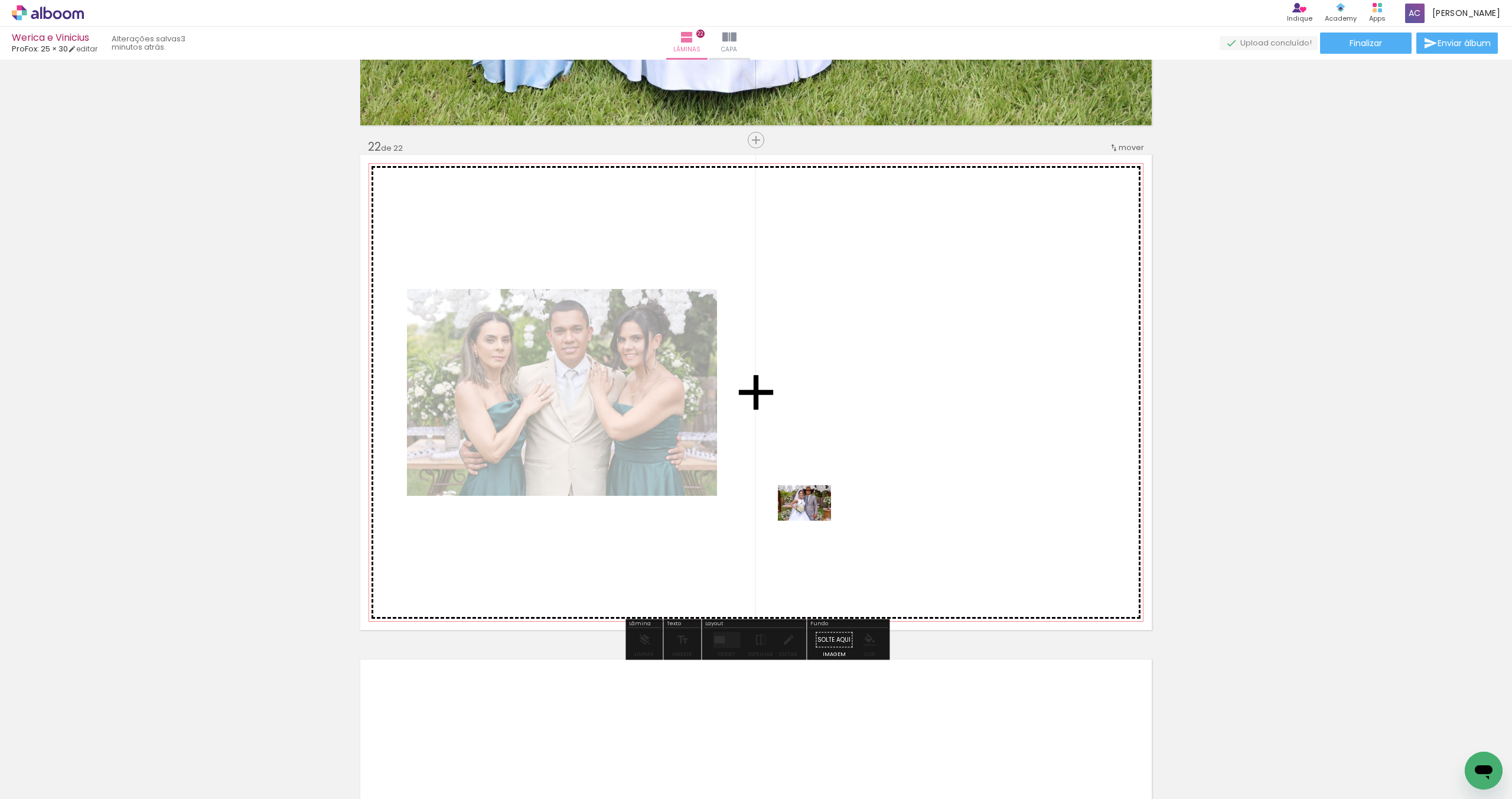
drag, startPoint x: 485, startPoint y: 652, endPoint x: 821, endPoint y: 519, distance: 361.4
click at [821, 519] on quentale-workspace at bounding box center [756, 400] width 1512 height 799
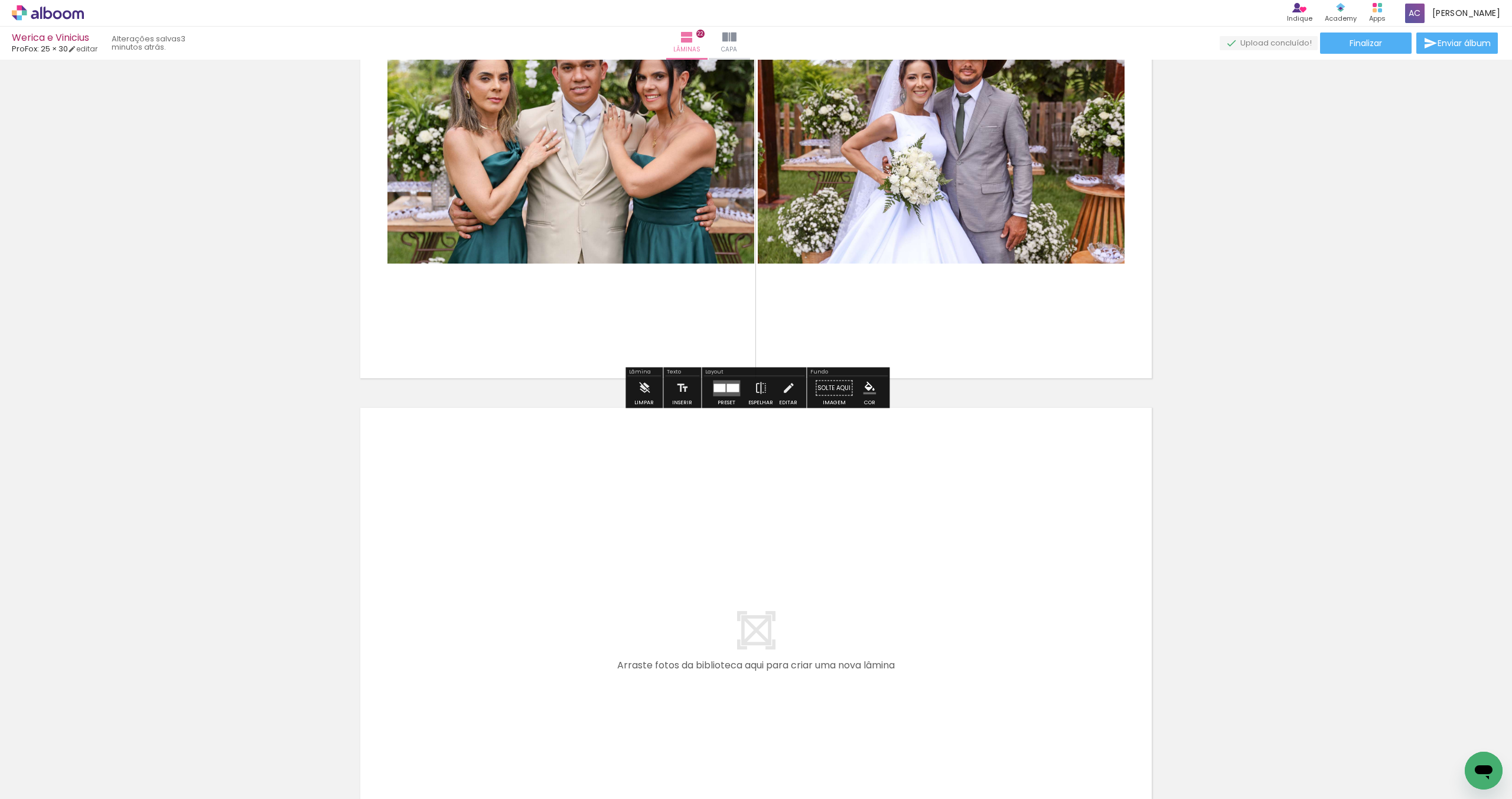
scroll to position [10785, 0]
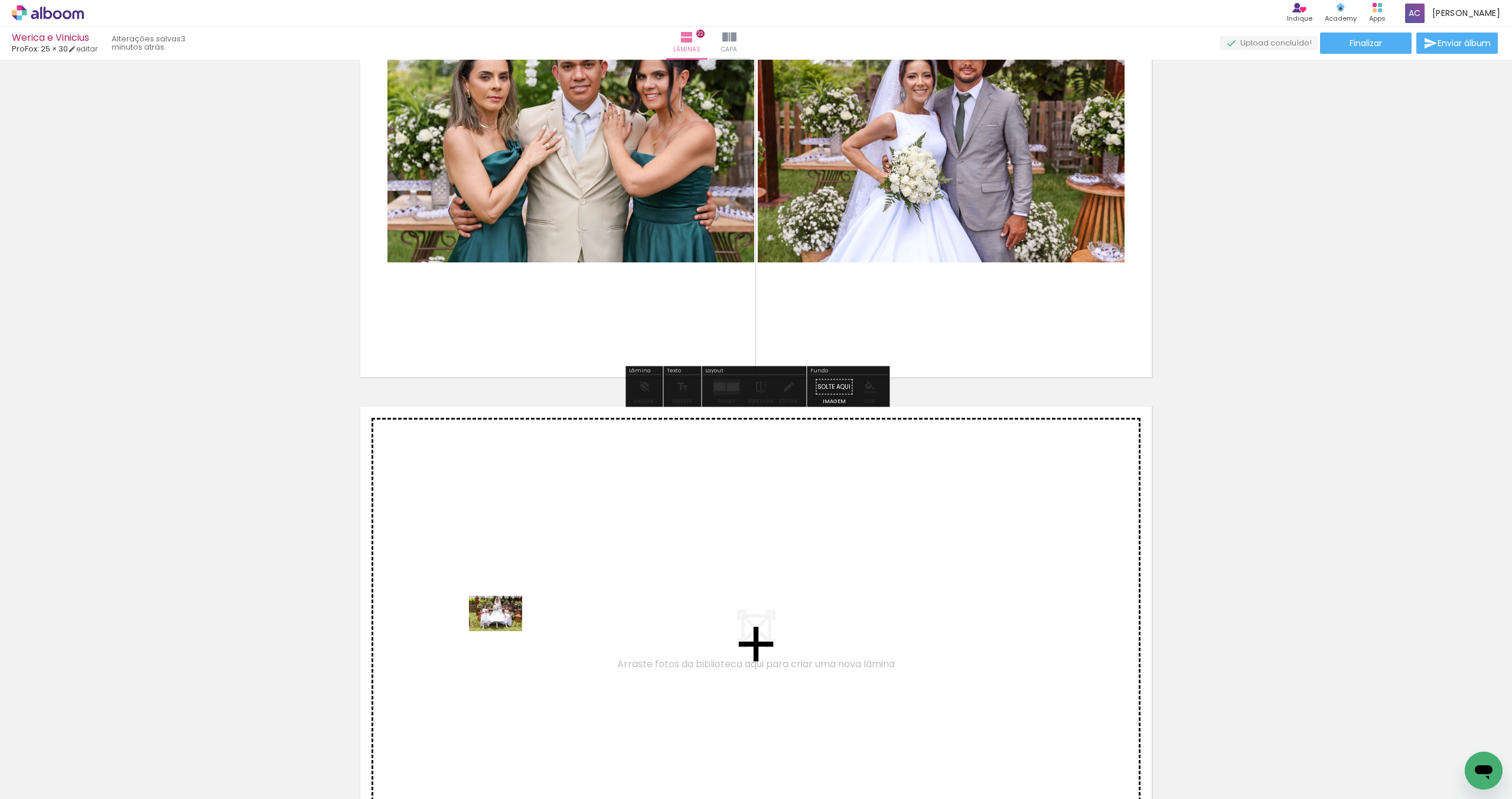
drag, startPoint x: 128, startPoint y: 760, endPoint x: 247, endPoint y: 723, distance: 124.6
click at [505, 631] on quentale-workspace at bounding box center [756, 400] width 1512 height 799
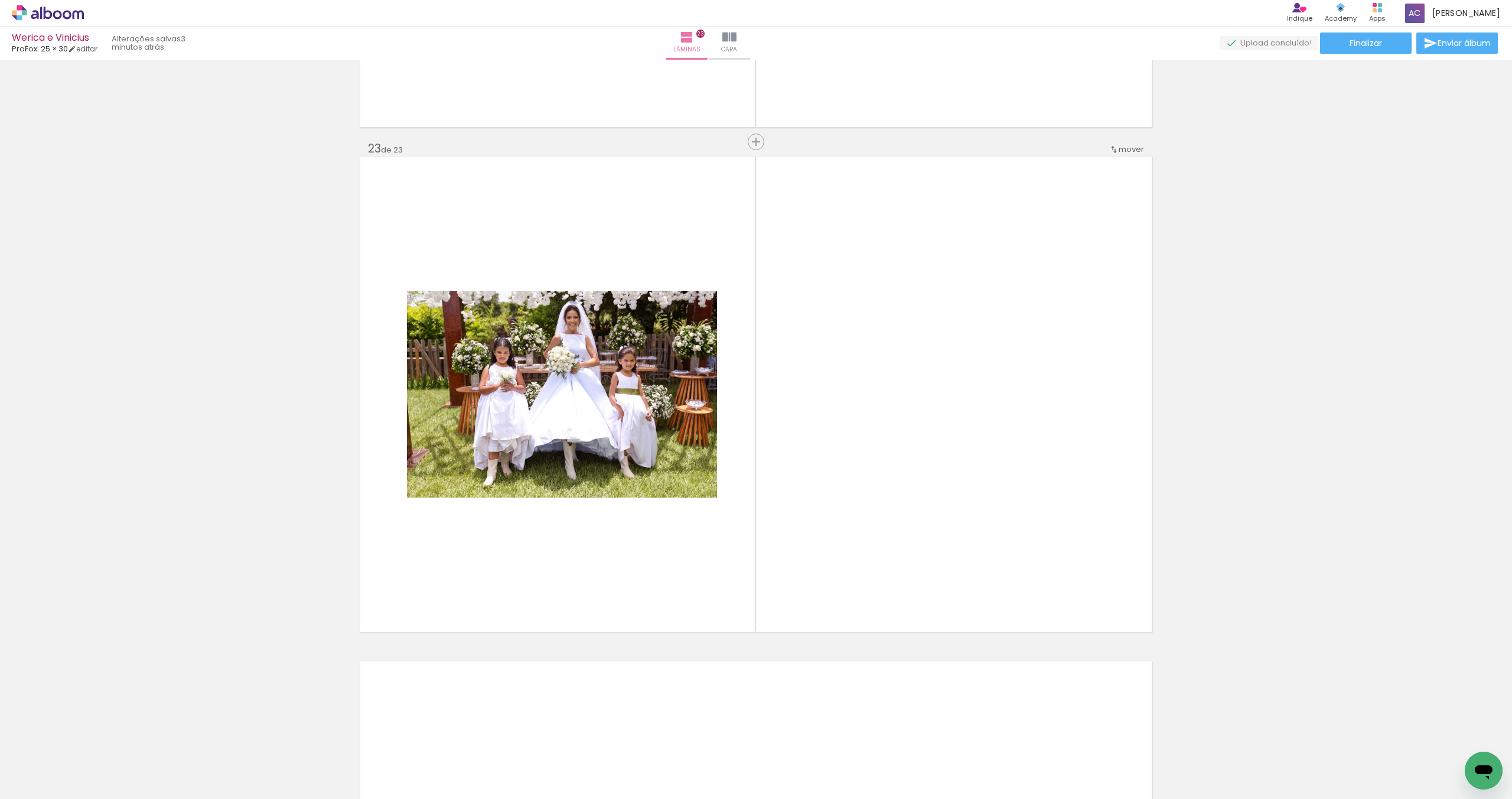
scroll to position [11036, 0]
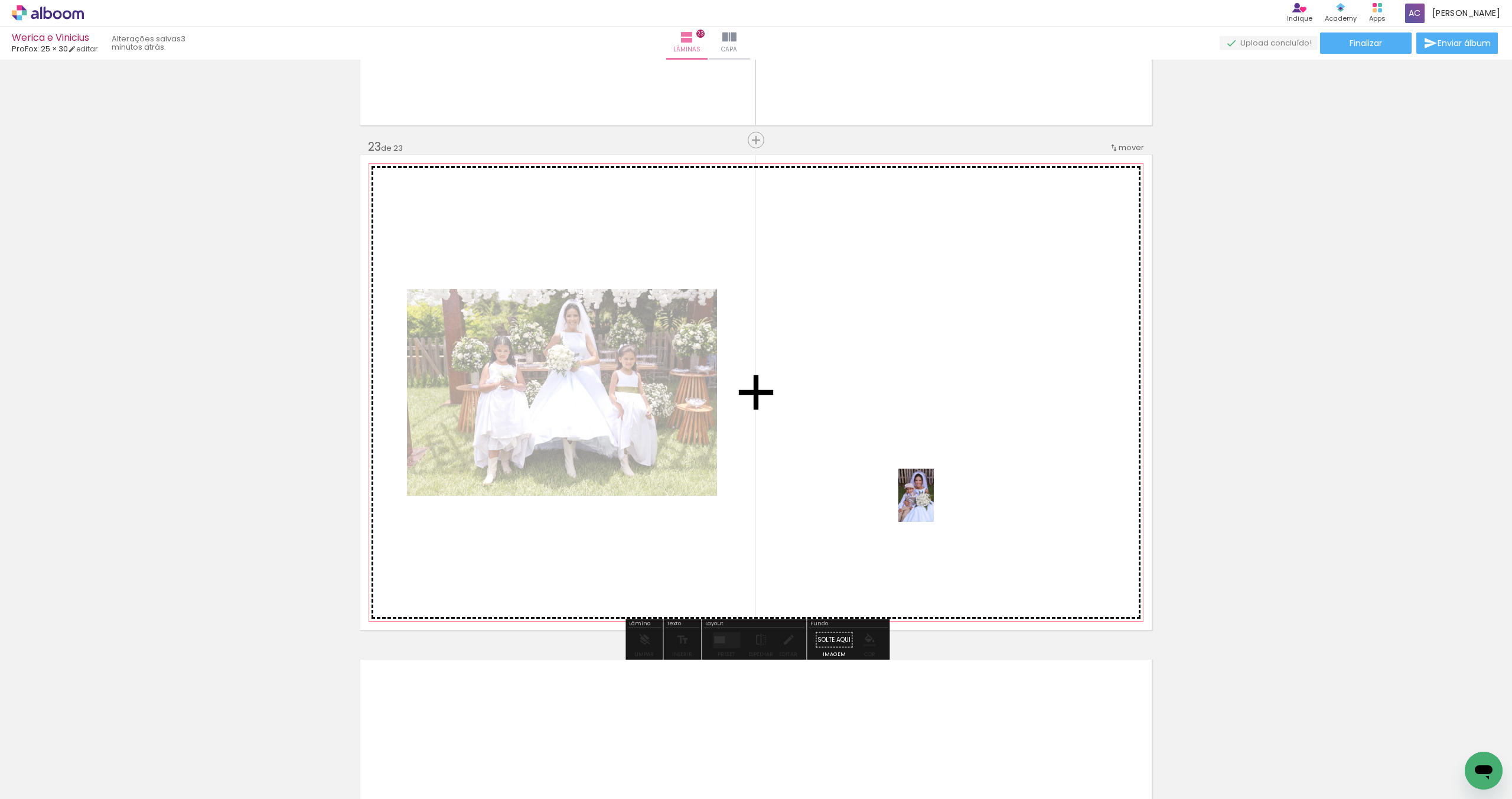
drag, startPoint x: 126, startPoint y: 750, endPoint x: 981, endPoint y: 481, distance: 896.3
click at [981, 481] on quentale-workspace at bounding box center [756, 400] width 1512 height 799
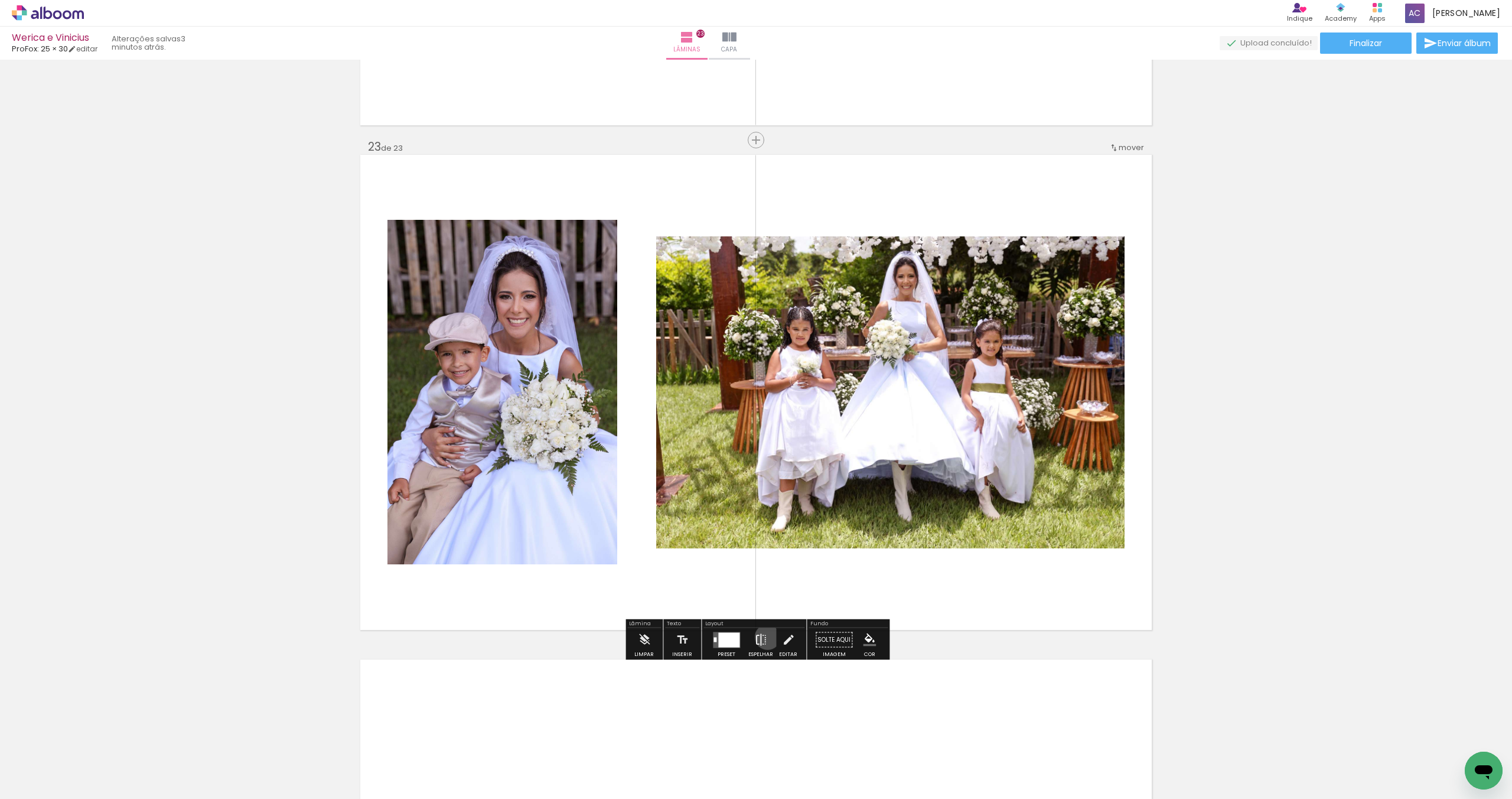
click at [765, 637] on paper-button "Espelhar" at bounding box center [760, 643] width 30 height 30
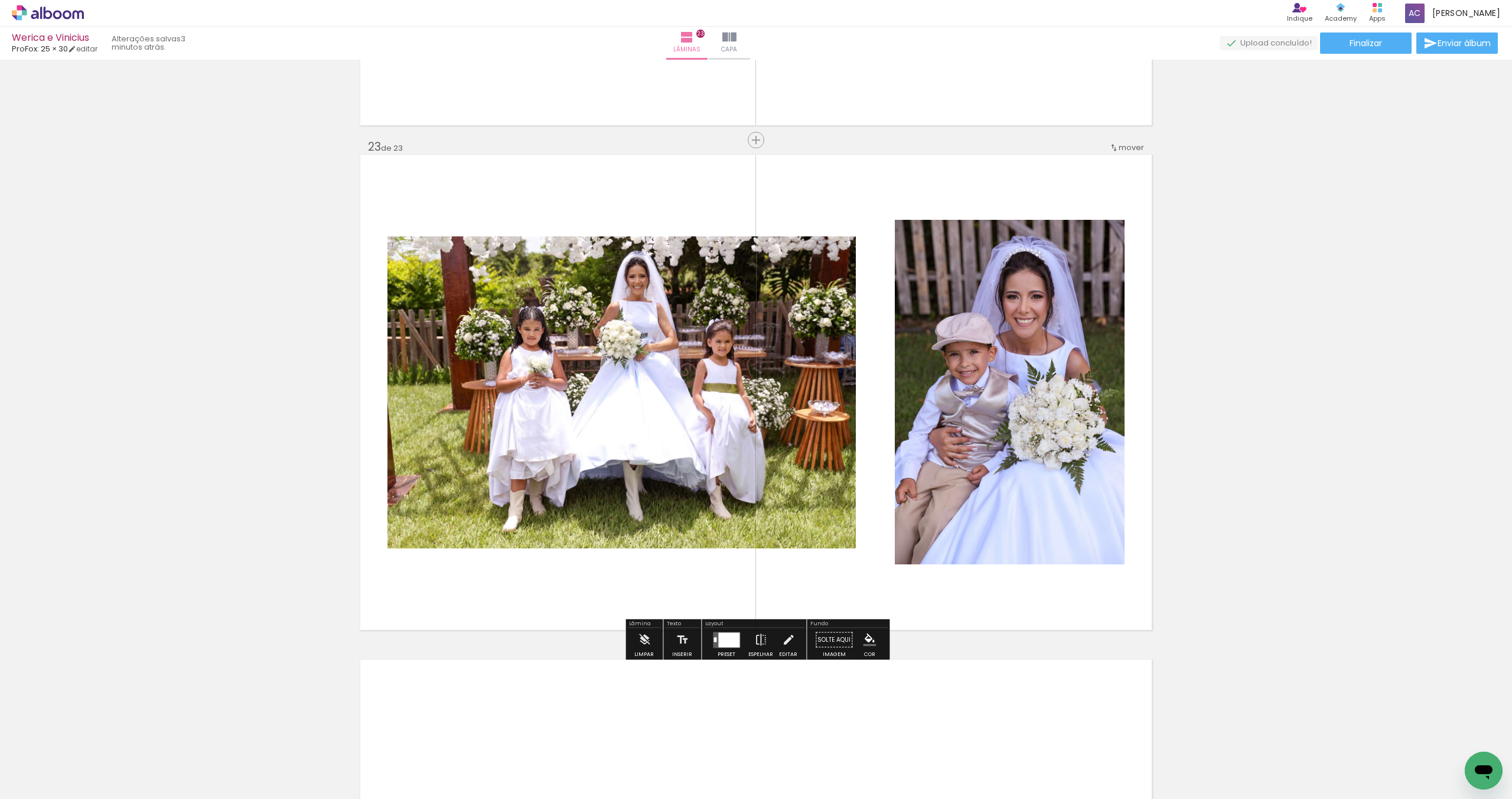
click at [729, 637] on div at bounding box center [729, 639] width 22 height 15
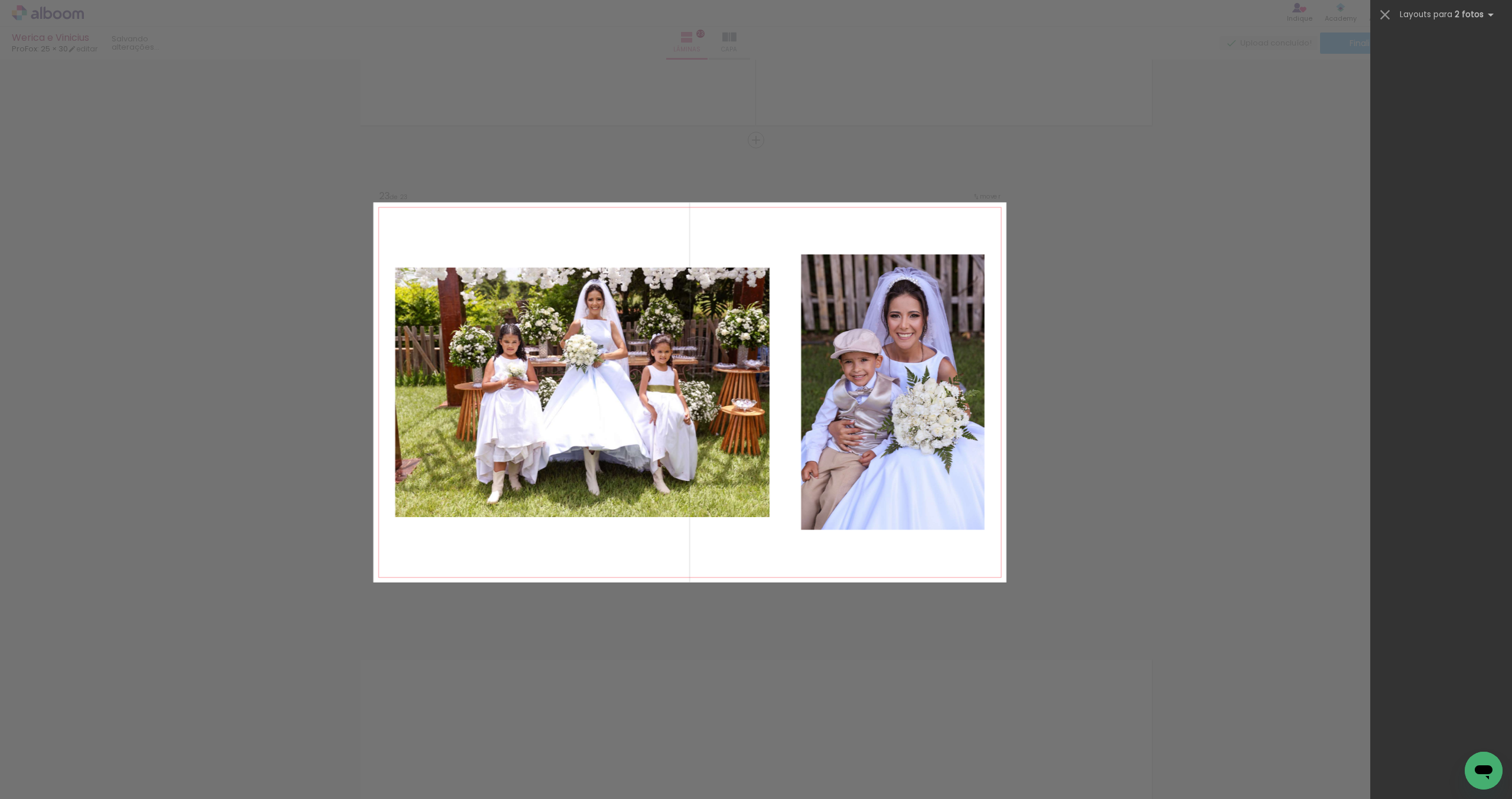
scroll to position [0, 0]
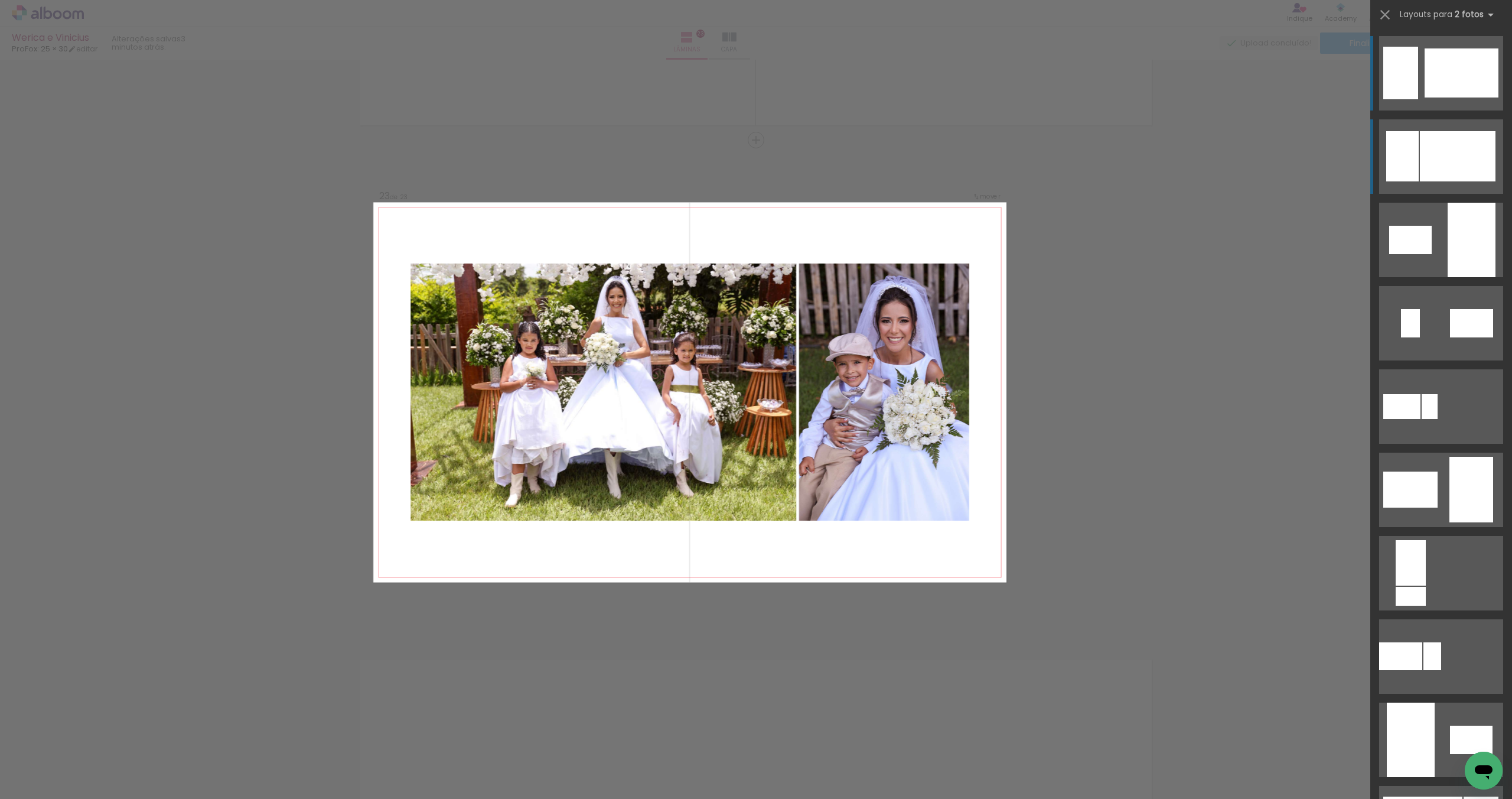
click at [1454, 151] on div at bounding box center [1458, 156] width 76 height 50
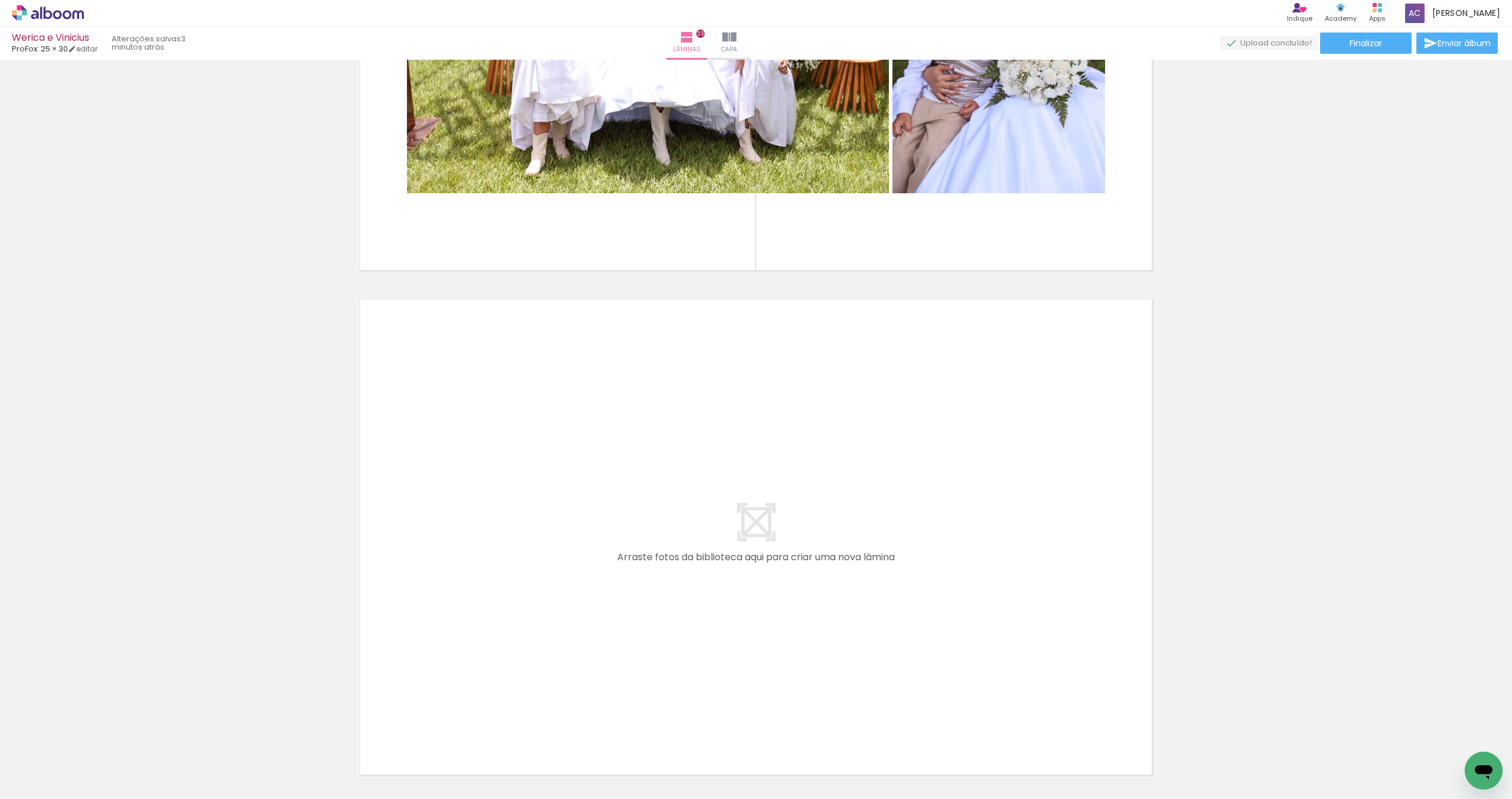
scroll to position [11486, 0]
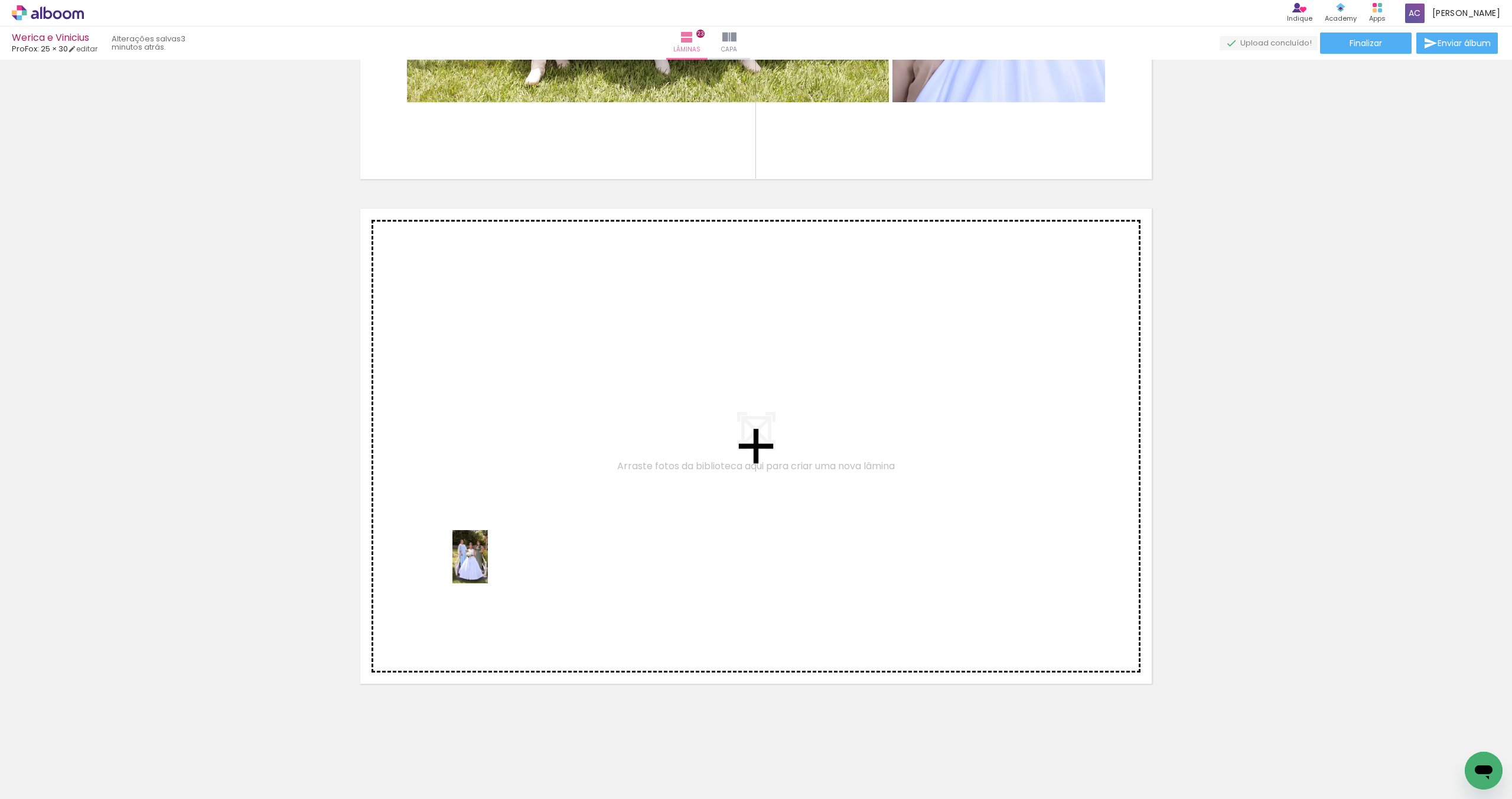
drag, startPoint x: 115, startPoint y: 746, endPoint x: 535, endPoint y: 530, distance: 472.3
click at [535, 530] on quentale-workspace at bounding box center [756, 400] width 1512 height 799
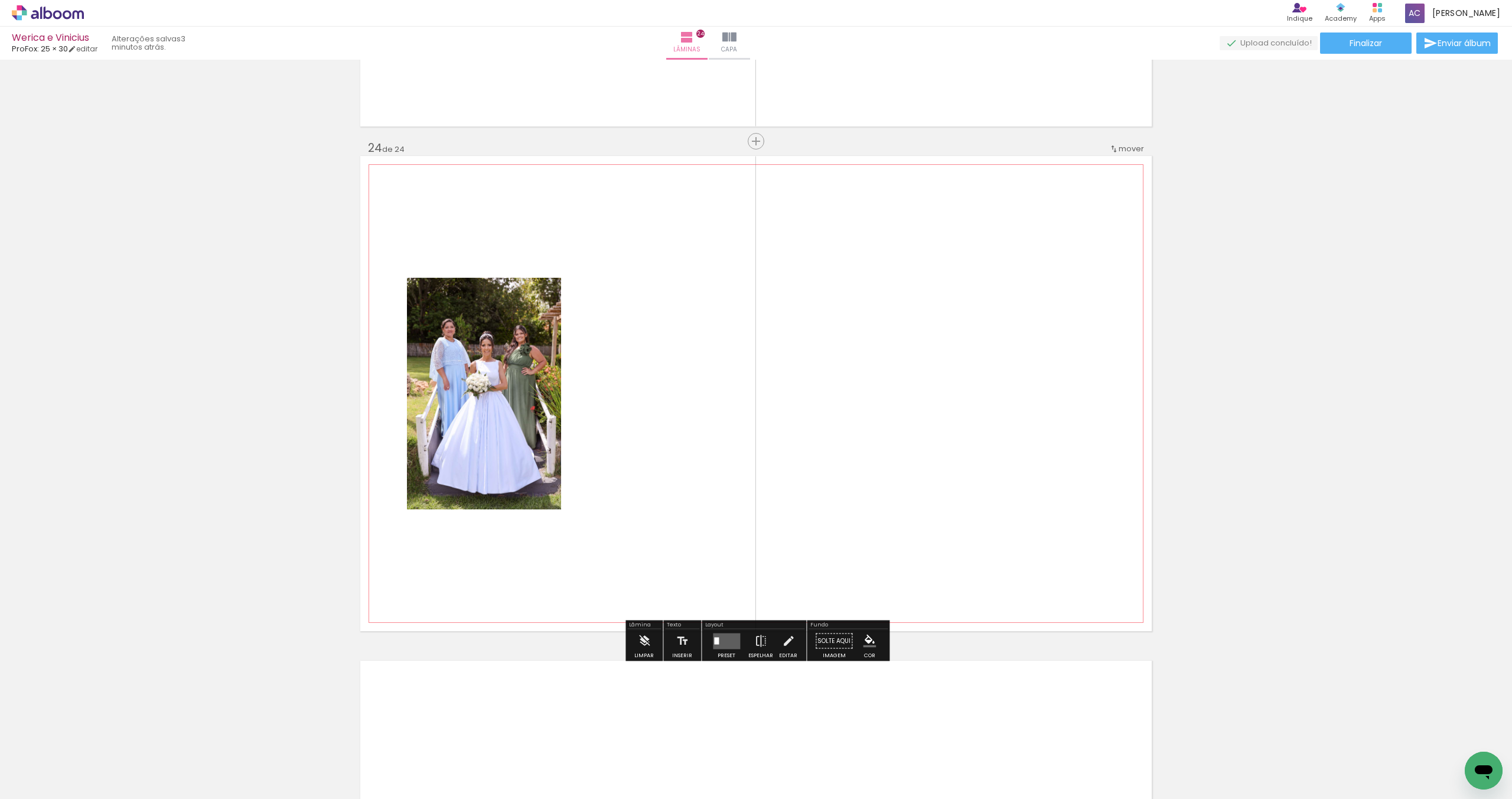
scroll to position [11540, 0]
click at [728, 644] on quentale-layouter at bounding box center [727, 639] width 27 height 16
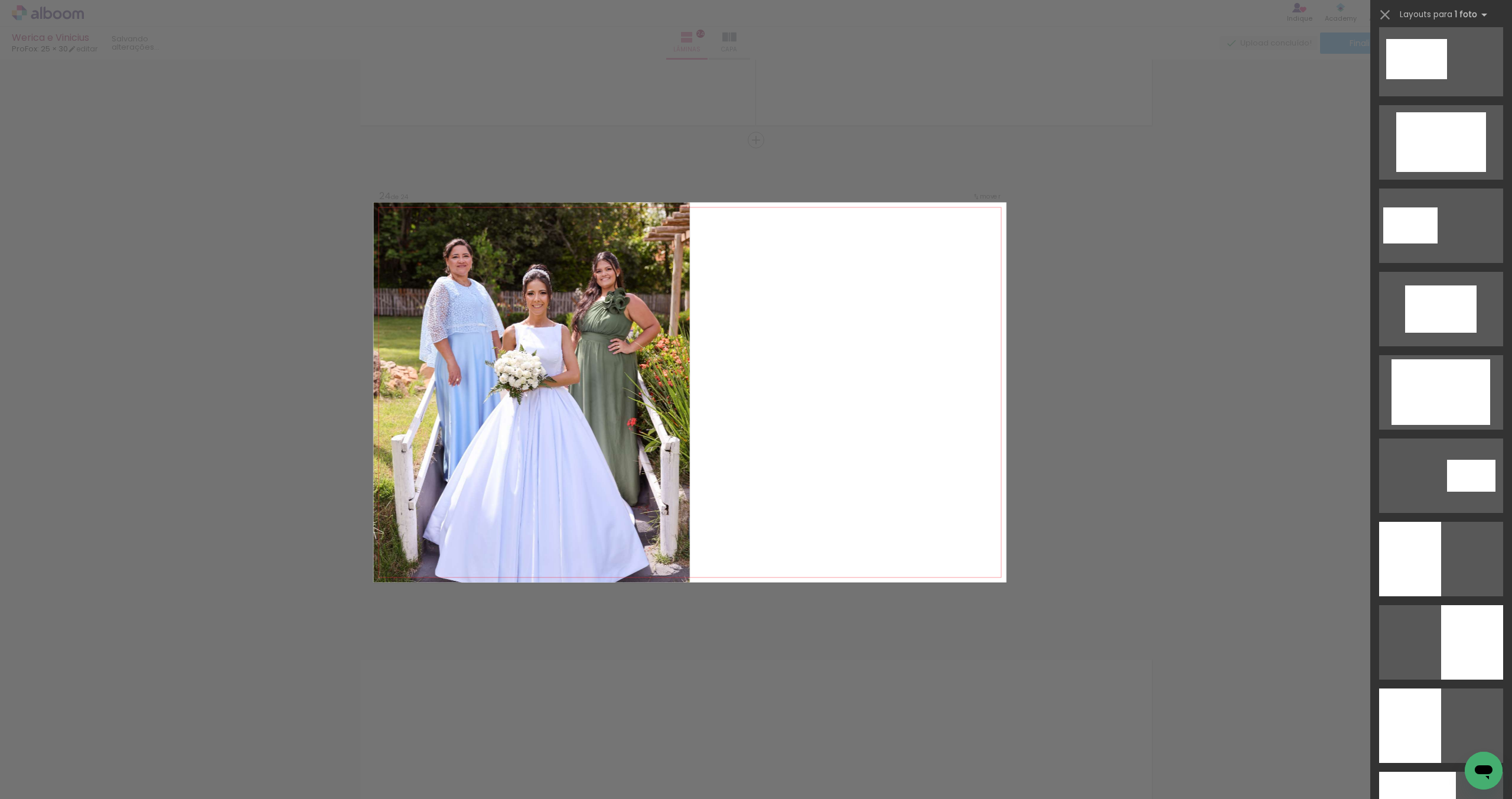
scroll to position [2351, 0]
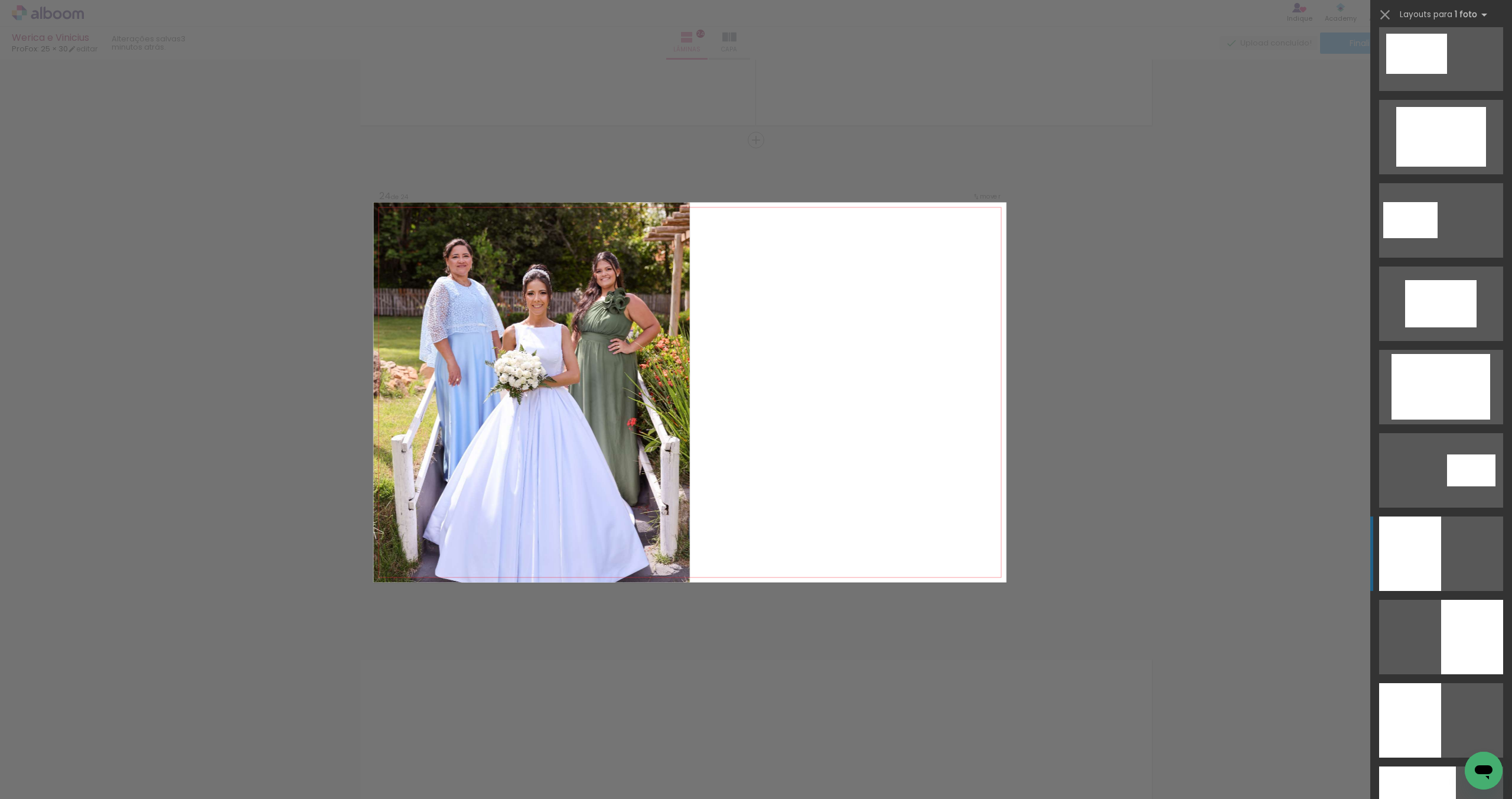
click at [1431, 539] on div at bounding box center [1410, 554] width 62 height 75
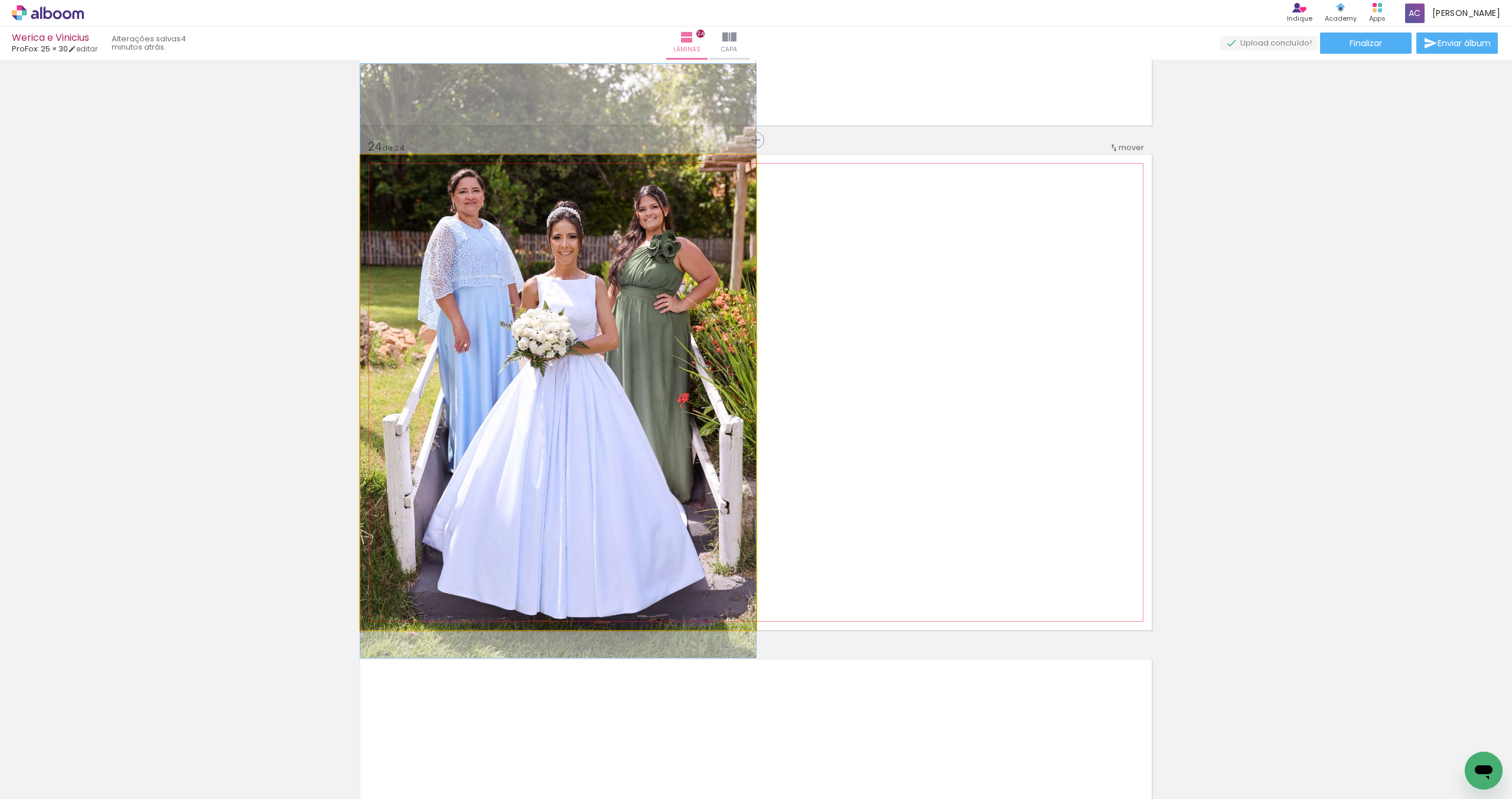
drag, startPoint x: 657, startPoint y: 493, endPoint x: 652, endPoint y: 462, distance: 31.4
click at [652, 462] on div at bounding box center [558, 360] width 396 height 594
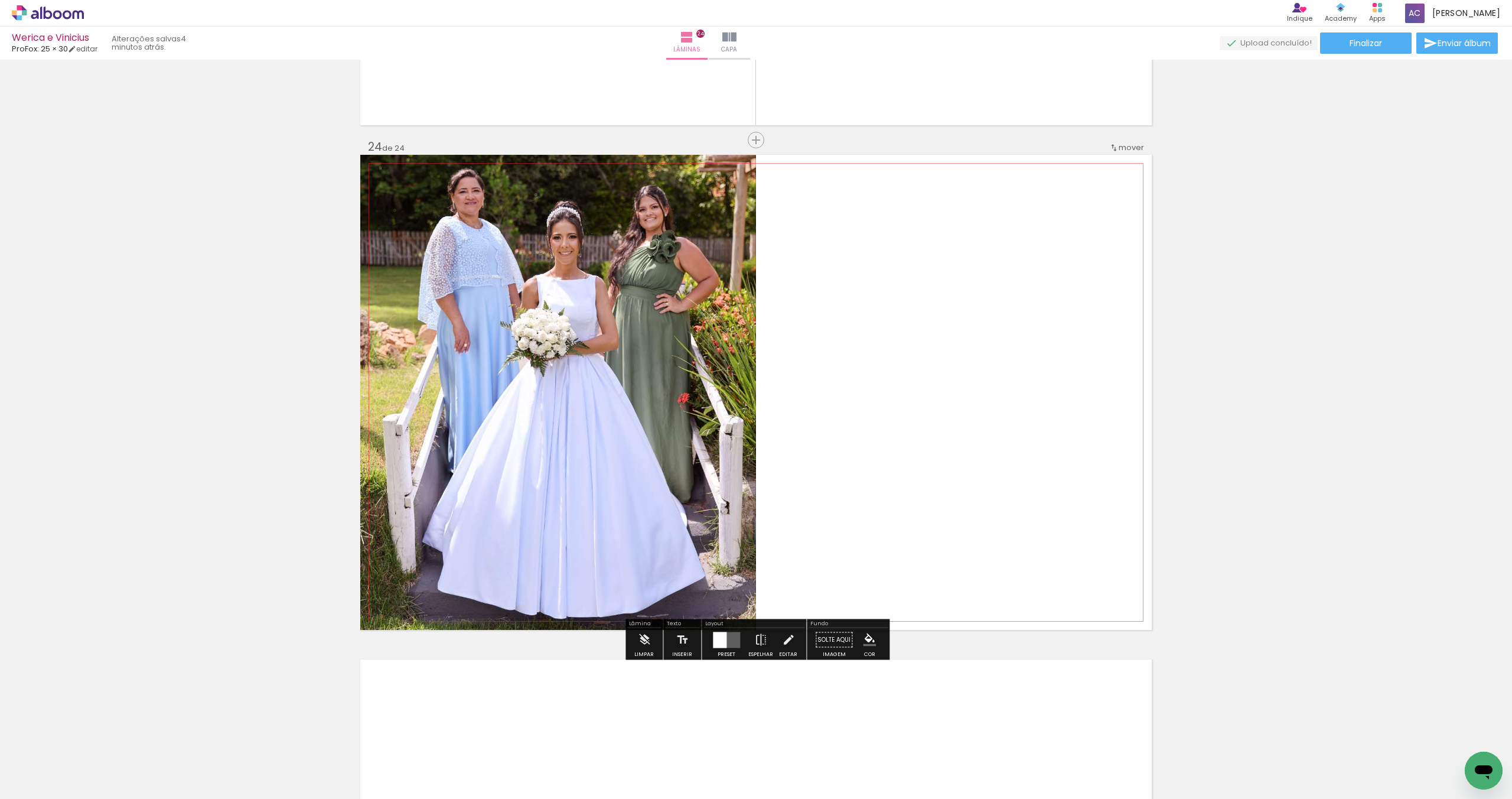
scroll to position [11539, 0]
click at [731, 650] on div at bounding box center [727, 641] width 31 height 24
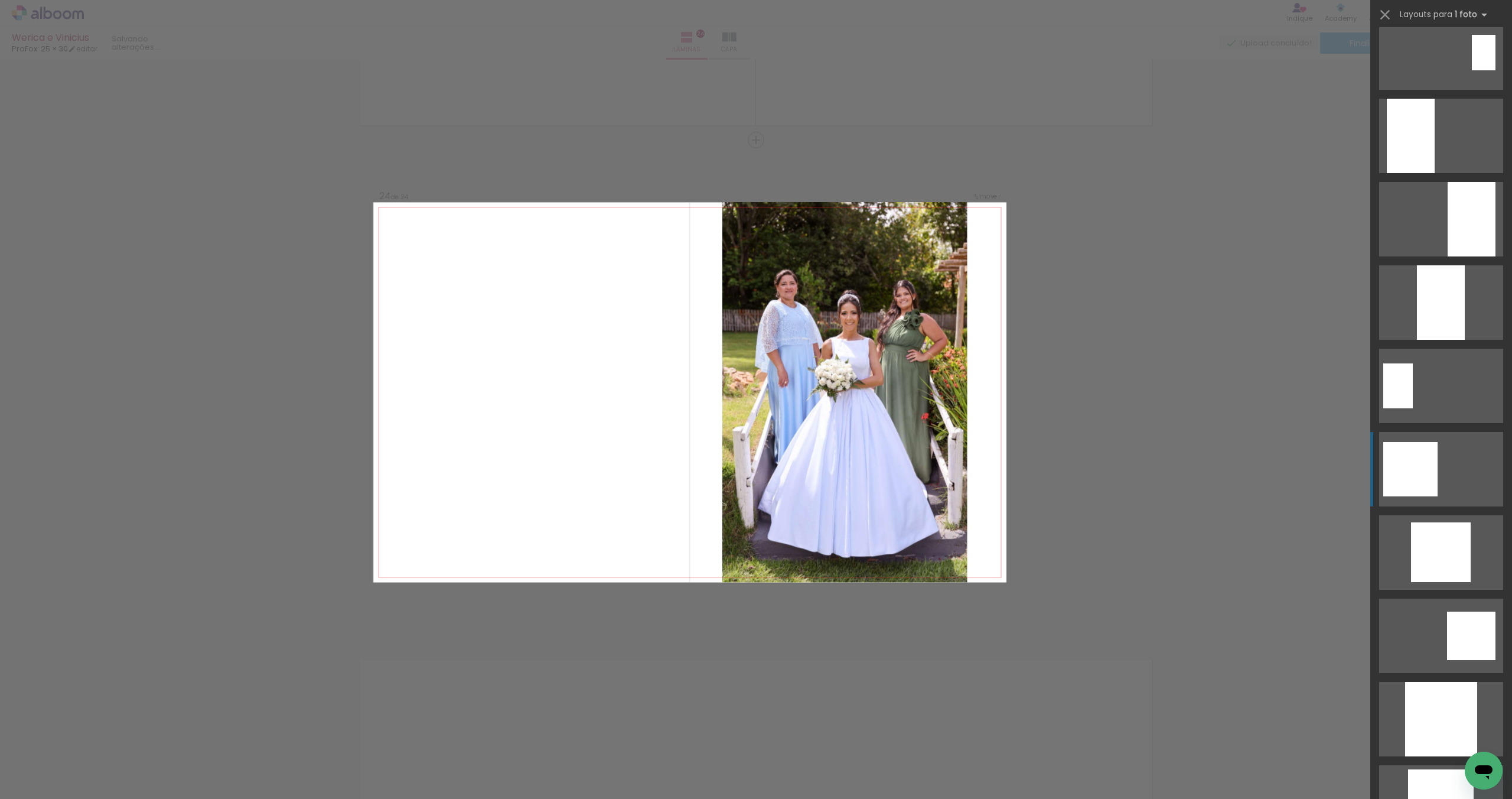
scroll to position [423, 0]
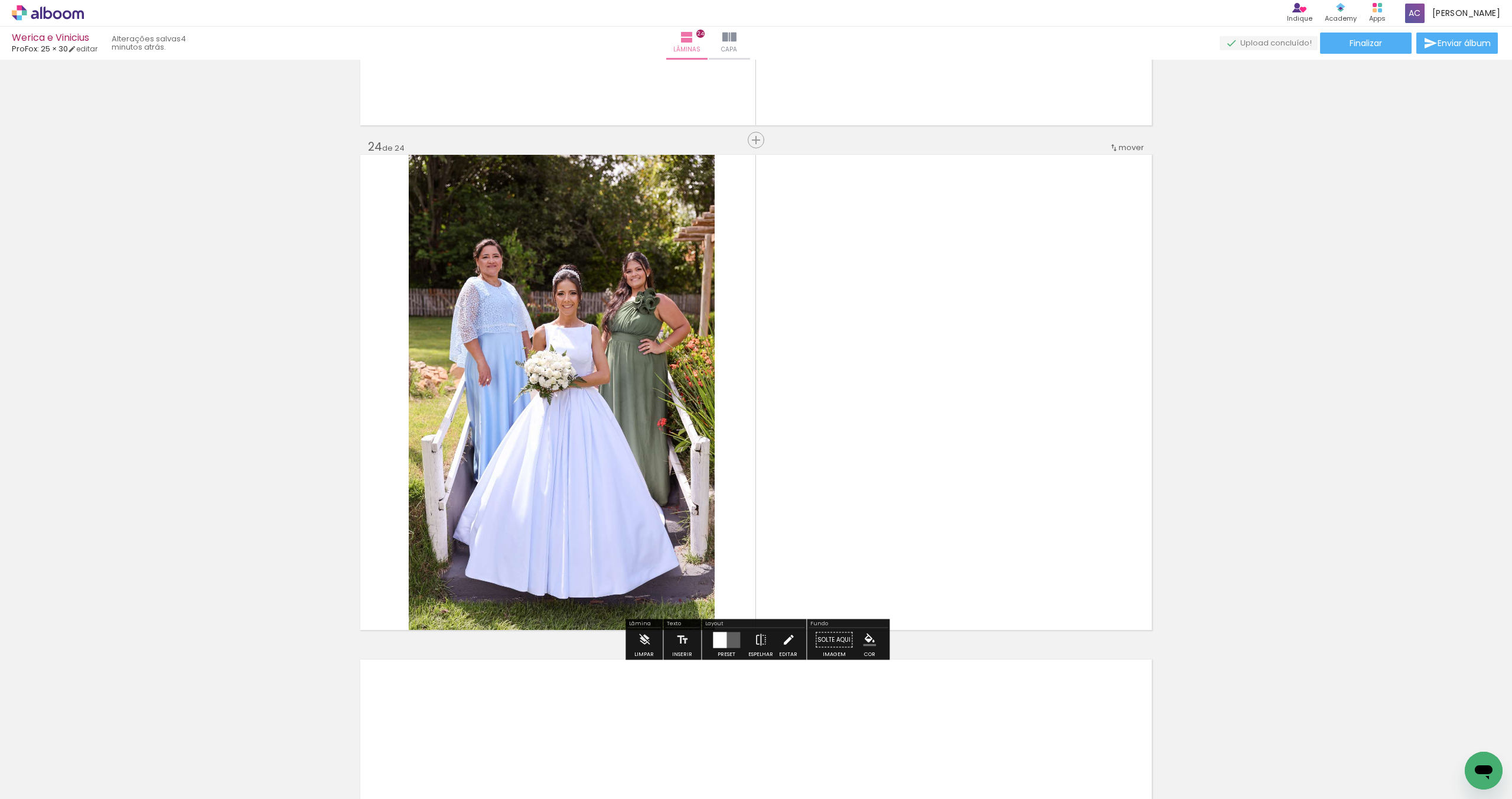
click at [783, 633] on iron-icon at bounding box center [788, 640] width 13 height 24
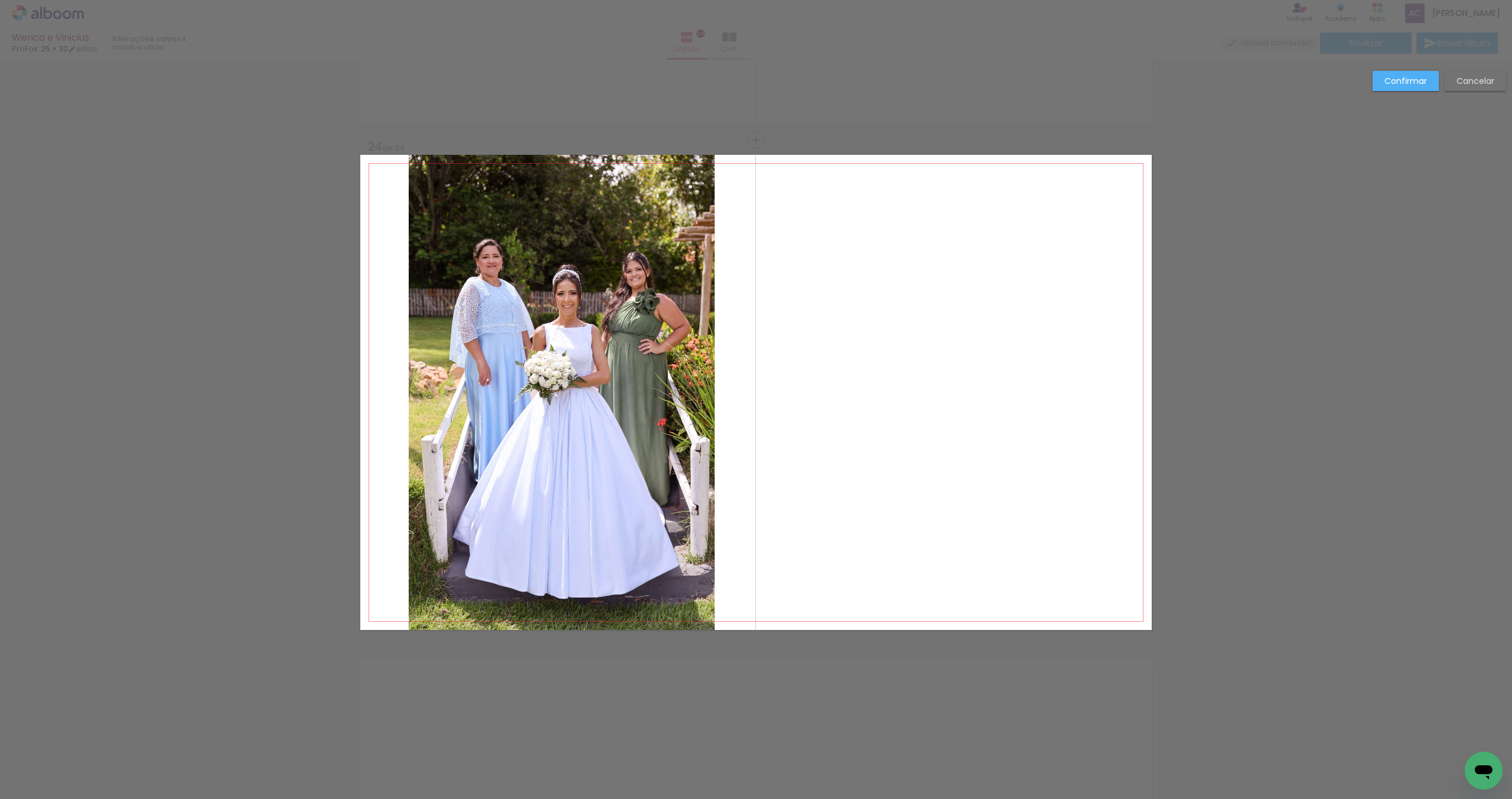
click at [658, 268] on quentale-photo at bounding box center [562, 393] width 306 height 475
drag, startPoint x: 559, startPoint y: 153, endPoint x: 555, endPoint y: 110, distance: 43.2
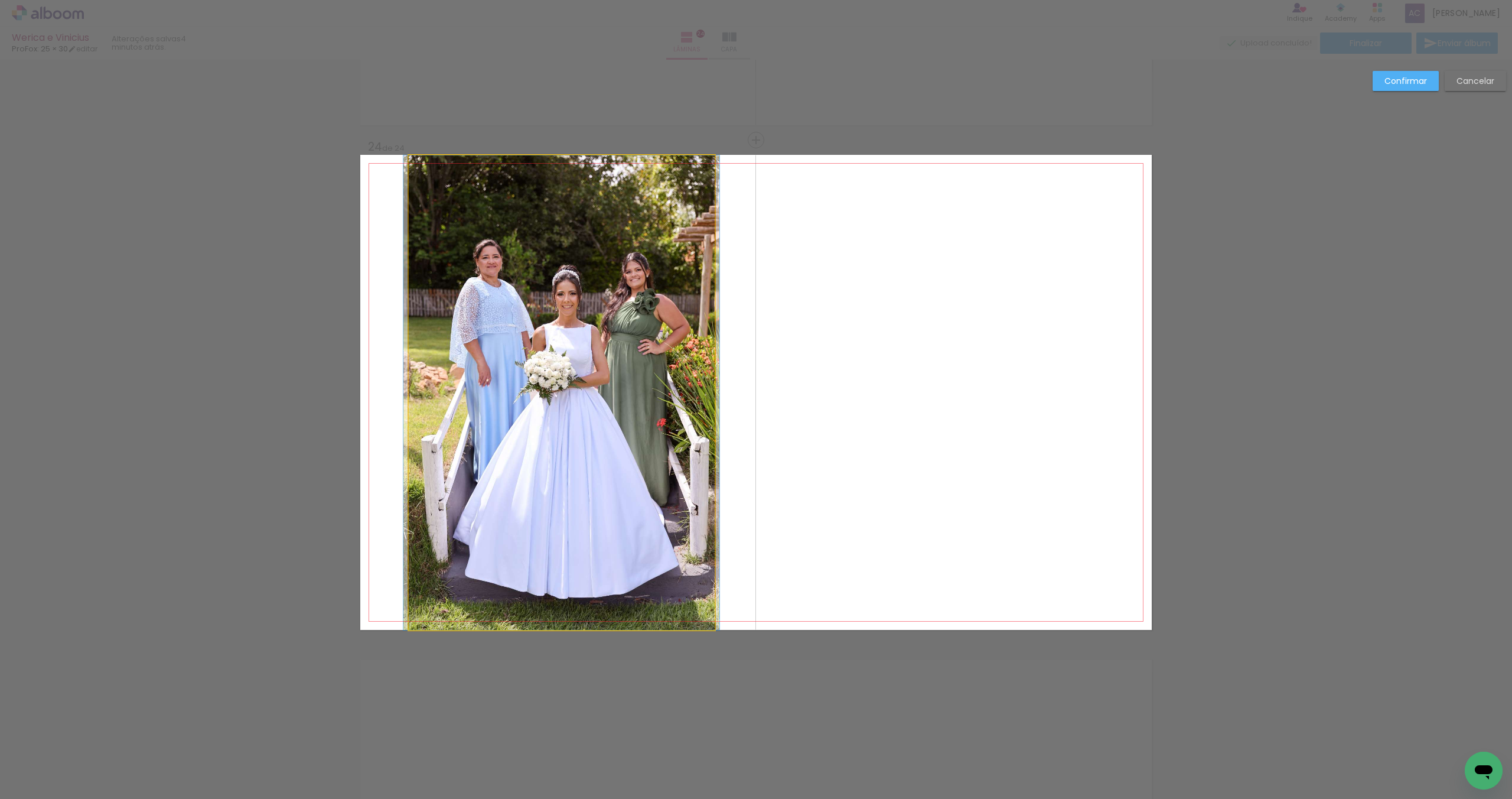
click at [566, 204] on quentale-photo at bounding box center [562, 392] width 306 height 474
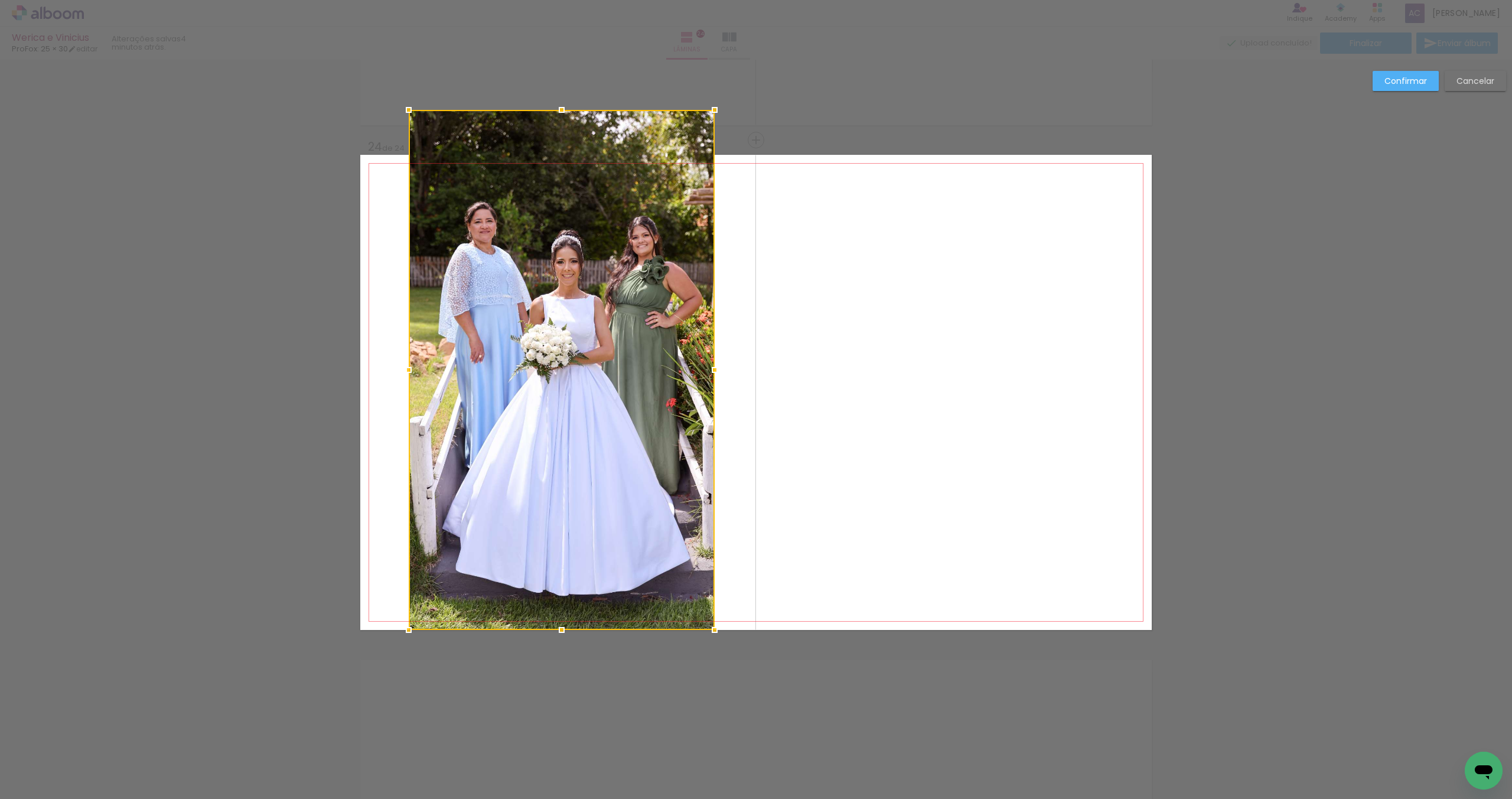
drag, startPoint x: 564, startPoint y: 148, endPoint x: 563, endPoint y: 140, distance: 8.1
click at [563, 140] on div at bounding box center [562, 370] width 306 height 520
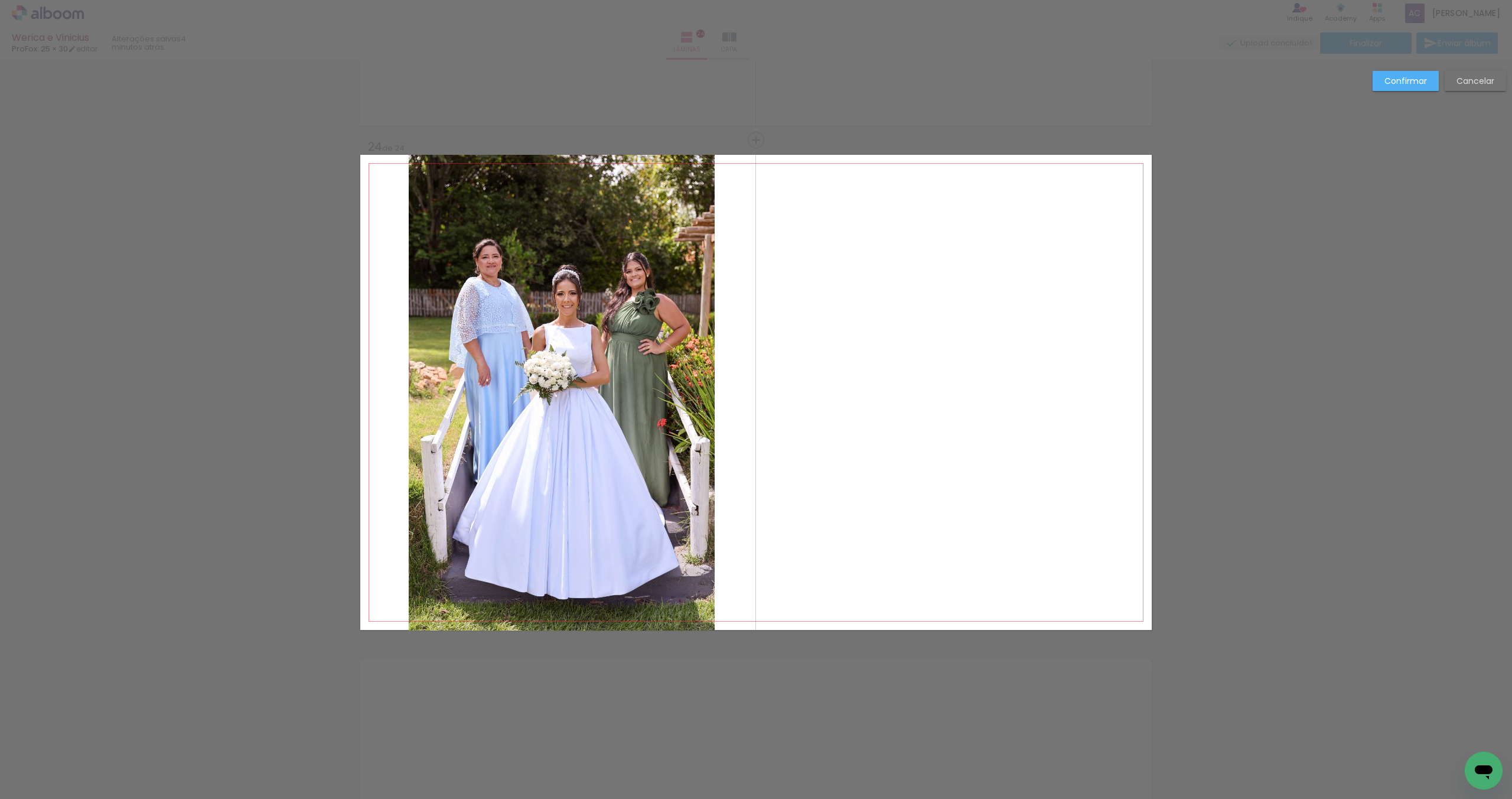
click at [714, 365] on quentale-photo at bounding box center [562, 393] width 306 height 475
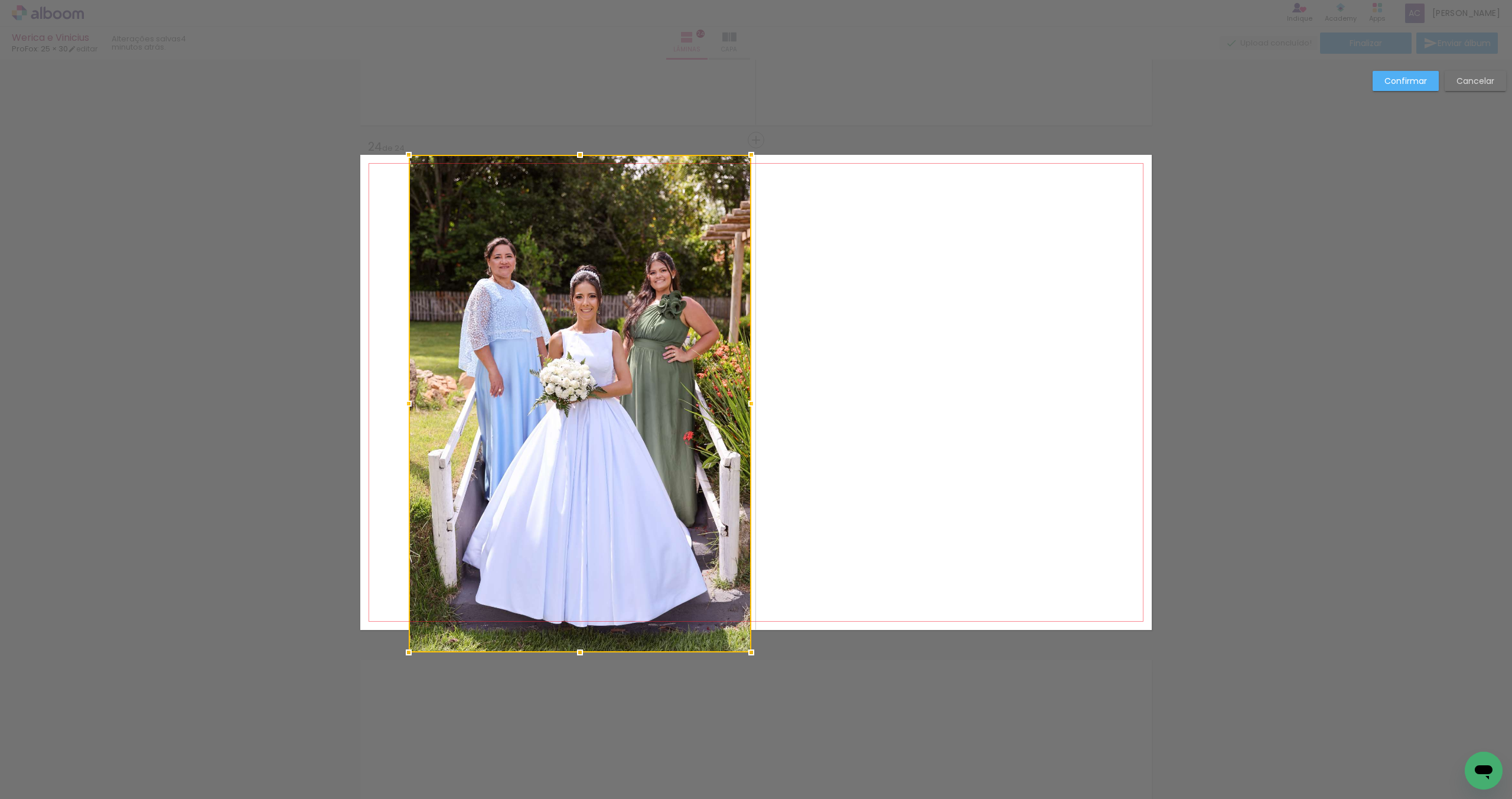
drag, startPoint x: 717, startPoint y: 390, endPoint x: 699, endPoint y: 382, distance: 19.7
click at [753, 386] on album-spread "24 de 24" at bounding box center [756, 393] width 791 height 475
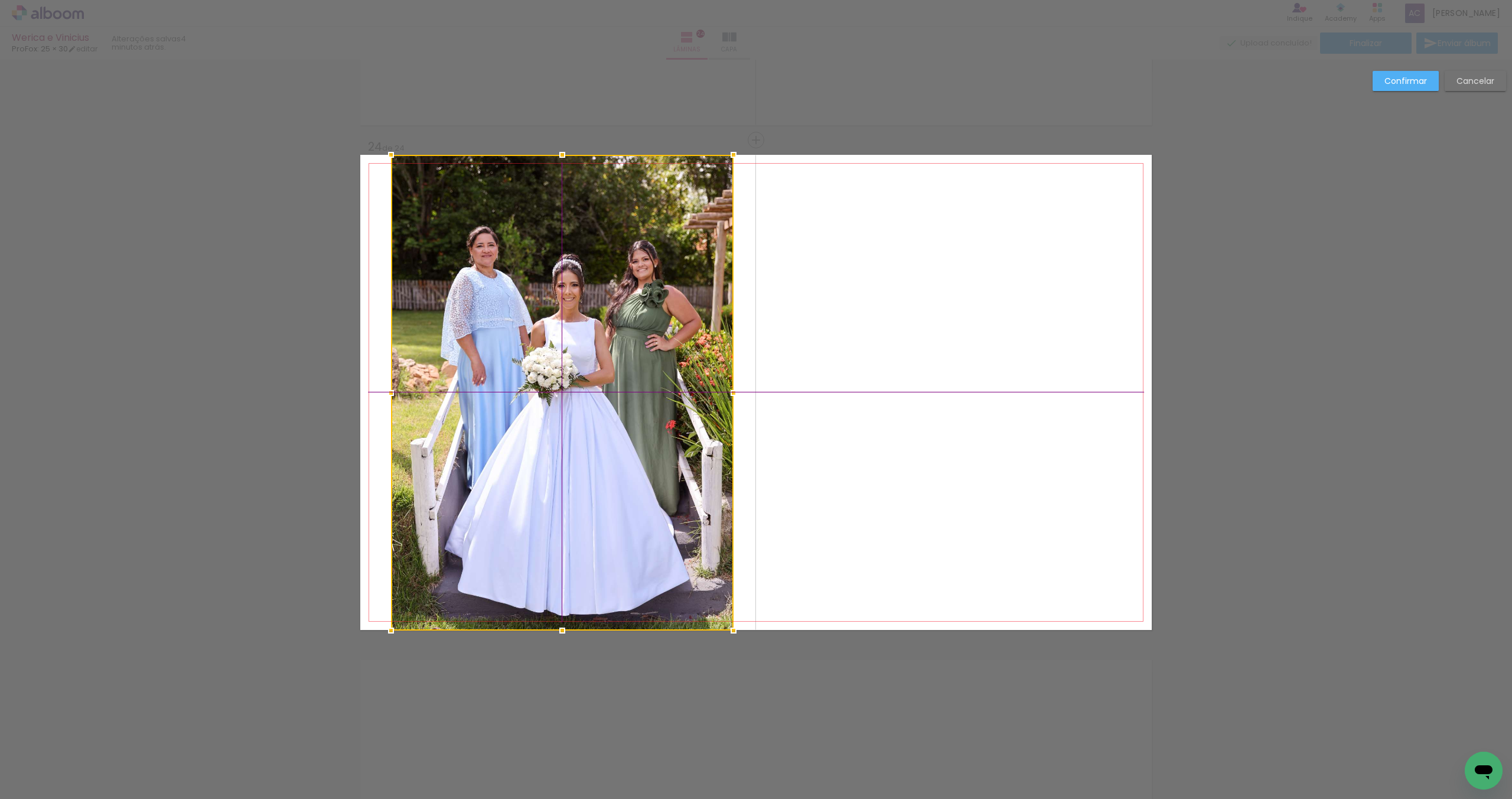
drag, startPoint x: 599, startPoint y: 376, endPoint x: 597, endPoint y: 340, distance: 36.1
click at [597, 340] on div at bounding box center [562, 393] width 343 height 475
drag, startPoint x: 559, startPoint y: 363, endPoint x: 556, endPoint y: 326, distance: 37.1
click at [556, 326] on div at bounding box center [562, 393] width 343 height 475
click at [0, 0] on slot "Confirmar" at bounding box center [0, 0] width 0 height 0
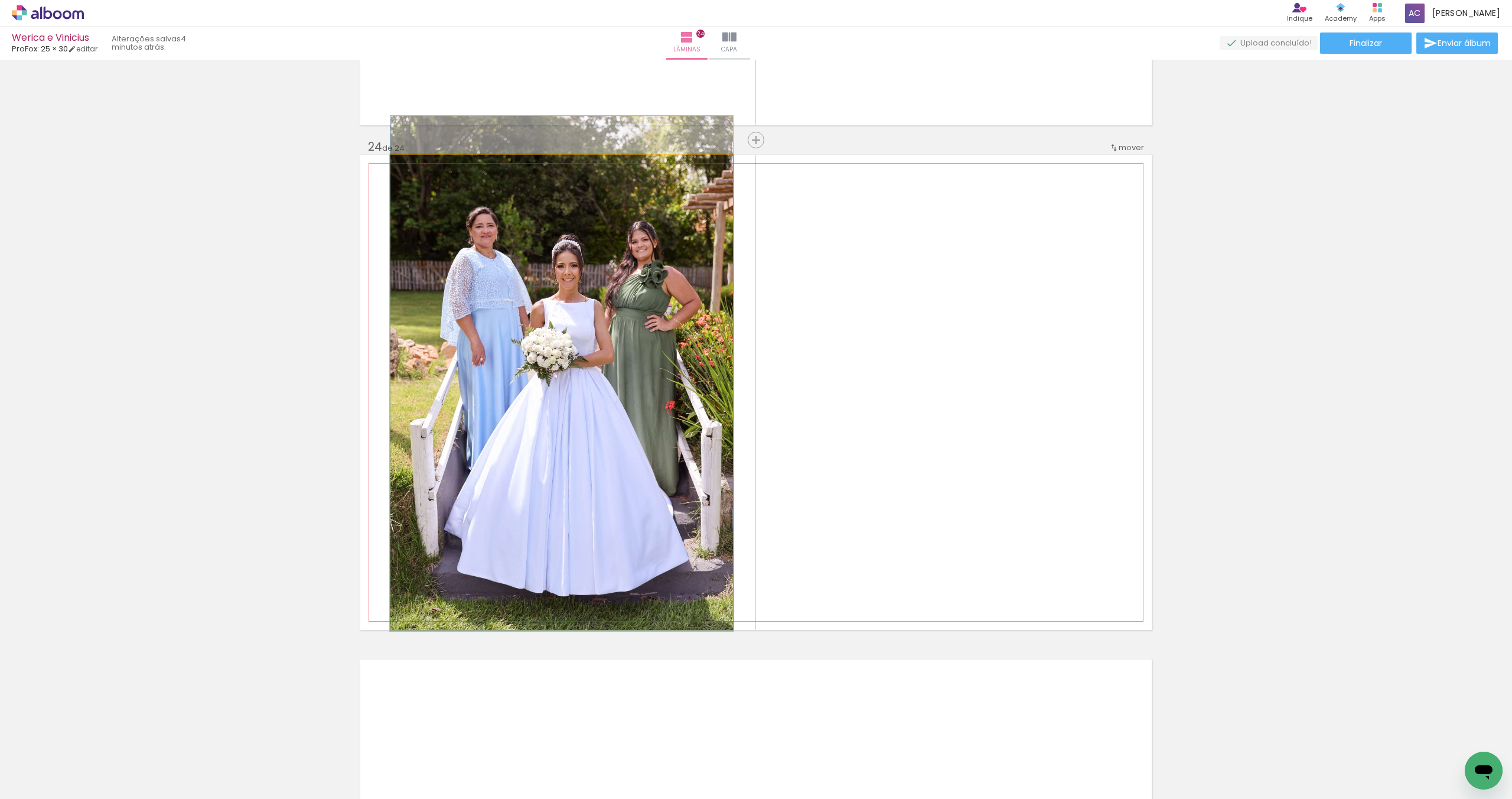
drag, startPoint x: 605, startPoint y: 362, endPoint x: 603, endPoint y: 331, distance: 31.1
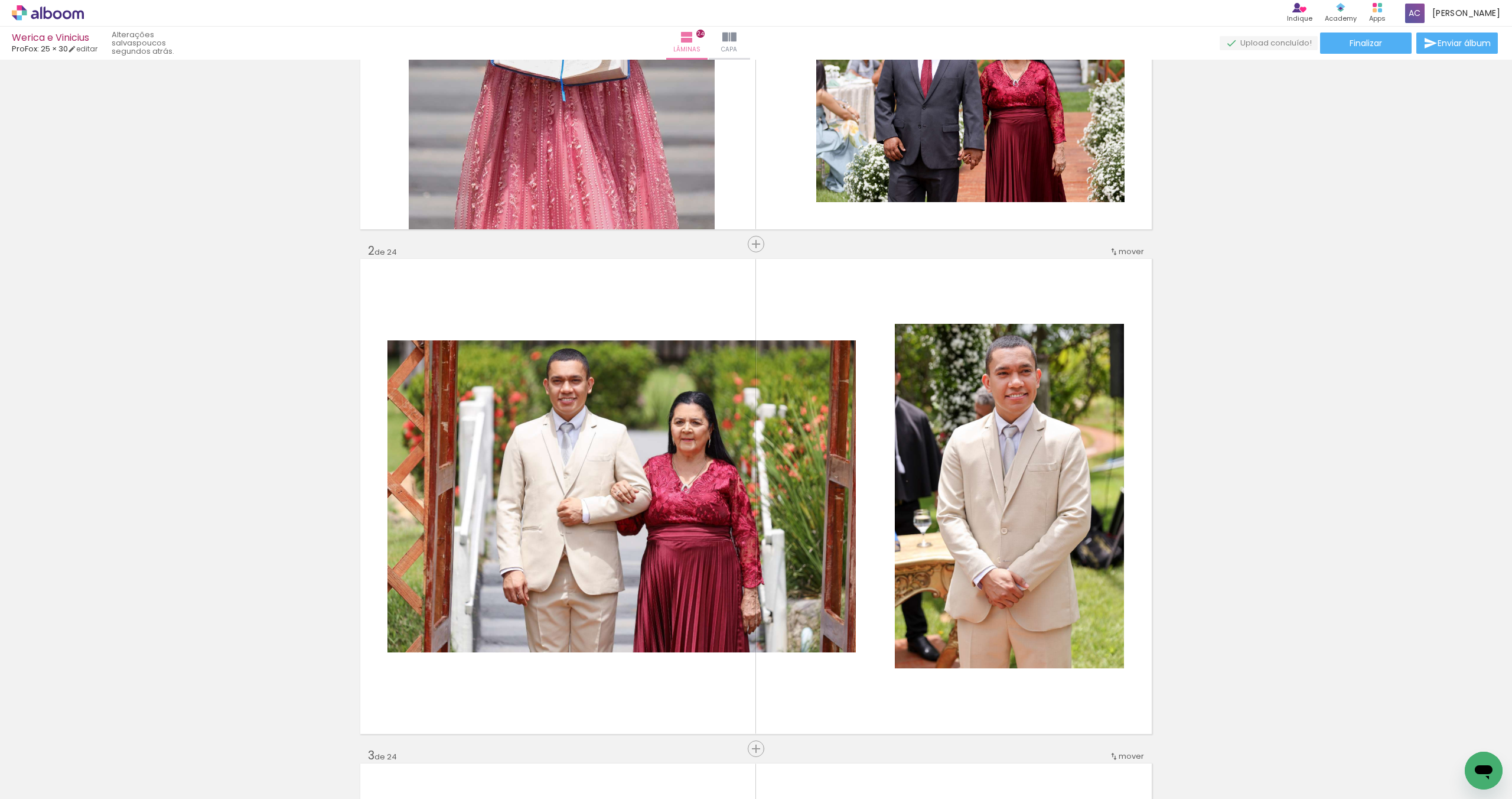
scroll to position [0, 0]
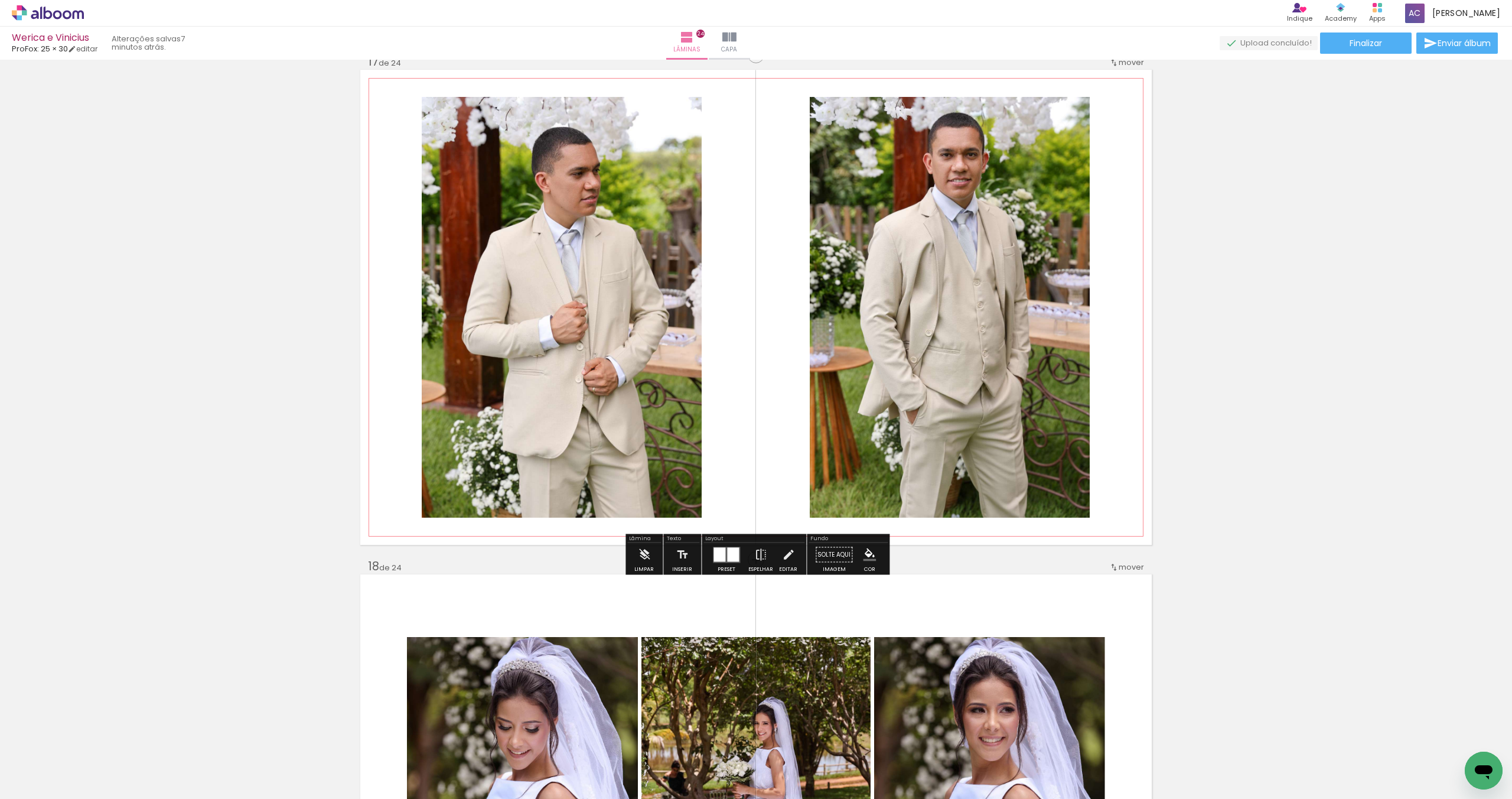
scroll to position [8095, 0]
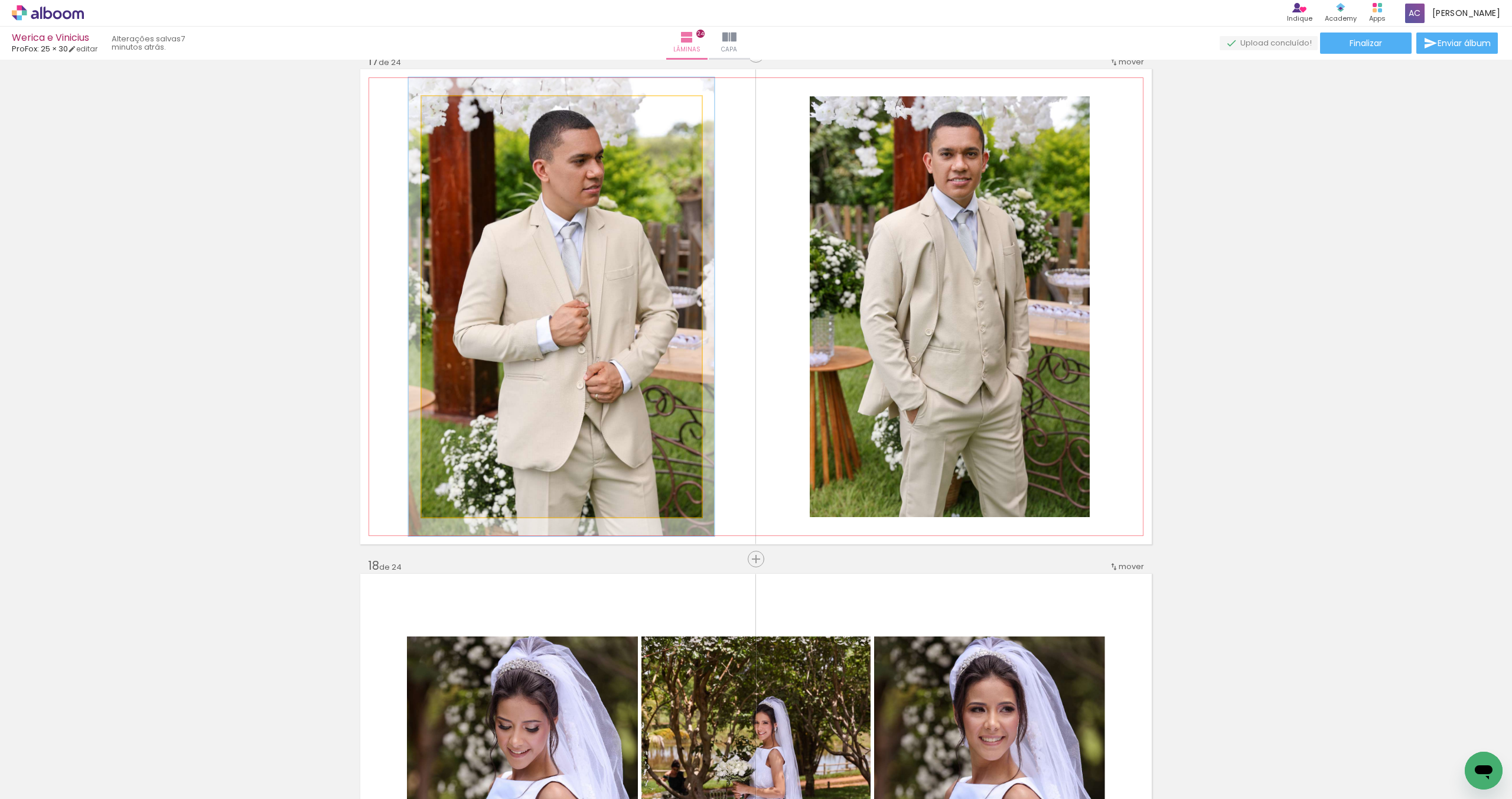
type paper-slider "109"
click at [455, 109] on div at bounding box center [453, 108] width 11 height 11
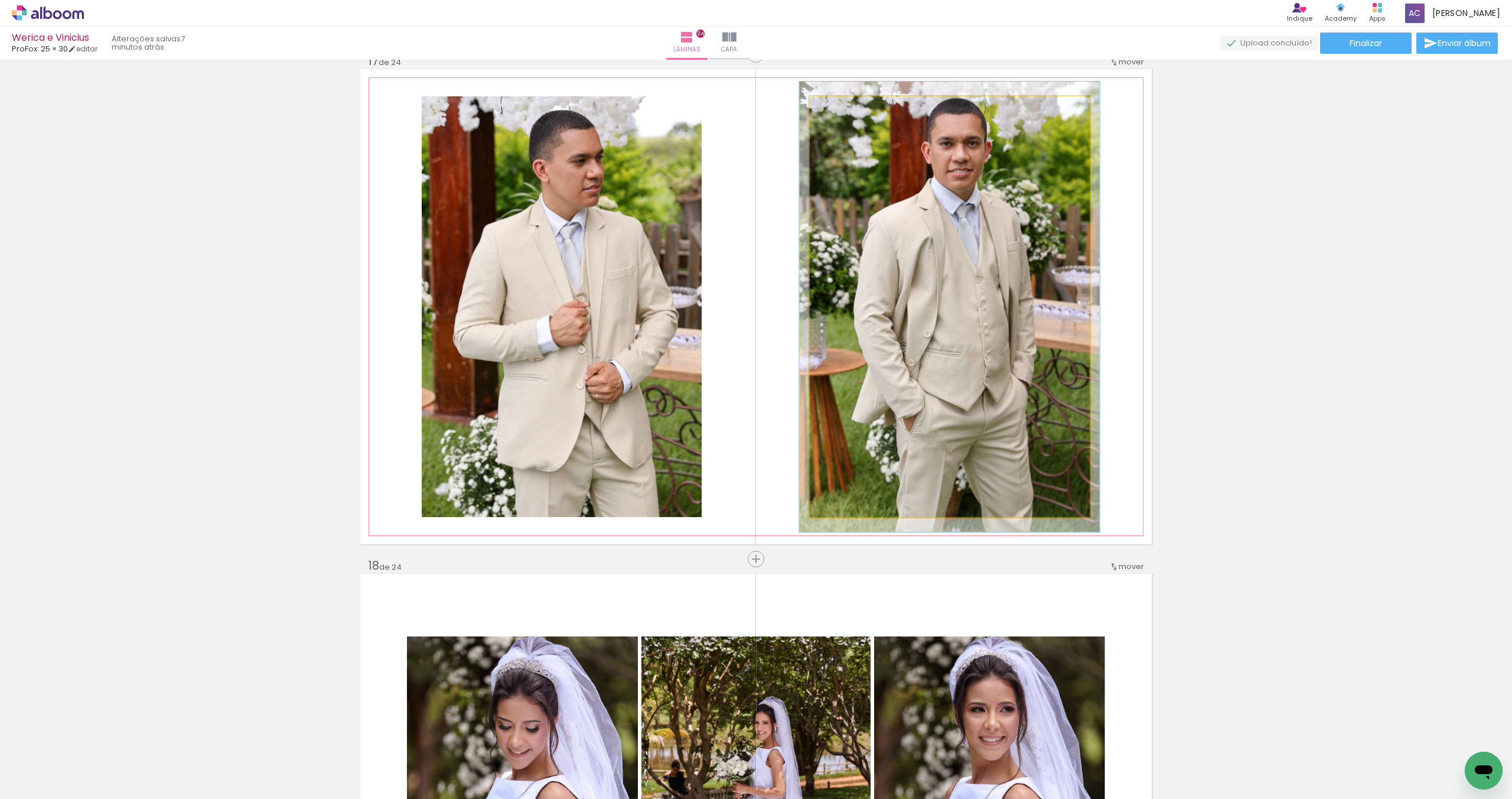
click at [838, 109] on div at bounding box center [840, 108] width 11 height 11
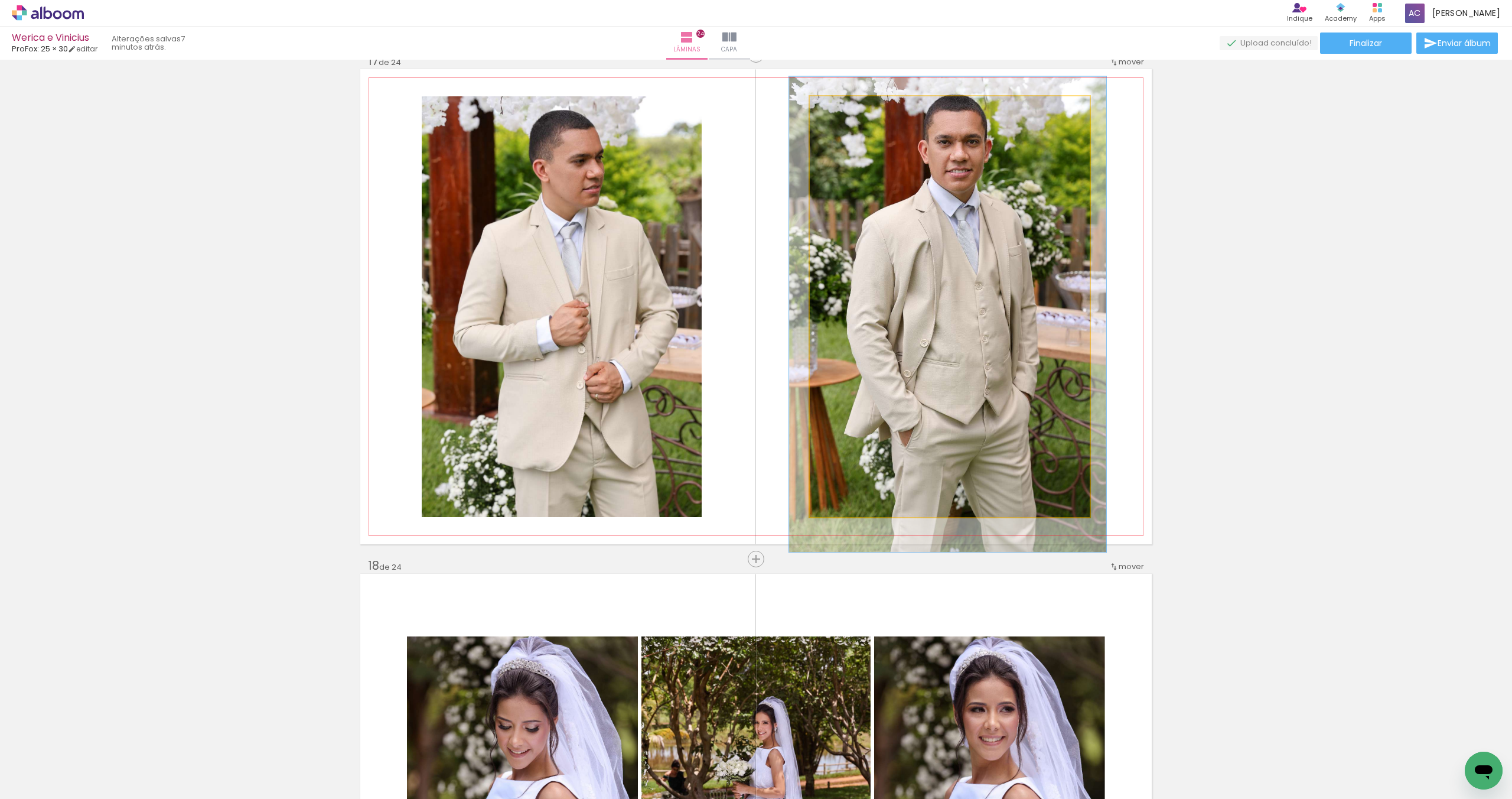
type paper-slider "113"
click at [845, 110] on div at bounding box center [843, 108] width 11 height 11
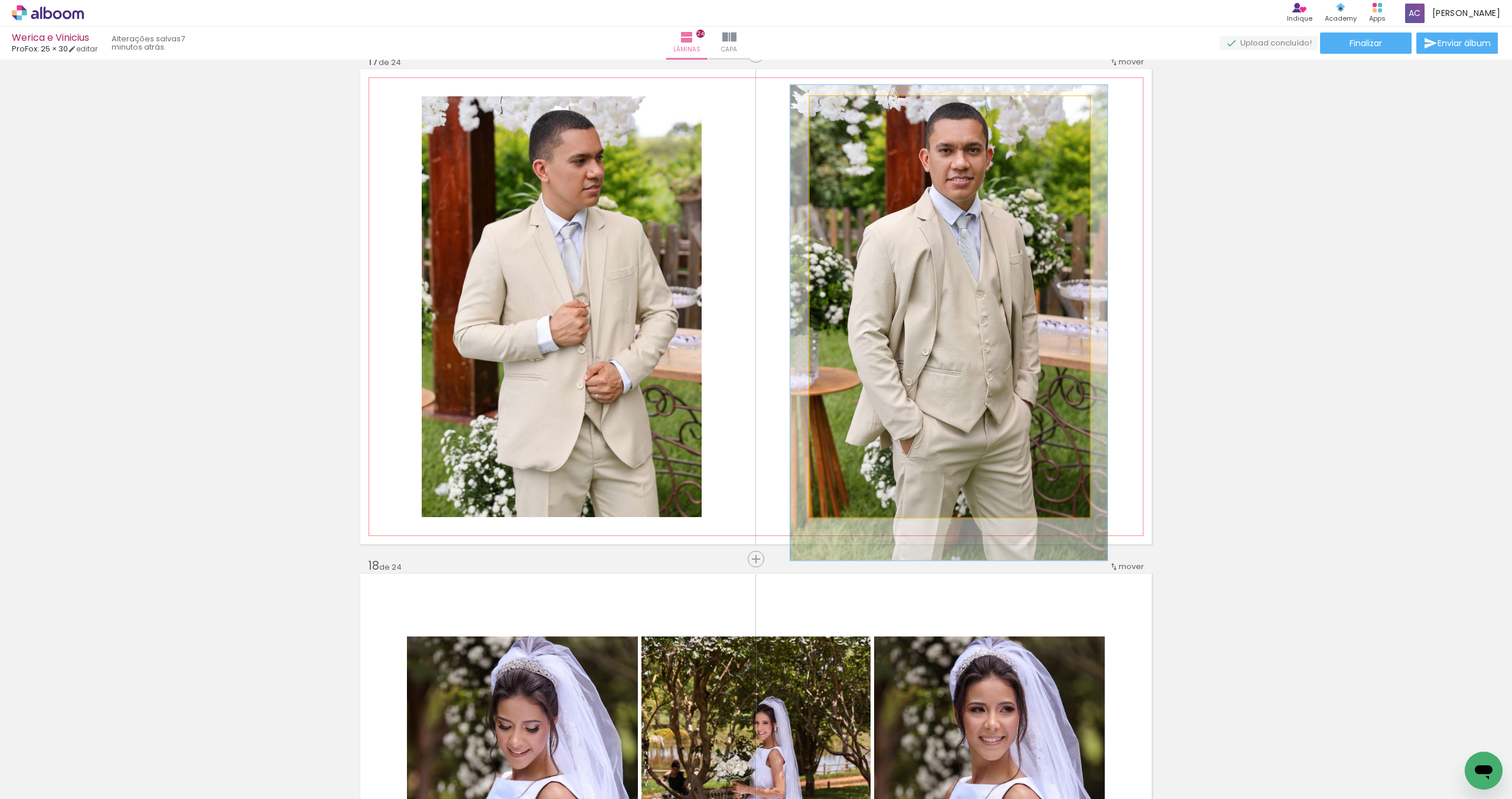
drag, startPoint x: 969, startPoint y: 198, endPoint x: 969, endPoint y: 207, distance: 9.0
click at [970, 207] on div at bounding box center [948, 323] width 317 height 475
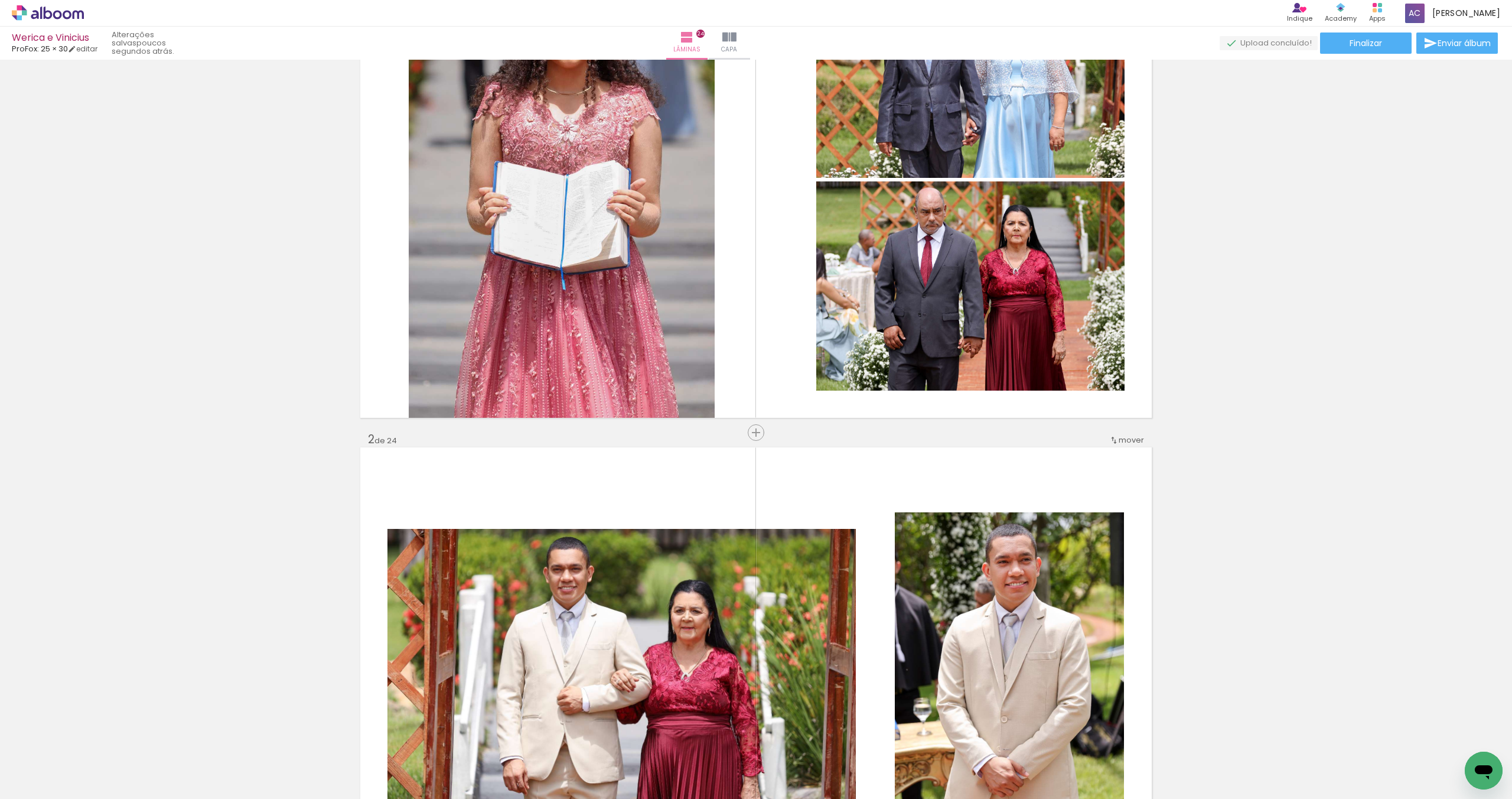
scroll to position [0, 0]
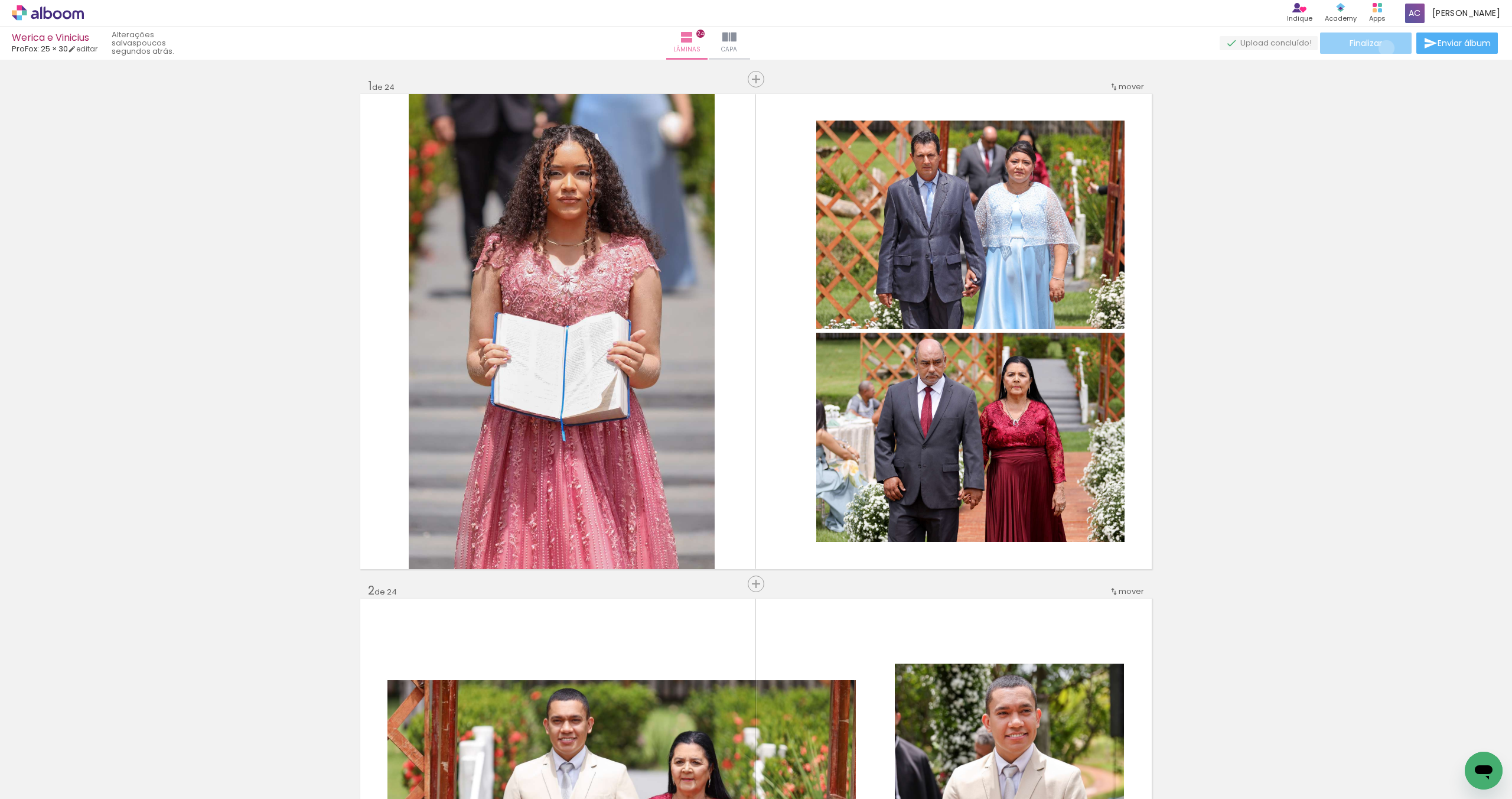
click at [1382, 48] on paper-button "Finalizar" at bounding box center [1366, 43] width 91 height 22
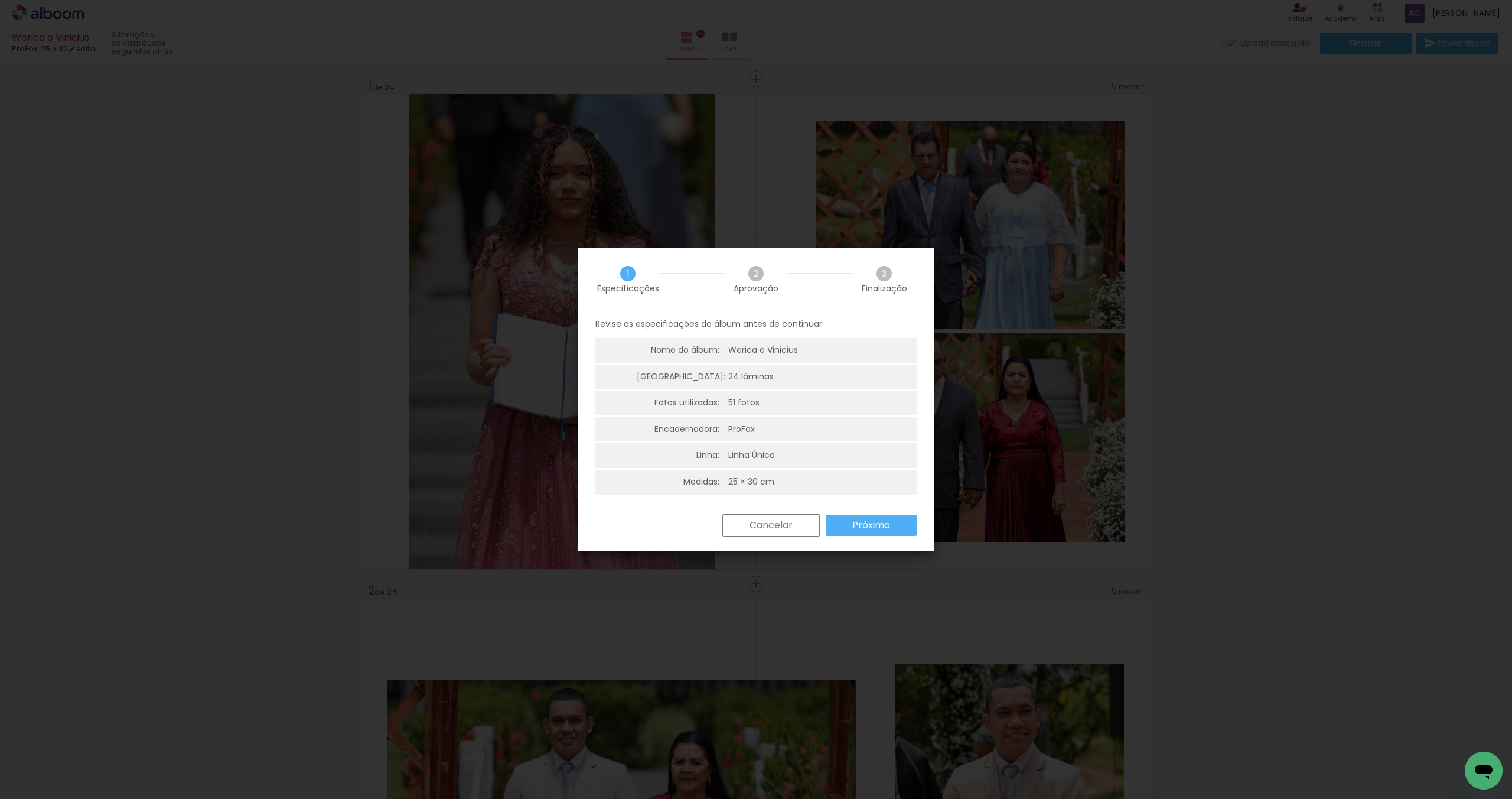
scroll to position [3, 0]
click at [904, 523] on paper-button "Próximo" at bounding box center [871, 522] width 91 height 22
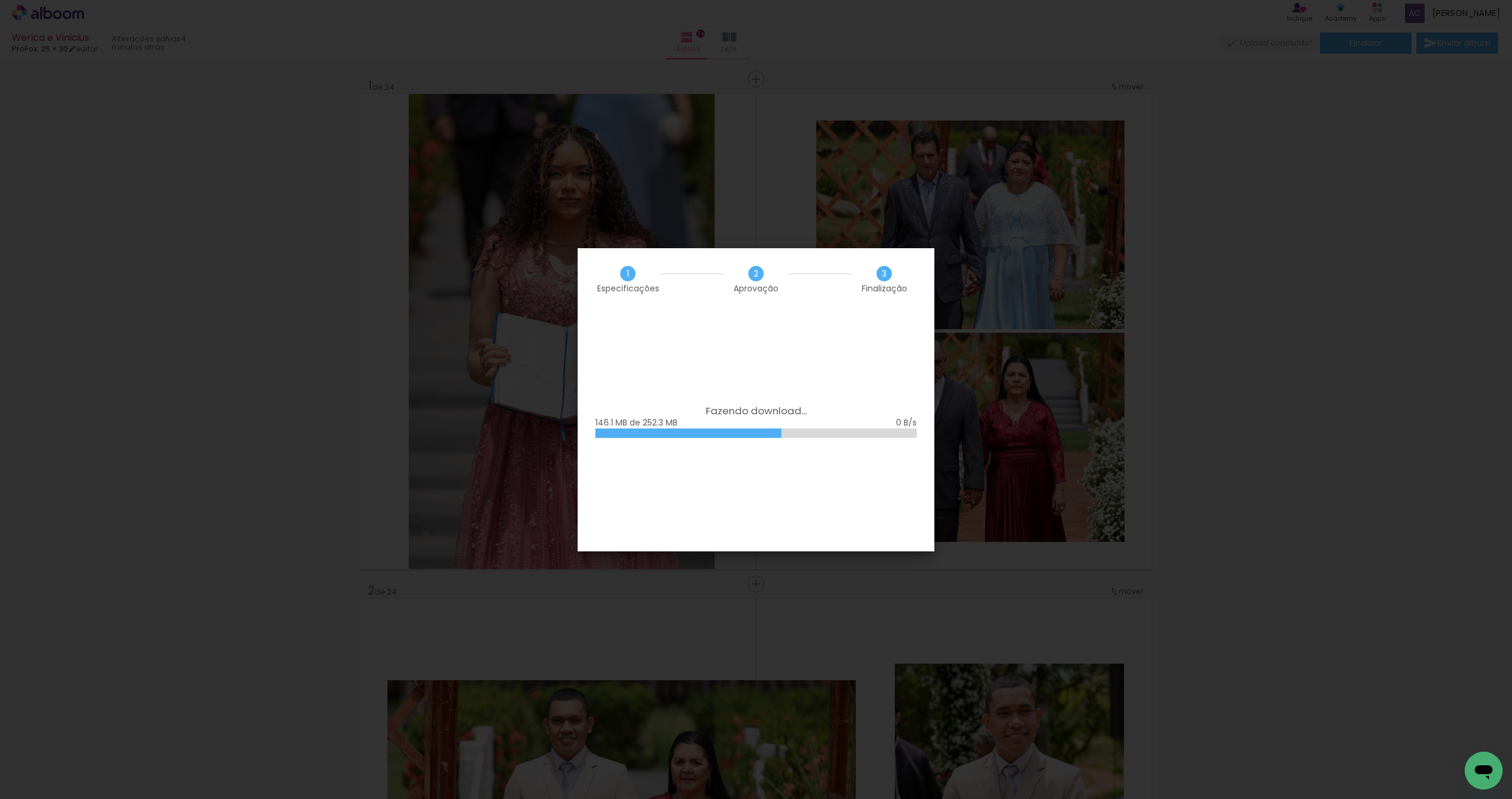
scroll to position [423, 0]
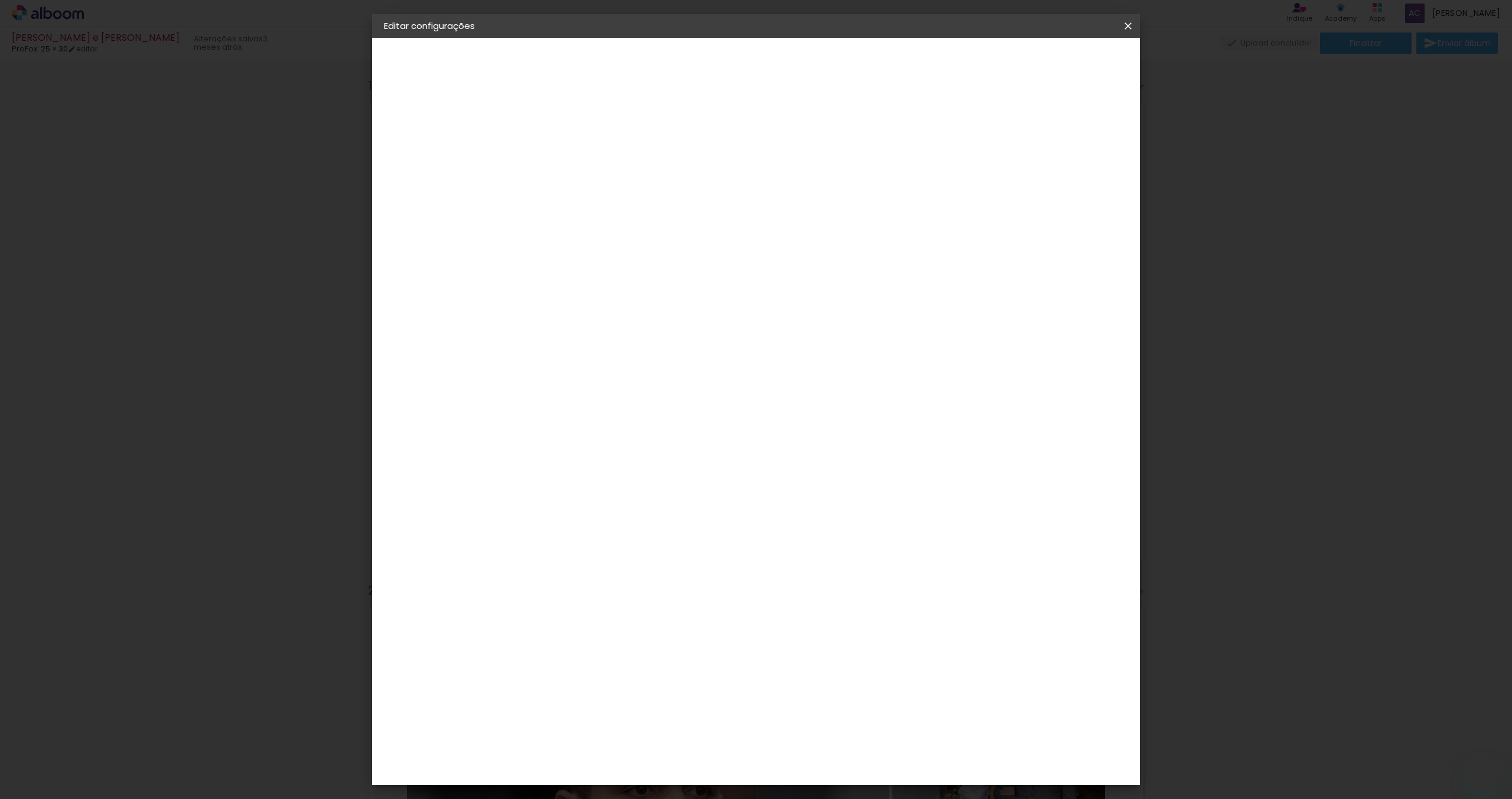
click at [1128, 27] on iron-icon at bounding box center [1128, 26] width 14 height 12
click at [689, 75] on header "Modelo Escolha o modelo do álbum. Voltar Avançar" at bounding box center [608, 78] width 163 height 80
click at [1128, 27] on iron-icon at bounding box center [1128, 26] width 14 height 12
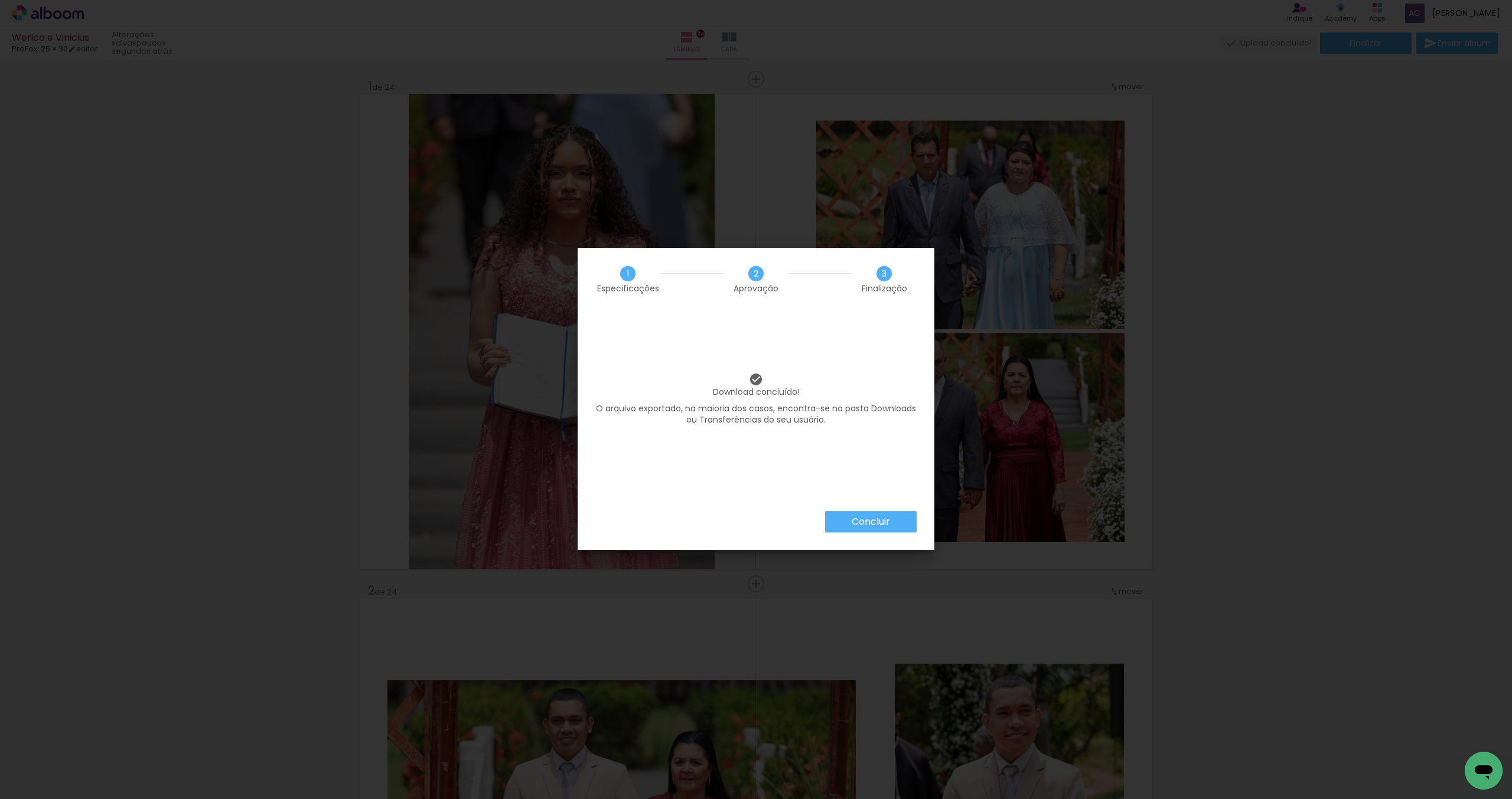
scroll to position [423, 0]
click at [891, 517] on paper-button "Concluir" at bounding box center [871, 521] width 91 height 22
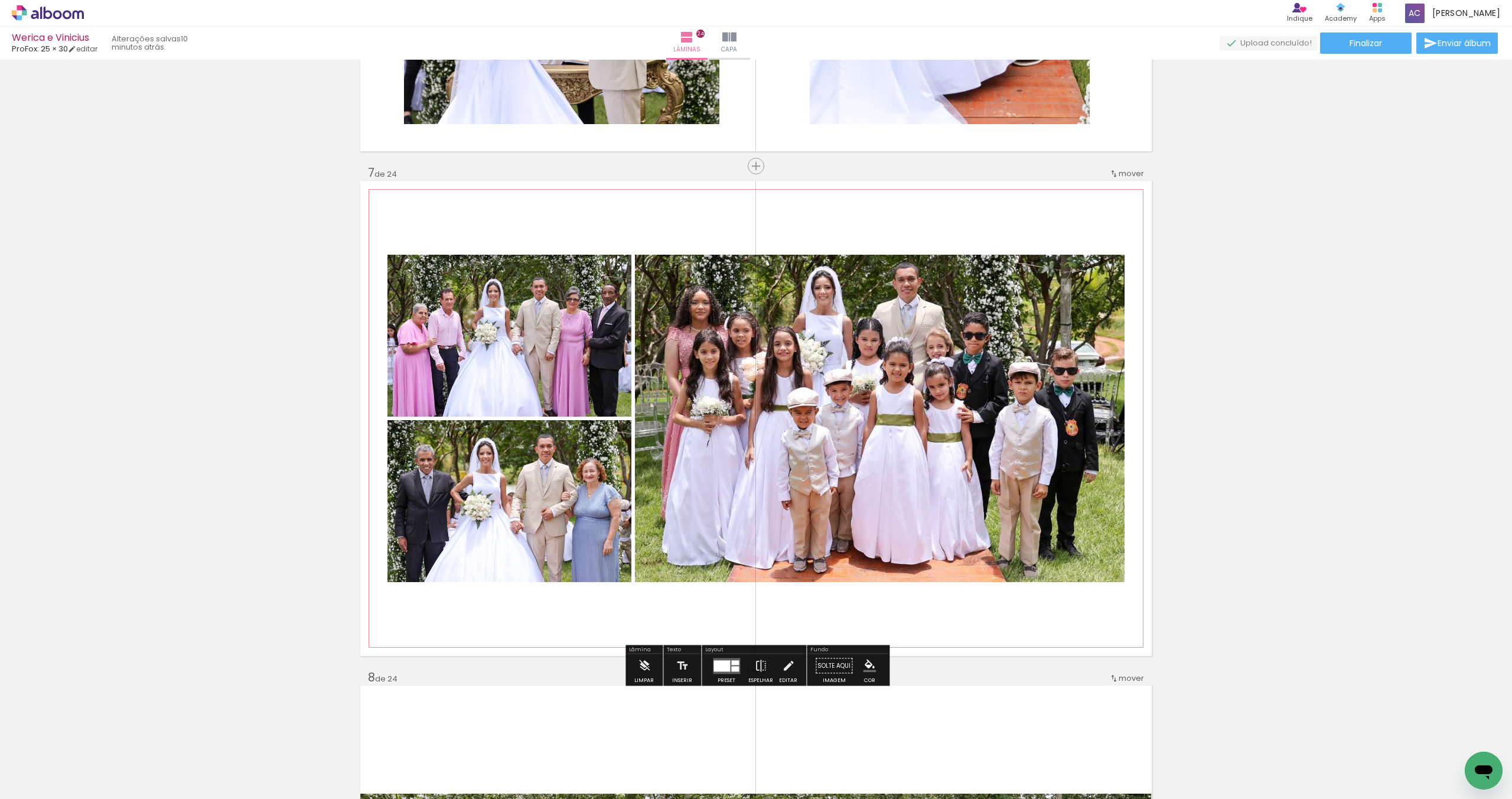
scroll to position [2941, 0]
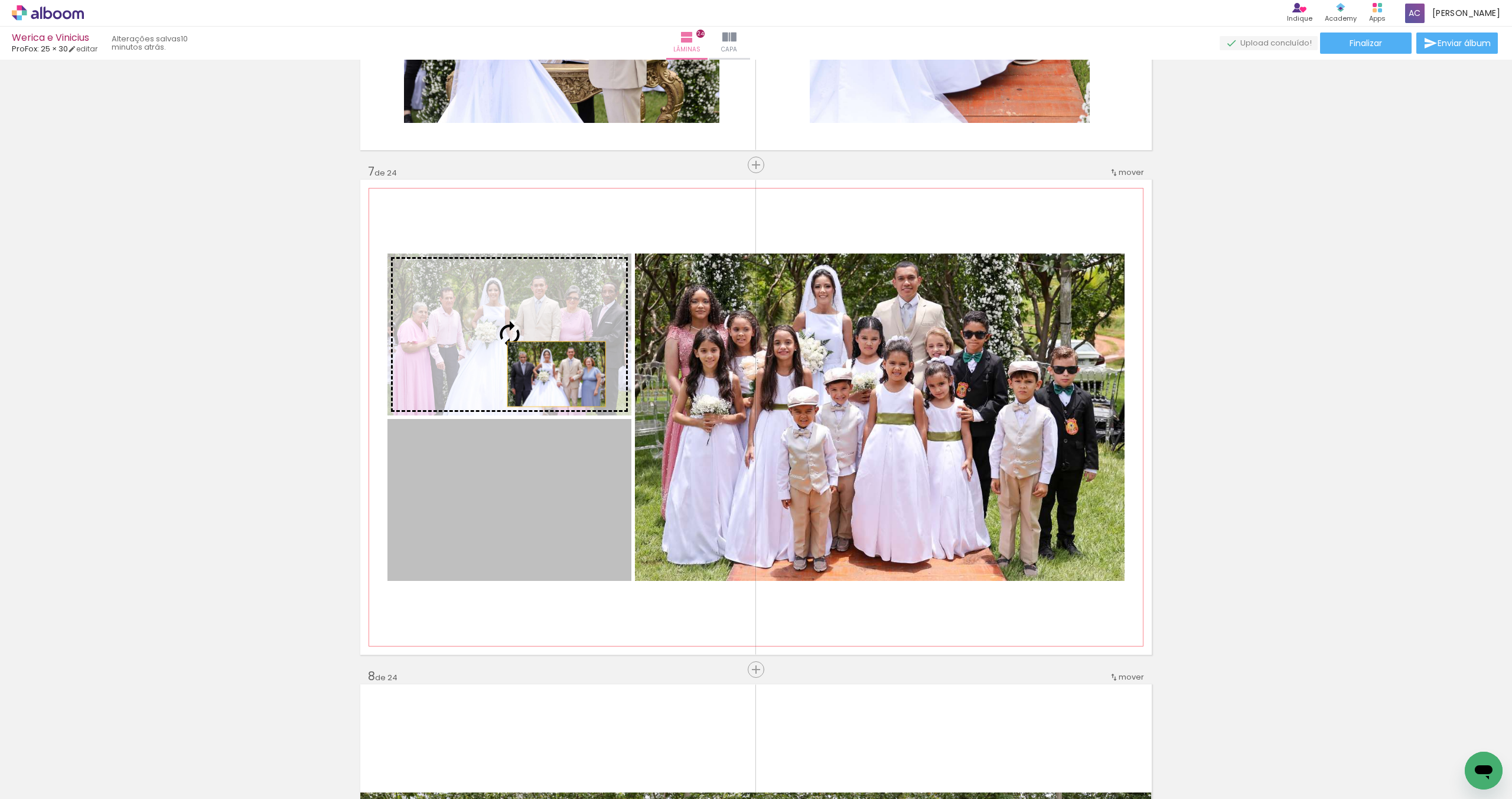
drag, startPoint x: 550, startPoint y: 511, endPoint x: 557, endPoint y: 374, distance: 137.2
click at [0, 0] on slot at bounding box center [0, 0] width 0 height 0
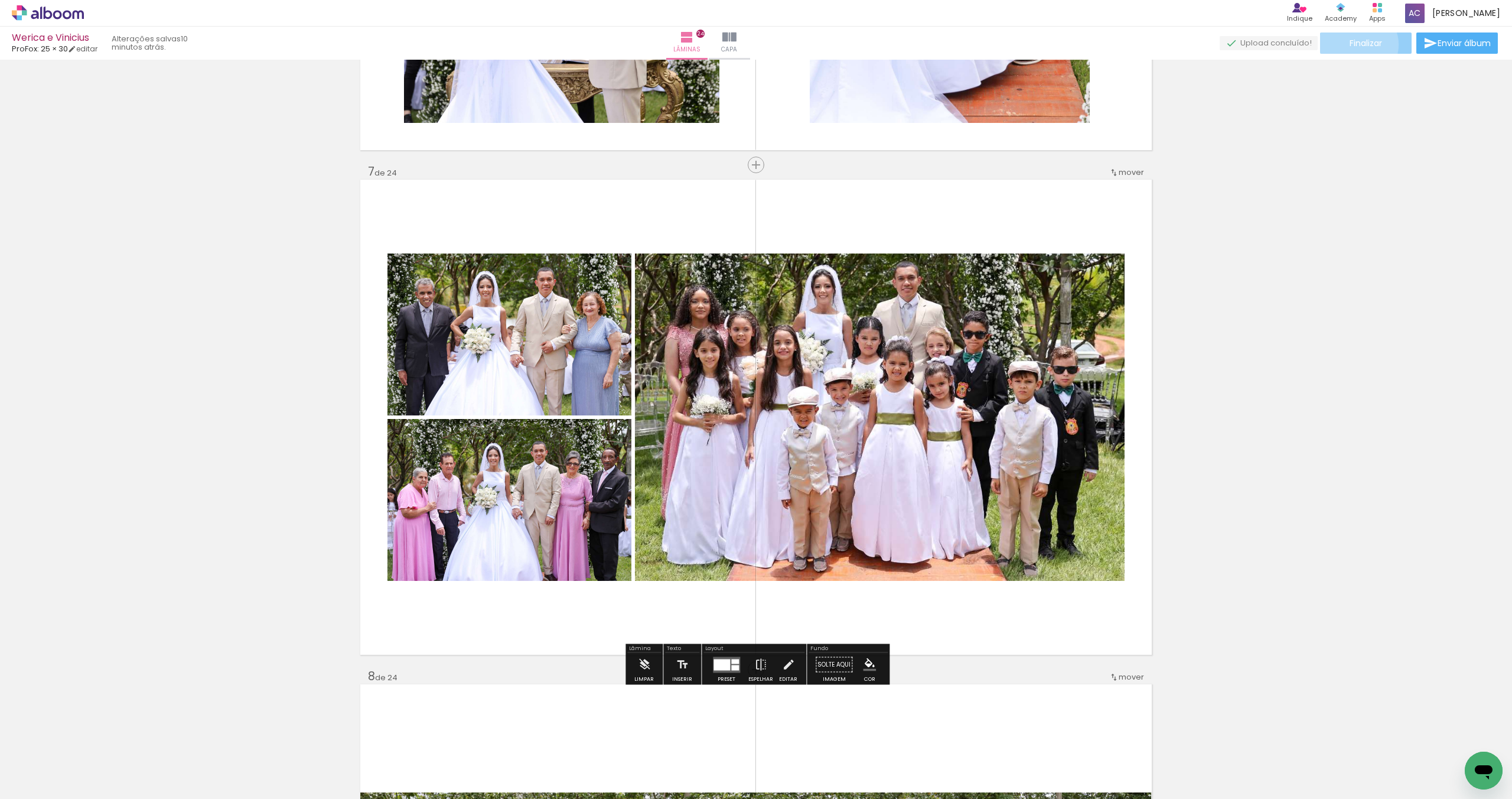
click at [1355, 44] on span "Finalizar" at bounding box center [1366, 43] width 32 height 8
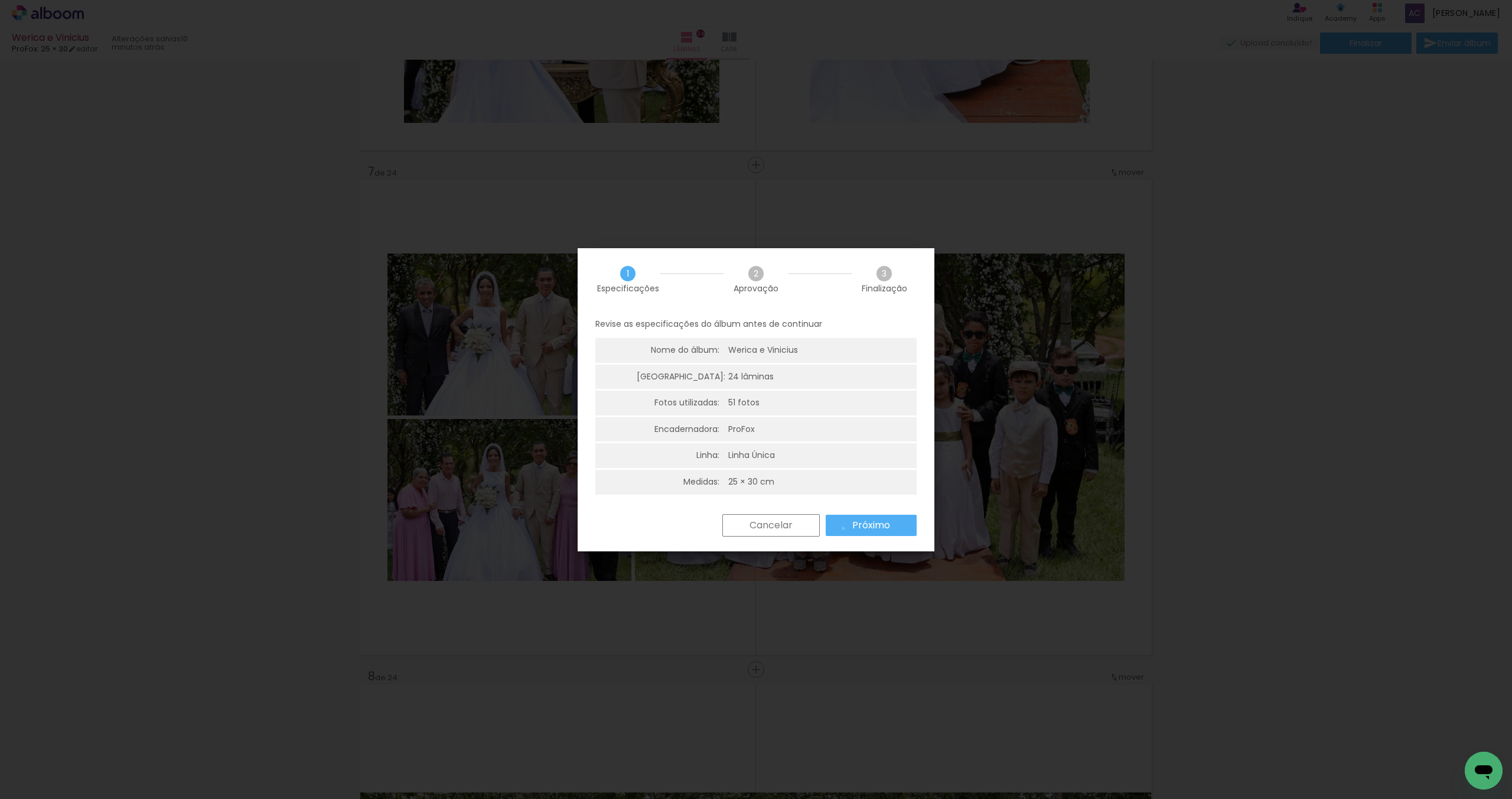
click at [843, 525] on paper-button "Próximo" at bounding box center [871, 525] width 91 height 22
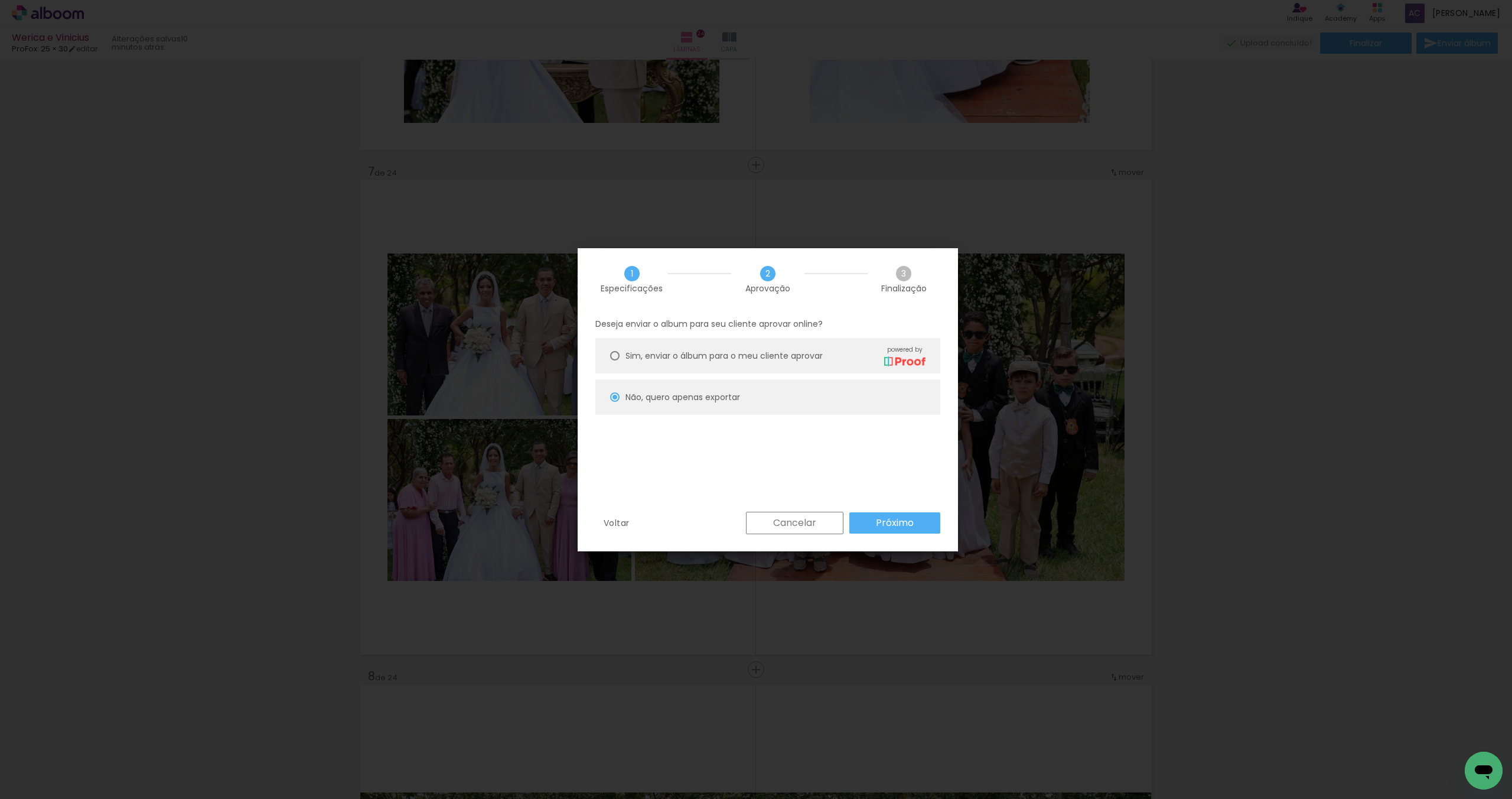
click at [875, 523] on paper-button "Próximo" at bounding box center [894, 523] width 91 height 22
type input "Alta, 300 DPI"
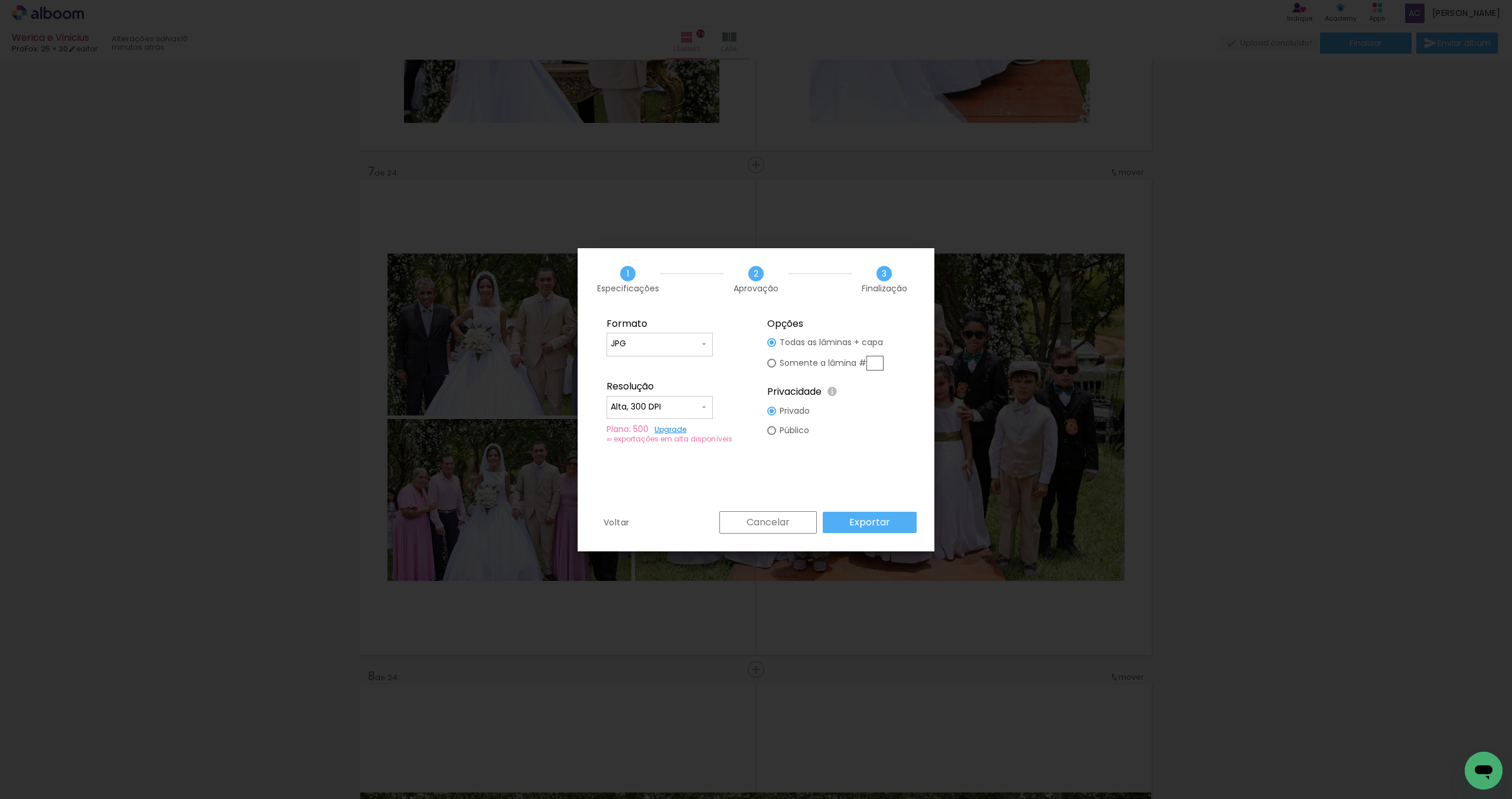
click at [0, 0] on slot "Somente a lâmina #" at bounding box center [0, 0] width 0 height 0
type paper-radio-button "on"
click at [880, 365] on input "text" at bounding box center [875, 362] width 17 height 15
type input "7"
click at [881, 530] on paper-button "Exportar" at bounding box center [870, 522] width 94 height 22
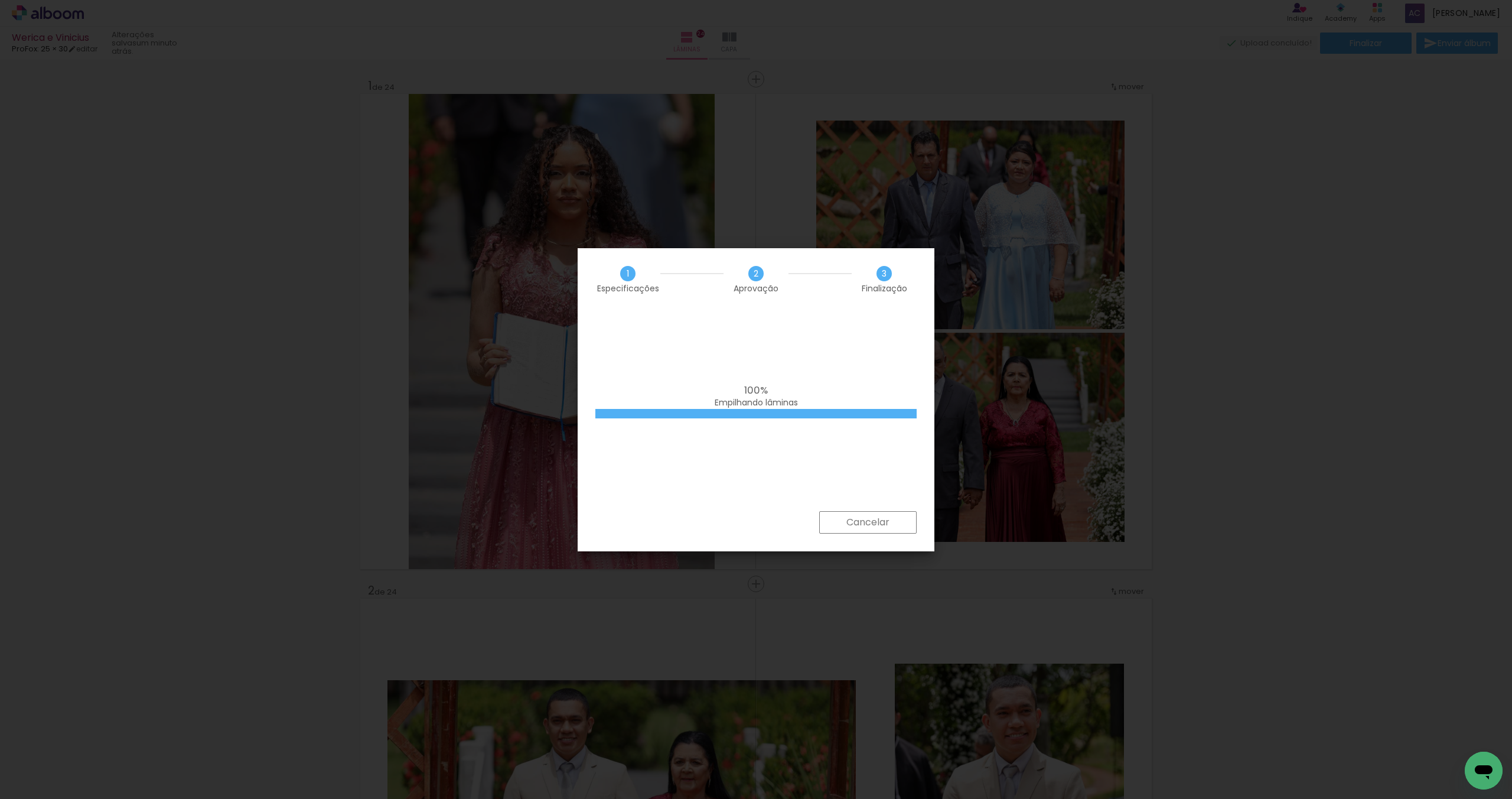
scroll to position [423, 0]
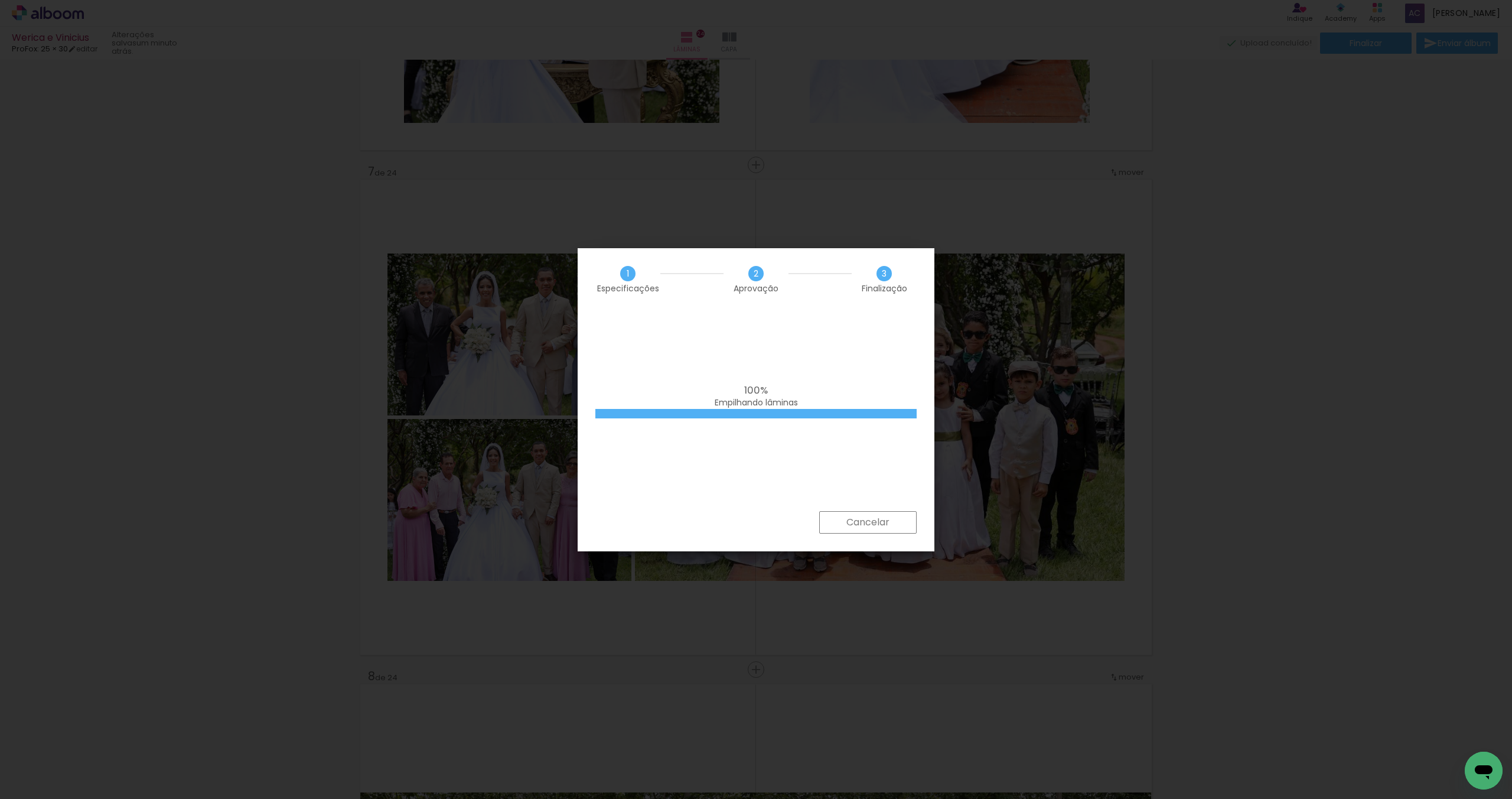
click at [850, 356] on div "100% Empilhando lâminas" at bounding box center [755, 410] width 356 height 201
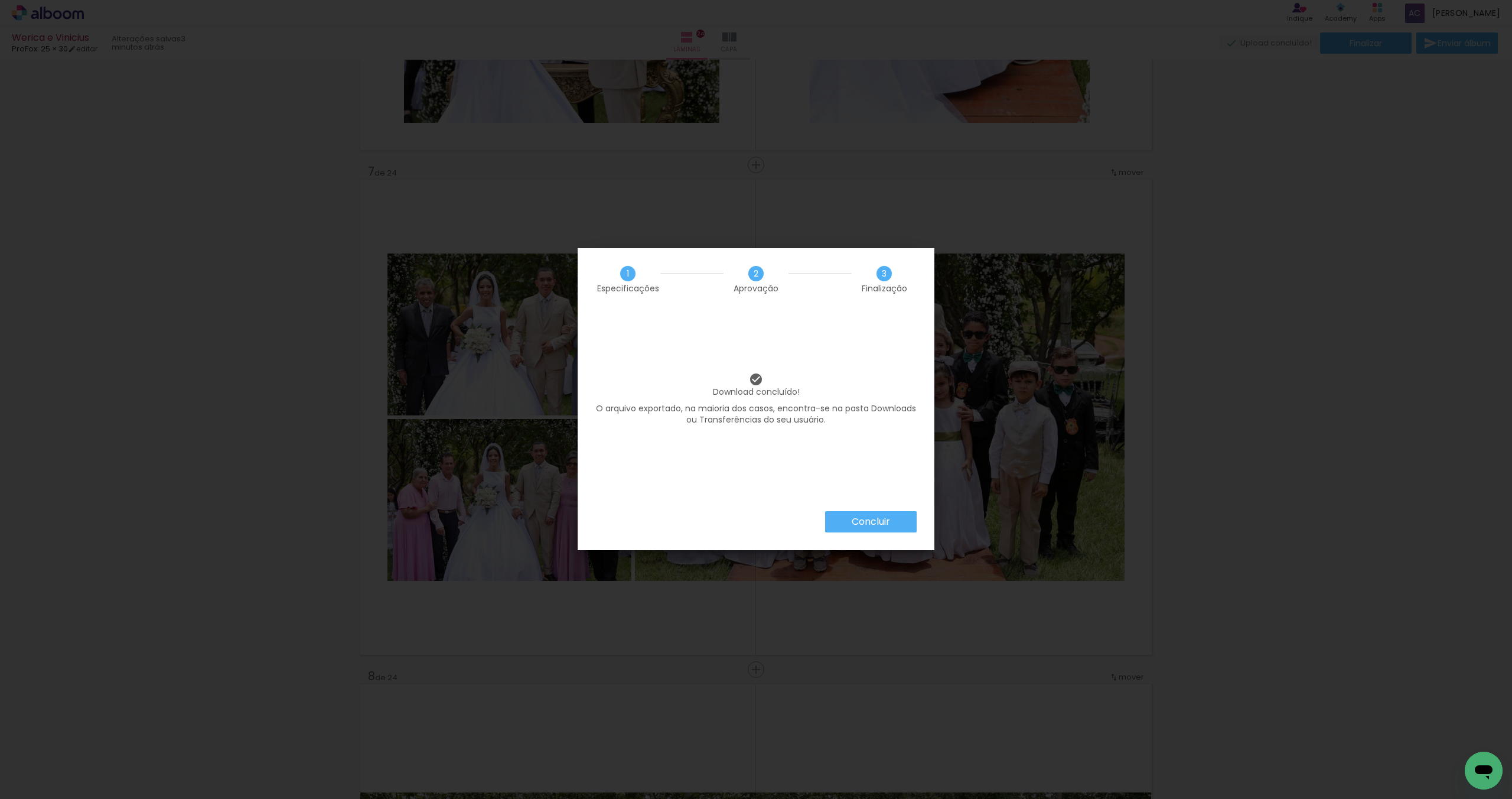
click at [0, 0] on slot "Concluir" at bounding box center [0, 0] width 0 height 0
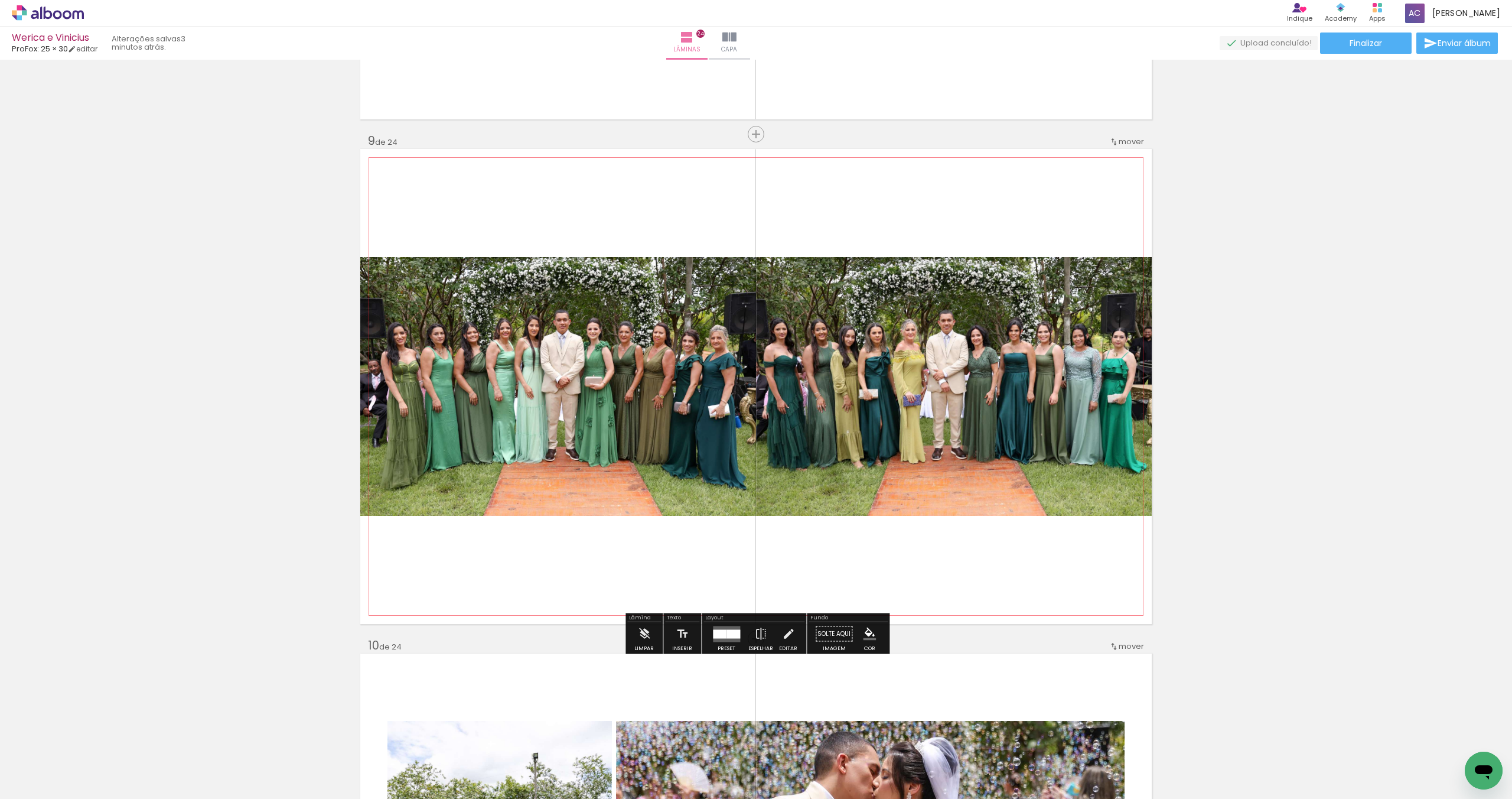
scroll to position [4022, 0]
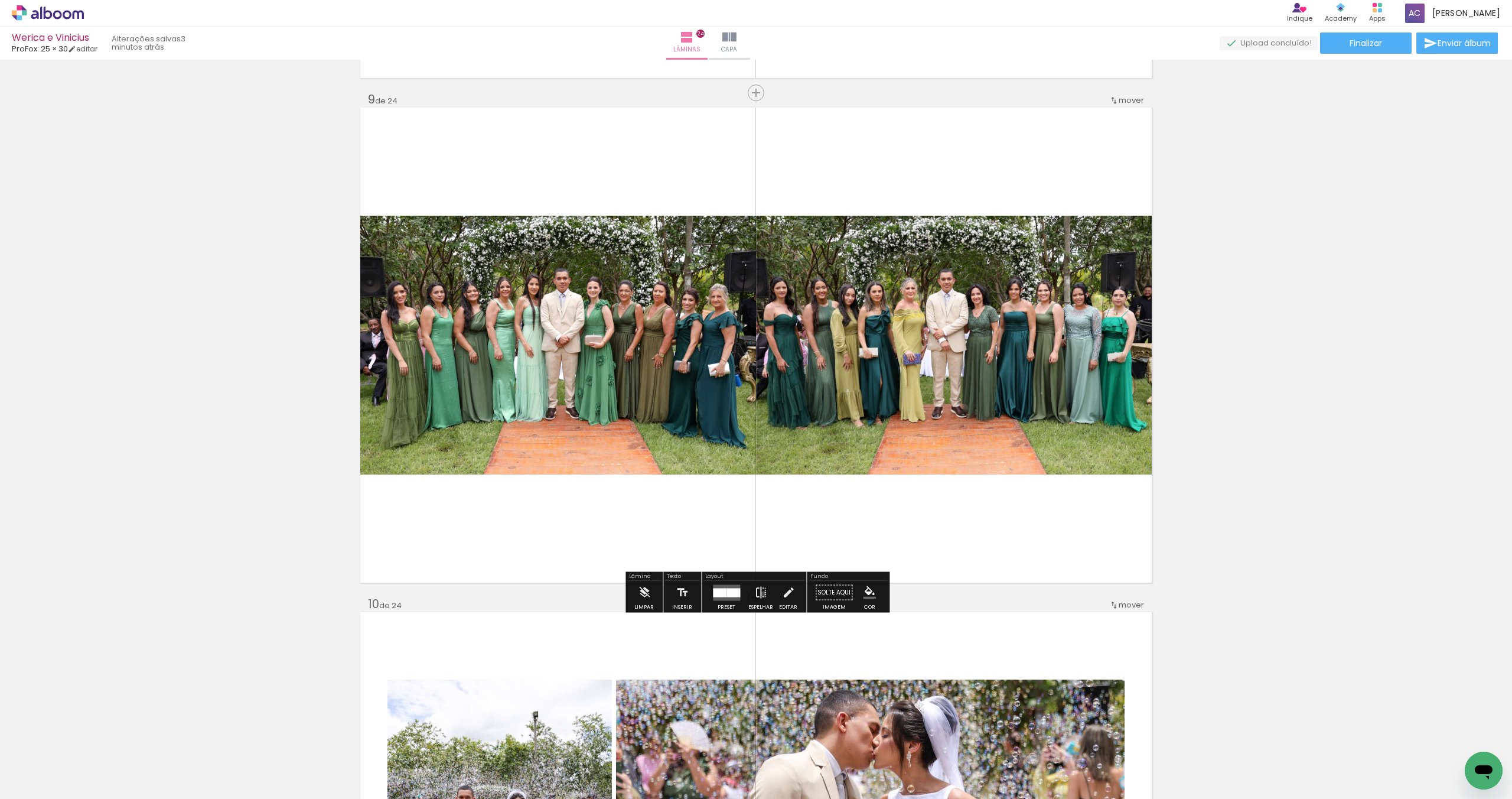
click at [761, 594] on iron-icon at bounding box center [760, 593] width 13 height 24
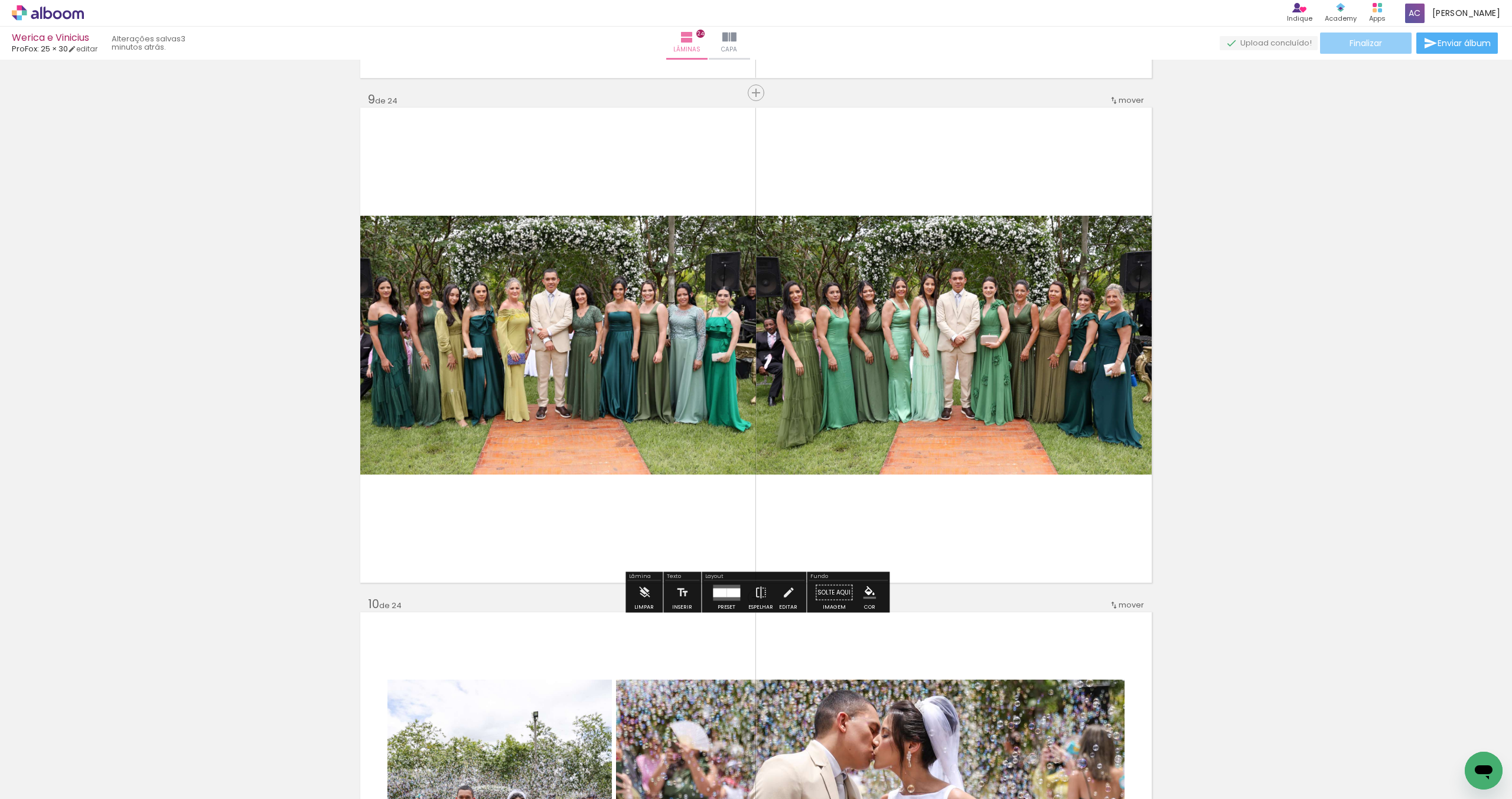
click at [1372, 47] on span "Finalizar" at bounding box center [1366, 43] width 32 height 8
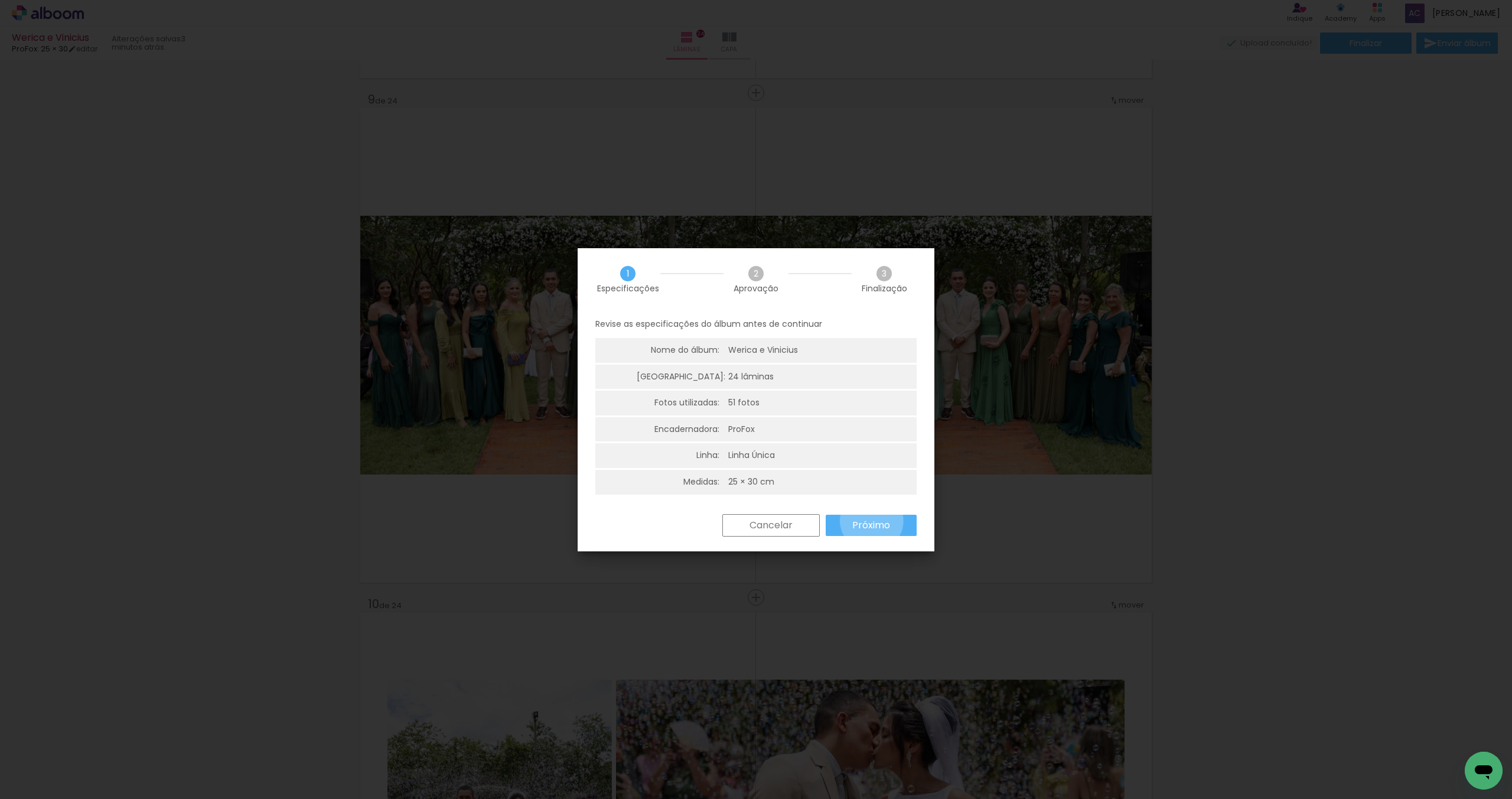
click at [0, 0] on slot "Próximo" at bounding box center [0, 0] width 0 height 0
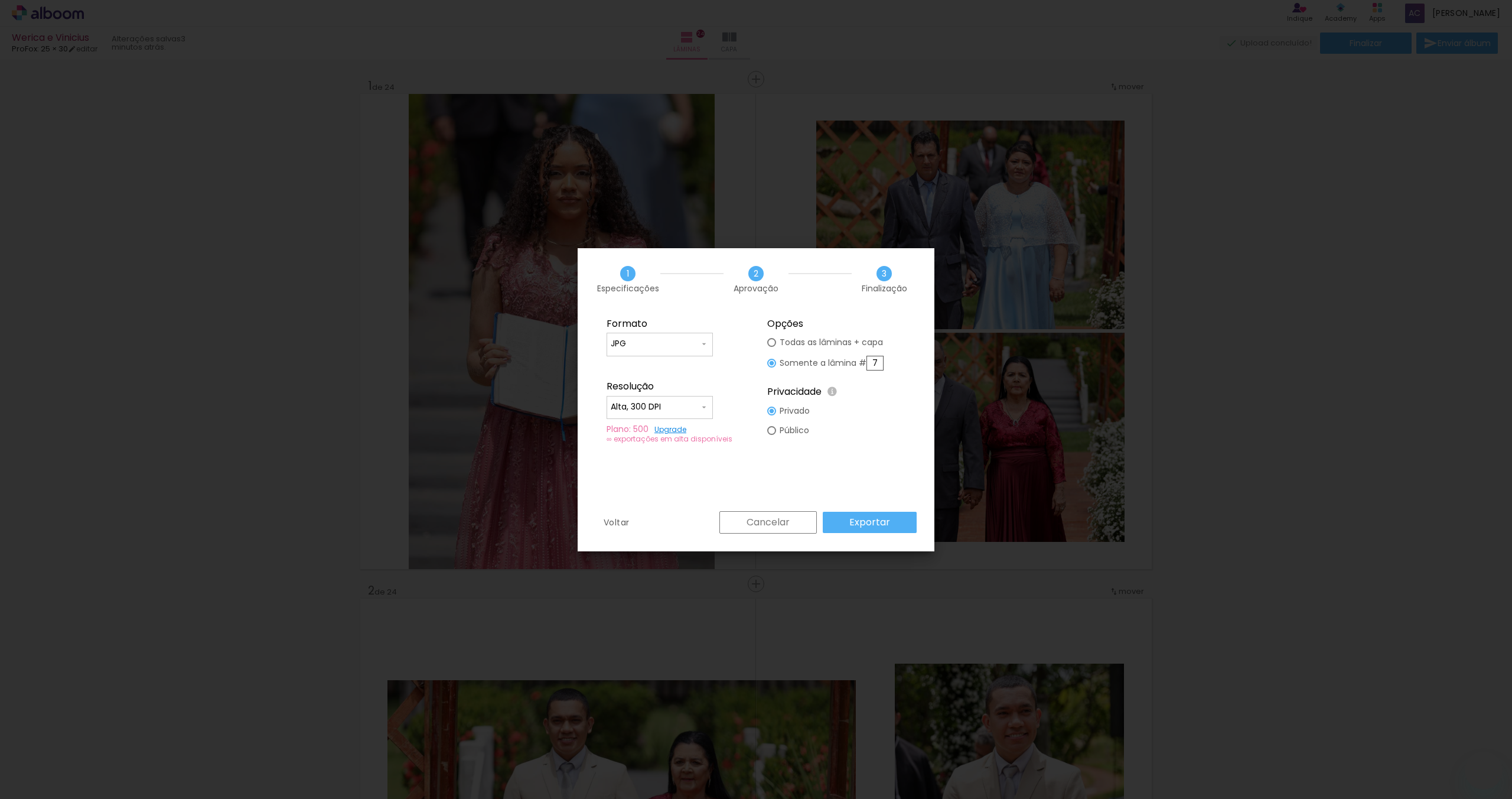
click at [870, 364] on input "7" at bounding box center [875, 362] width 17 height 15
type paper-radio-button "on"
click at [891, 362] on fieldset "Opções Todas as lâminas + capa Somente a lâmina # 7 Privacidade Todo o conteúdo…" at bounding box center [836, 381] width 158 height 141
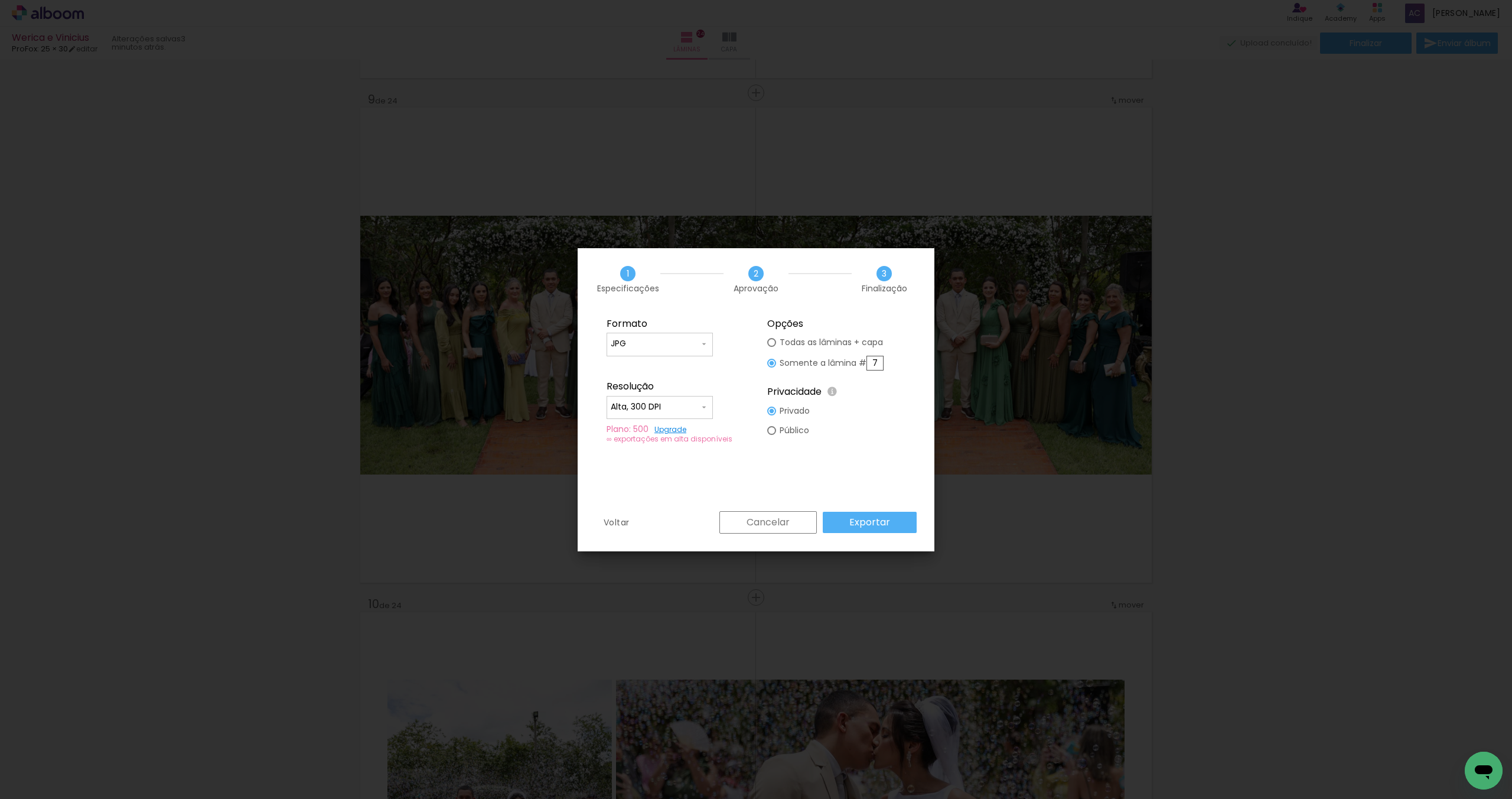
scroll to position [423, 0]
drag, startPoint x: 883, startPoint y: 361, endPoint x: 867, endPoint y: 362, distance: 16.0
click at [867, 362] on input "7" at bounding box center [875, 362] width 17 height 15
type input "9"
click at [896, 536] on div "Voltar Cancelar Exportar" at bounding box center [755, 530] width 356 height 40
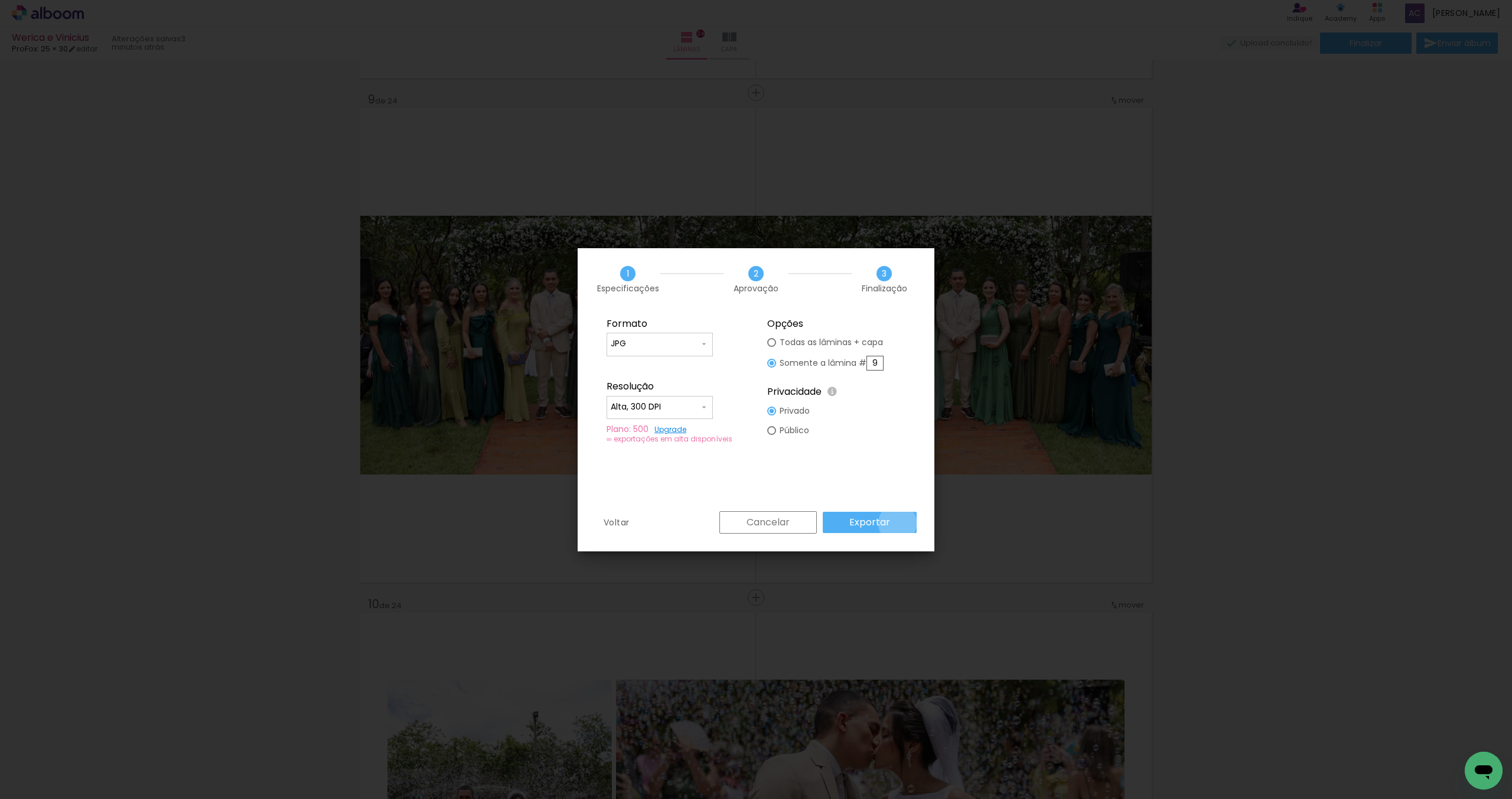
click at [899, 523] on paper-button "Exportar" at bounding box center [870, 522] width 94 height 22
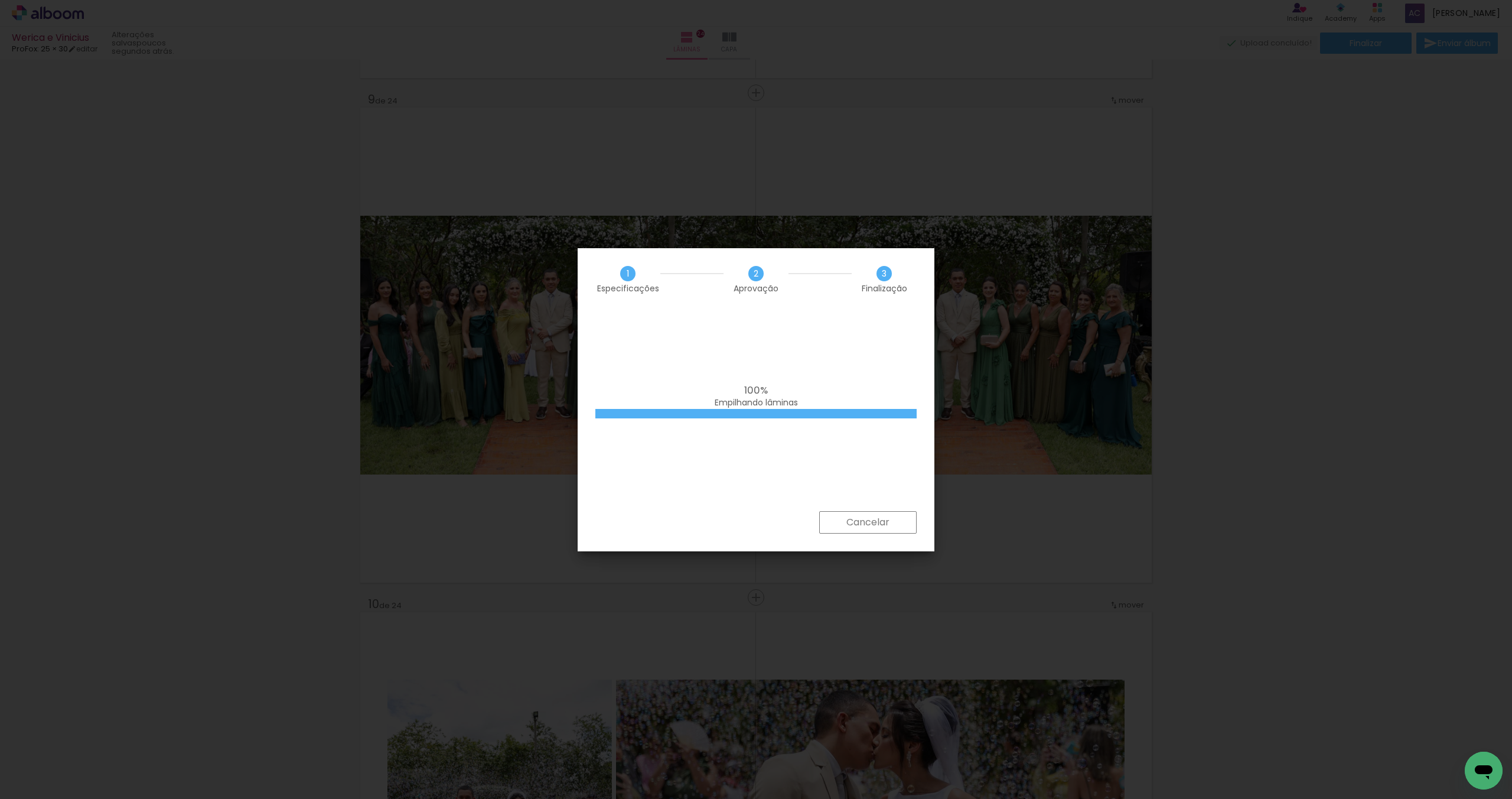
click at [0, 0] on slot "Cancelar" at bounding box center [0, 0] width 0 height 0
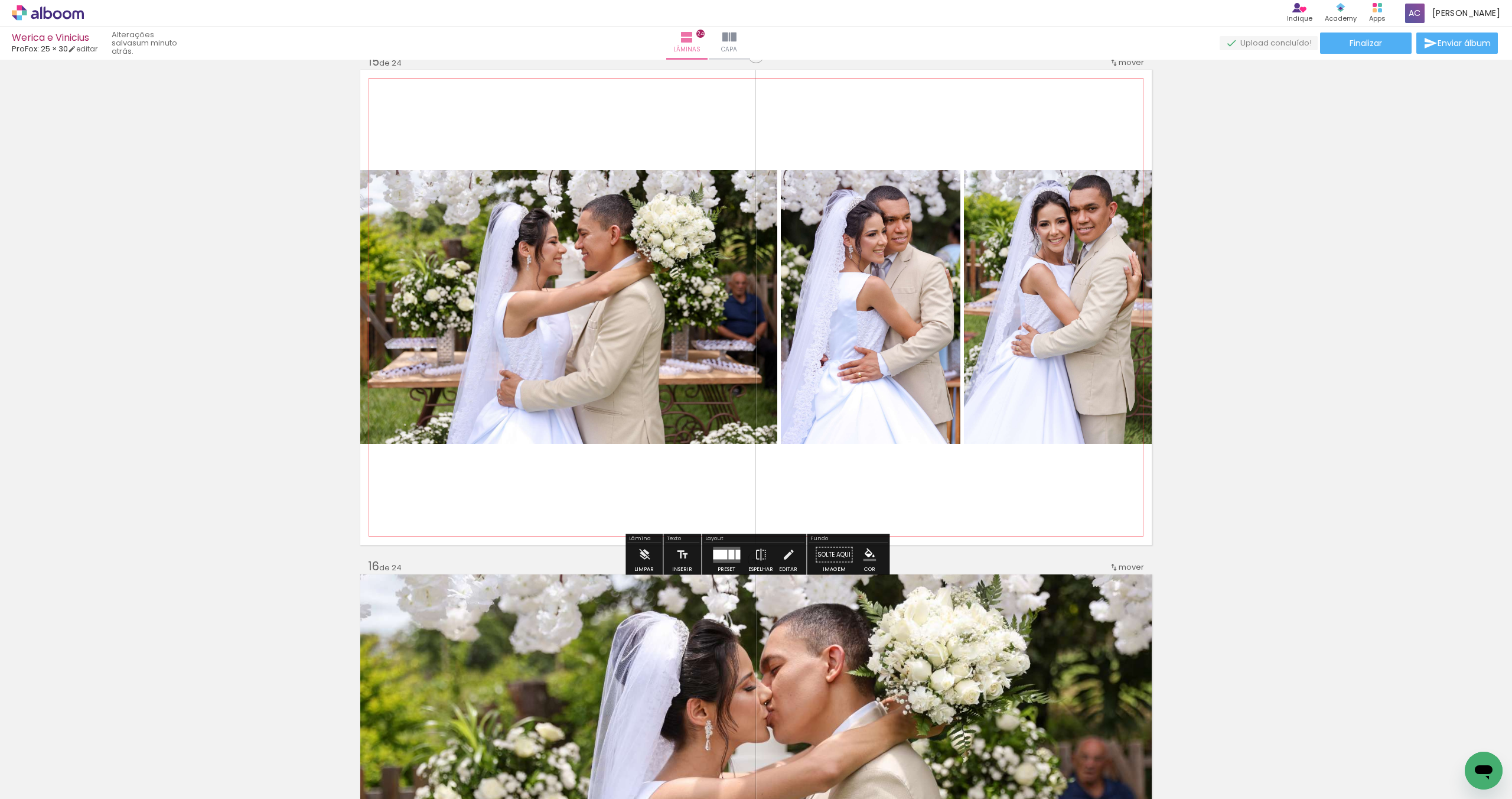
scroll to position [7123, 0]
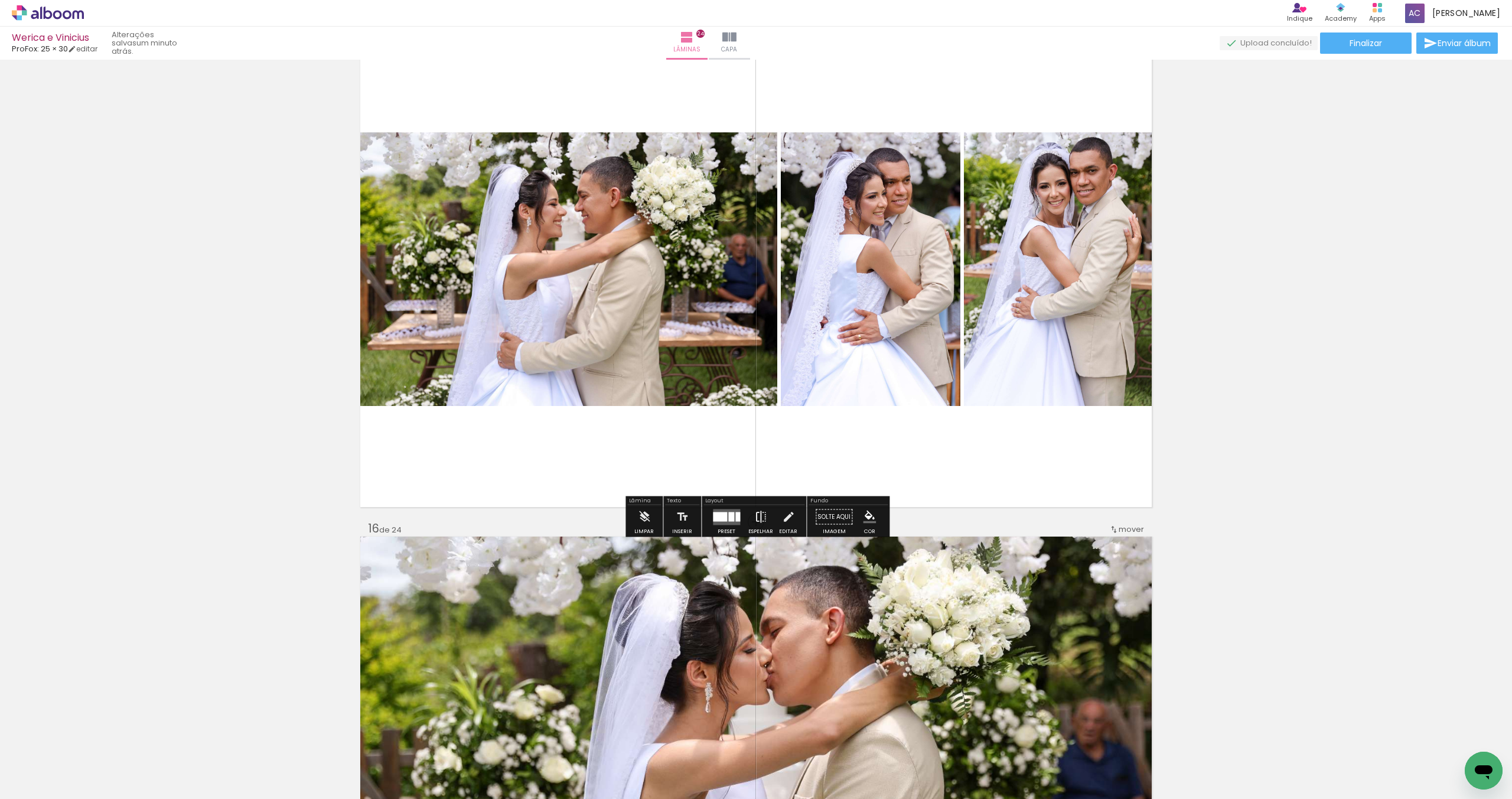
click at [757, 515] on iron-icon at bounding box center [760, 516] width 13 height 24
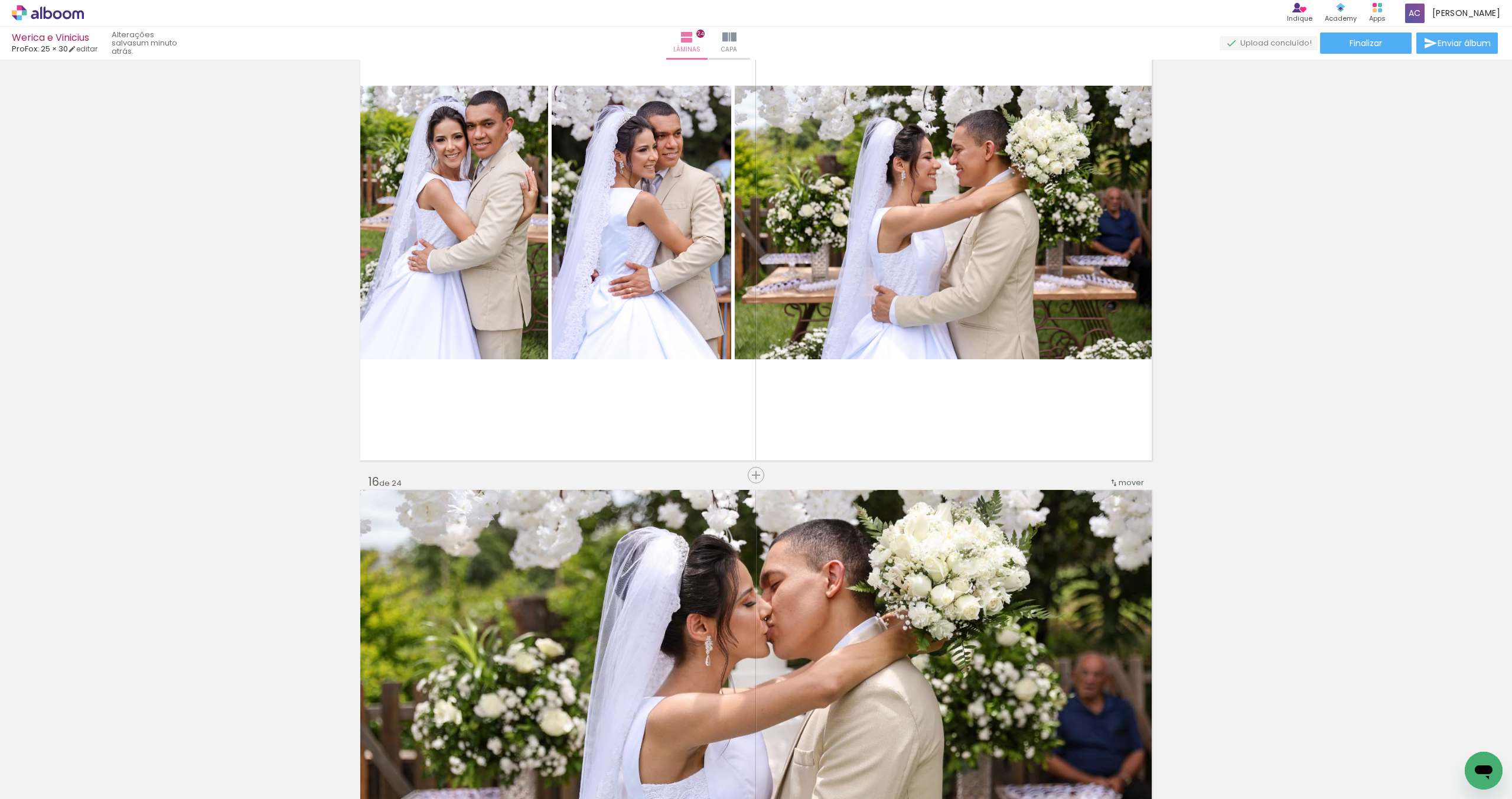
scroll to position [7156, 0]
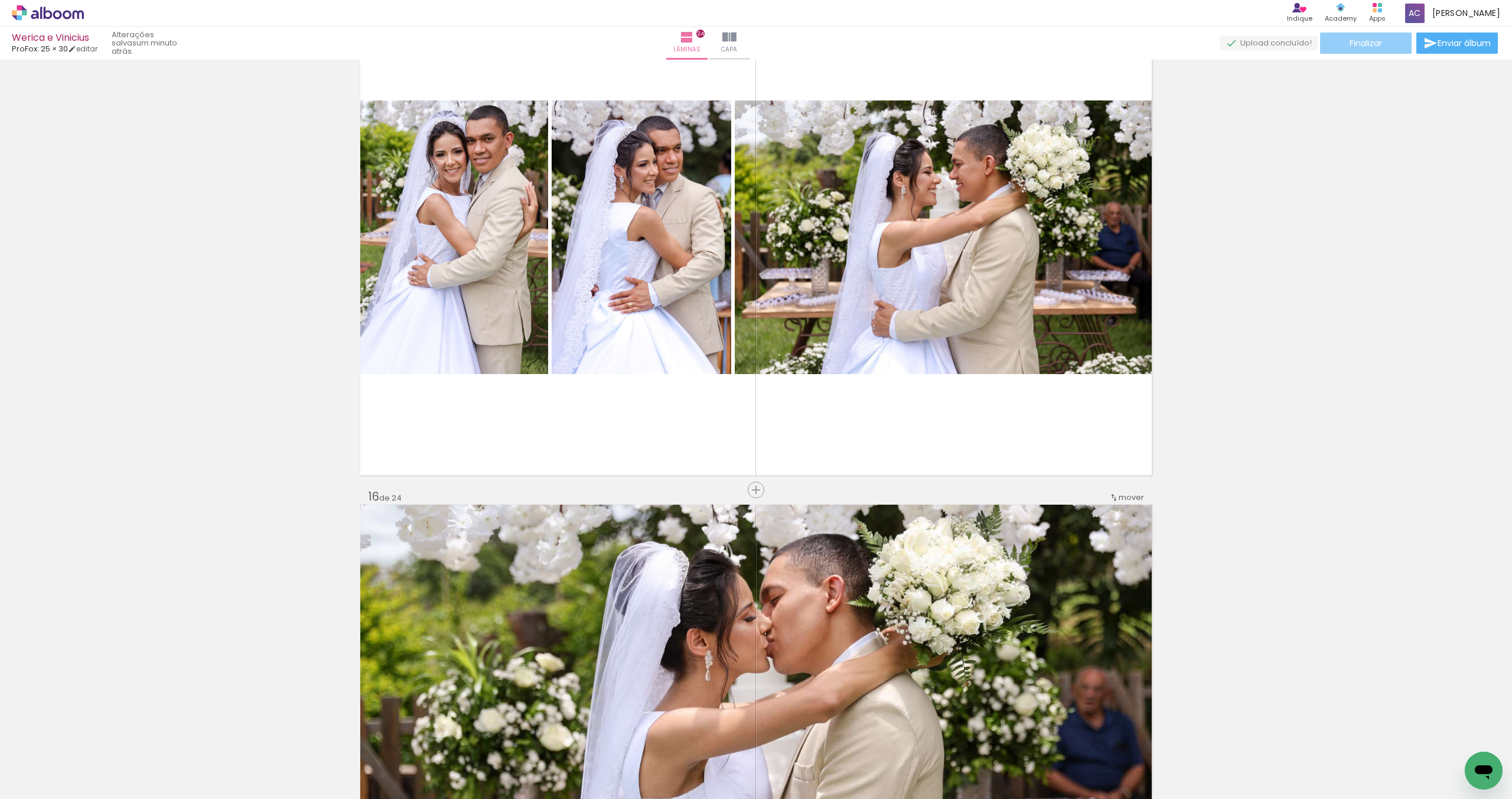
click at [1353, 41] on span "Finalizar" at bounding box center [1366, 43] width 32 height 8
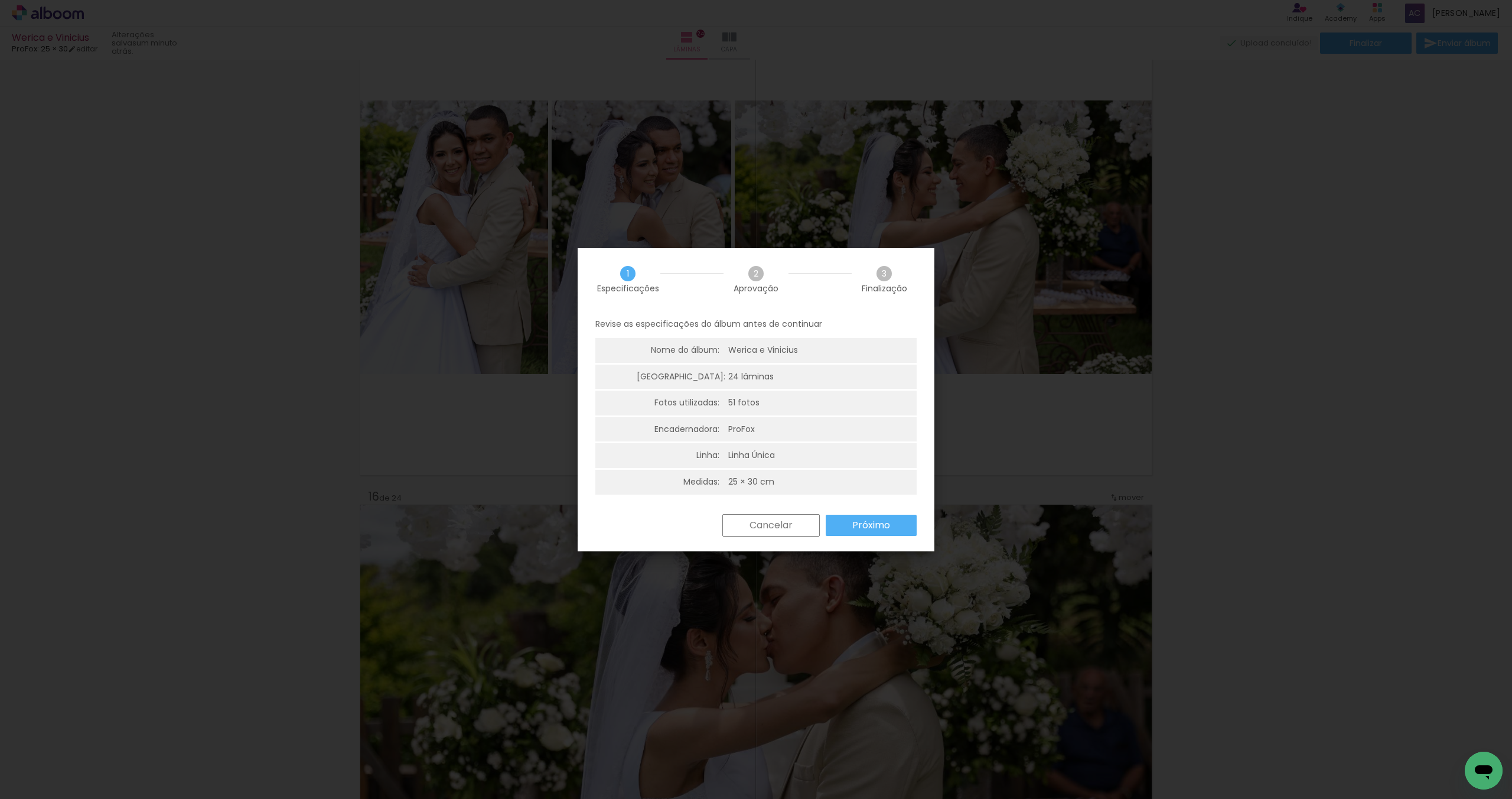
drag, startPoint x: 1361, startPoint y: 281, endPoint x: 1334, endPoint y: 285, distance: 27.3
click at [1361, 281] on iron-overlay-backdrop at bounding box center [756, 400] width 1512 height 799
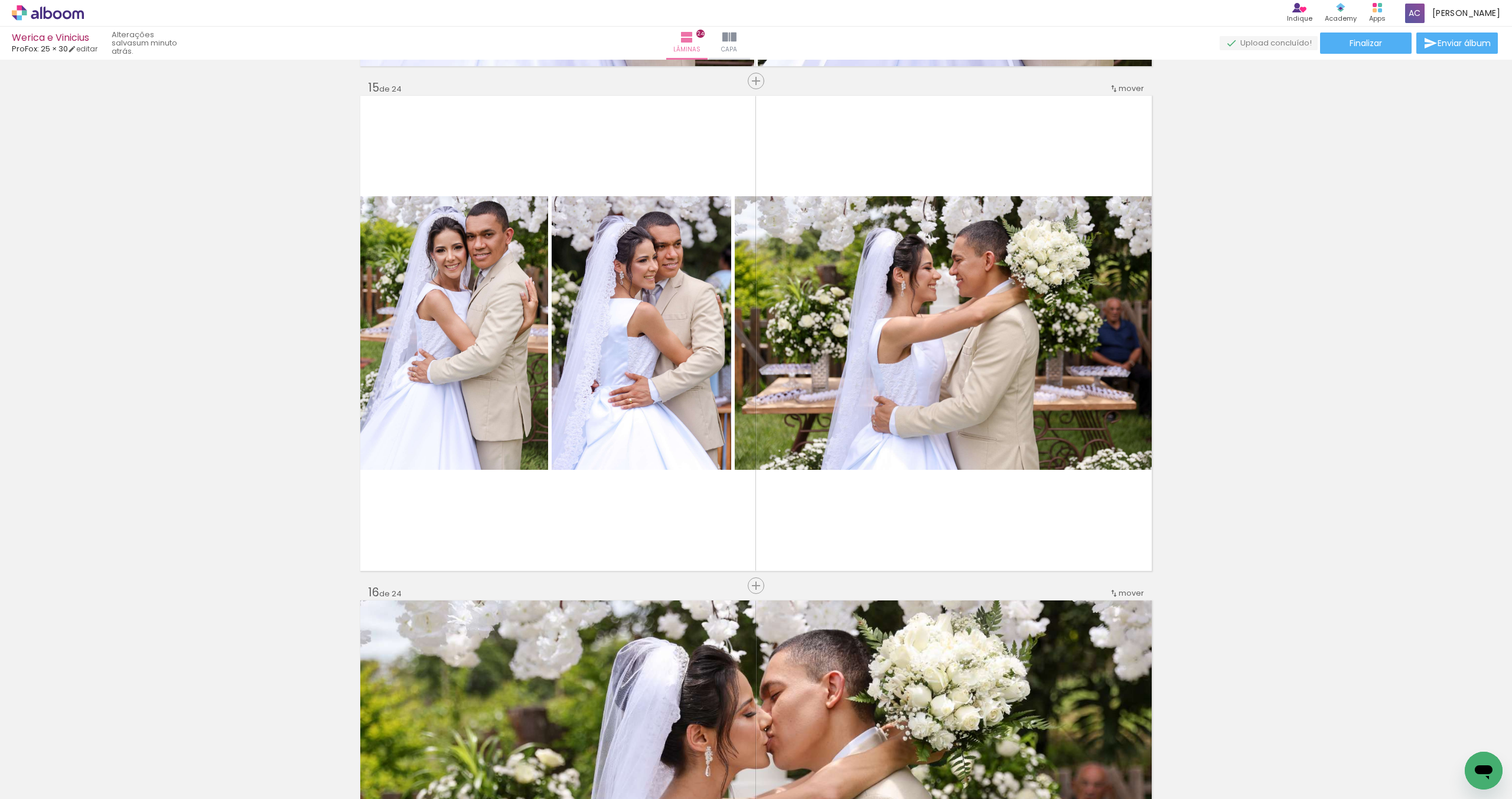
scroll to position [7053, 0]
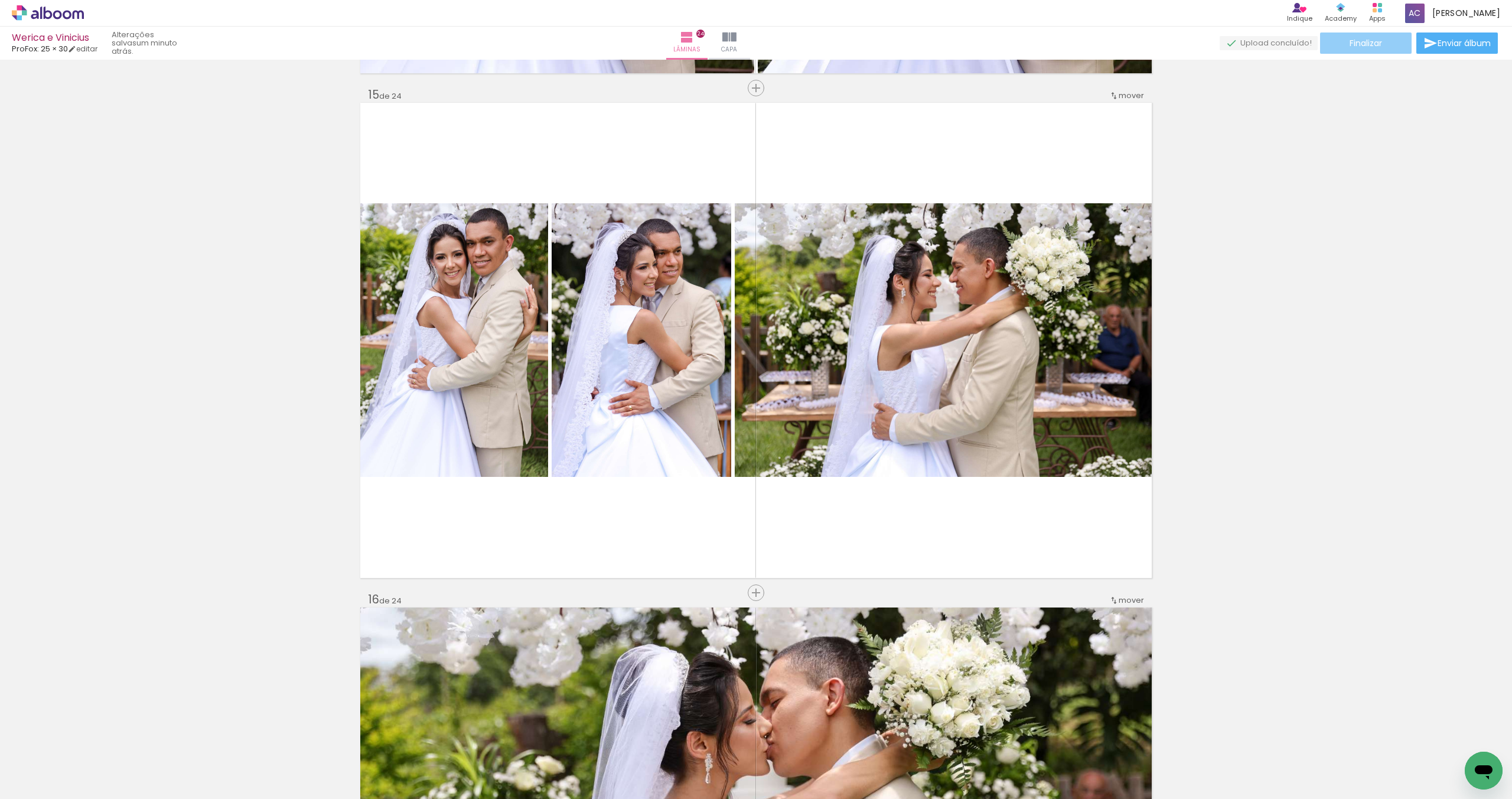
click at [1375, 39] on span "Finalizar" at bounding box center [1366, 43] width 32 height 8
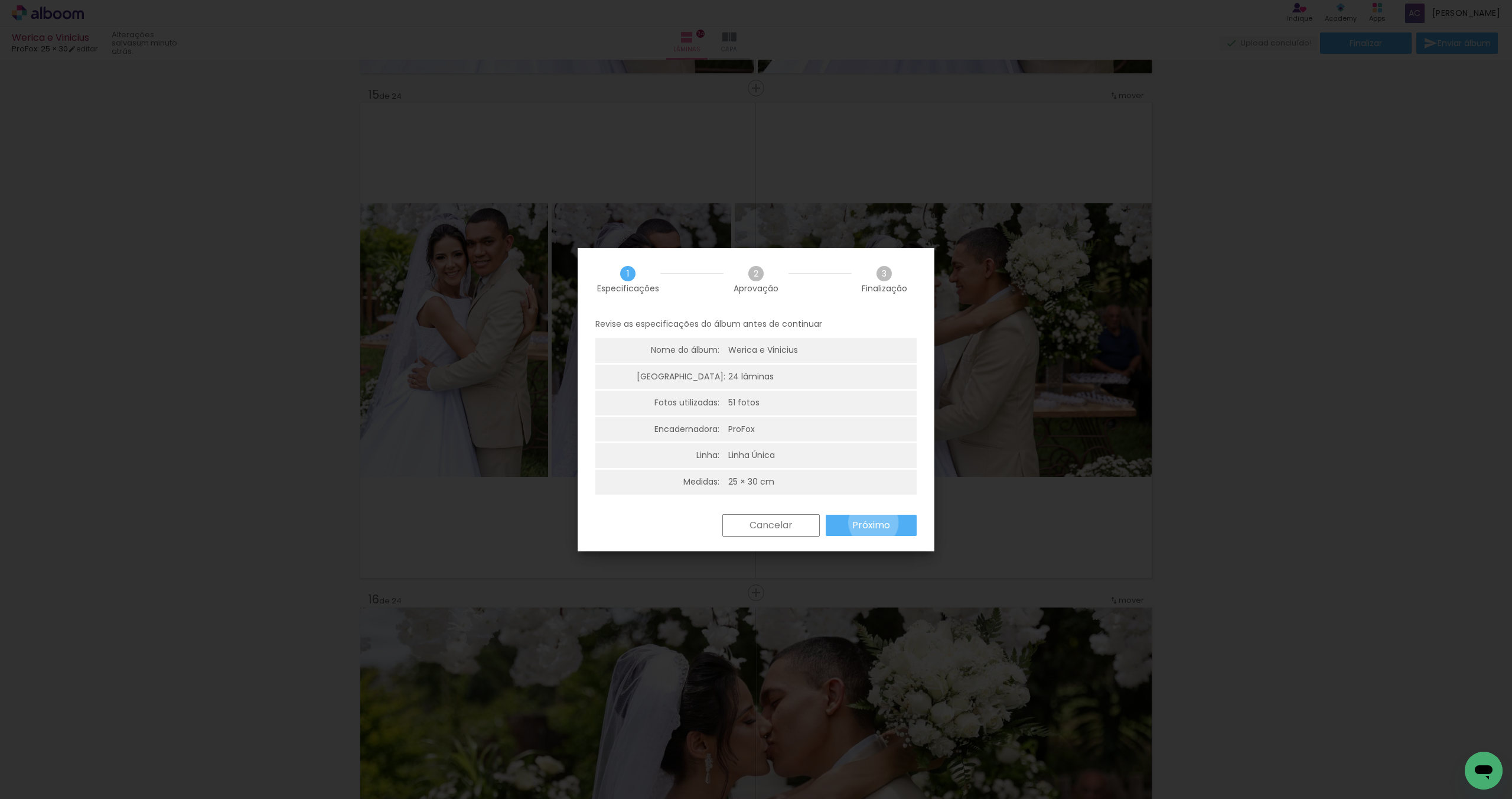
click at [0, 0] on slot "Próximo" at bounding box center [0, 0] width 0 height 0
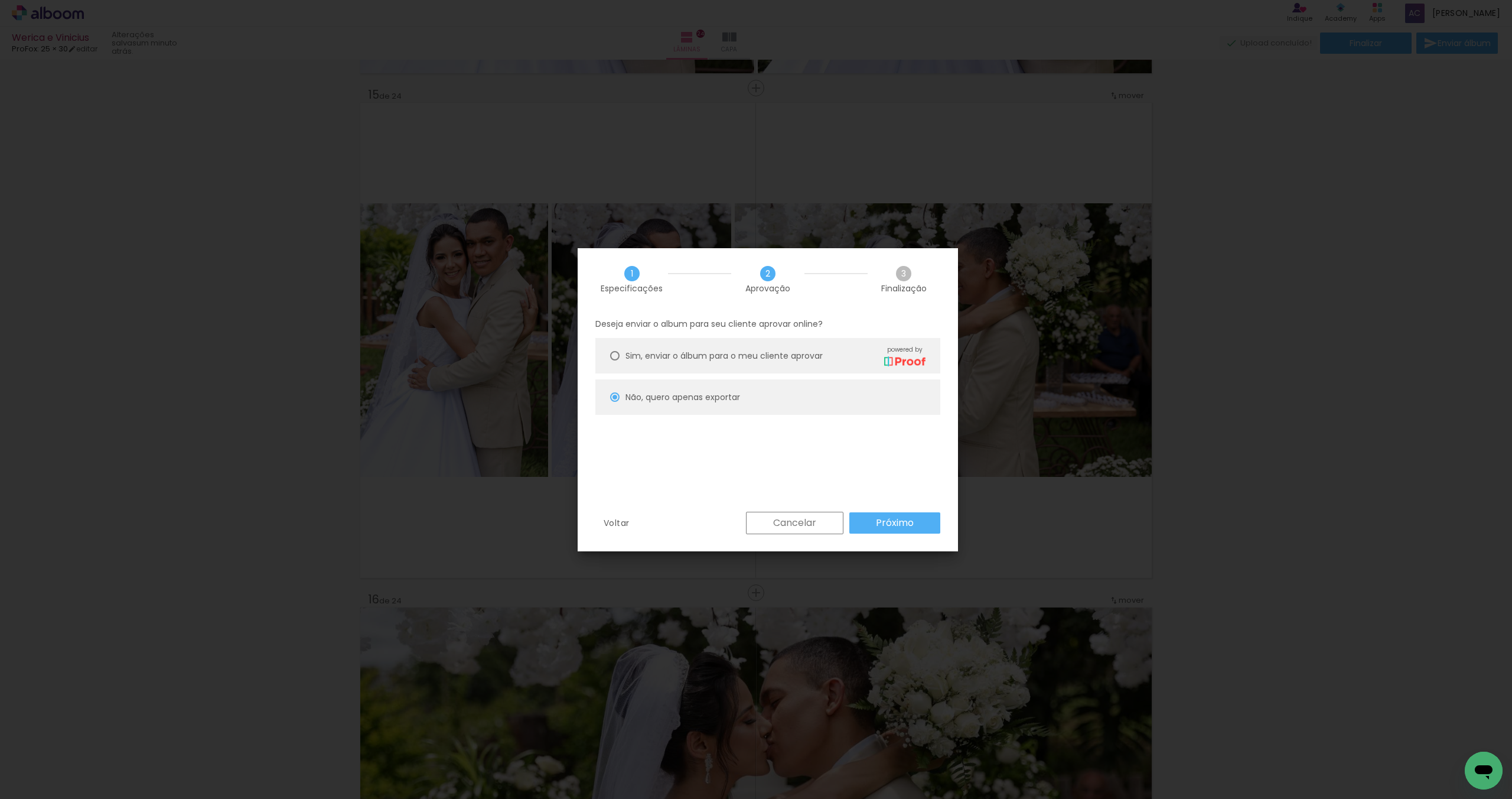
click at [0, 0] on slot "Próximo" at bounding box center [0, 0] width 0 height 0
type input "Alta, 300 DPI"
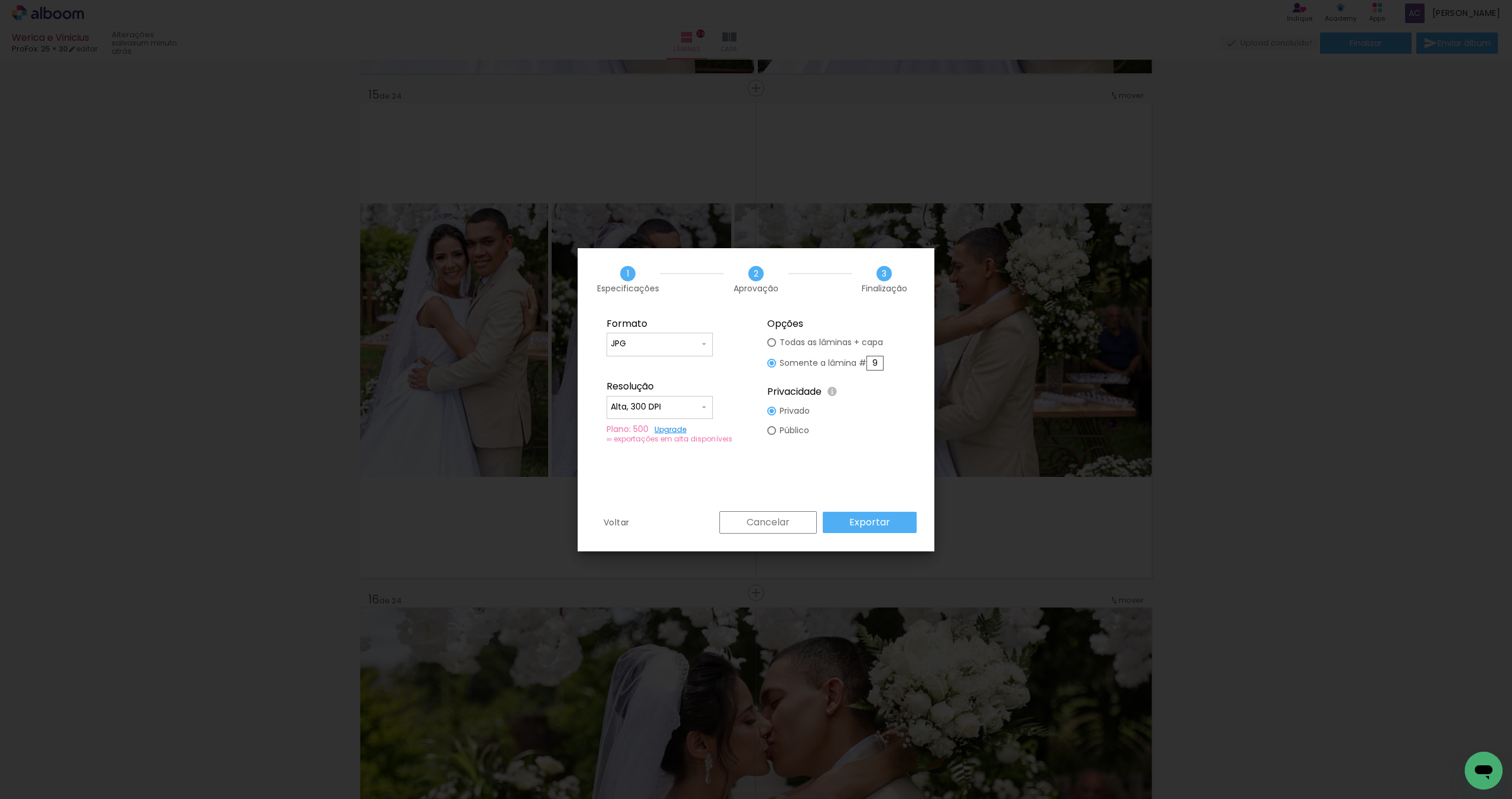
drag, startPoint x: 879, startPoint y: 361, endPoint x: 847, endPoint y: 361, distance: 32.0
click at [0, 0] on slot "Somente a lâmina # 9" at bounding box center [0, 0] width 0 height 0
type input "15"
click at [0, 0] on slot "Exportar" at bounding box center [0, 0] width 0 height 0
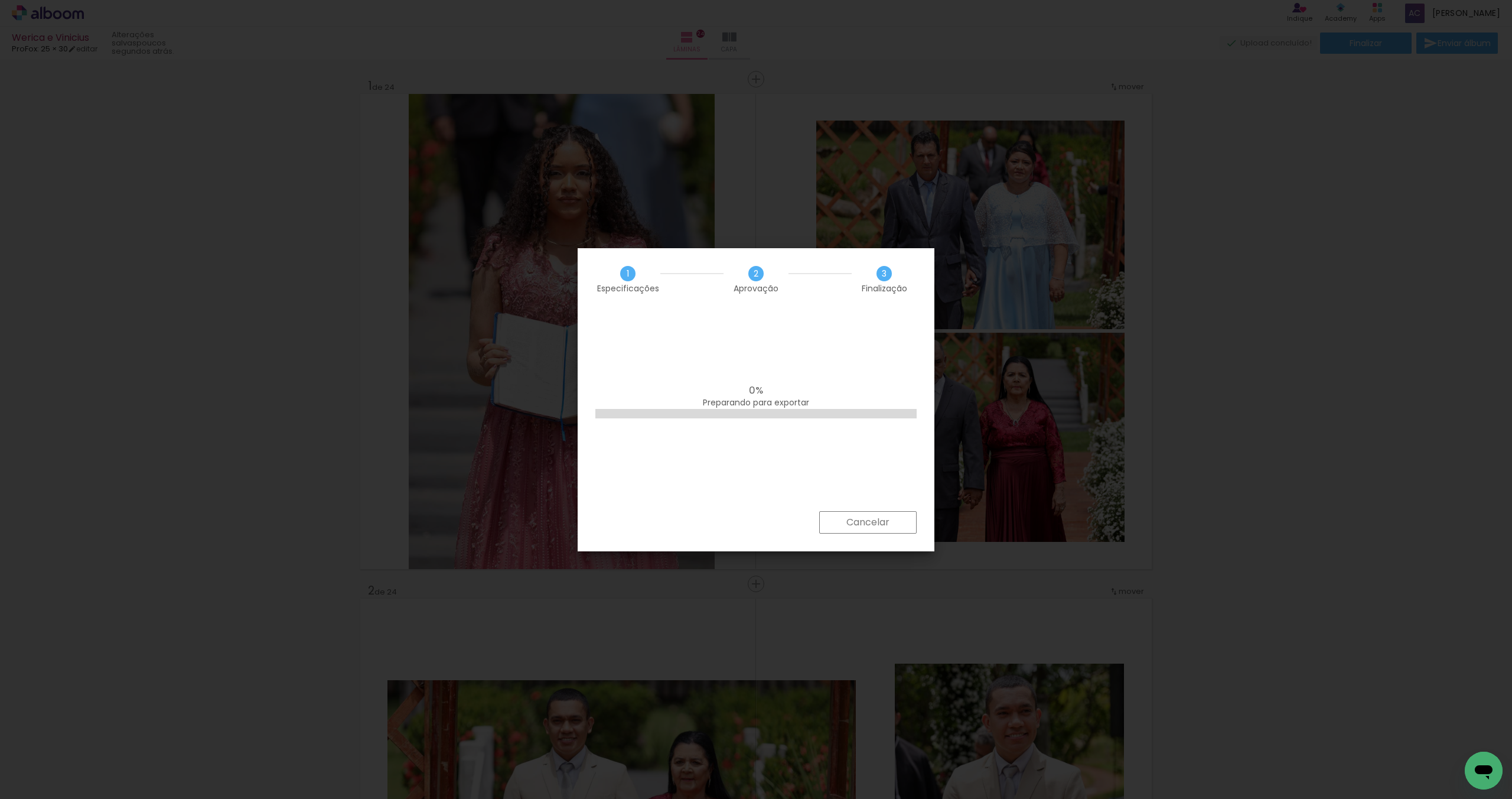
scroll to position [423, 0]
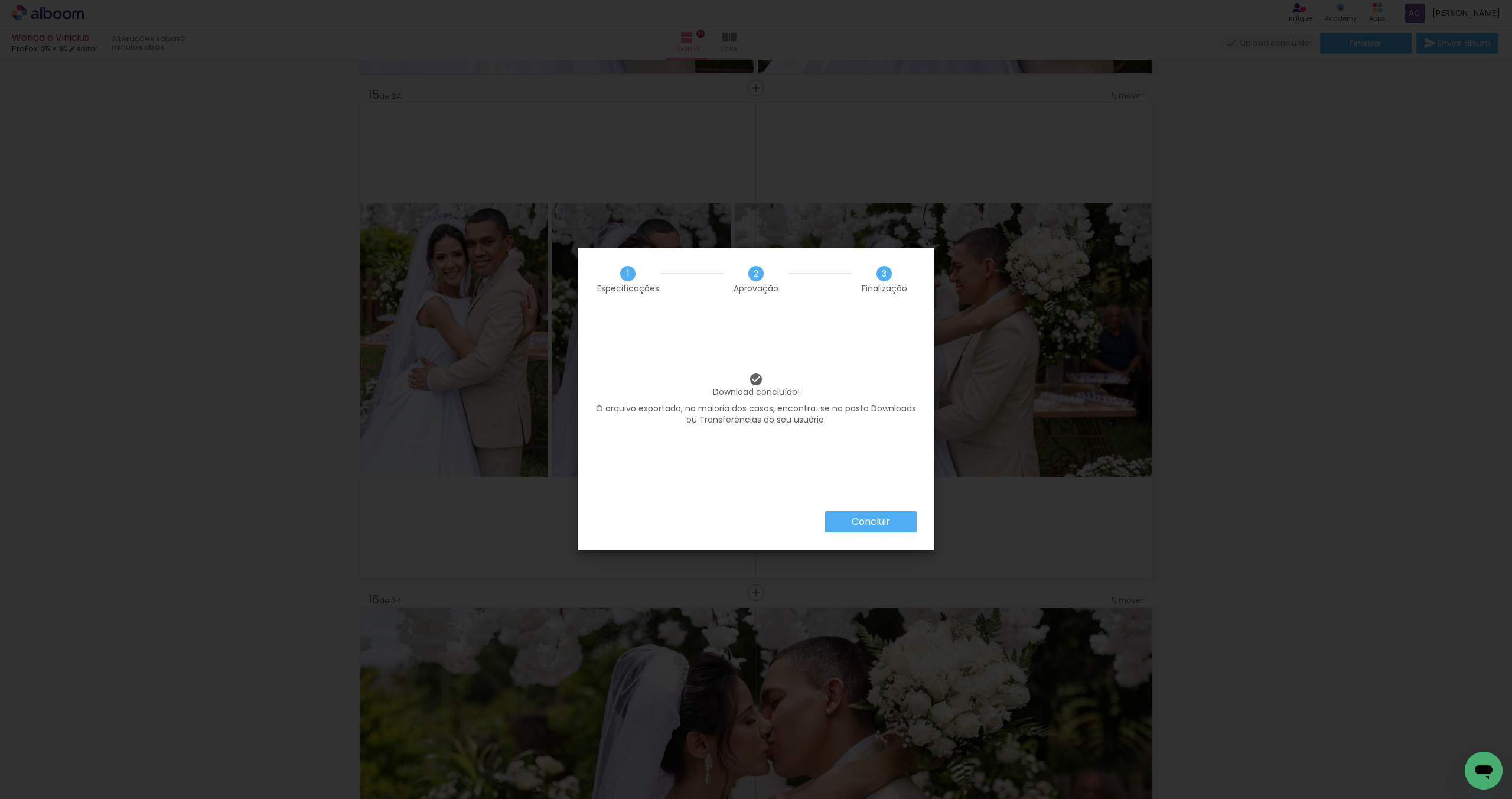
scroll to position [423, 0]
click at [0, 0] on slot "Concluir" at bounding box center [0, 0] width 0 height 0
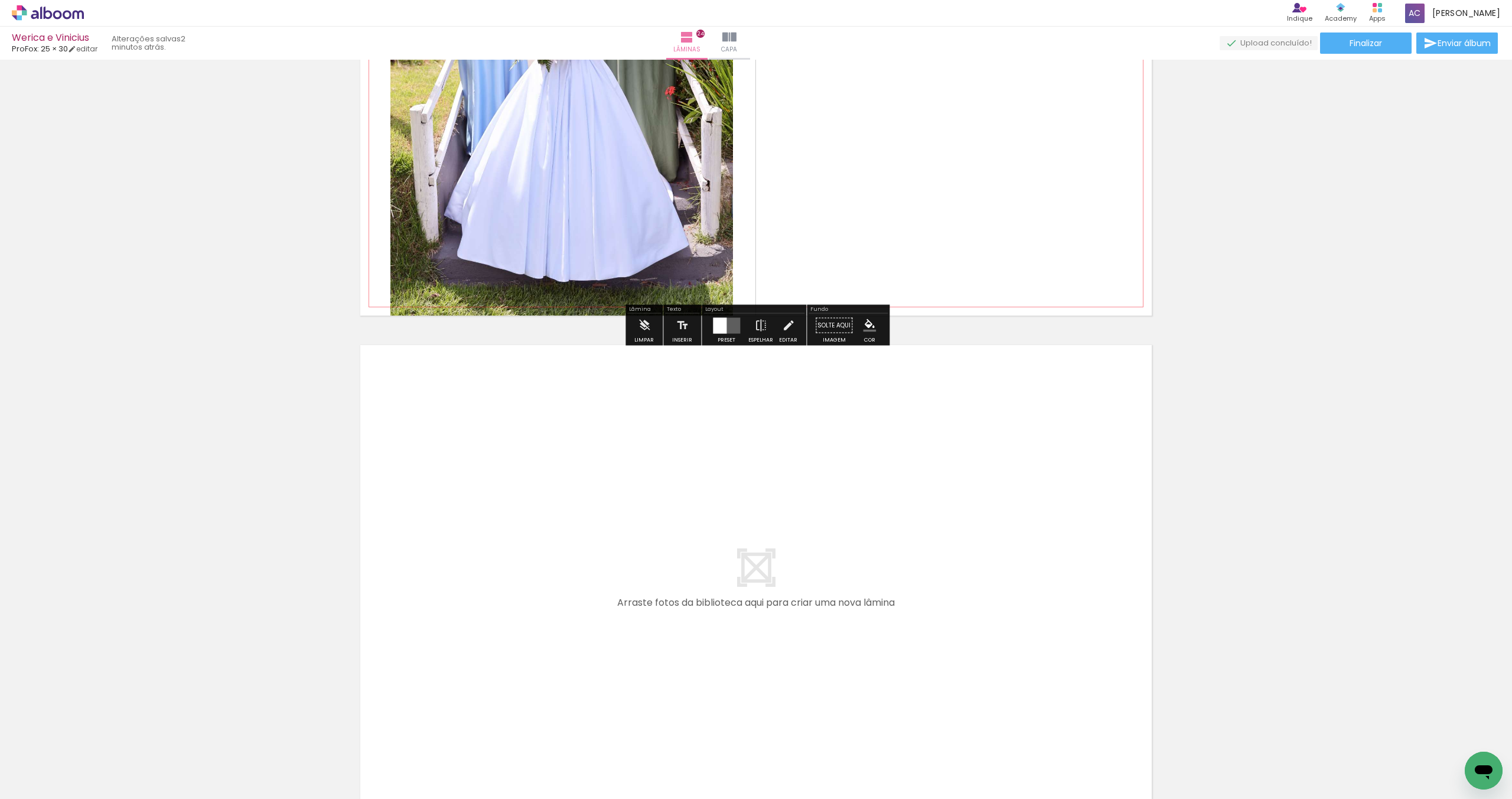
scroll to position [11991, 0]
